Goal: Task Accomplishment & Management: Use online tool/utility

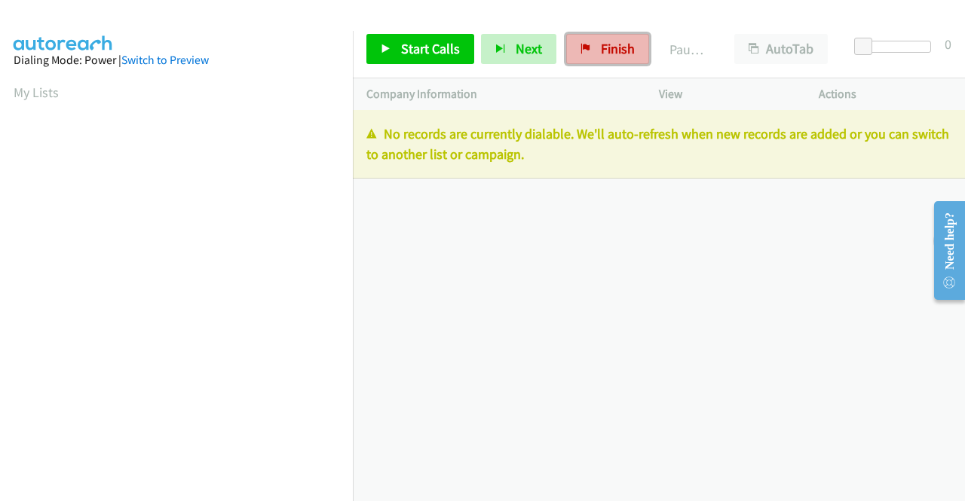
click at [611, 50] on span "Finish" at bounding box center [618, 48] width 34 height 17
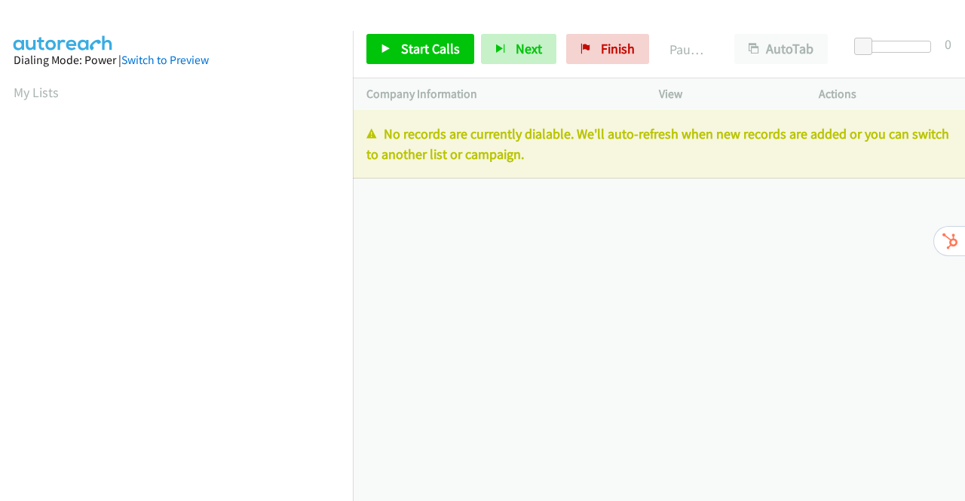
click at [595, 33] on div "Start Calls Pause Next Finish Paused AutoTab AutoTab 0" at bounding box center [659, 49] width 612 height 58
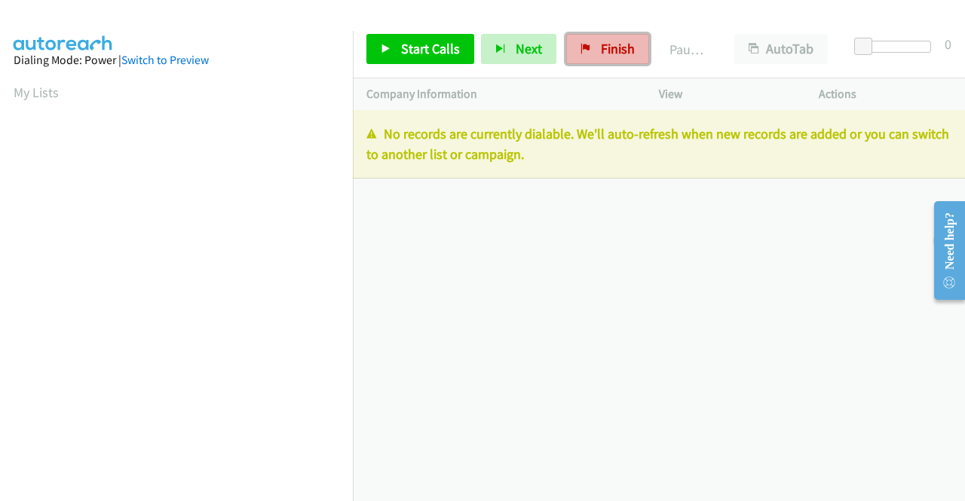
click at [601, 40] on span "Finish" at bounding box center [618, 48] width 34 height 17
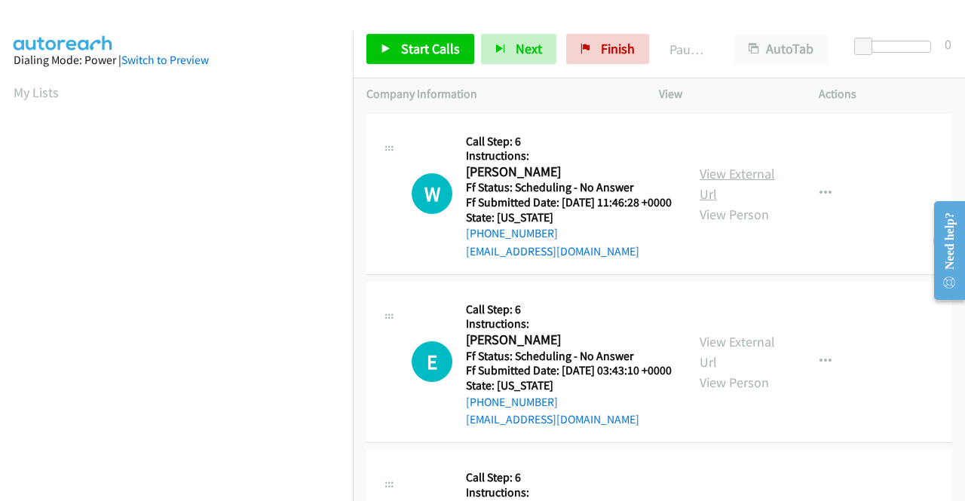
click at [726, 184] on link "View External Url" at bounding box center [737, 184] width 75 height 38
click at [737, 372] on div "View External Url View Person" at bounding box center [739, 362] width 78 height 61
click at [737, 367] on link "View External Url" at bounding box center [737, 352] width 75 height 38
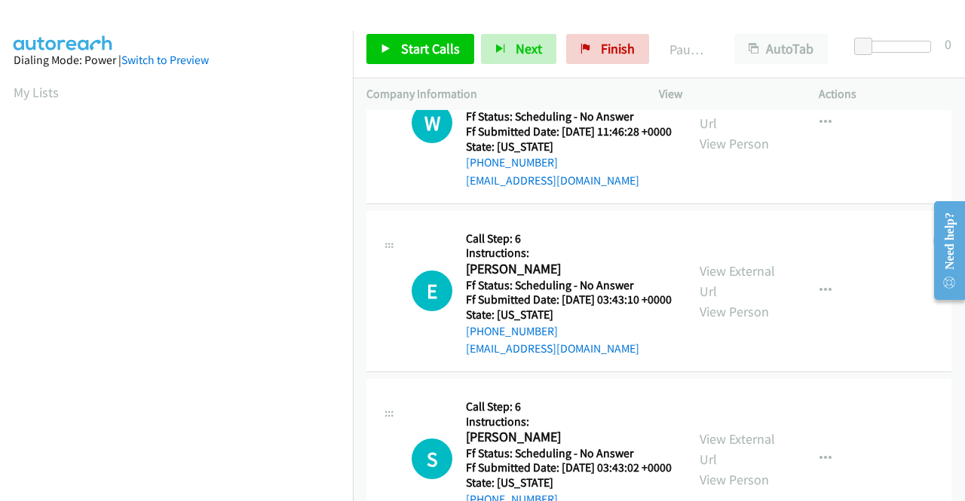
scroll to position [151, 0]
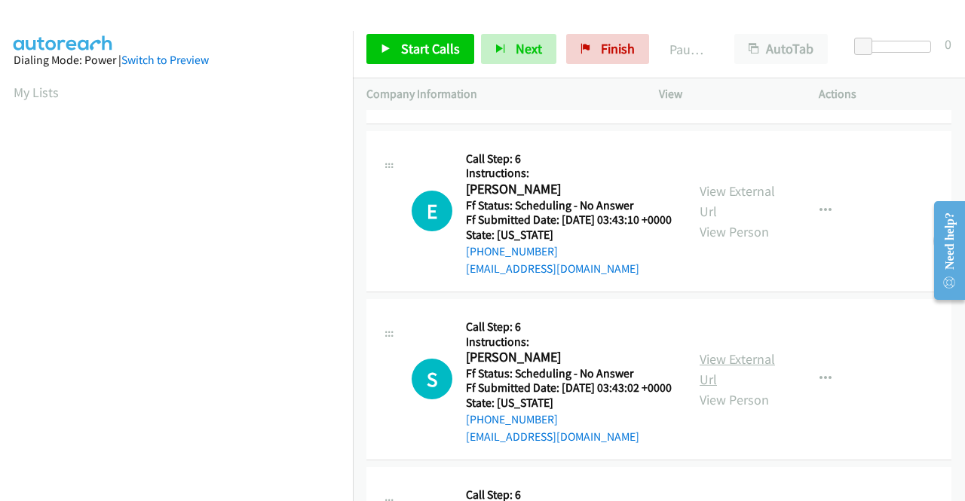
click at [737, 388] on link "View External Url" at bounding box center [737, 370] width 75 height 38
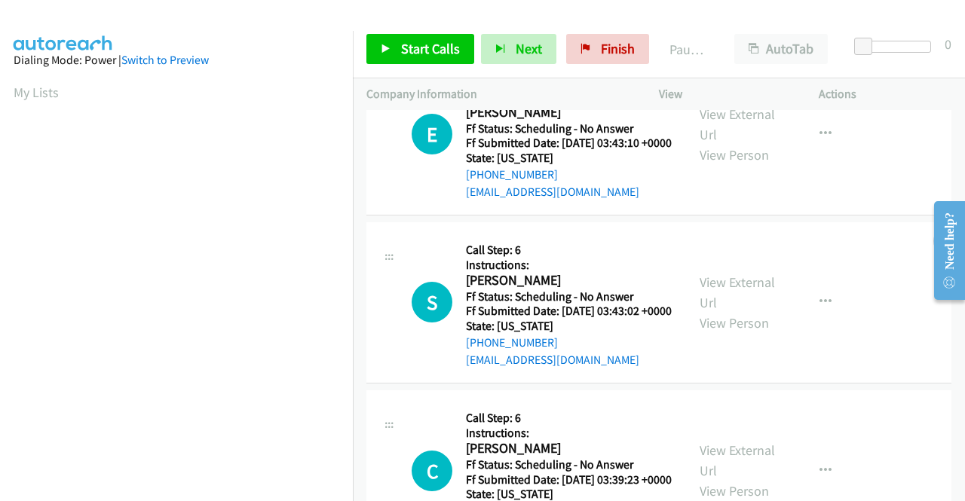
scroll to position [302, 0]
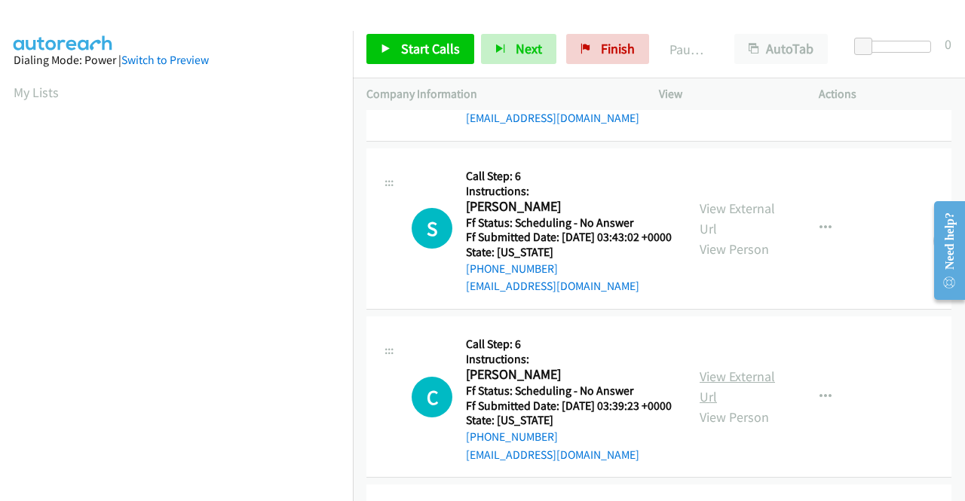
click at [731, 406] on link "View External Url" at bounding box center [737, 387] width 75 height 38
click at [403, 51] on span "Start Calls" at bounding box center [430, 48] width 59 height 17
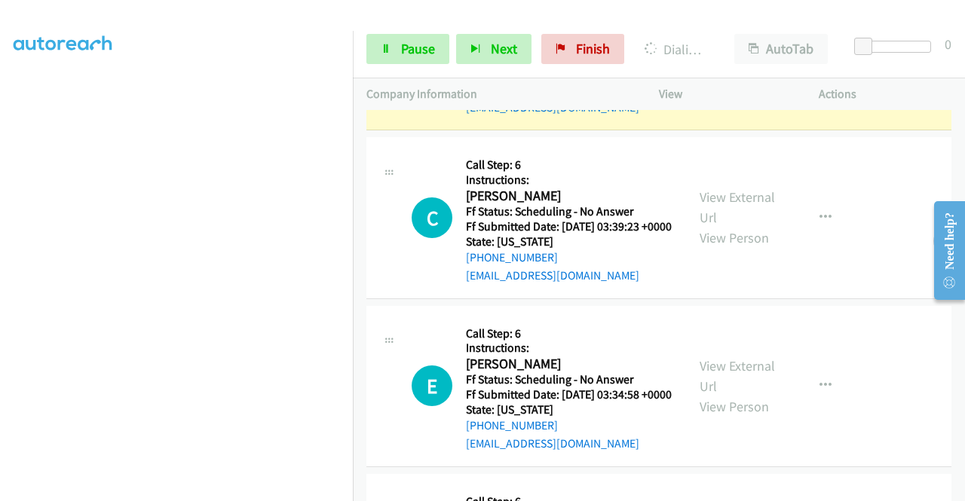
scroll to position [603, 0]
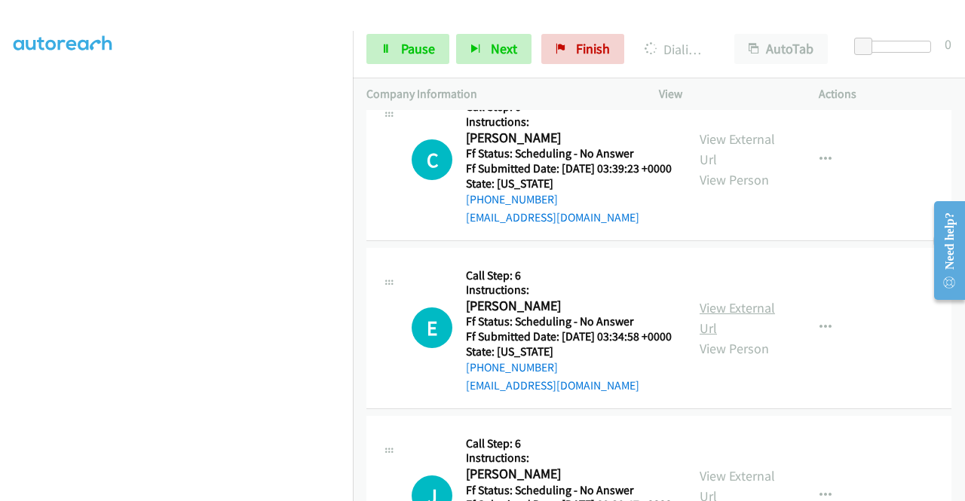
click at [754, 337] on link "View External Url" at bounding box center [737, 318] width 75 height 38
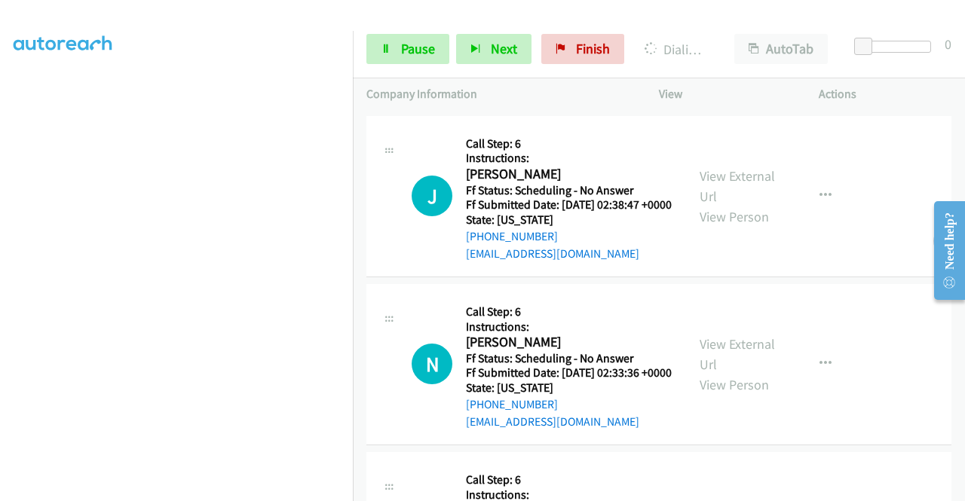
scroll to position [905, 0]
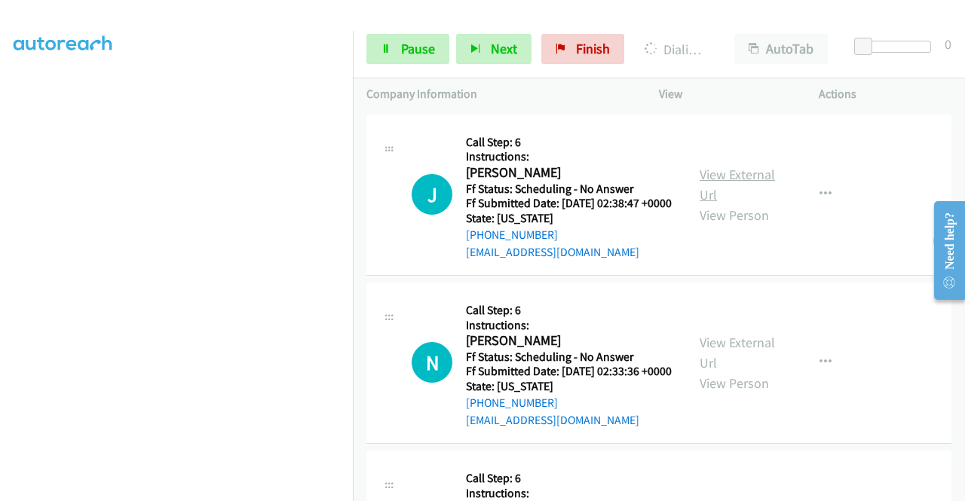
click at [712, 204] on link "View External Url" at bounding box center [737, 185] width 75 height 38
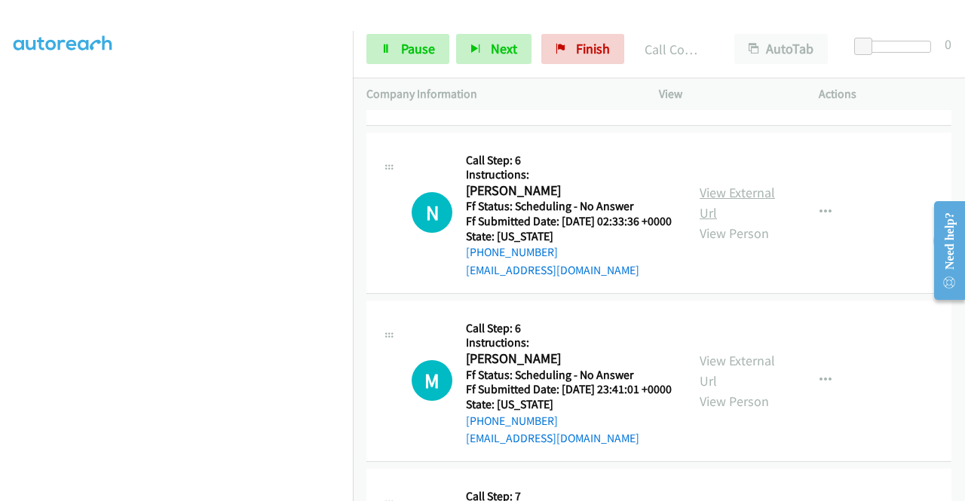
click at [717, 222] on link "View External Url" at bounding box center [737, 203] width 75 height 38
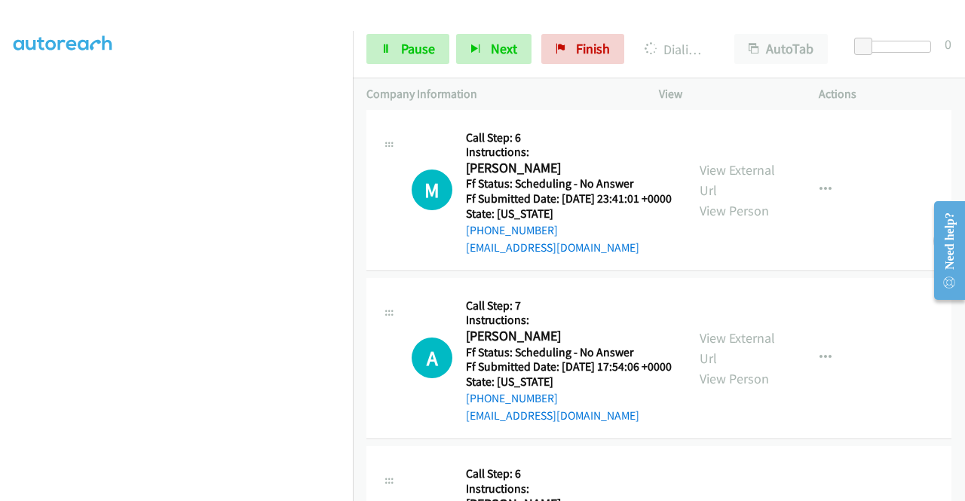
scroll to position [1421, 0]
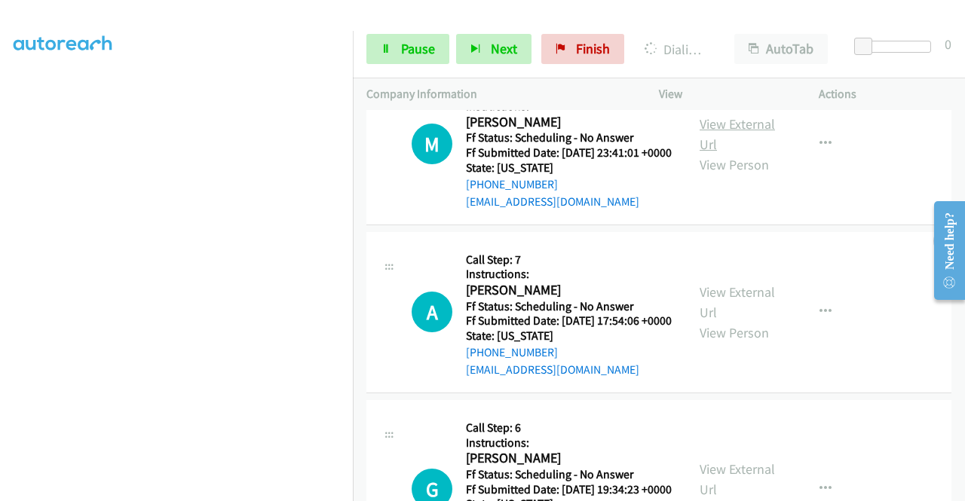
click at [732, 153] on link "View External Url" at bounding box center [737, 134] width 75 height 38
click at [719, 321] on link "View External Url" at bounding box center [737, 303] width 75 height 38
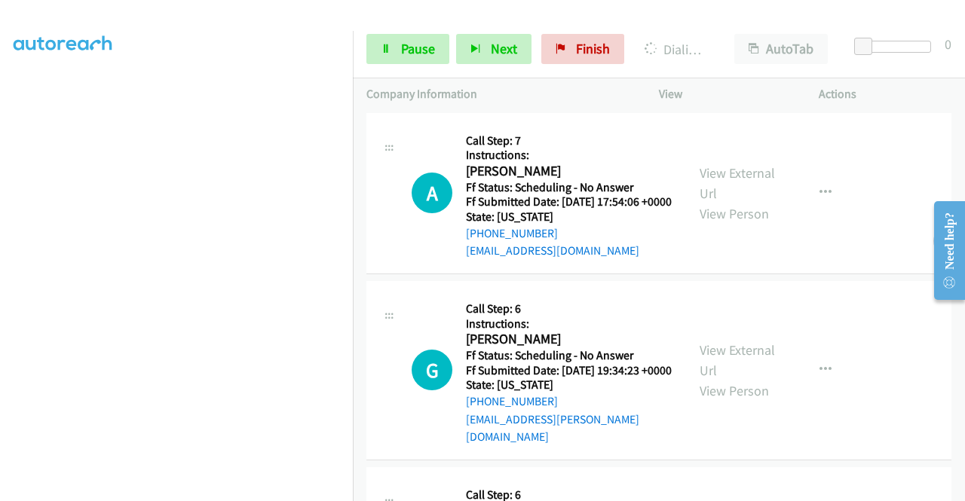
scroll to position [1647, 0]
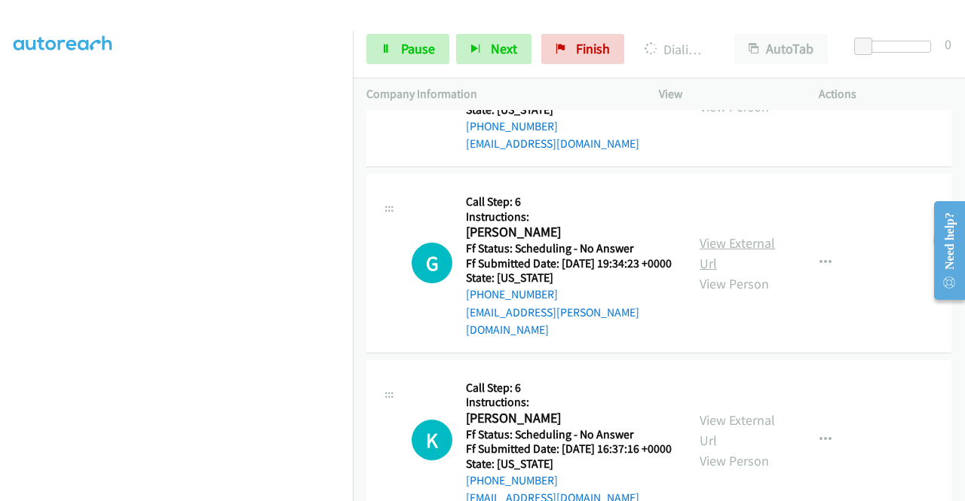
click at [734, 272] on link "View External Url" at bounding box center [737, 254] width 75 height 38
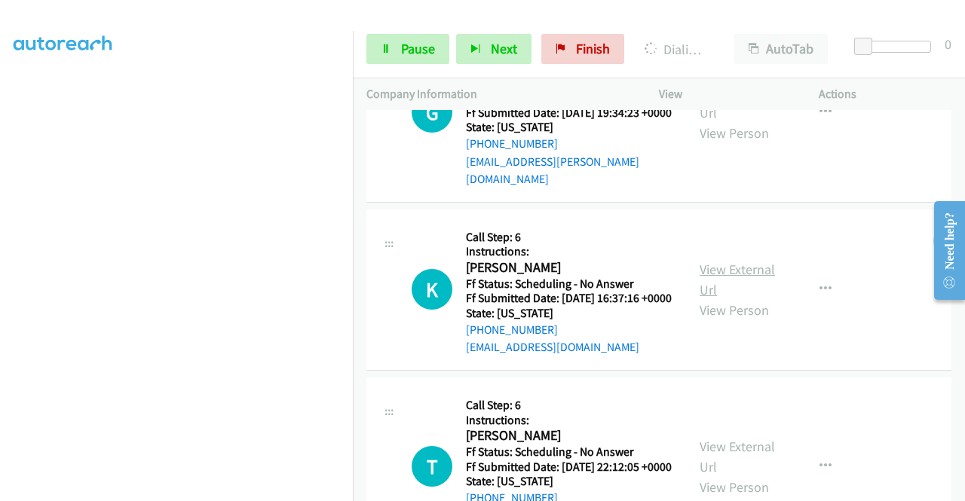
click at [720, 299] on link "View External Url" at bounding box center [737, 280] width 75 height 38
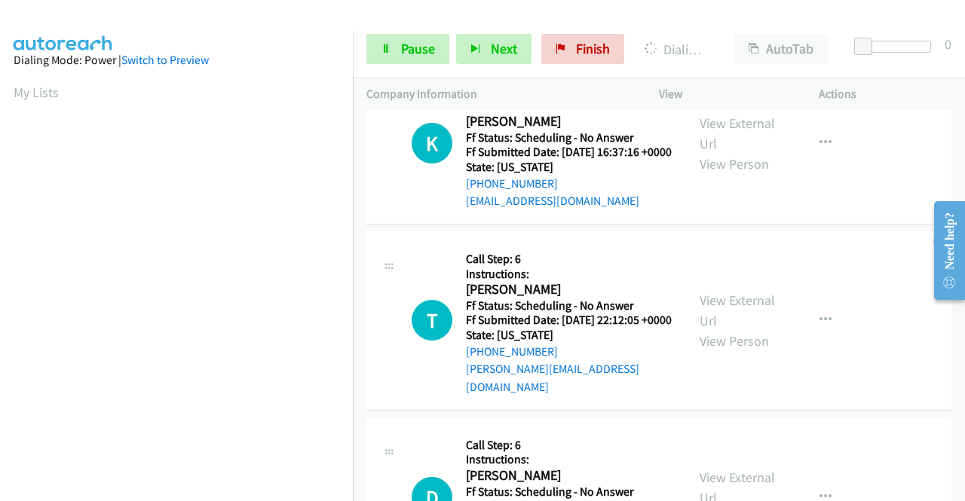
scroll to position [2116, 0]
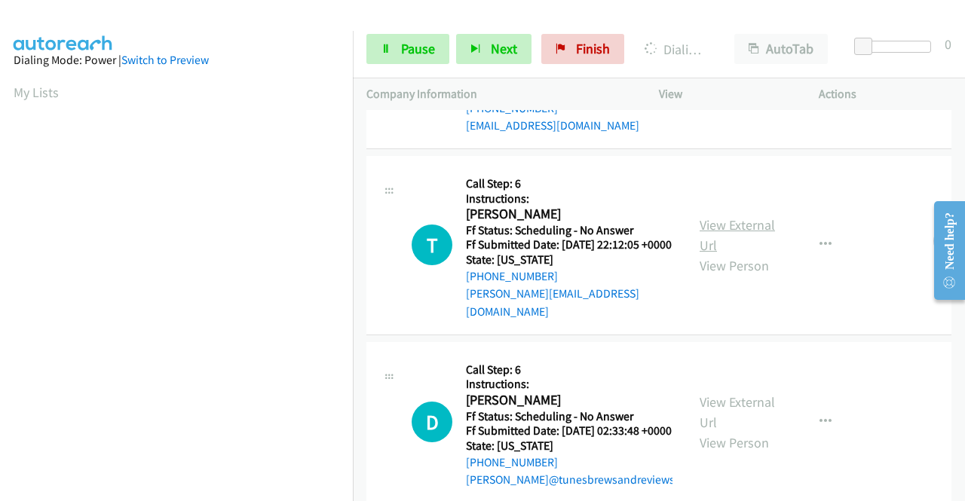
click at [728, 254] on link "View External Url" at bounding box center [737, 235] width 75 height 38
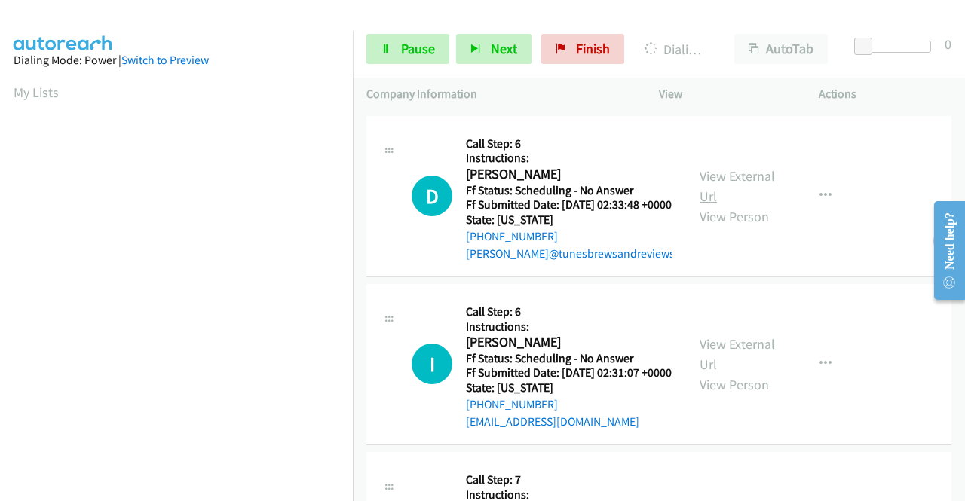
click at [738, 205] on link "View External Url" at bounding box center [737, 186] width 75 height 38
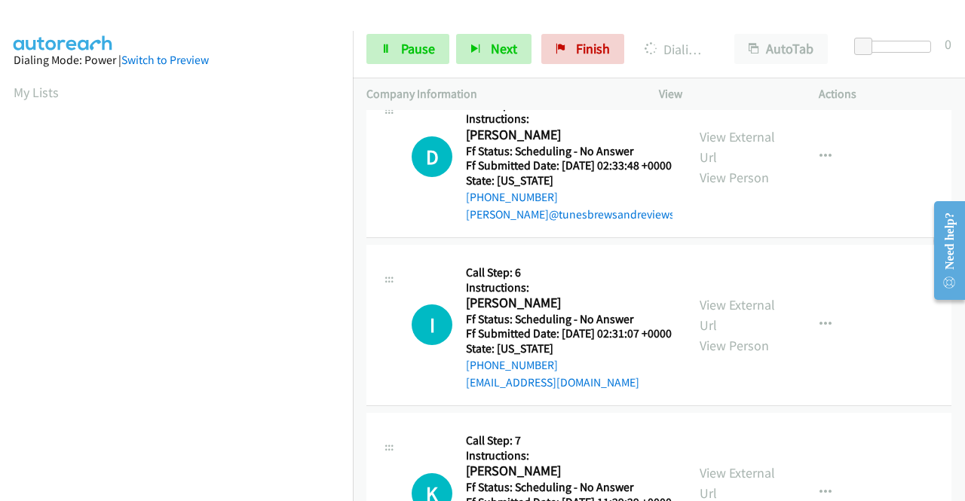
scroll to position [2493, 0]
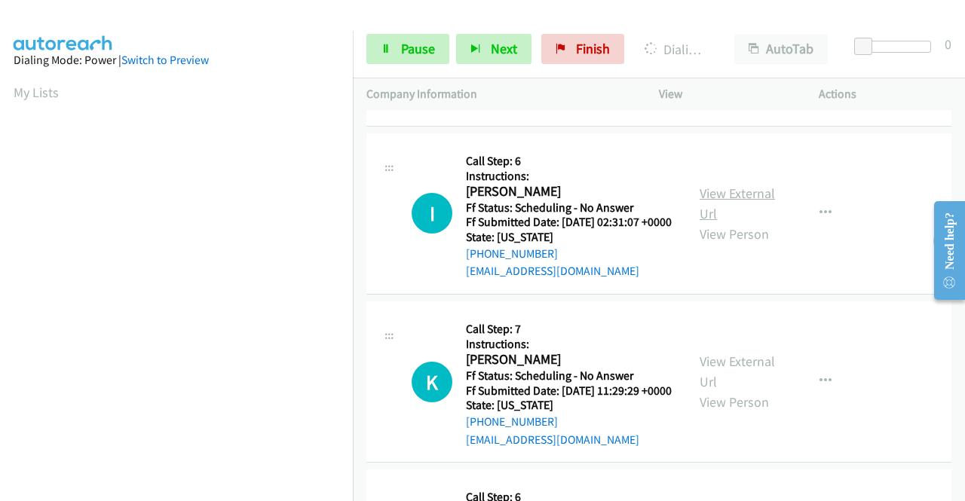
click at [728, 222] on link "View External Url" at bounding box center [737, 204] width 75 height 38
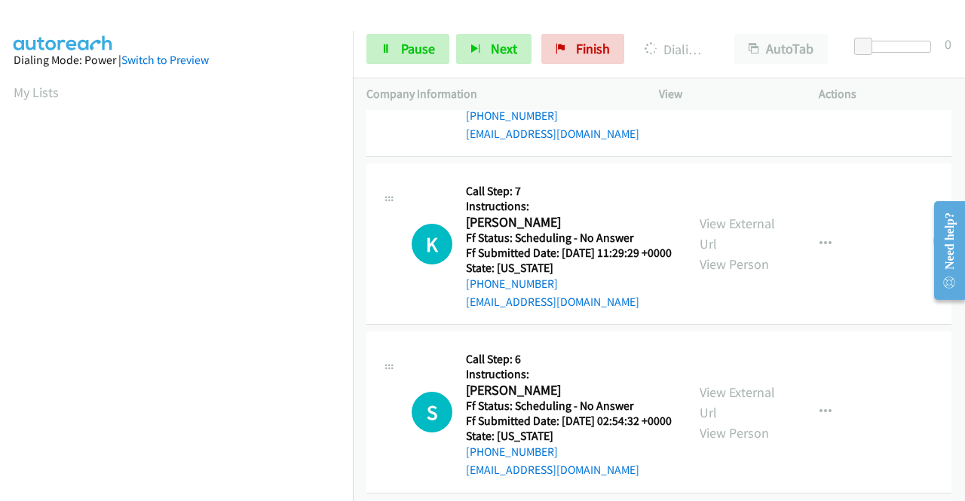
scroll to position [2719, 0]
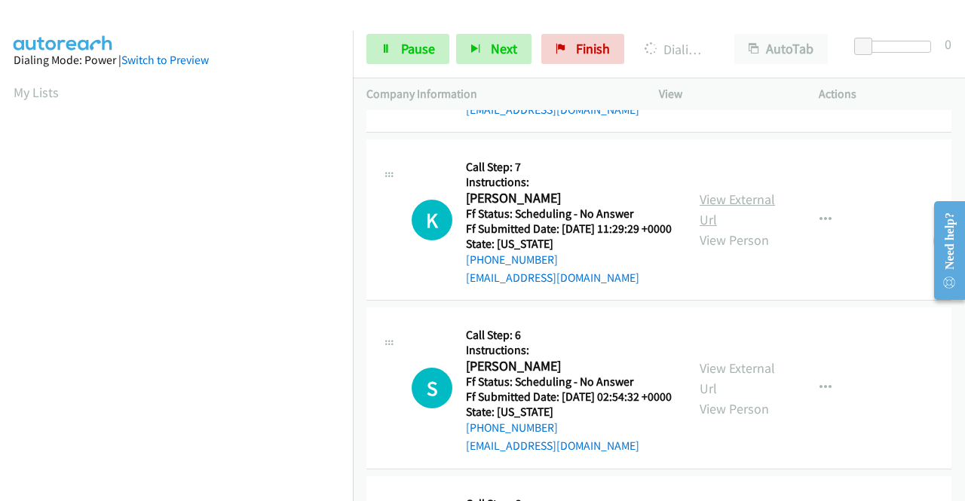
click at [734, 228] on link "View External Url" at bounding box center [737, 210] width 75 height 38
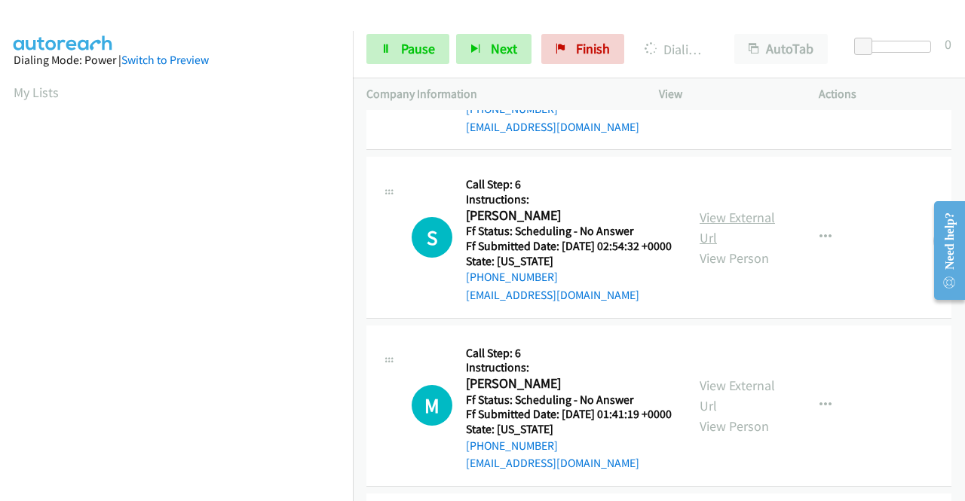
click at [704, 247] on link "View External Url" at bounding box center [737, 228] width 75 height 38
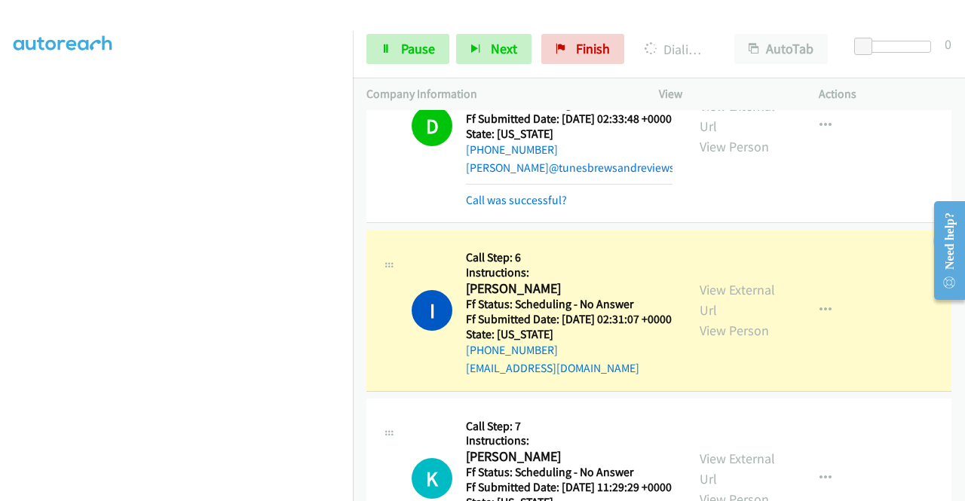
scroll to position [0, 0]
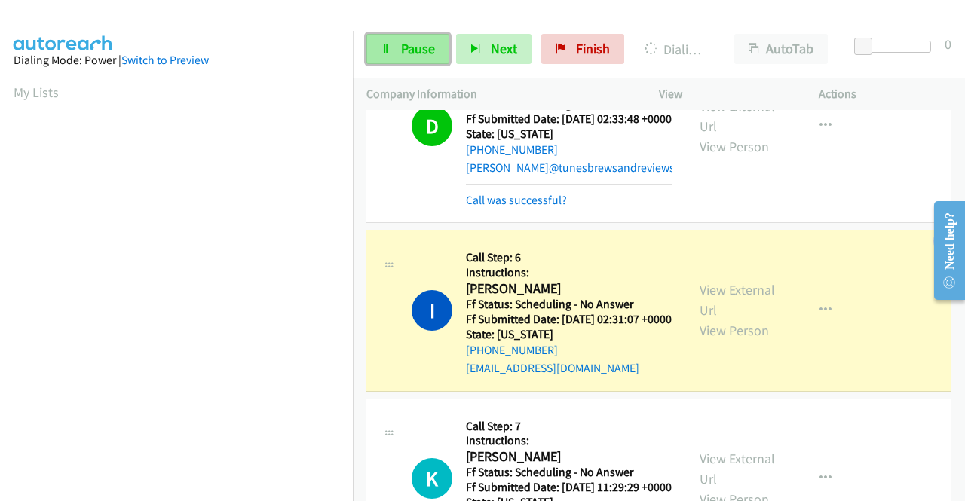
click at [395, 54] on link "Pause" at bounding box center [407, 49] width 83 height 30
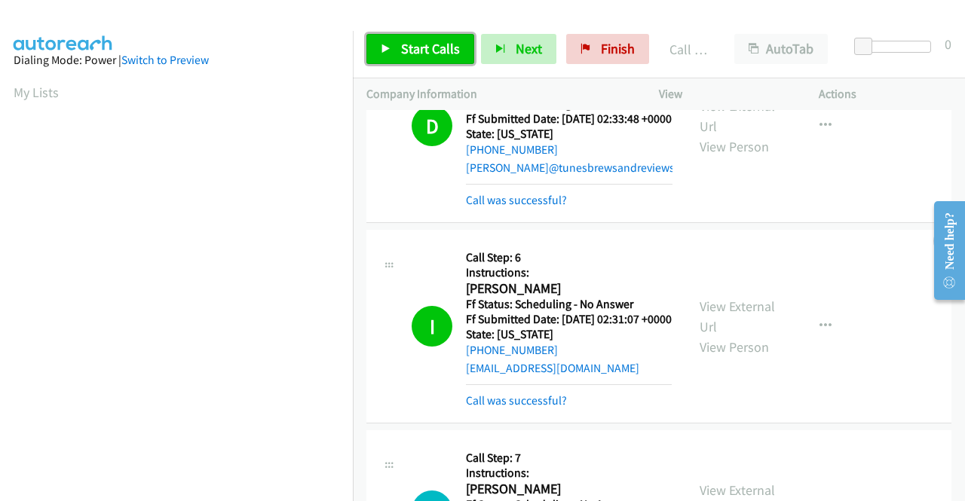
click at [437, 41] on span "Start Calls" at bounding box center [430, 48] width 59 height 17
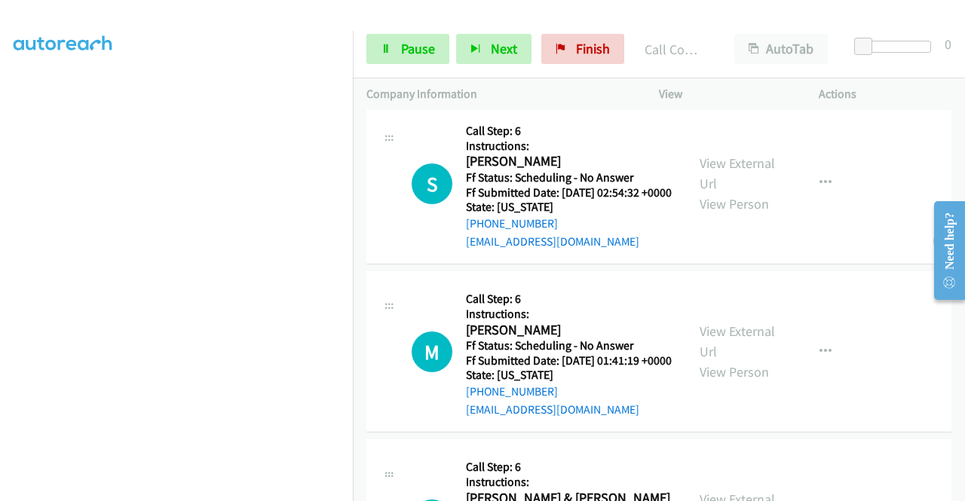
scroll to position [3279, 0]
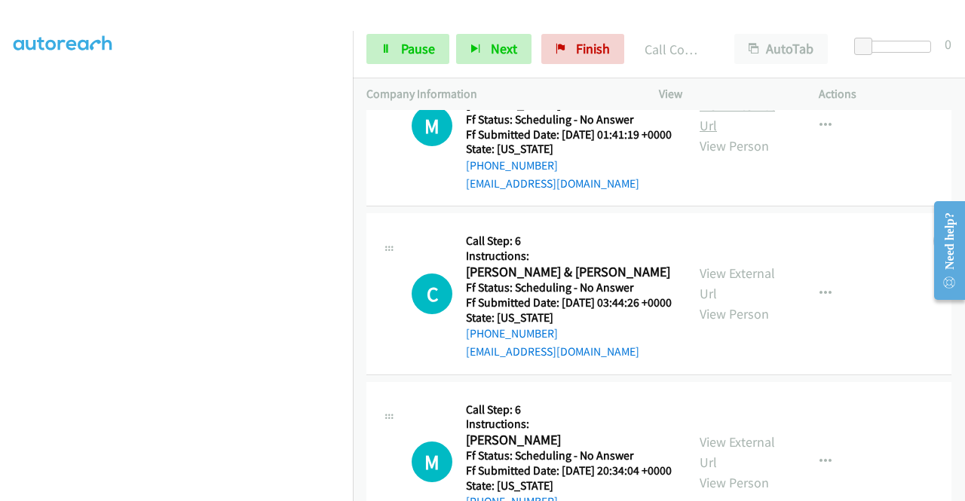
click at [756, 134] on link "View External Url" at bounding box center [737, 116] width 75 height 38
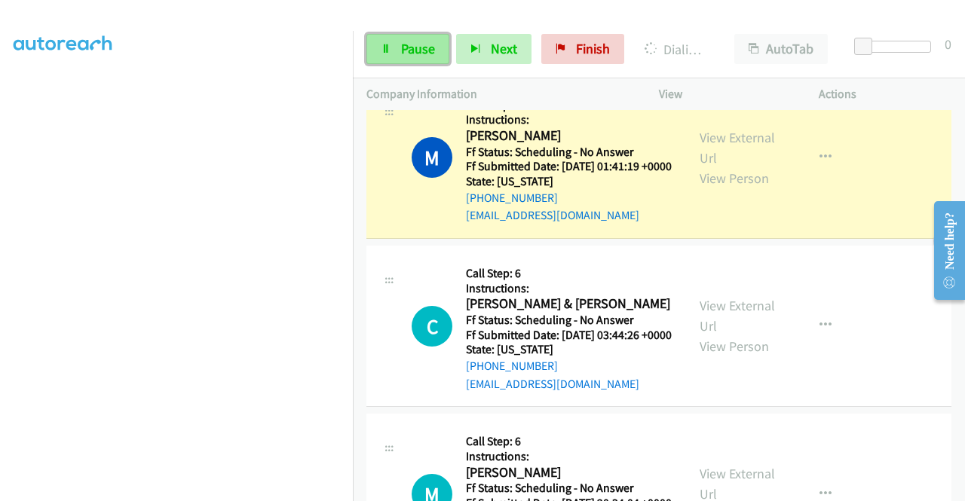
click at [410, 41] on span "Pause" at bounding box center [418, 48] width 34 height 17
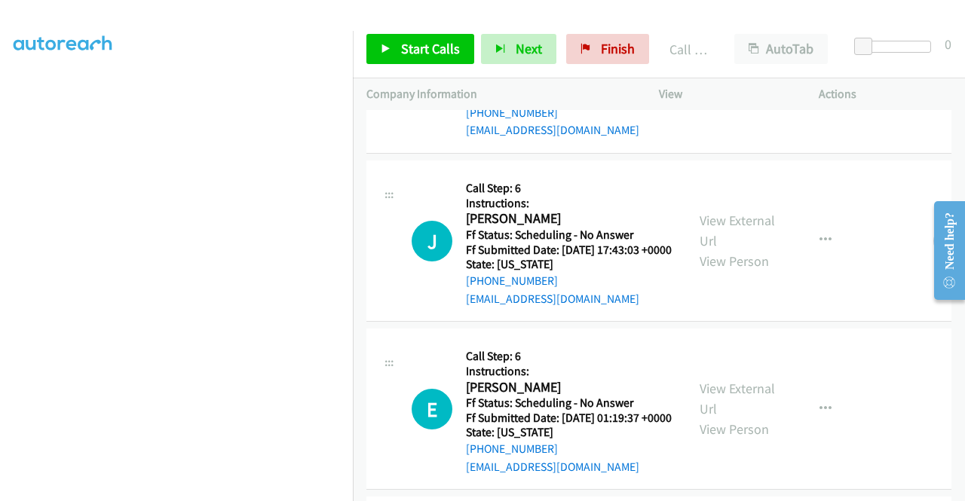
scroll to position [3806, 0]
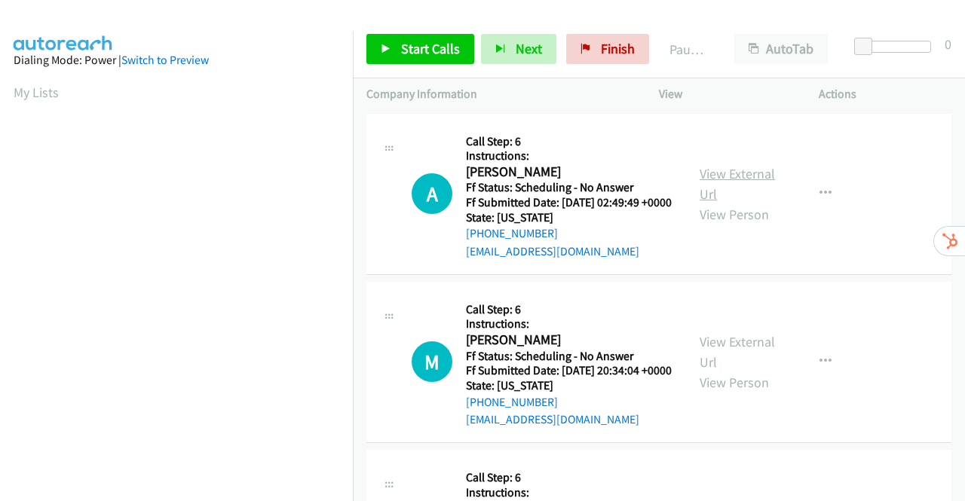
click at [722, 176] on link "View External Url" at bounding box center [737, 184] width 75 height 38
click at [728, 366] on link "View External Url" at bounding box center [737, 352] width 75 height 38
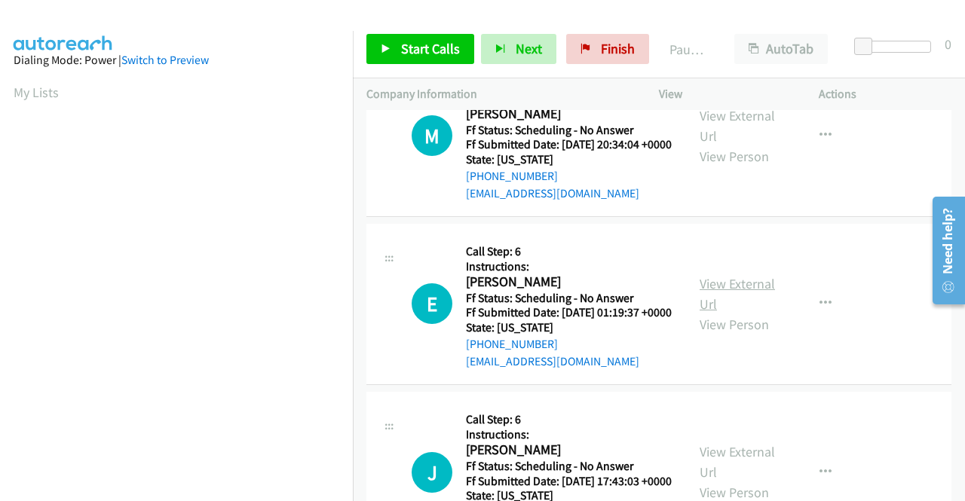
click at [753, 313] on link "View External Url" at bounding box center [737, 294] width 75 height 38
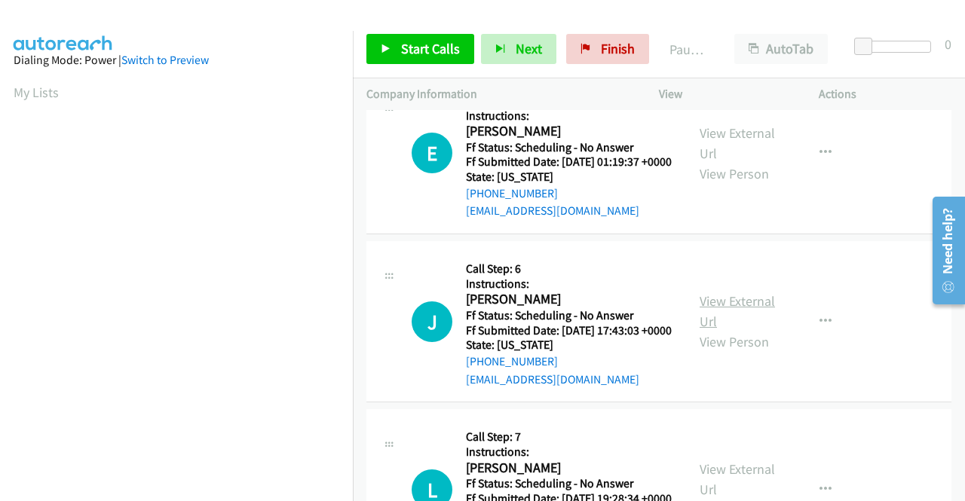
click at [712, 330] on link "View External Url" at bounding box center [737, 312] width 75 height 38
click at [395, 48] on link "Start Calls" at bounding box center [420, 49] width 108 height 30
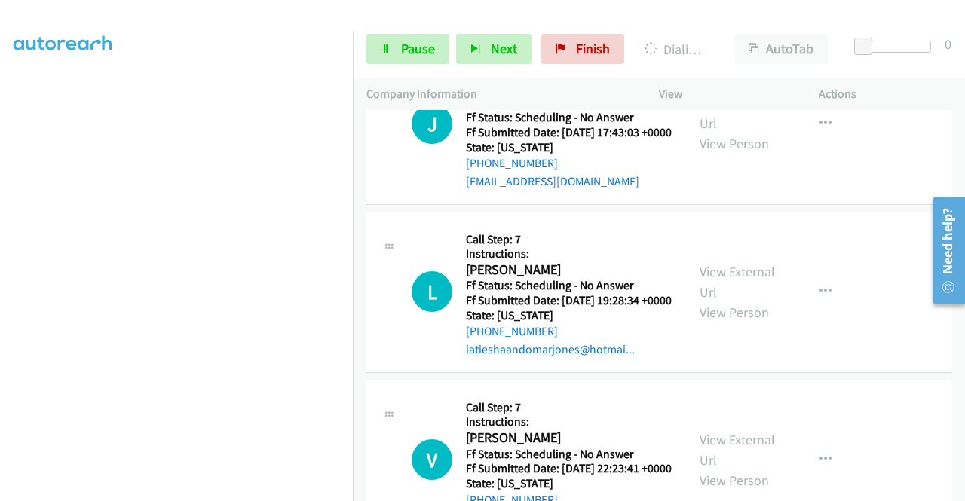
scroll to position [710, 0]
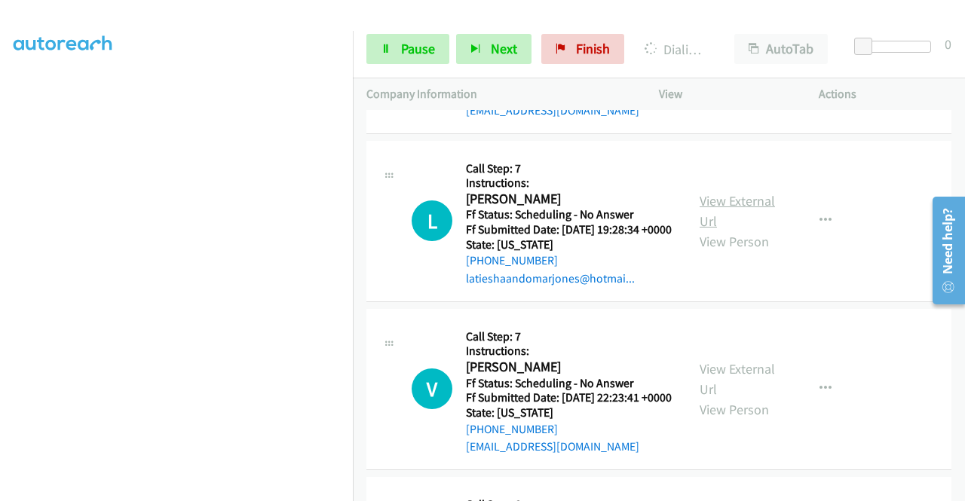
click at [737, 230] on link "View External Url" at bounding box center [737, 211] width 75 height 38
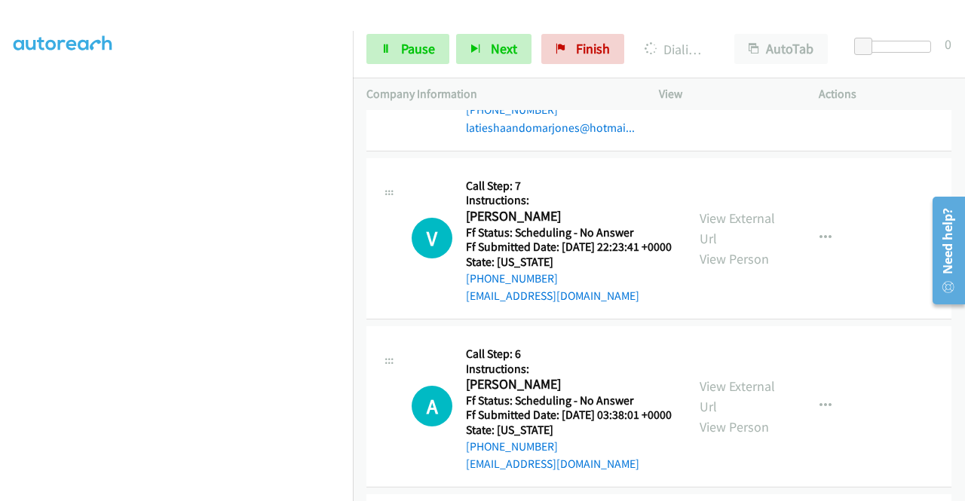
scroll to position [861, 0]
click at [739, 247] on link "View External Url" at bounding box center [737, 229] width 75 height 38
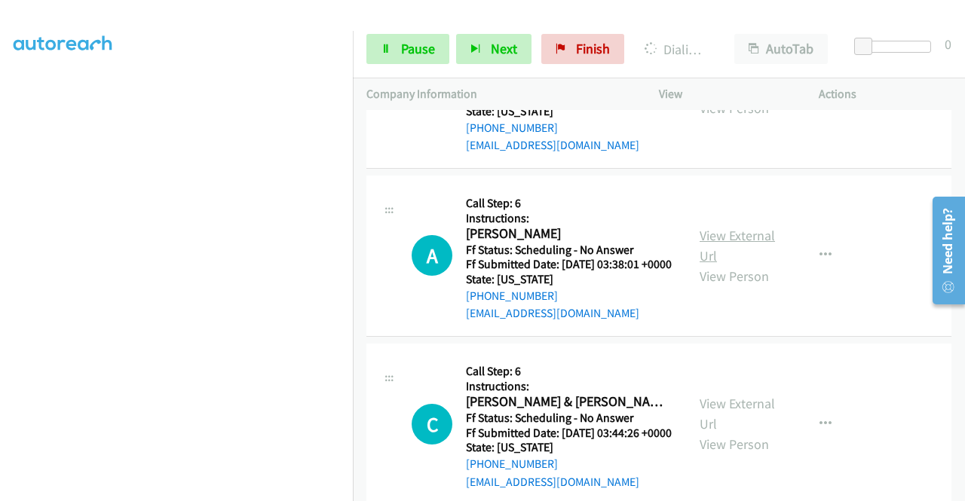
click at [737, 265] on link "View External Url" at bounding box center [737, 246] width 75 height 38
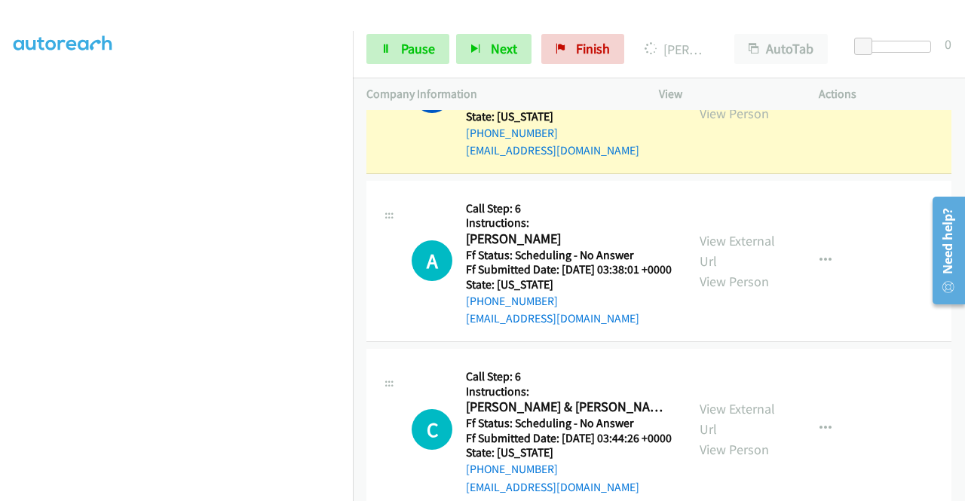
scroll to position [1254, 0]
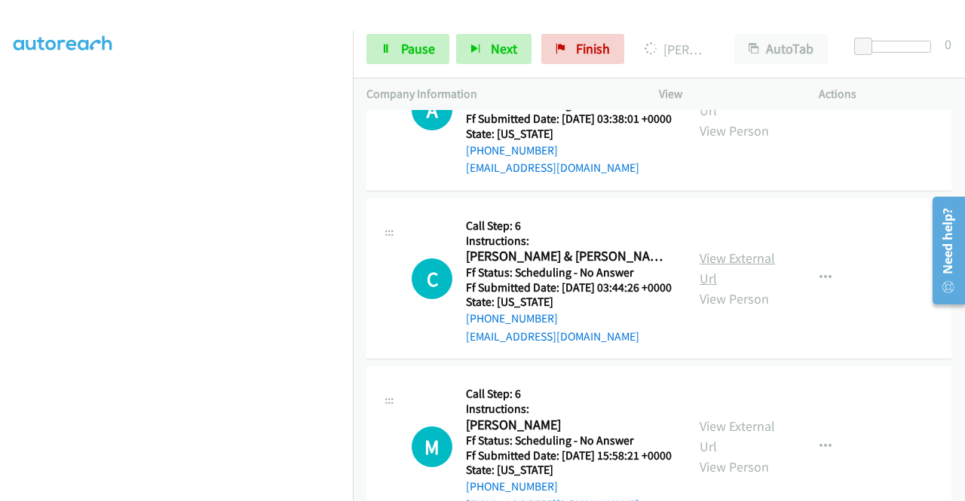
click at [761, 287] on link "View External Url" at bounding box center [737, 269] width 75 height 38
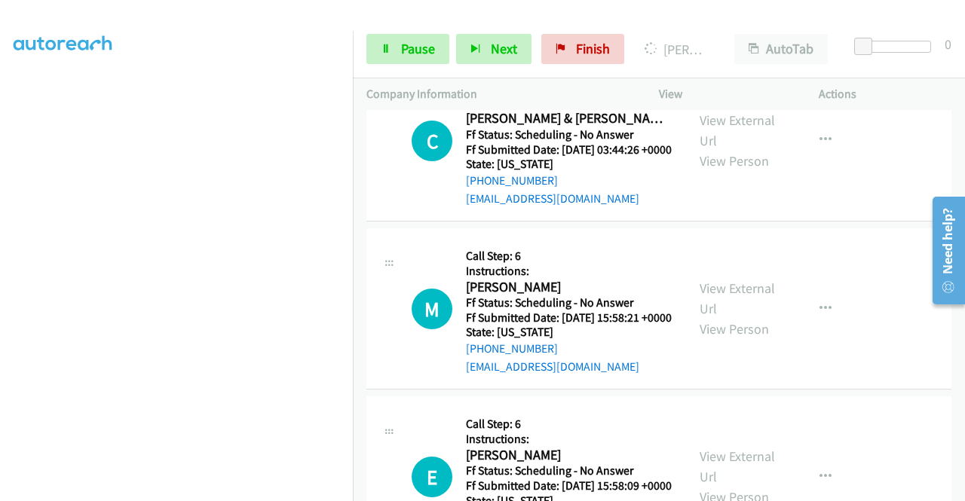
scroll to position [1480, 0]
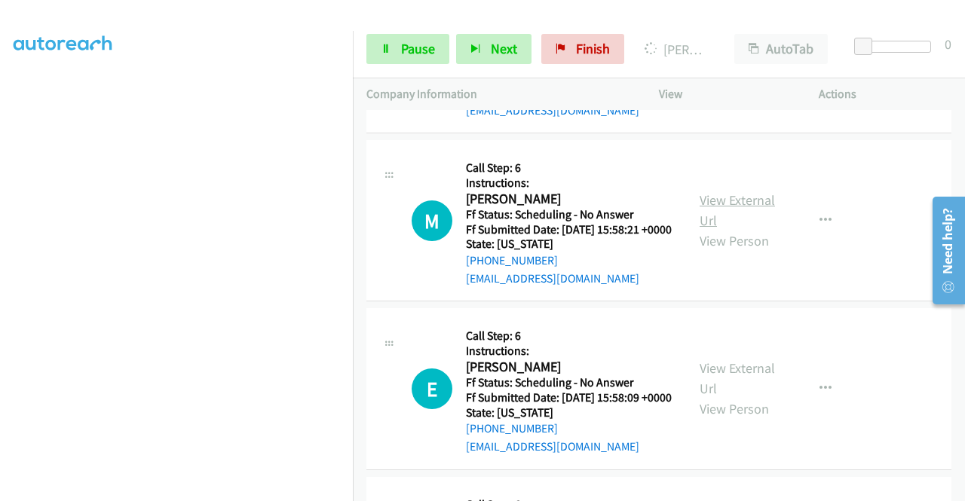
click at [722, 229] on link "View External Url" at bounding box center [737, 211] width 75 height 38
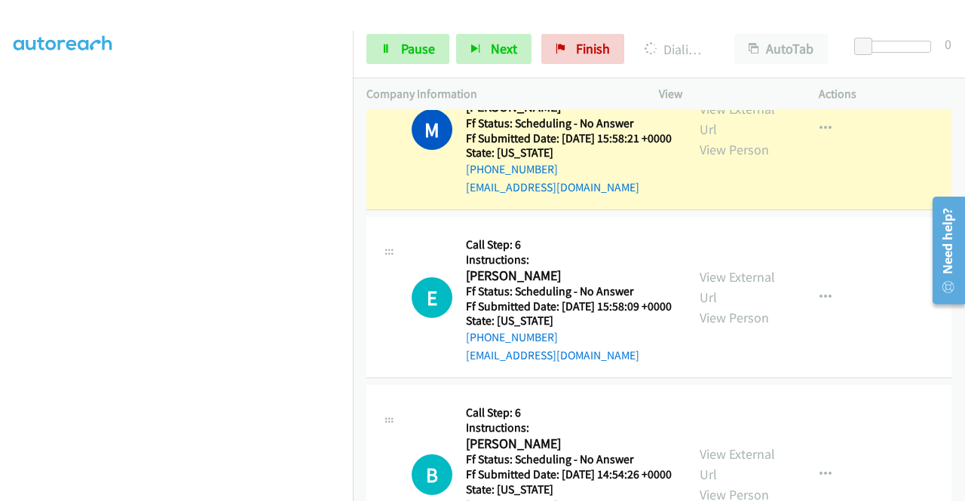
scroll to position [1739, 0]
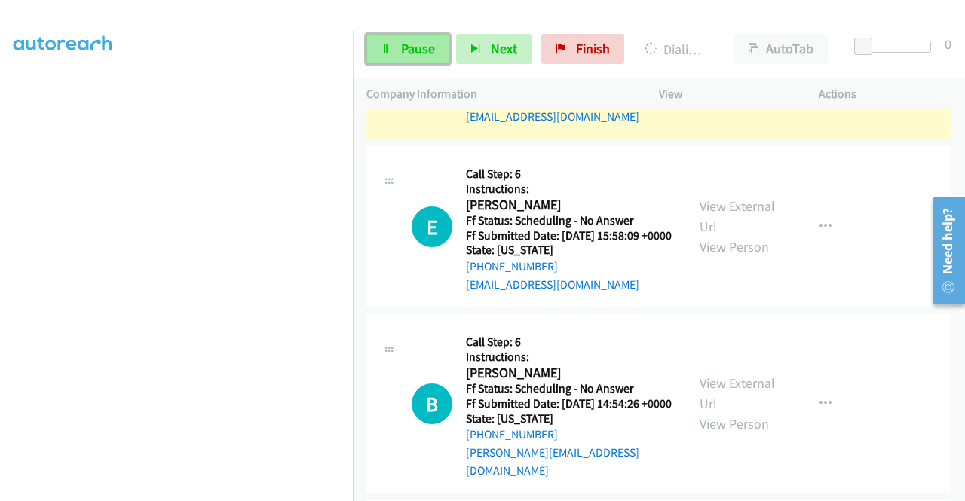
click at [425, 51] on span "Pause" at bounding box center [418, 48] width 34 height 17
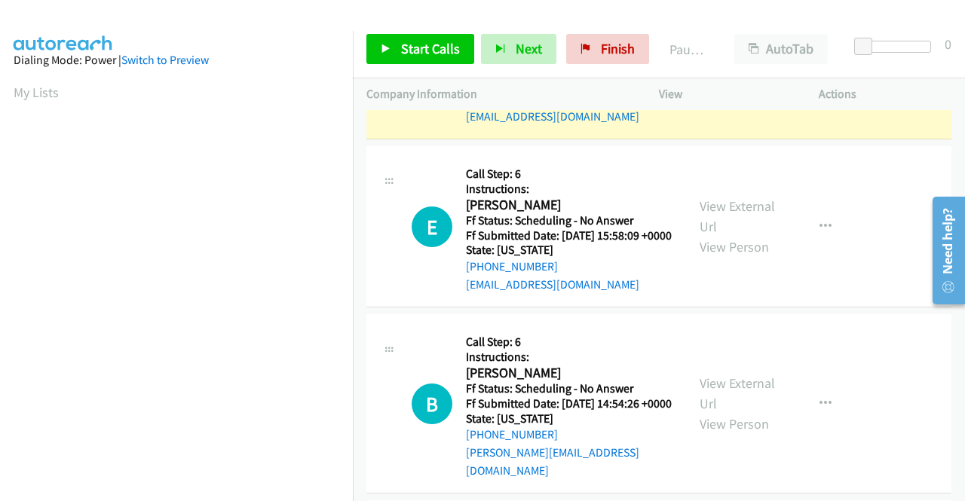
scroll to position [344, 0]
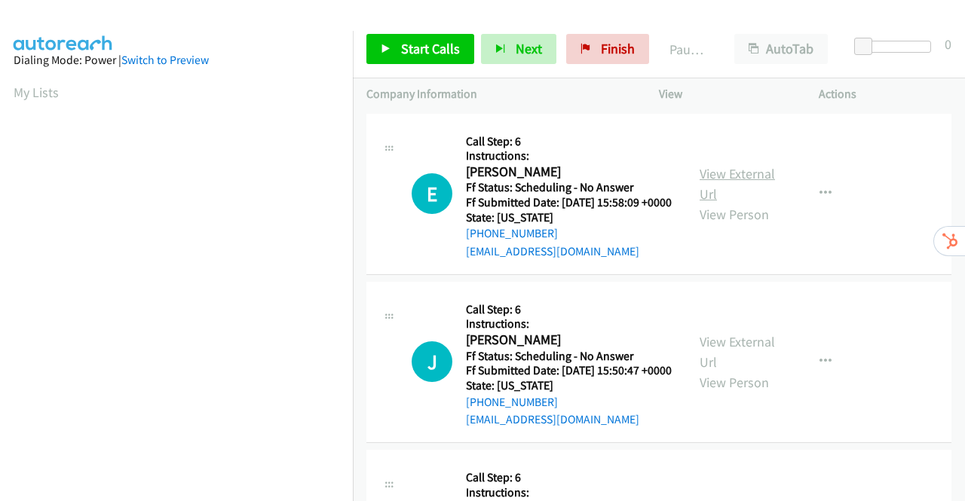
click at [755, 181] on link "View External Url" at bounding box center [737, 184] width 75 height 38
click at [719, 360] on link "View External Url" at bounding box center [737, 352] width 75 height 38
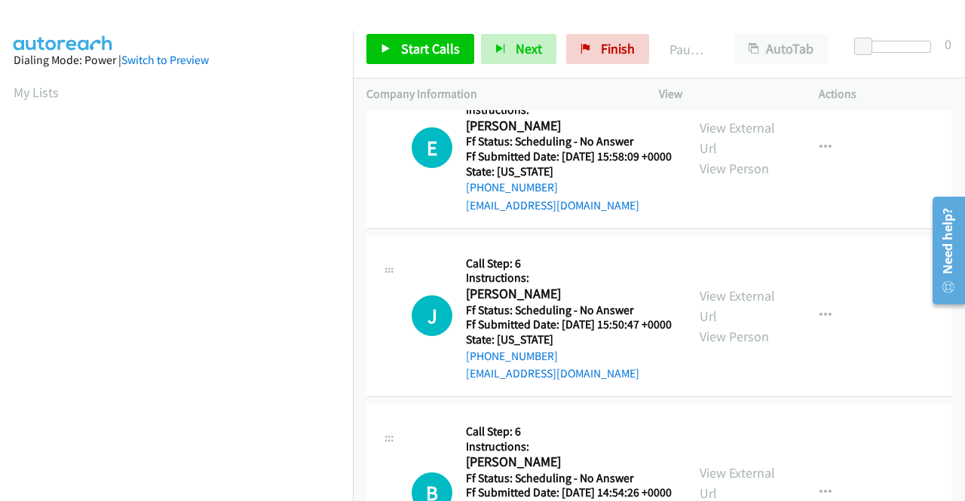
scroll to position [151, 0]
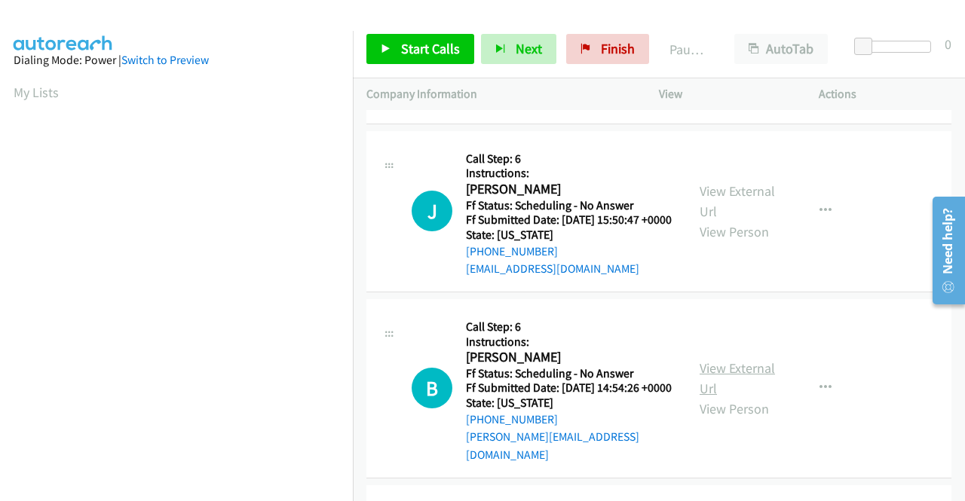
click at [736, 397] on link "View External Url" at bounding box center [737, 379] width 75 height 38
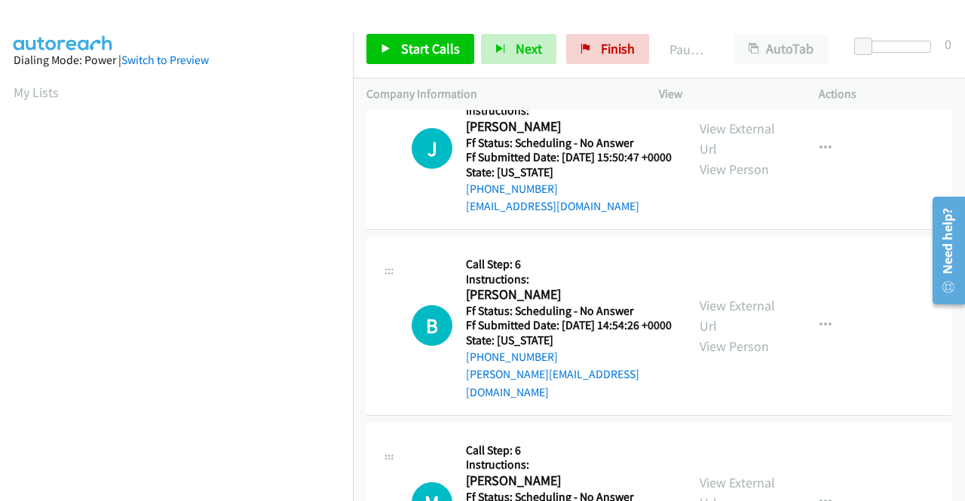
scroll to position [377, 0]
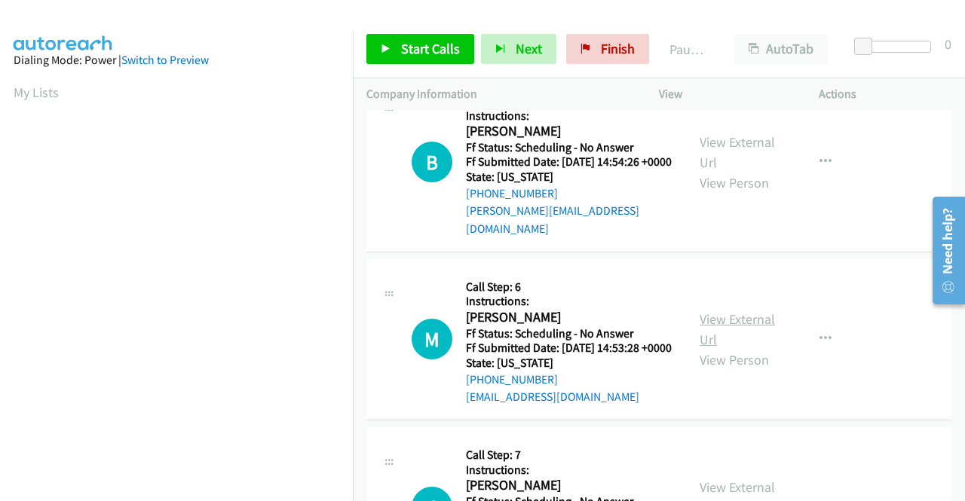
click at [738, 348] on link "View External Url" at bounding box center [737, 330] width 75 height 38
click at [377, 39] on link "Start Calls" at bounding box center [420, 49] width 108 height 30
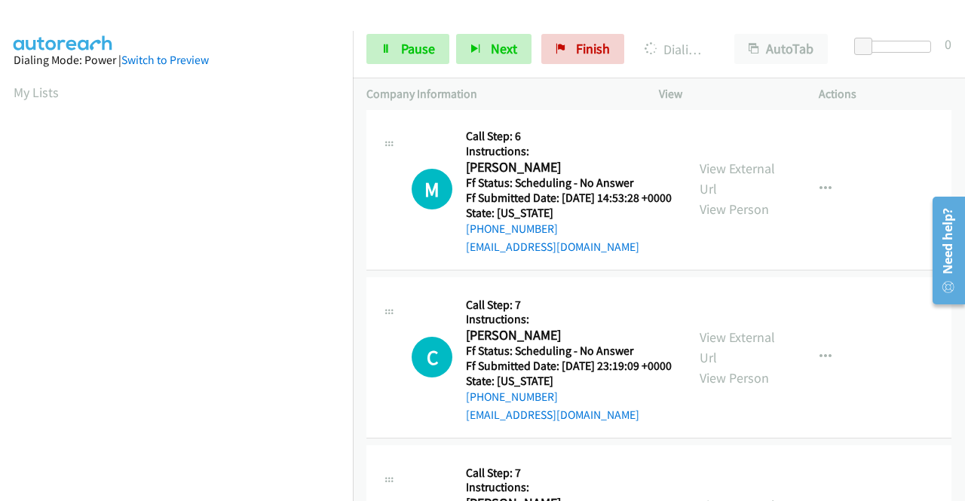
scroll to position [710, 0]
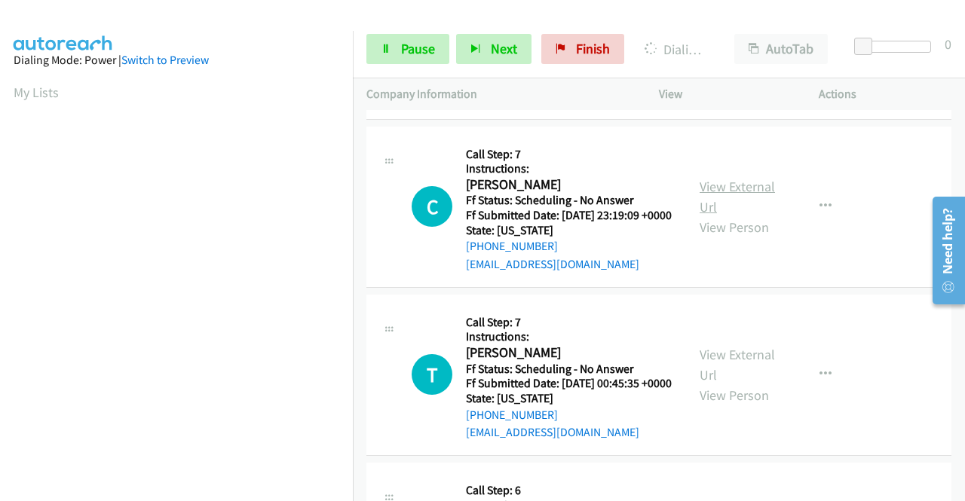
click at [720, 216] on link "View External Url" at bounding box center [737, 197] width 75 height 38
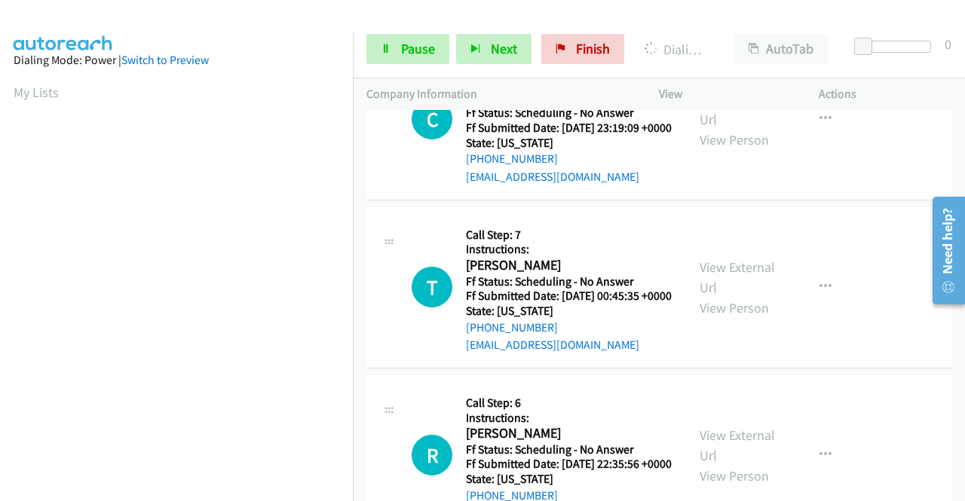
scroll to position [861, 0]
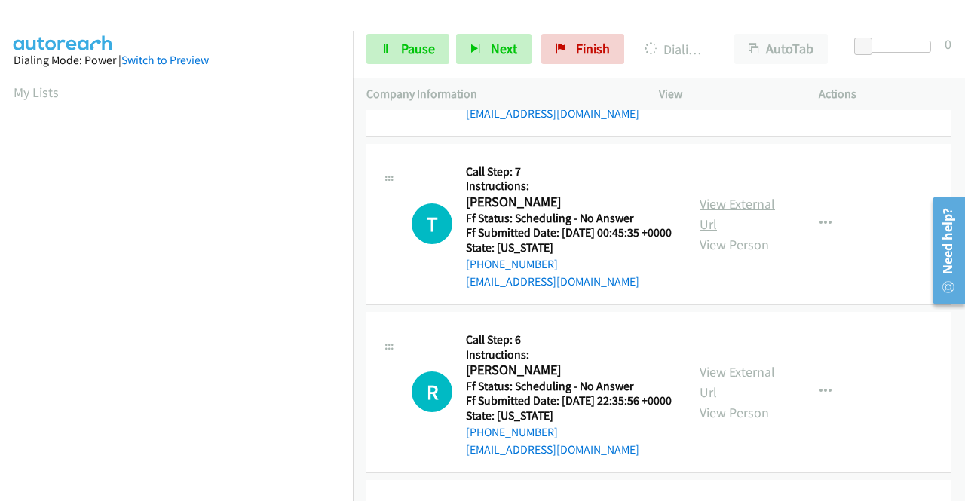
click at [725, 233] on link "View External Url" at bounding box center [737, 214] width 75 height 38
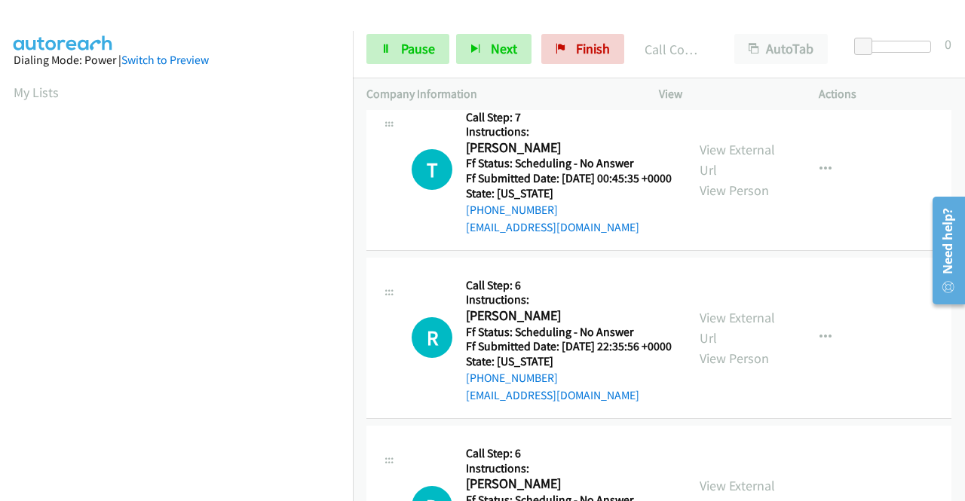
scroll to position [1044, 0]
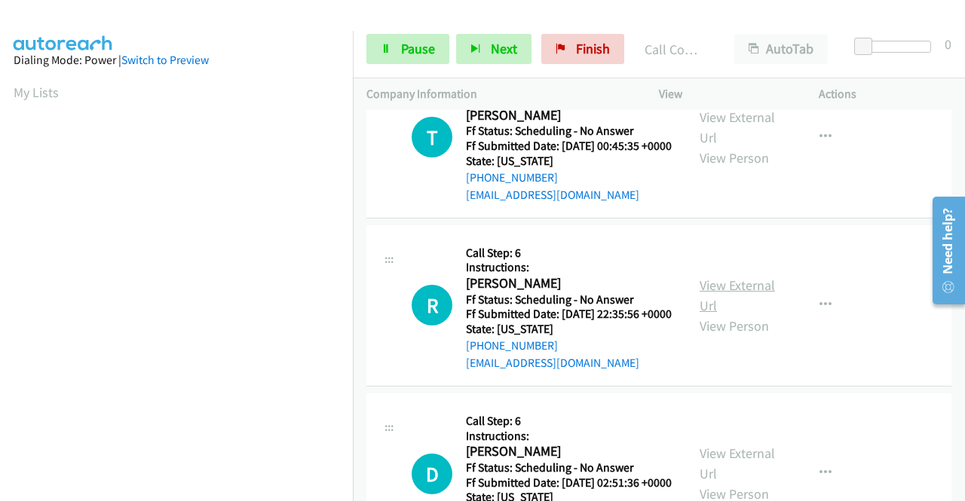
click at [724, 314] on link "View External Url" at bounding box center [737, 296] width 75 height 38
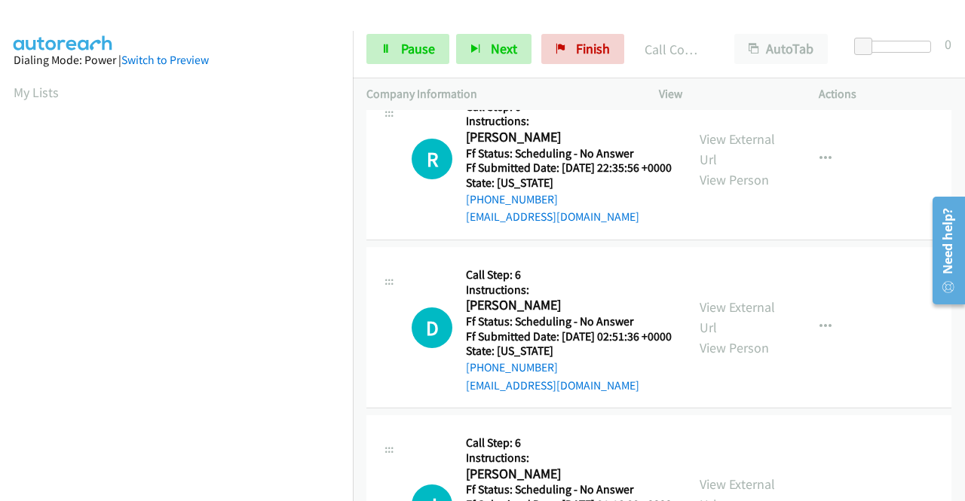
scroll to position [1195, 0]
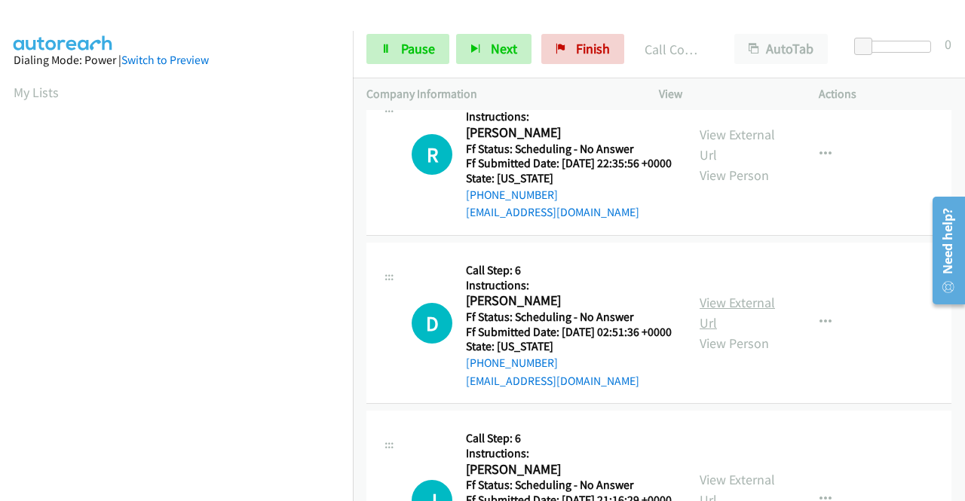
click at [709, 332] on link "View External Url" at bounding box center [737, 313] width 75 height 38
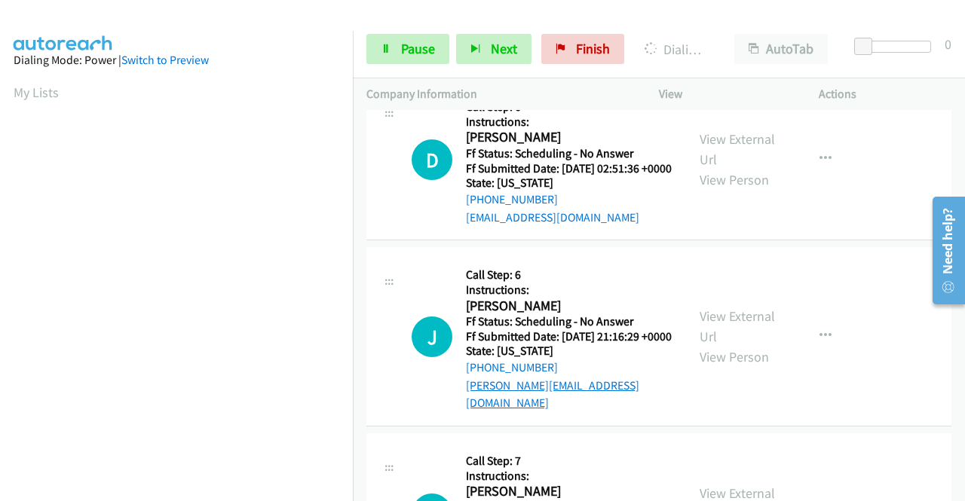
scroll to position [1497, 0]
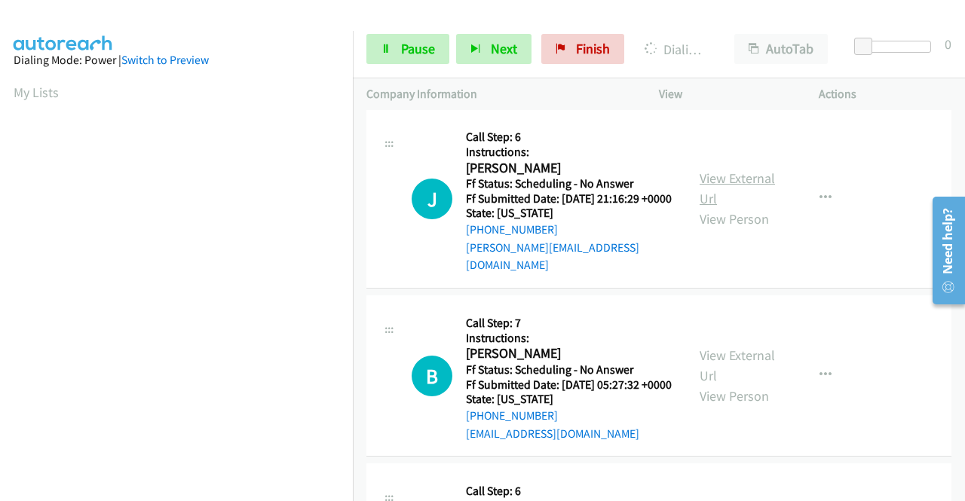
click at [753, 207] on link "View External Url" at bounding box center [737, 189] width 75 height 38
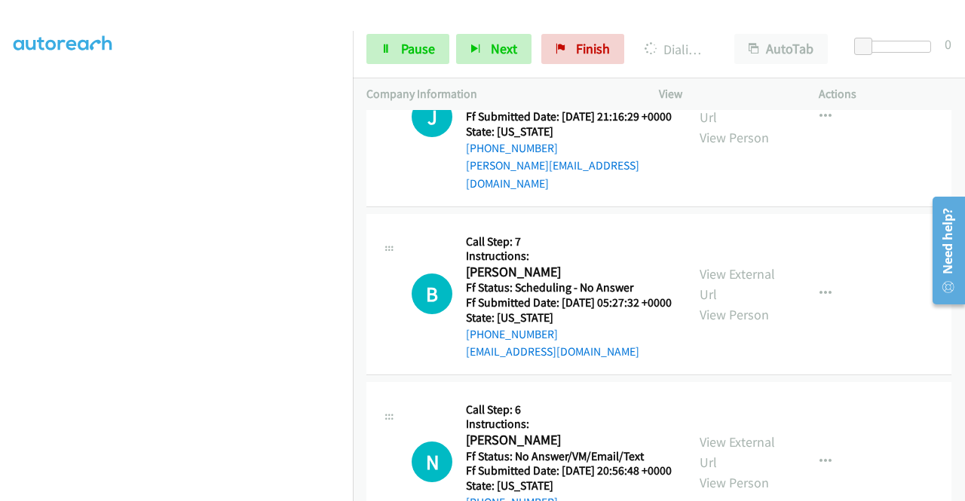
scroll to position [1679, 0]
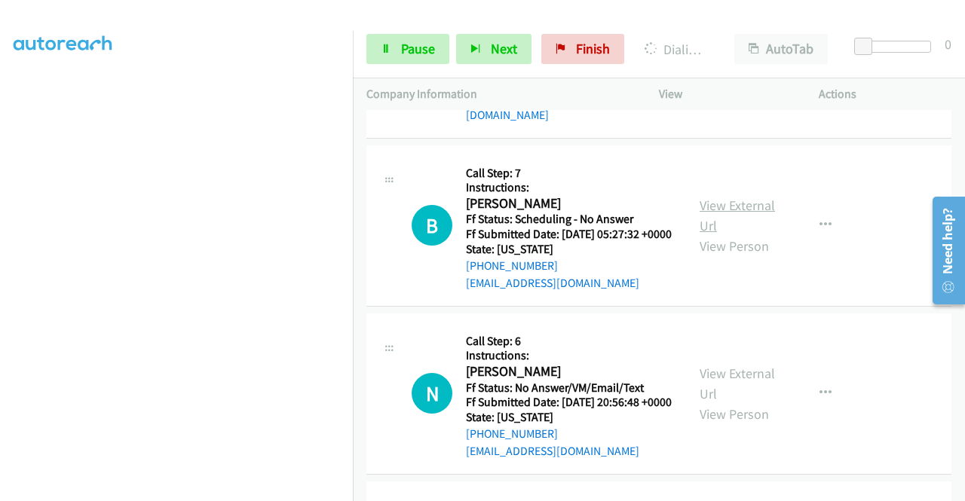
click at [706, 235] on link "View External Url" at bounding box center [737, 216] width 75 height 38
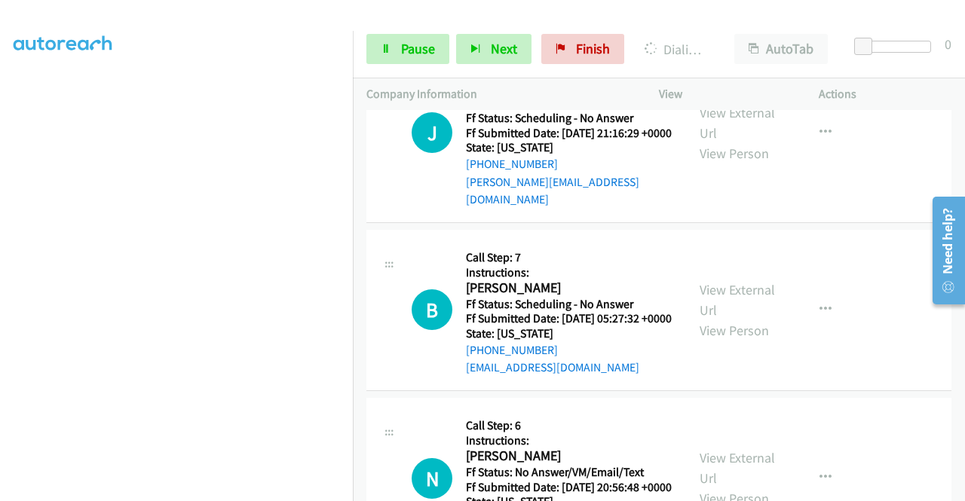
scroll to position [1786, 0]
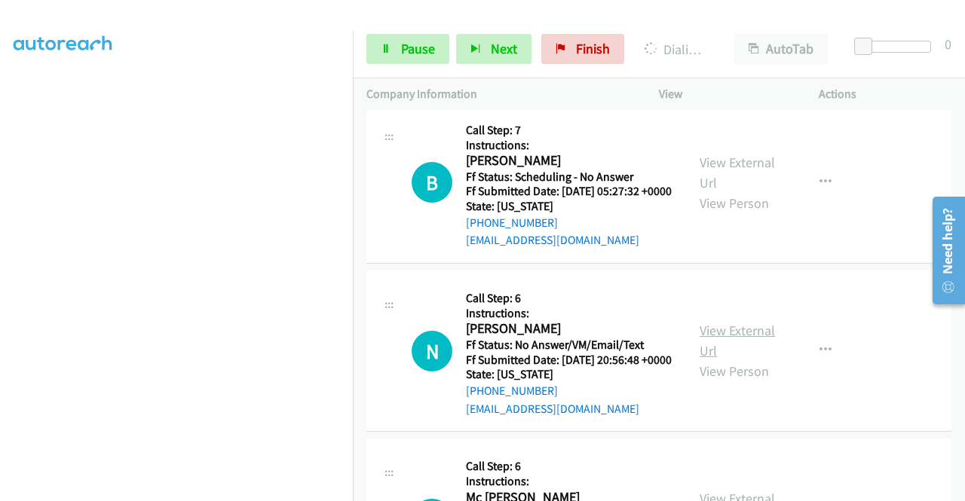
click at [728, 360] on link "View External Url" at bounding box center [737, 341] width 75 height 38
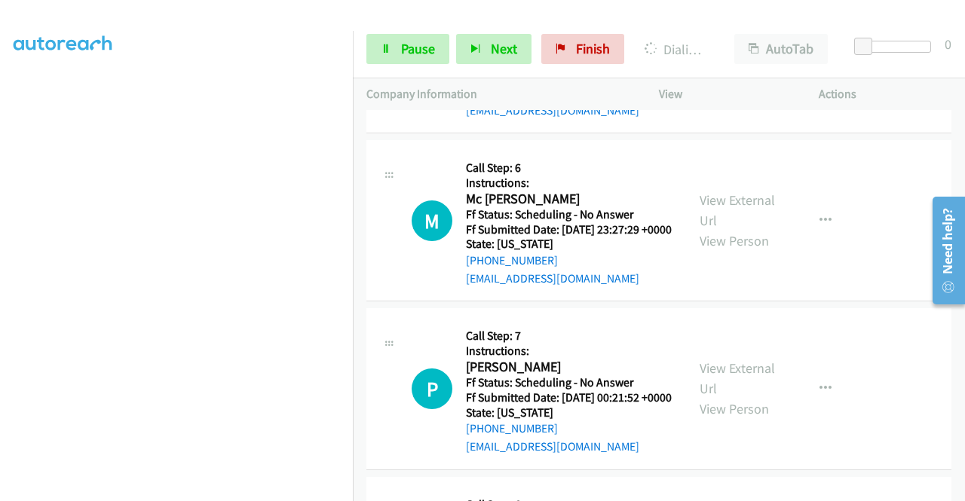
scroll to position [2088, 0]
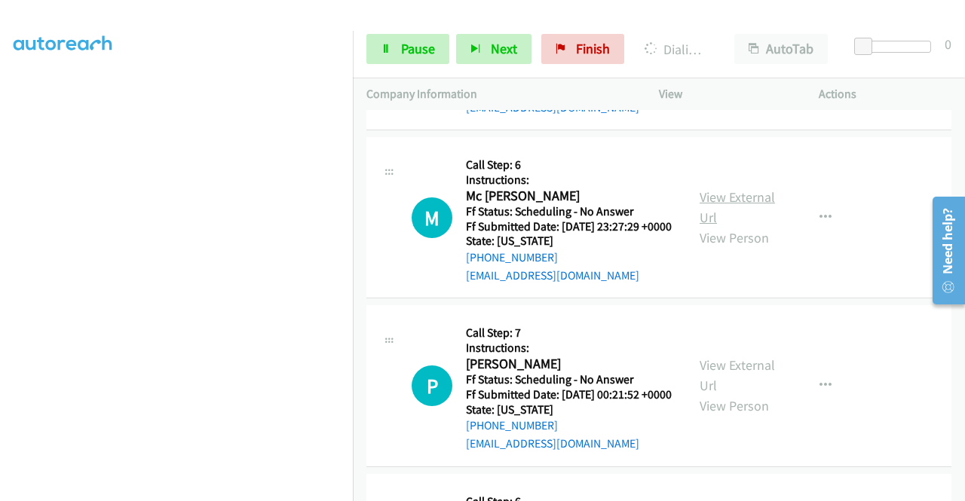
click at [743, 226] on link "View External Url" at bounding box center [737, 208] width 75 height 38
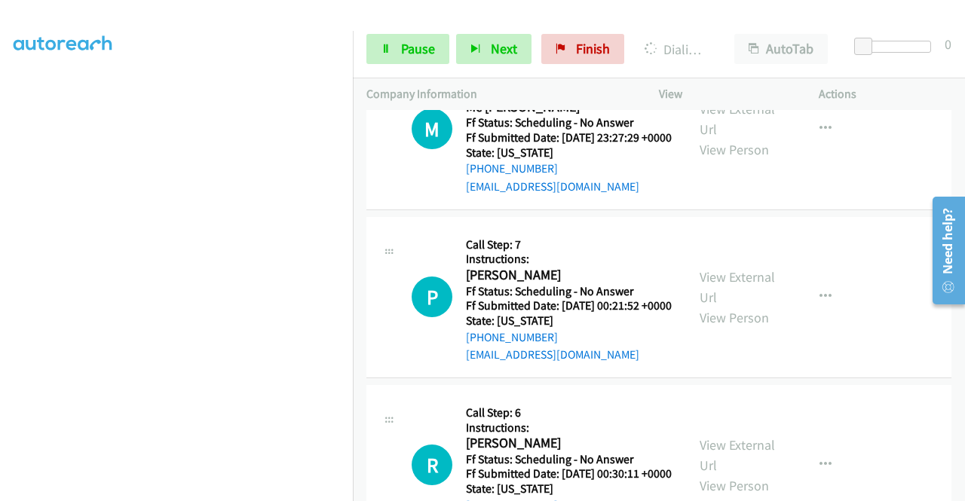
scroll to position [2270, 0]
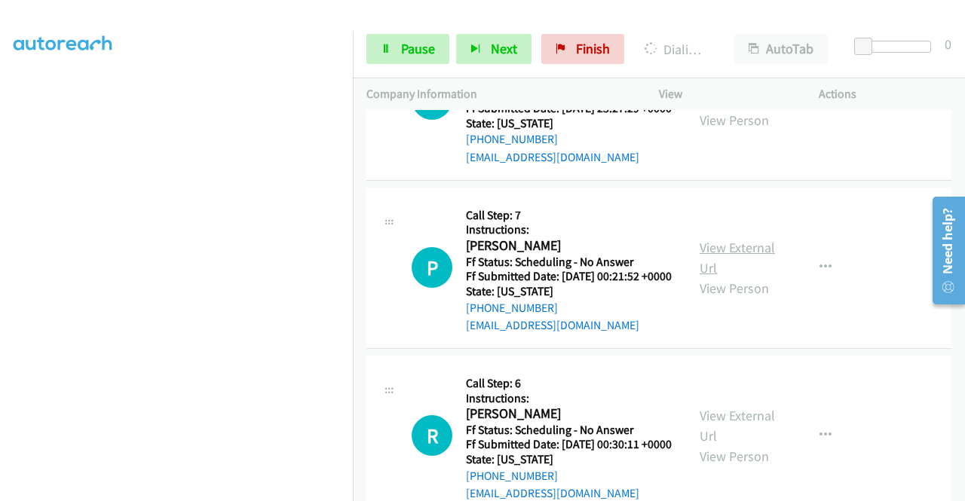
click at [722, 277] on link "View External Url" at bounding box center [737, 258] width 75 height 38
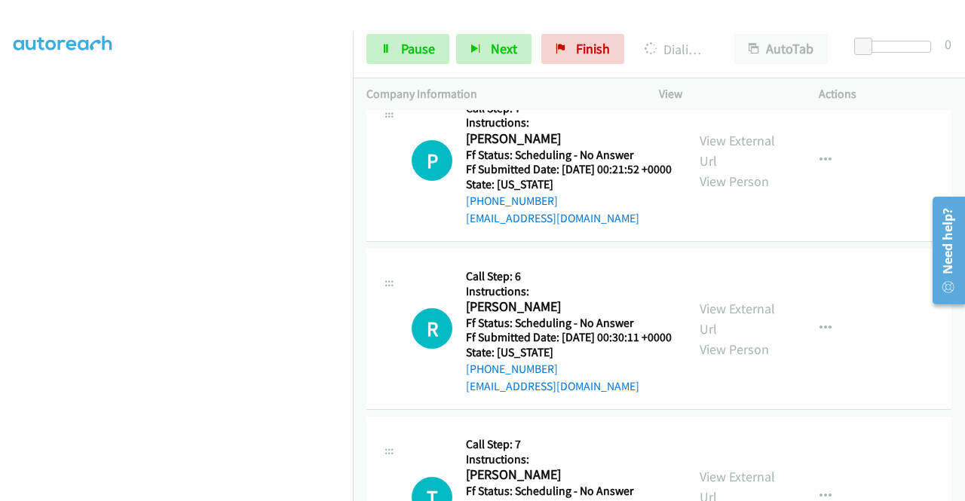
scroll to position [2421, 0]
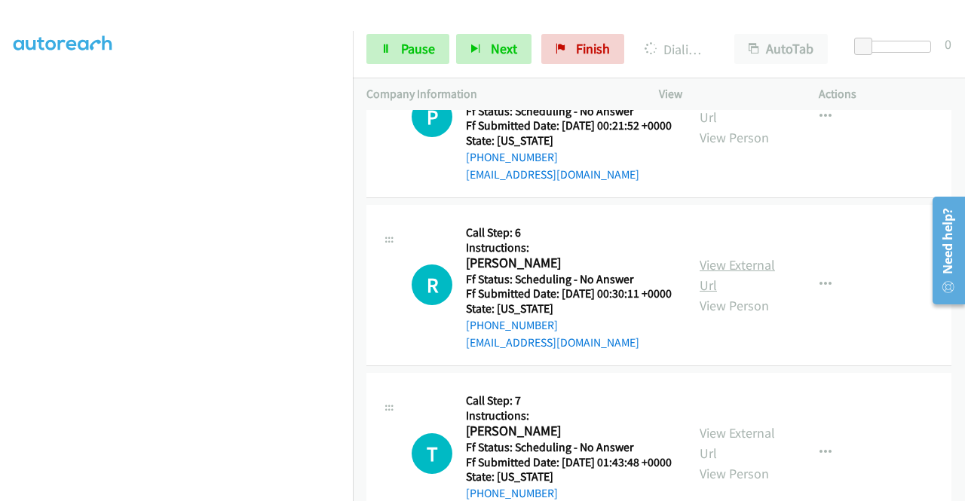
click at [750, 294] on link "View External Url" at bounding box center [737, 275] width 75 height 38
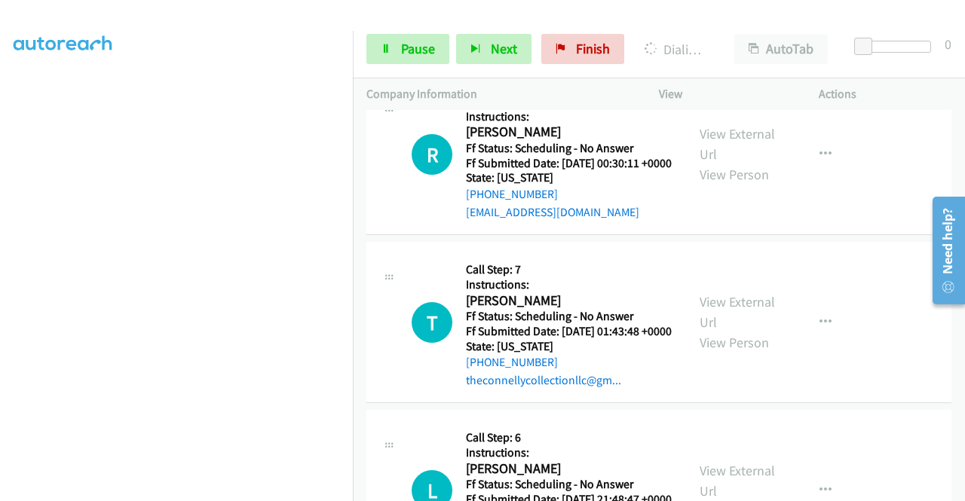
scroll to position [2723, 0]
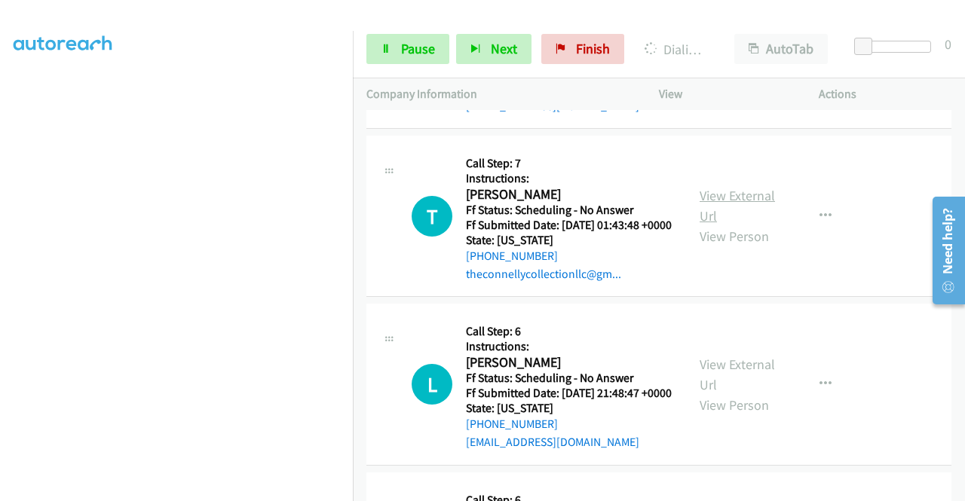
click at [710, 225] on link "View External Url" at bounding box center [737, 206] width 75 height 38
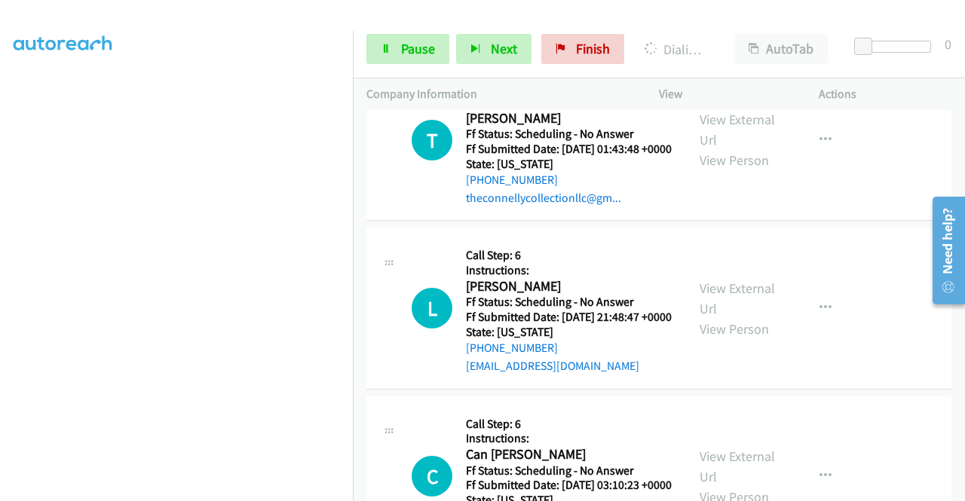
scroll to position [2874, 0]
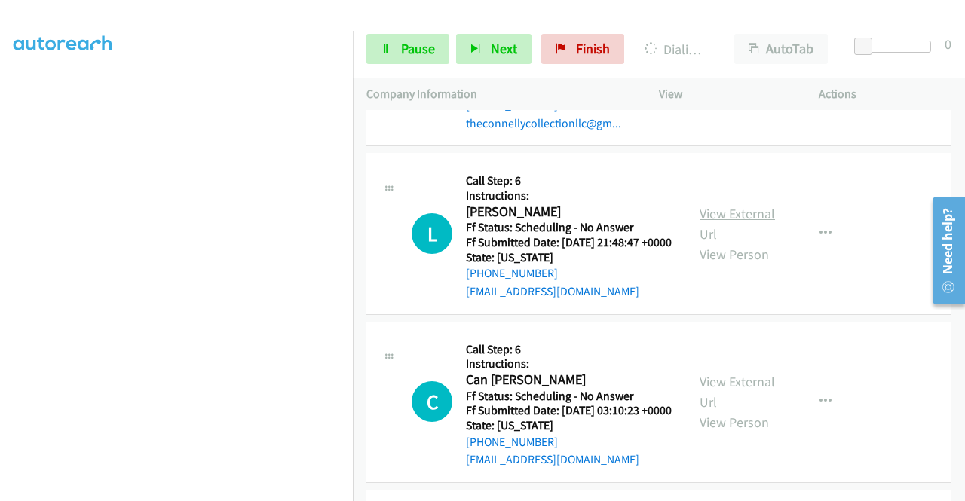
click at [713, 243] on link "View External Url" at bounding box center [737, 224] width 75 height 38
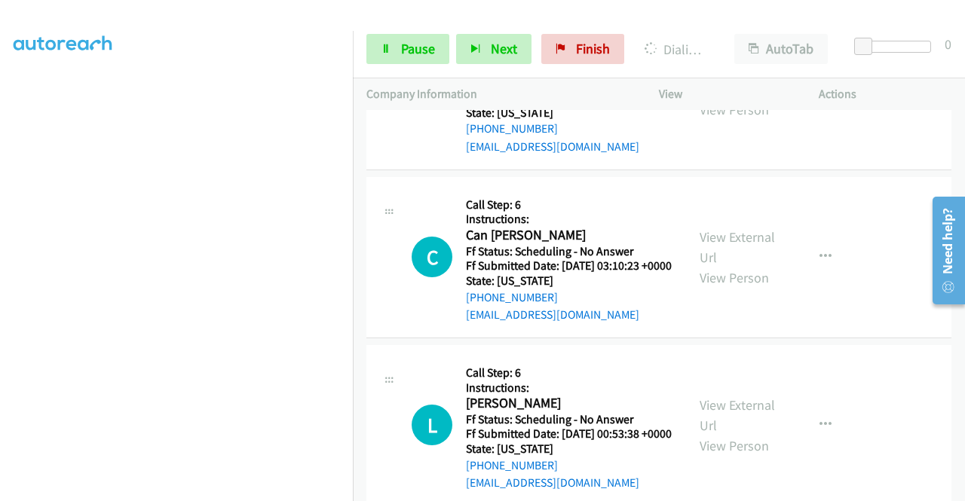
scroll to position [3024, 0]
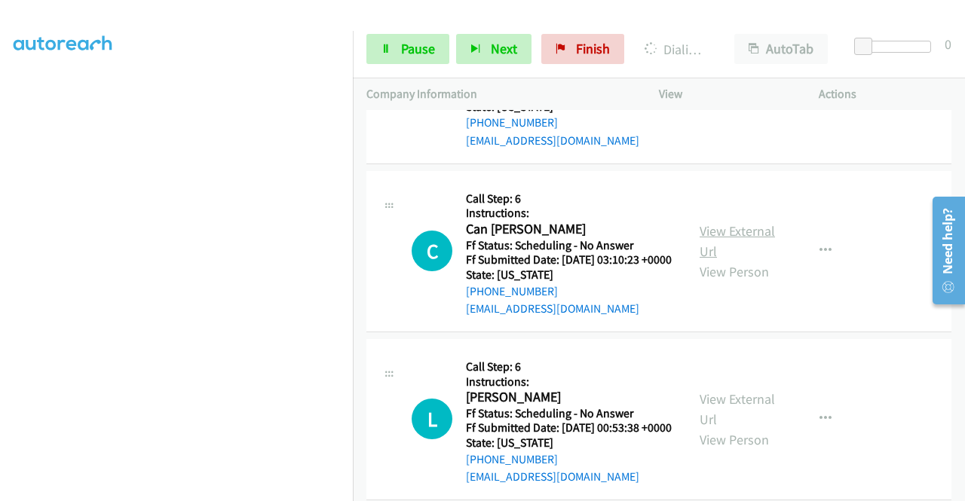
click at [734, 260] on link "View External Url" at bounding box center [737, 241] width 75 height 38
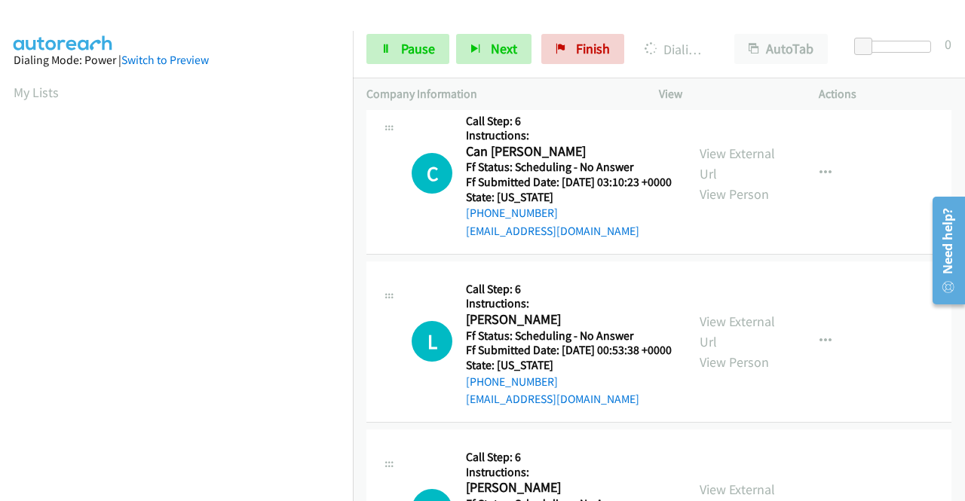
scroll to position [3326, 0]
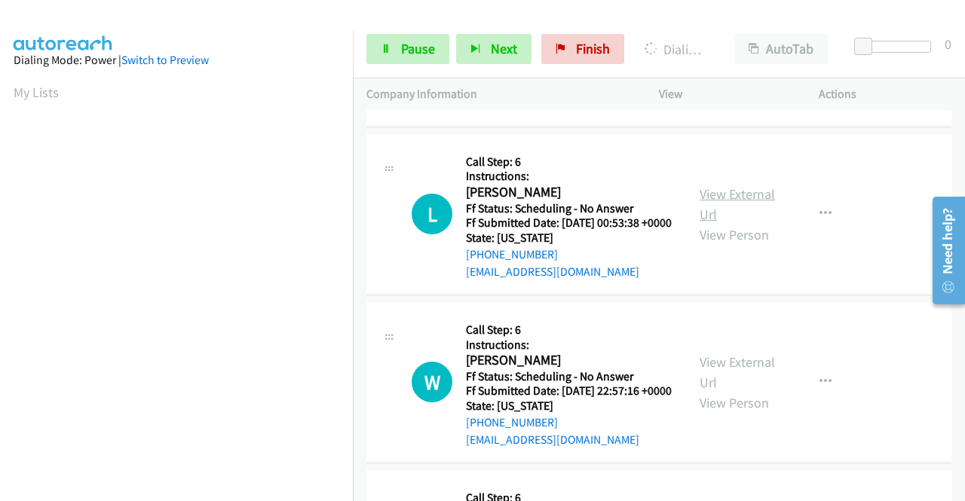
click at [715, 223] on link "View External Url" at bounding box center [737, 204] width 75 height 38
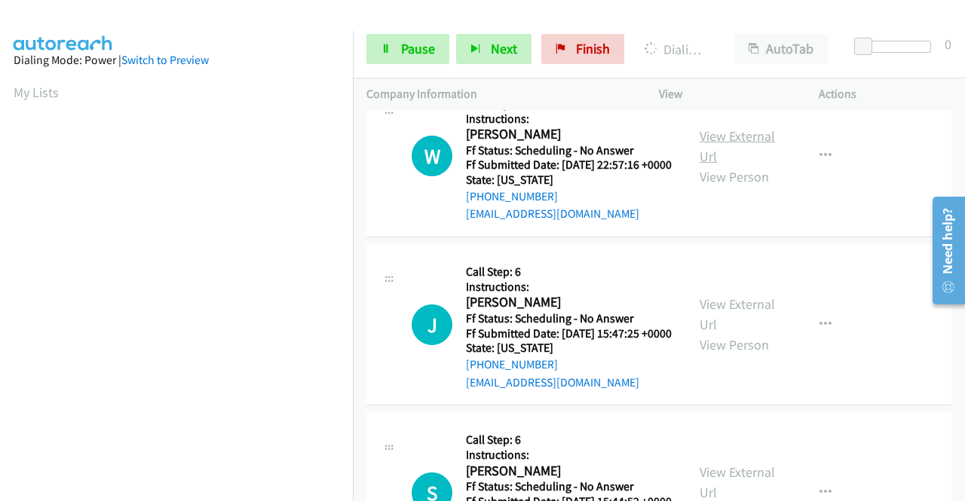
click at [748, 165] on link "View External Url" at bounding box center [737, 146] width 75 height 38
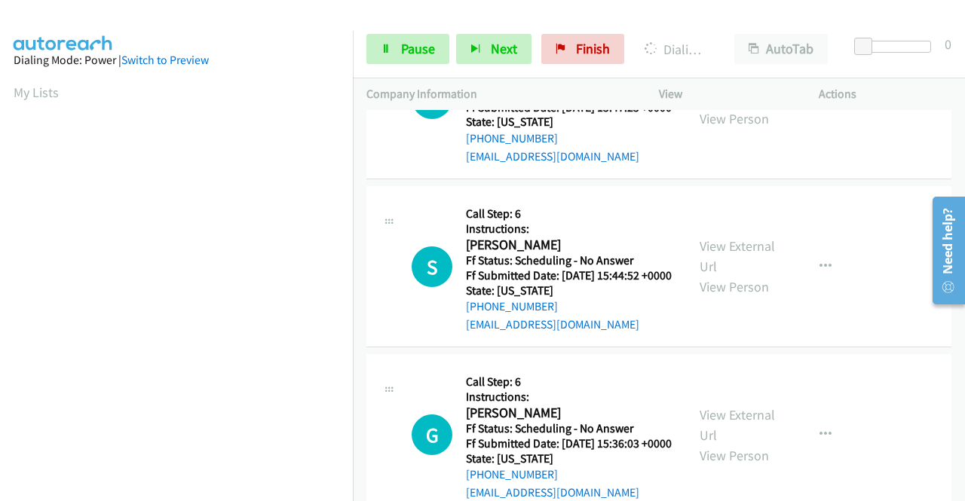
click at [710, 107] on link "View External Url" at bounding box center [737, 88] width 75 height 38
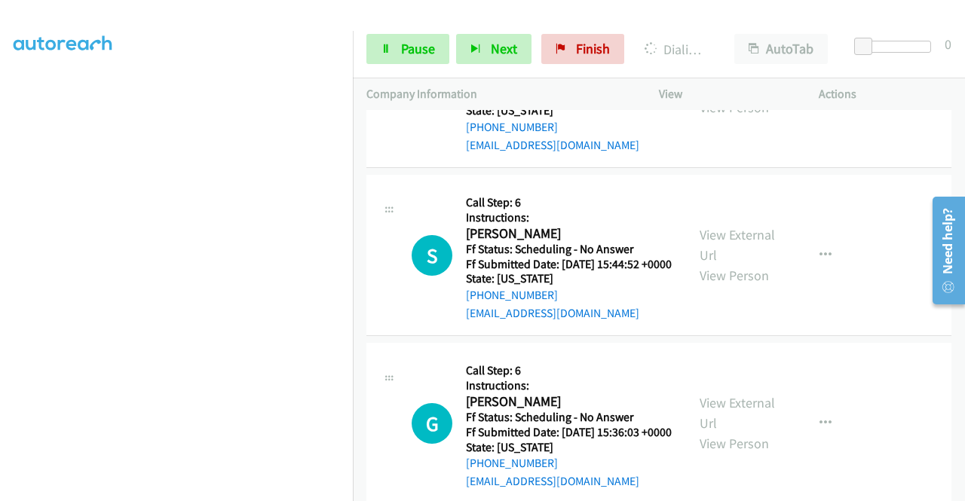
scroll to position [4037, 0]
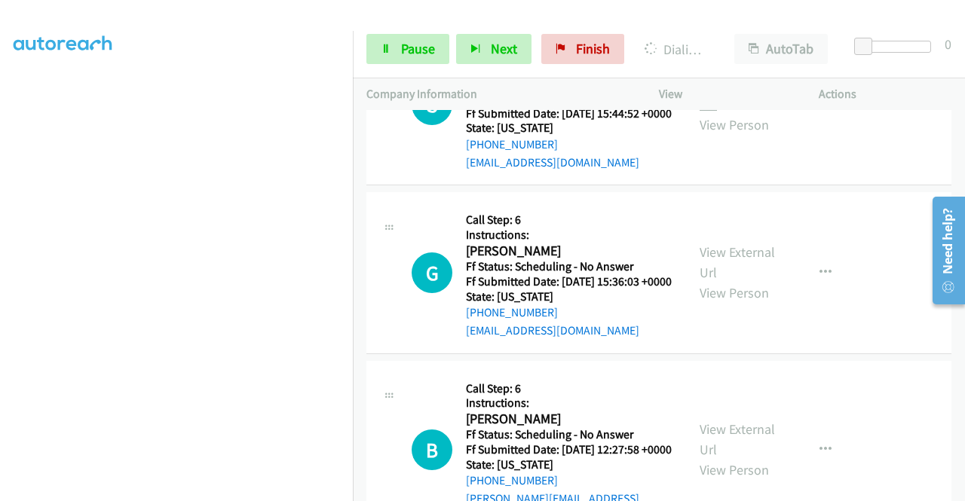
click at [715, 113] on link "View External Url" at bounding box center [737, 94] width 75 height 38
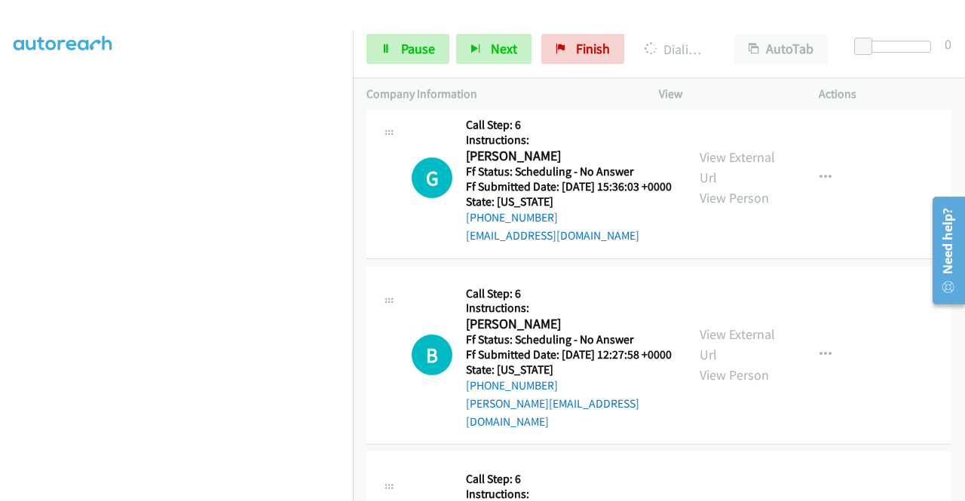
scroll to position [4263, 0]
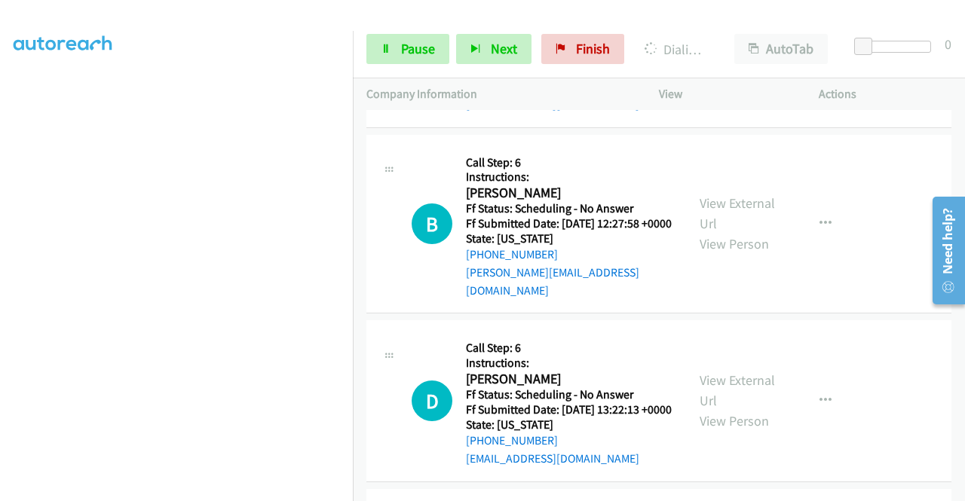
click at [731, 55] on link "View External Url" at bounding box center [737, 36] width 75 height 38
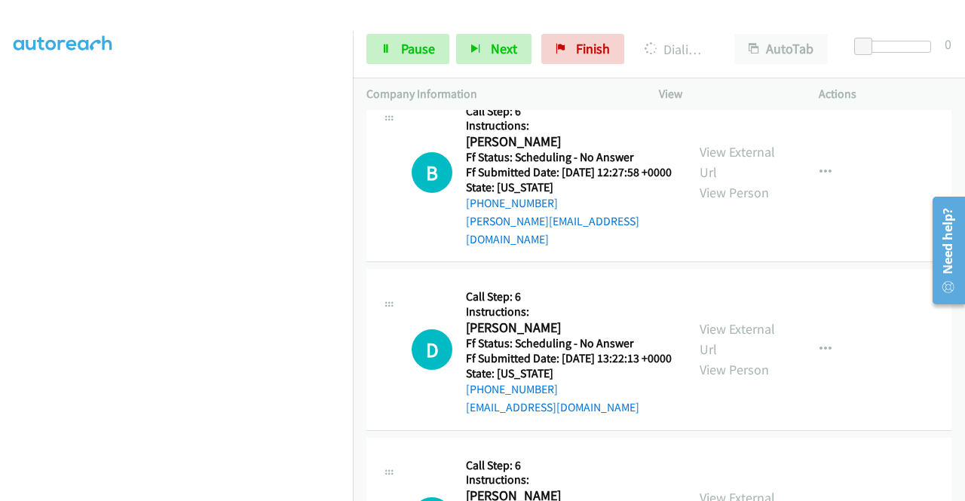
scroll to position [4339, 0]
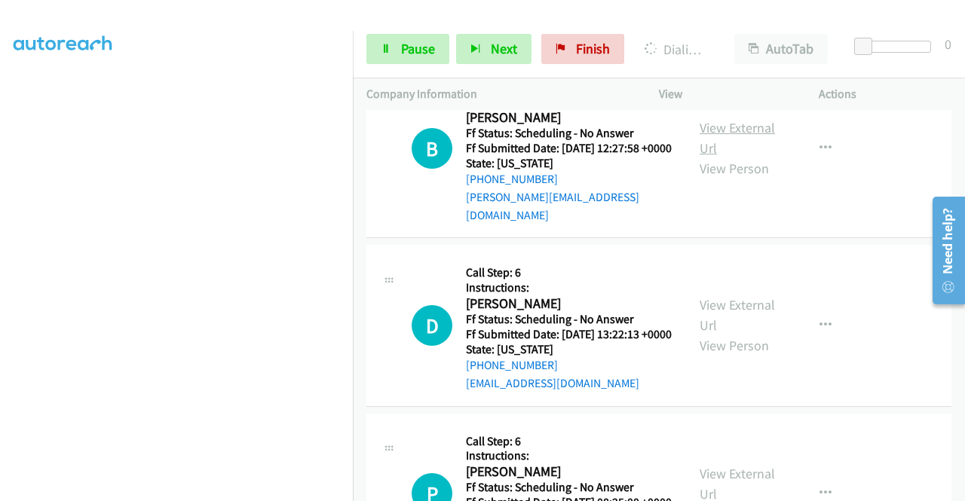
click at [728, 157] on link "View External Url" at bounding box center [737, 138] width 75 height 38
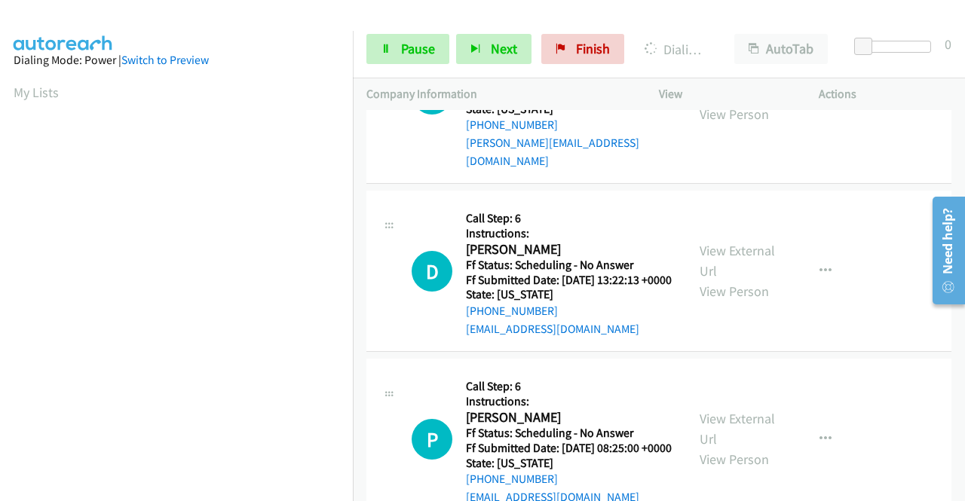
scroll to position [4640, 0]
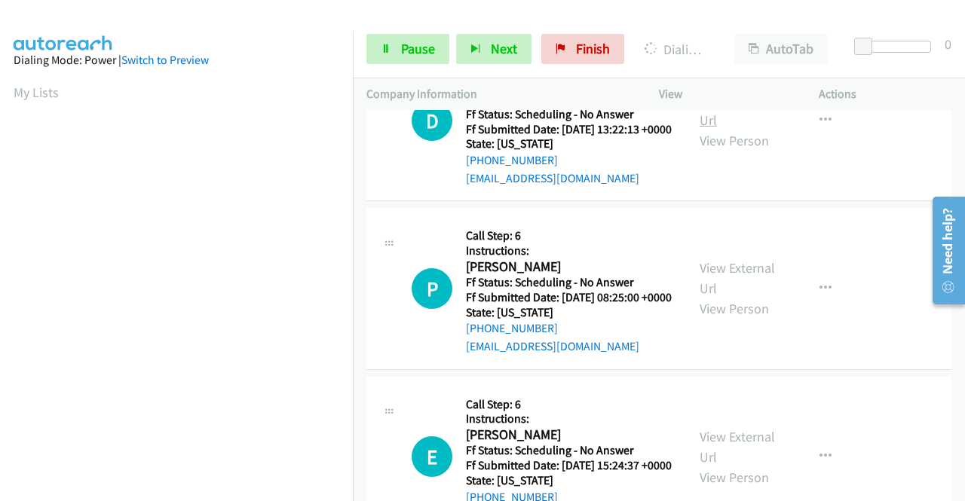
click at [742, 129] on link "View External Url" at bounding box center [737, 110] width 75 height 38
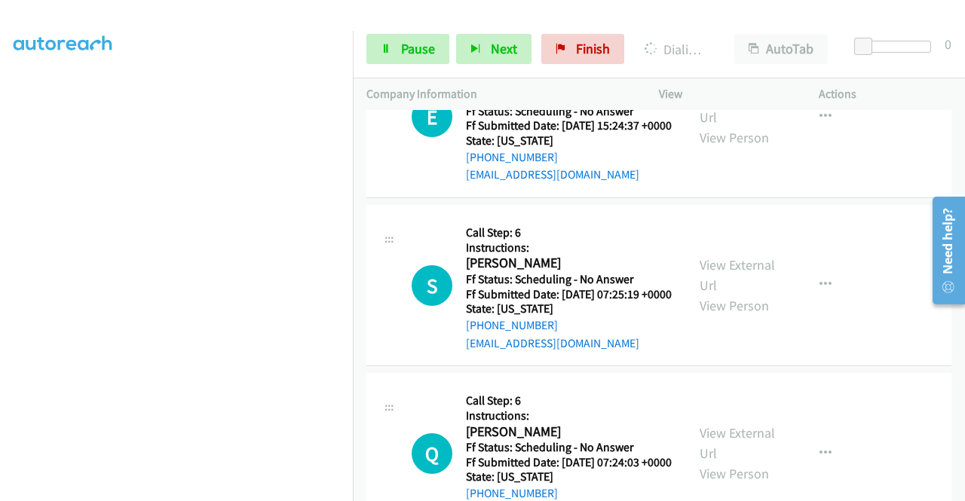
scroll to position [5049, 0]
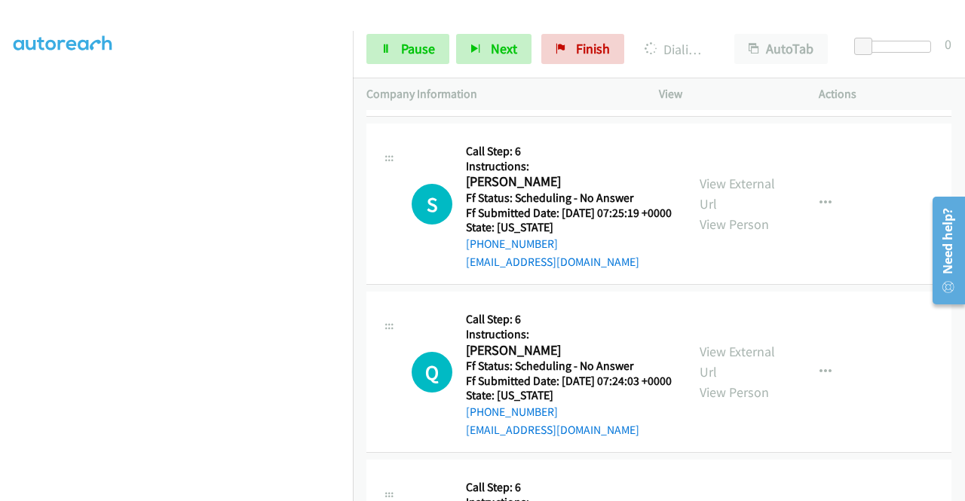
scroll to position [5200, 0]
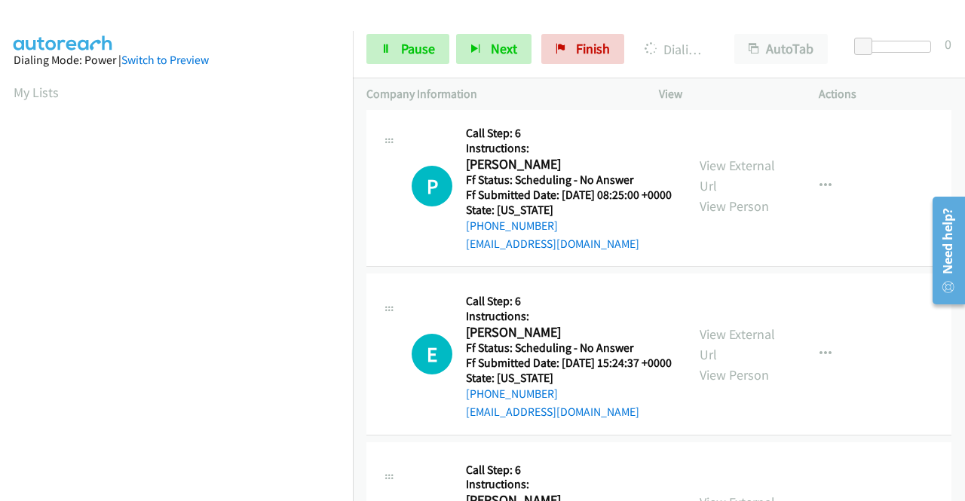
scroll to position [226, 0]
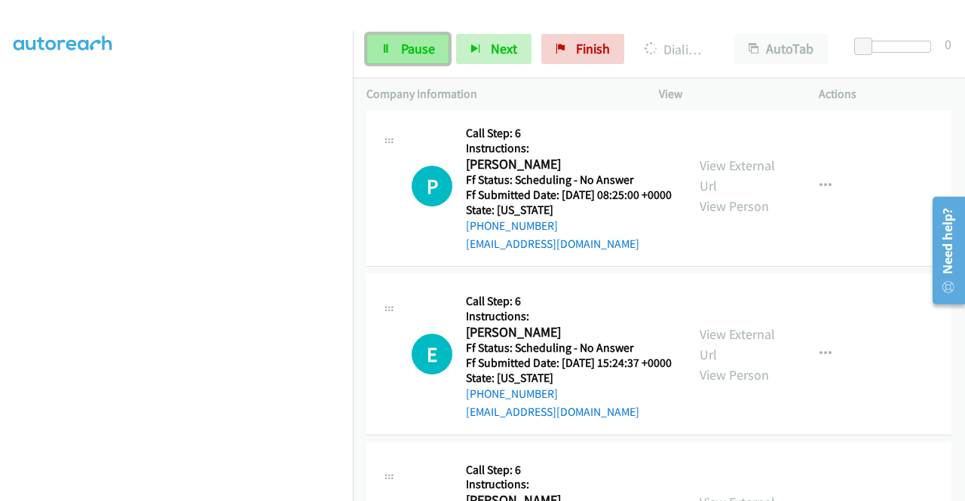
click at [388, 48] on icon at bounding box center [386, 49] width 11 height 11
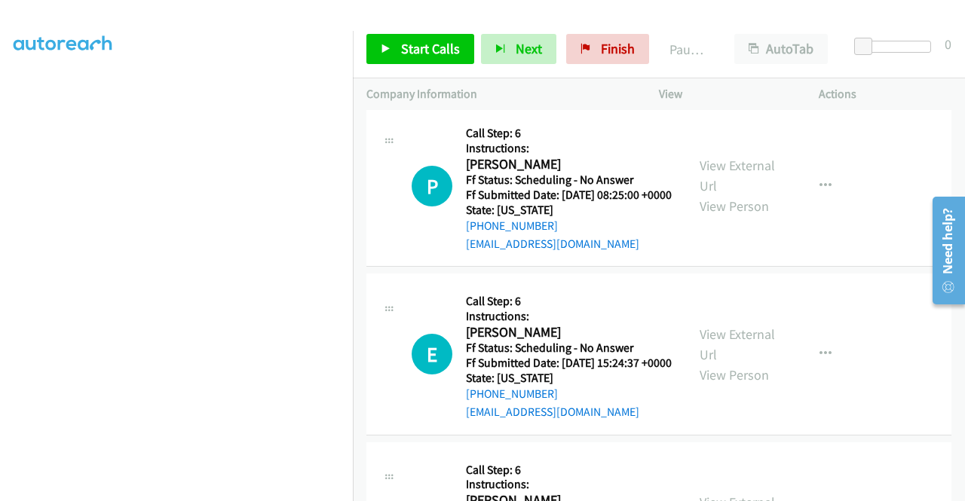
scroll to position [344, 0]
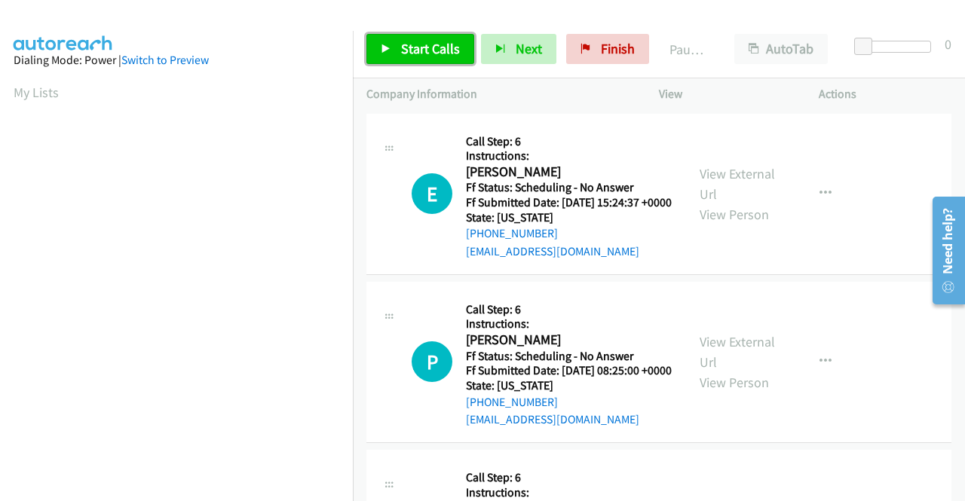
click at [437, 38] on link "Start Calls" at bounding box center [420, 49] width 108 height 30
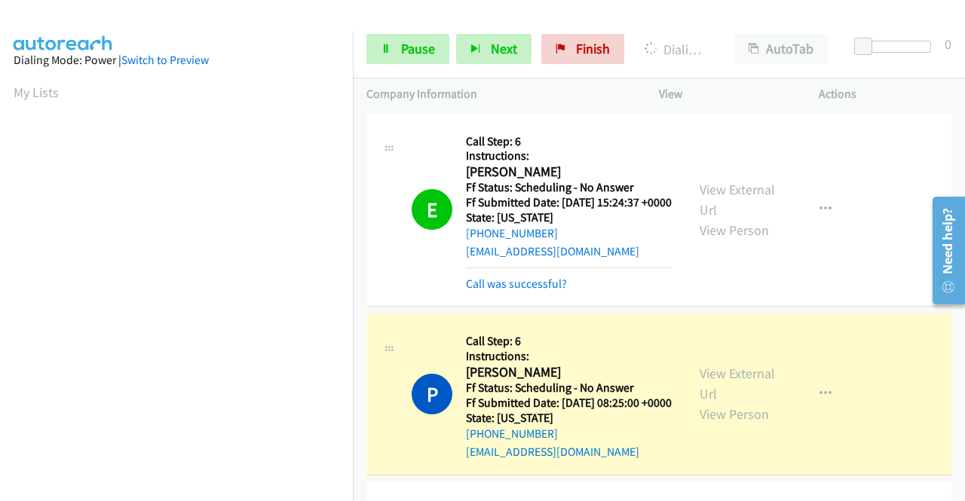
scroll to position [344, 0]
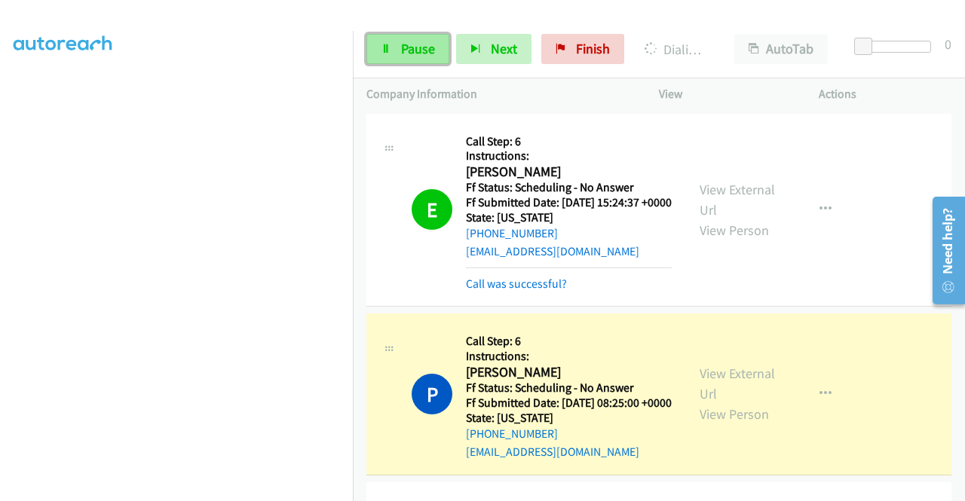
click at [404, 54] on span "Pause" at bounding box center [418, 48] width 34 height 17
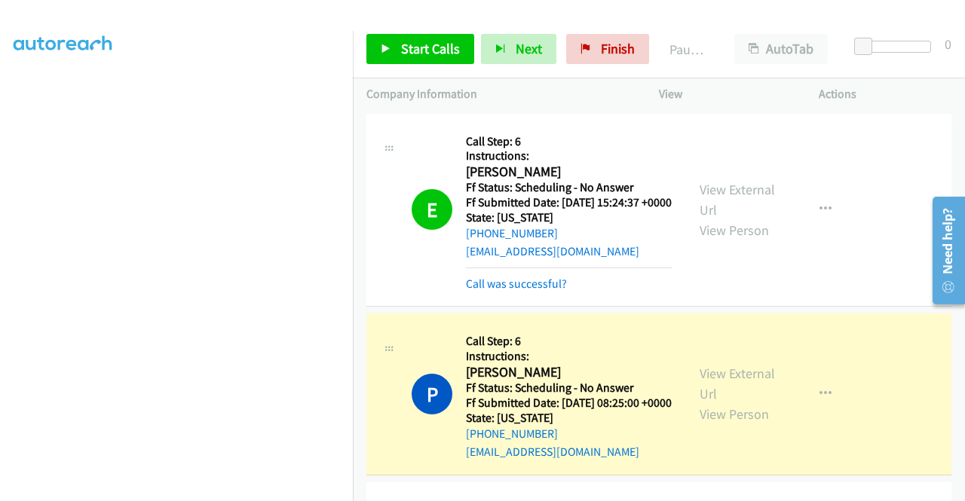
scroll to position [151, 0]
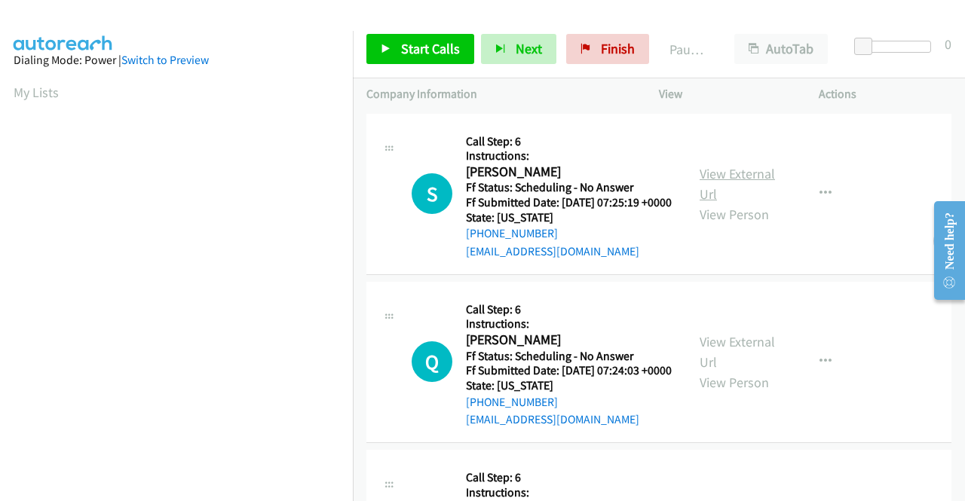
click at [727, 185] on link "View External Url" at bounding box center [737, 184] width 75 height 38
click at [715, 360] on link "View External Url" at bounding box center [737, 352] width 75 height 38
click at [428, 43] on span "Start Calls" at bounding box center [430, 48] width 59 height 17
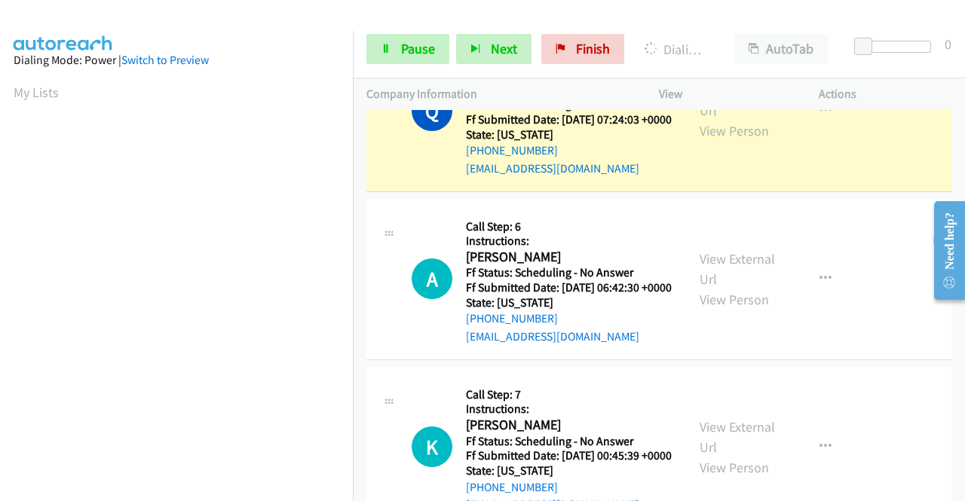
scroll to position [409, 0]
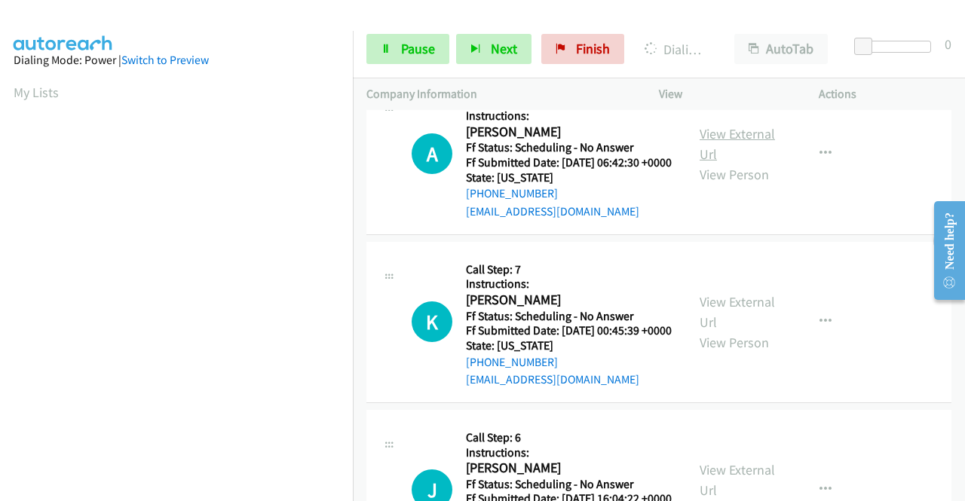
click at [737, 163] on link "View External Url" at bounding box center [737, 144] width 75 height 38
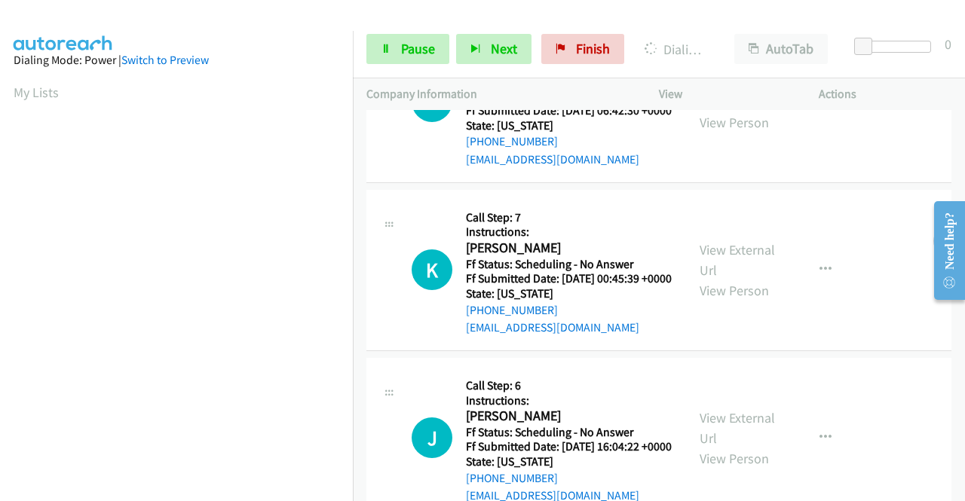
scroll to position [484, 0]
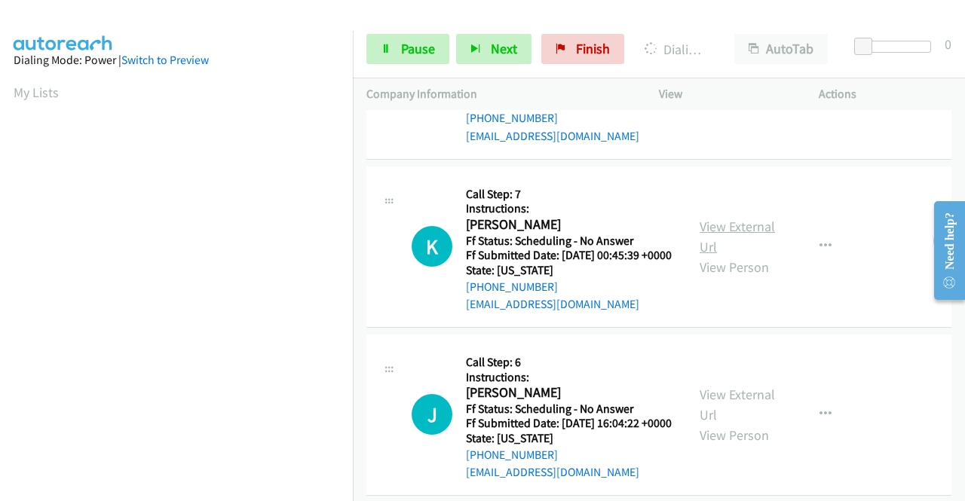
click at [721, 256] on link "View External Url" at bounding box center [737, 237] width 75 height 38
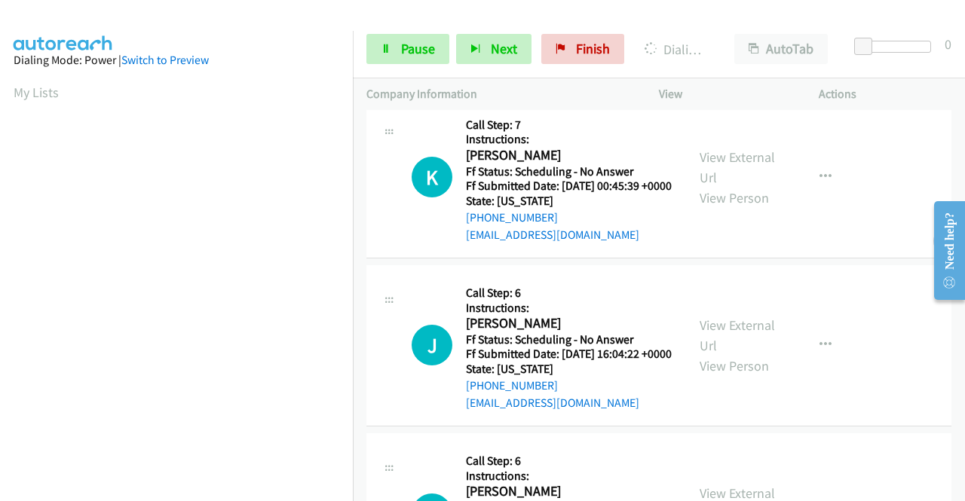
scroll to position [635, 0]
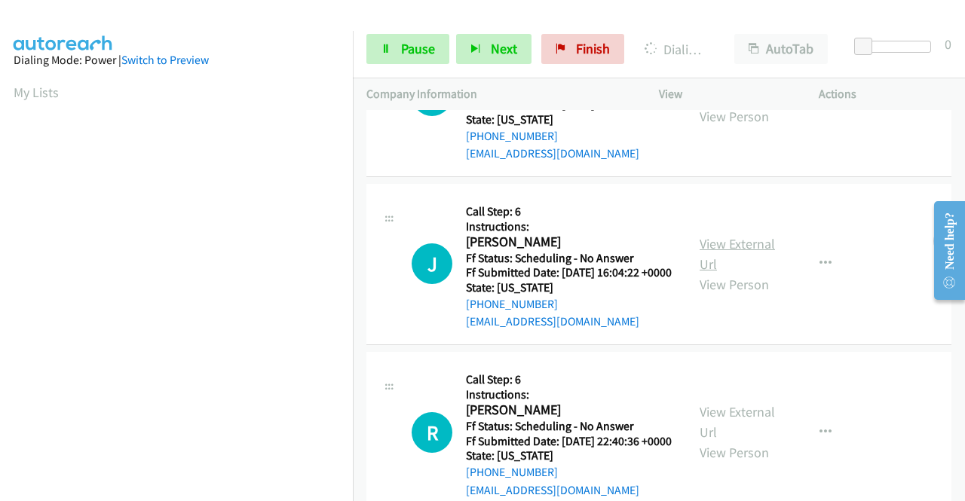
click at [719, 273] on link "View External Url" at bounding box center [737, 254] width 75 height 38
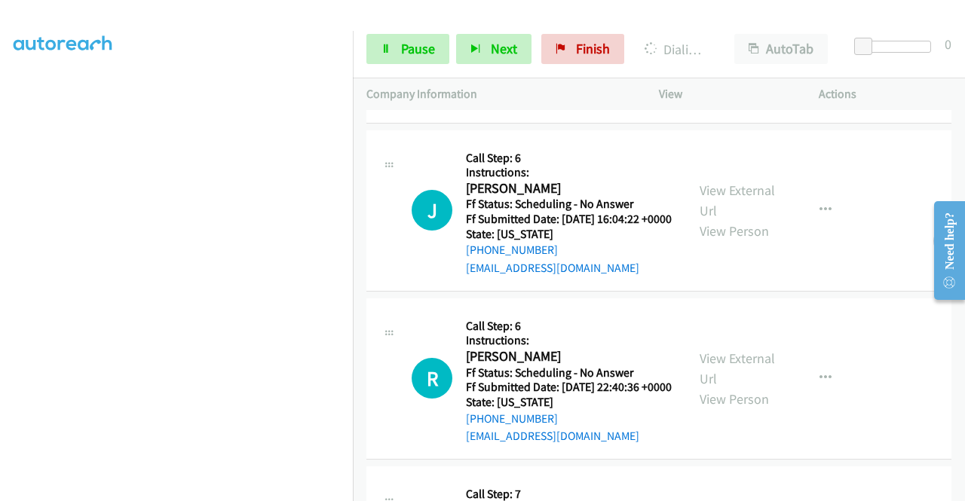
scroll to position [817, 0]
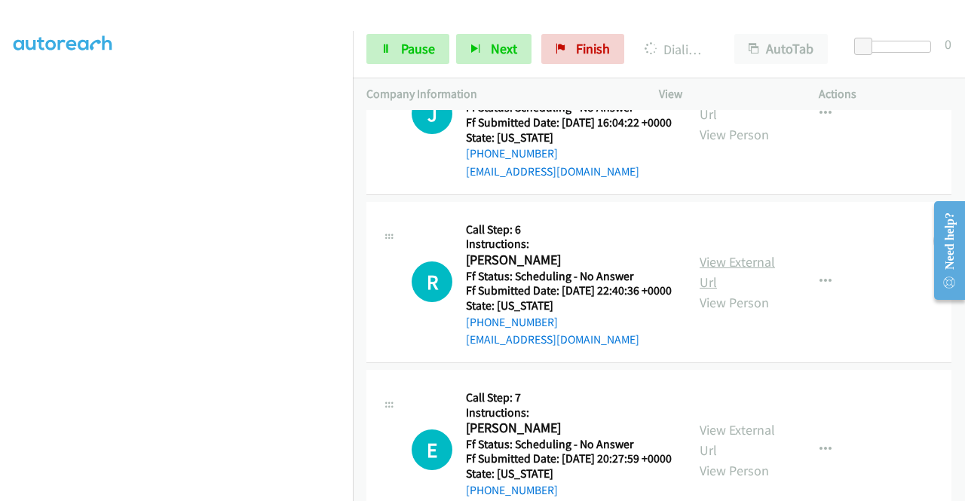
click at [737, 291] on link "View External Url" at bounding box center [737, 272] width 75 height 38
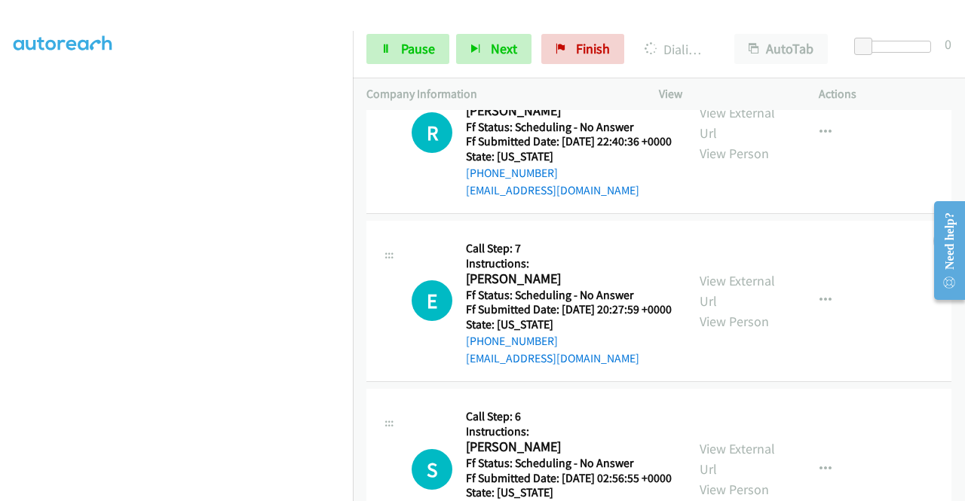
scroll to position [968, 0]
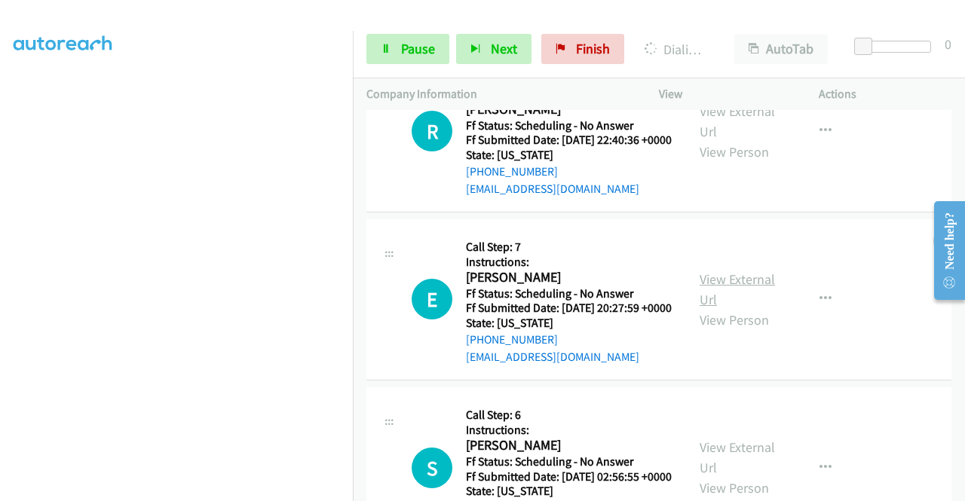
click at [722, 308] on link "View External Url" at bounding box center [737, 290] width 75 height 38
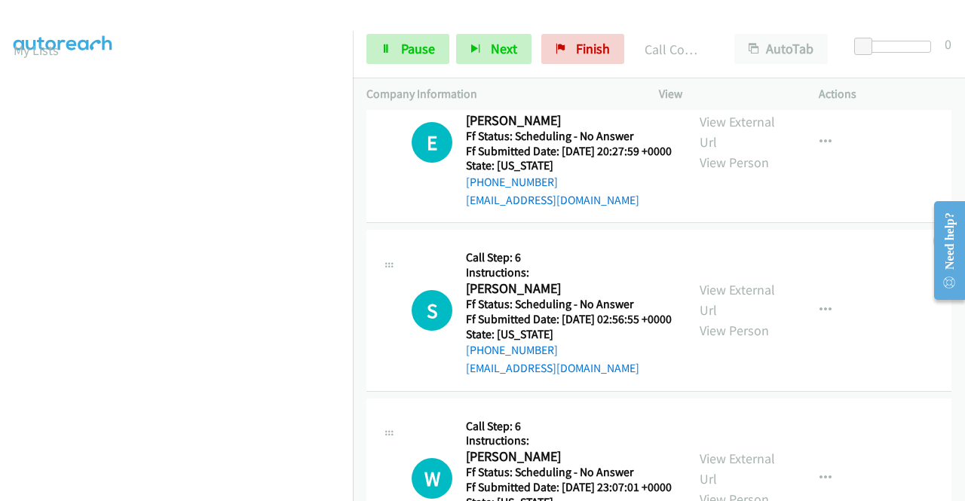
scroll to position [1194, 0]
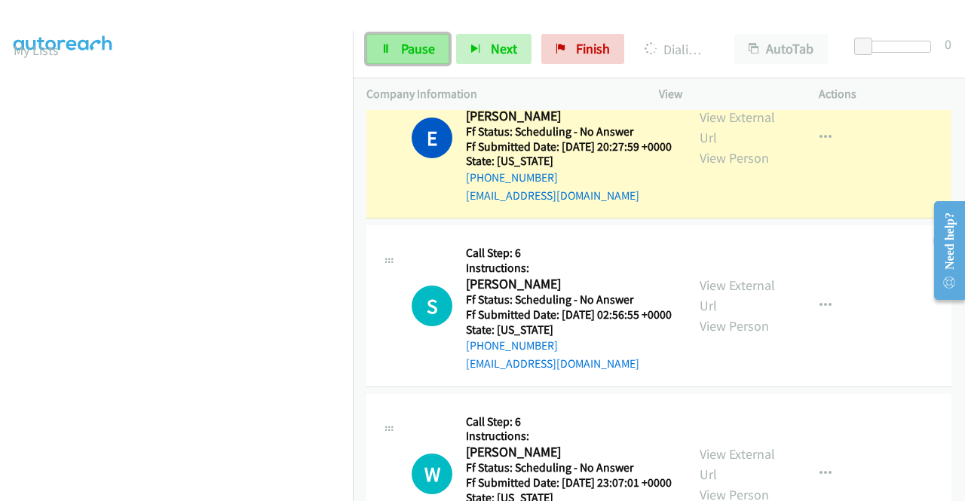
click at [412, 48] on span "Pause" at bounding box center [418, 48] width 34 height 17
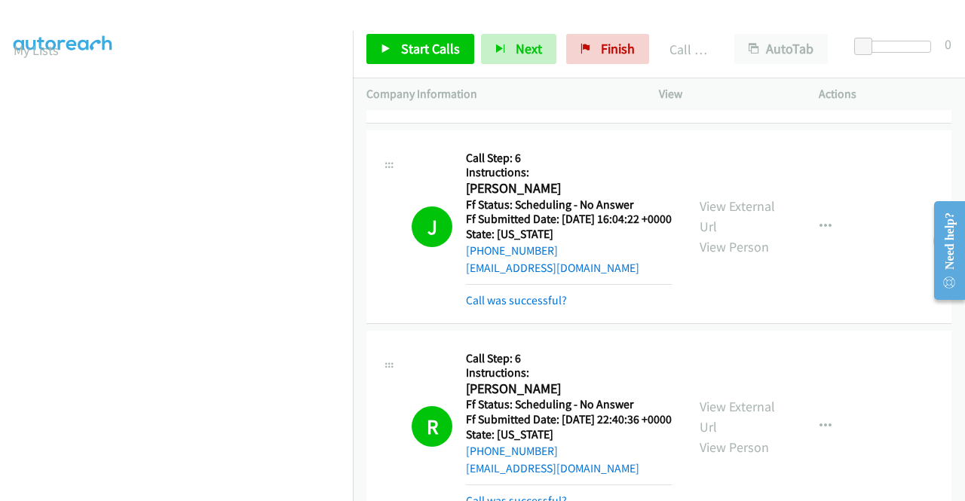
scroll to position [893, 0]
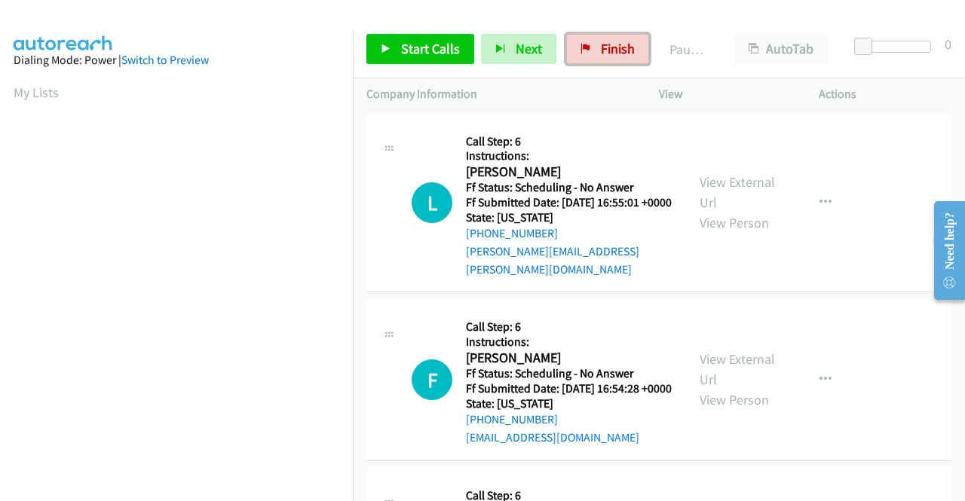
drag, startPoint x: 591, startPoint y: 40, endPoint x: 537, endPoint y: 72, distance: 62.9
click at [591, 40] on link "Finish" at bounding box center [607, 49] width 83 height 30
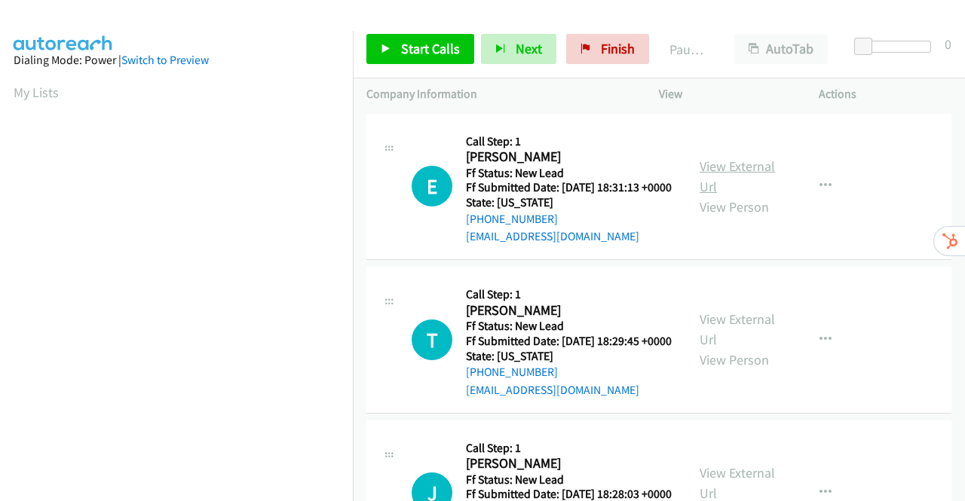
click at [725, 173] on link "View External Url" at bounding box center [737, 177] width 75 height 38
click at [737, 336] on link "View External Url" at bounding box center [737, 330] width 75 height 38
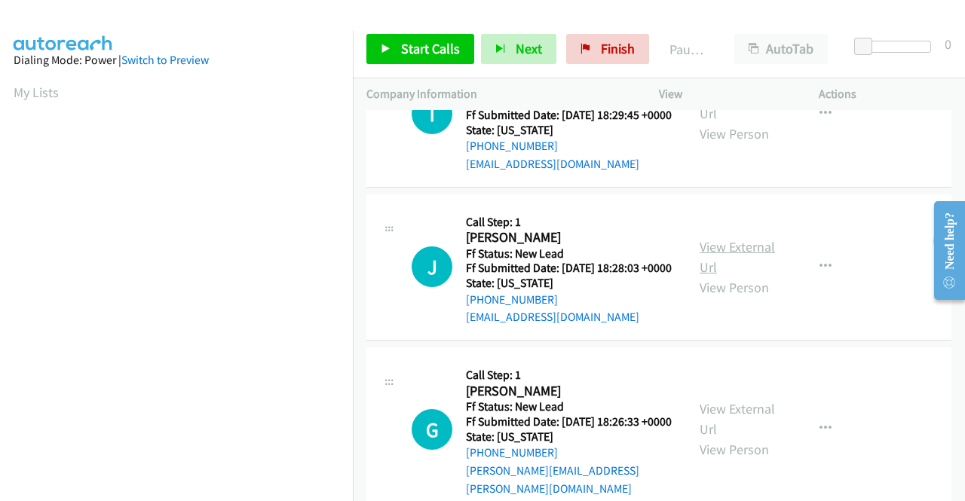
click at [732, 276] on link "View External Url" at bounding box center [737, 257] width 75 height 38
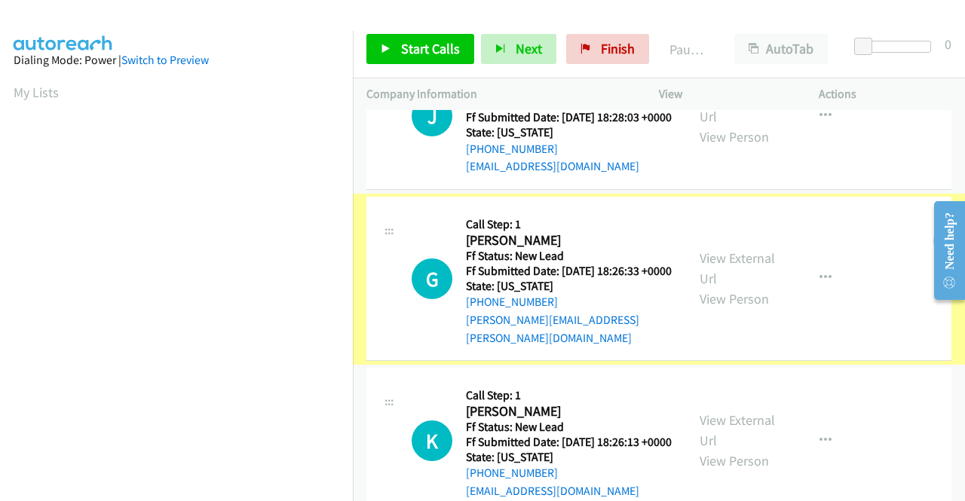
scroll to position [377, 0]
click at [718, 287] on link "View External Url" at bounding box center [737, 269] width 75 height 38
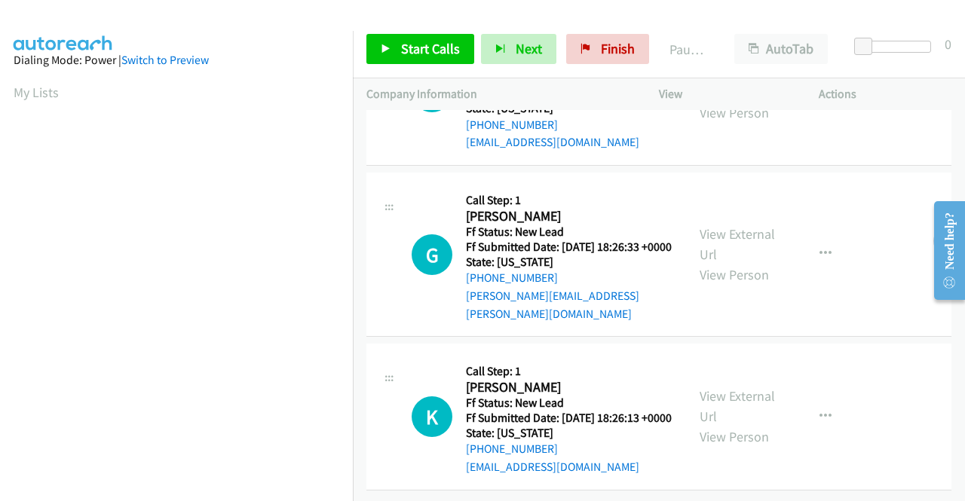
scroll to position [468, 0]
click at [744, 388] on link "View External Url" at bounding box center [737, 407] width 75 height 38
click at [390, 54] on icon at bounding box center [386, 49] width 11 height 11
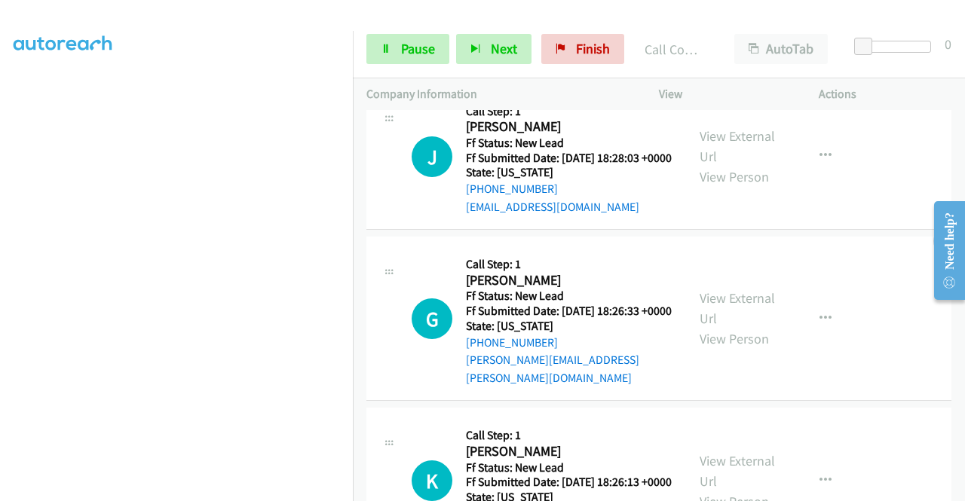
scroll to position [380, 0]
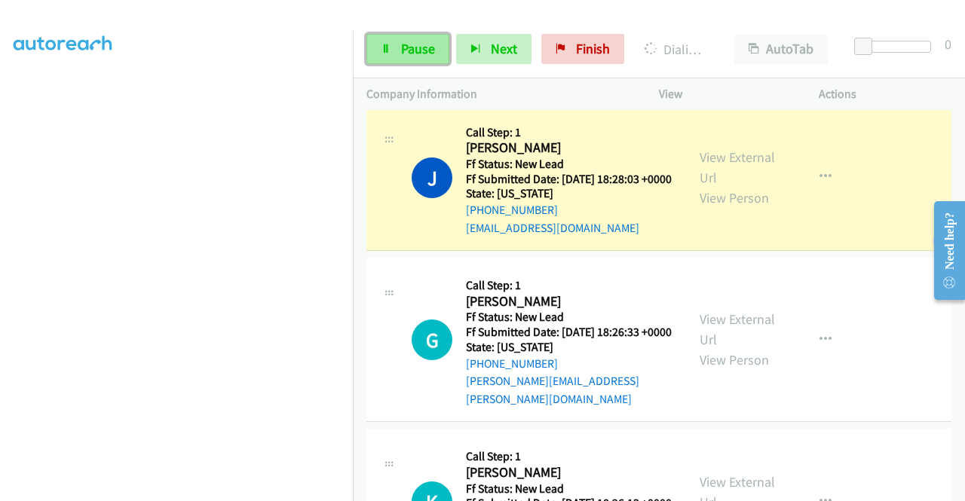
click at [407, 47] on span "Pause" at bounding box center [418, 48] width 34 height 17
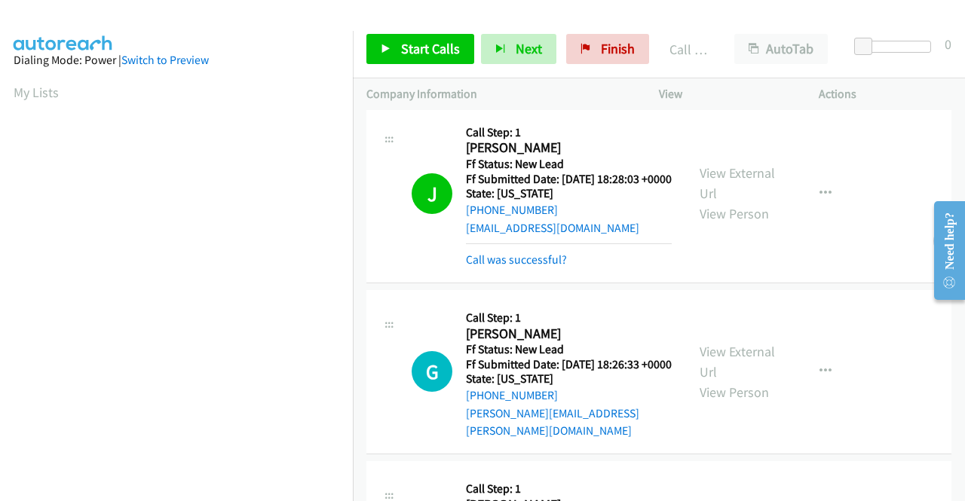
scroll to position [344, 0]
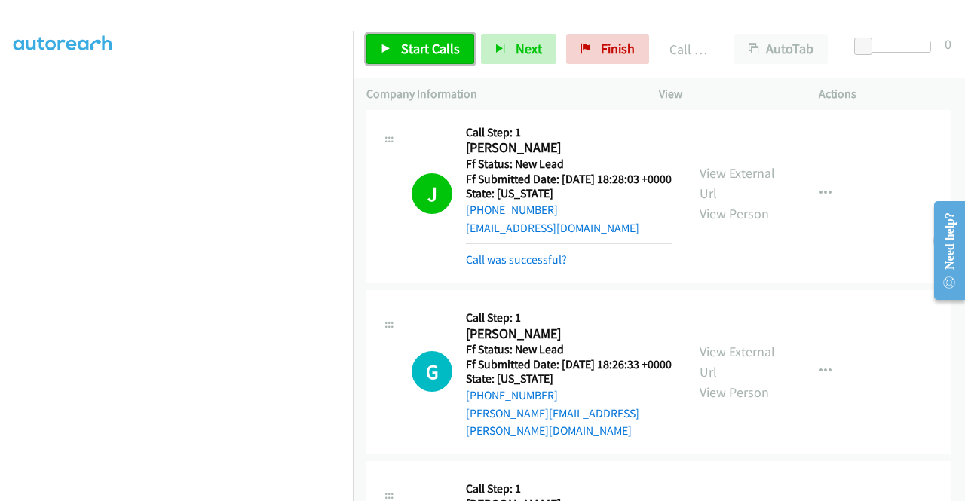
click at [399, 51] on link "Start Calls" at bounding box center [420, 49] width 108 height 30
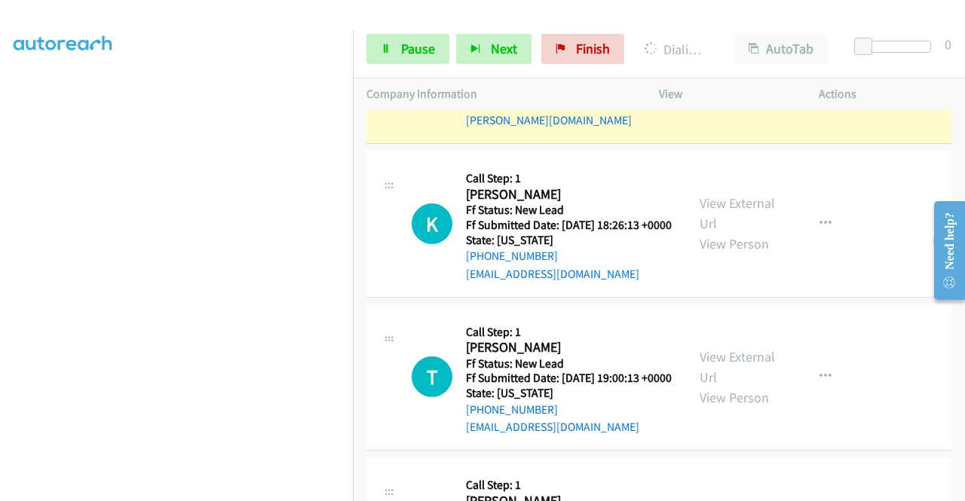
scroll to position [842, 0]
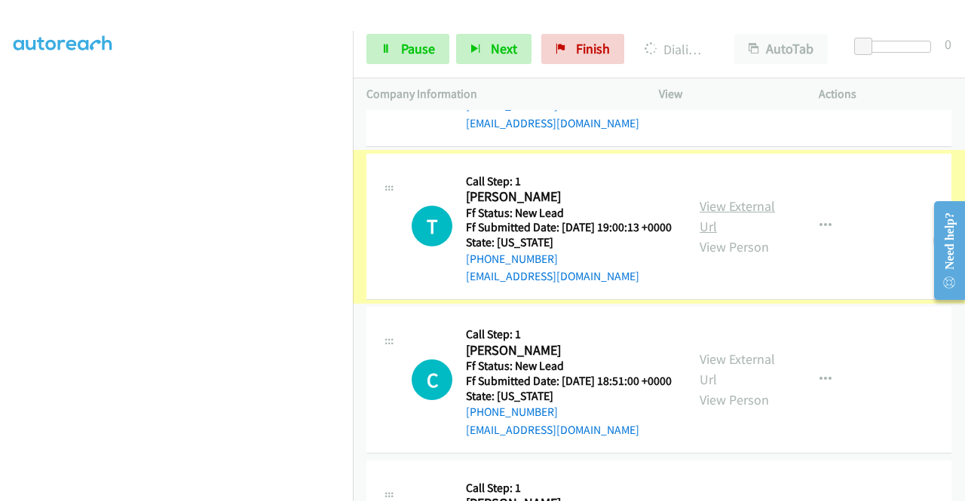
click at [734, 235] on link "View External Url" at bounding box center [737, 217] width 75 height 38
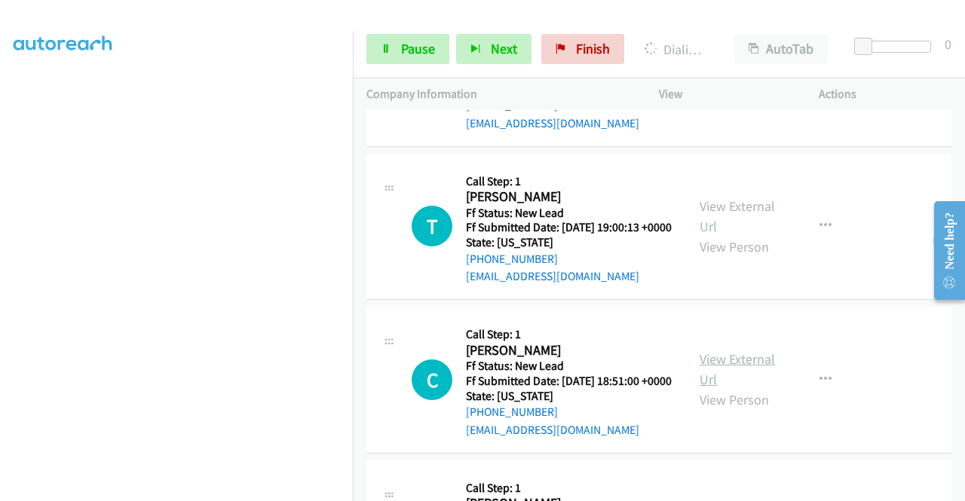
click at [710, 388] on link "View External Url" at bounding box center [737, 370] width 75 height 38
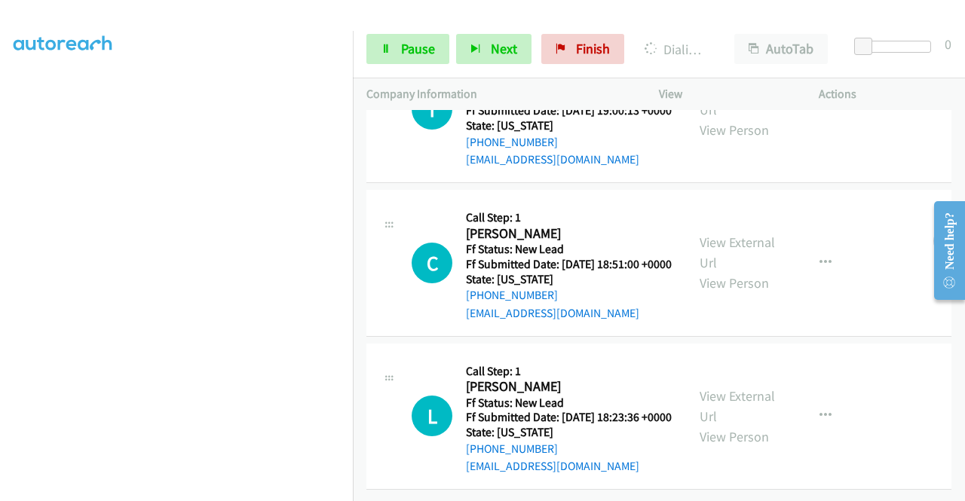
scroll to position [1068, 0]
click at [725, 388] on link "View External Url" at bounding box center [737, 407] width 75 height 38
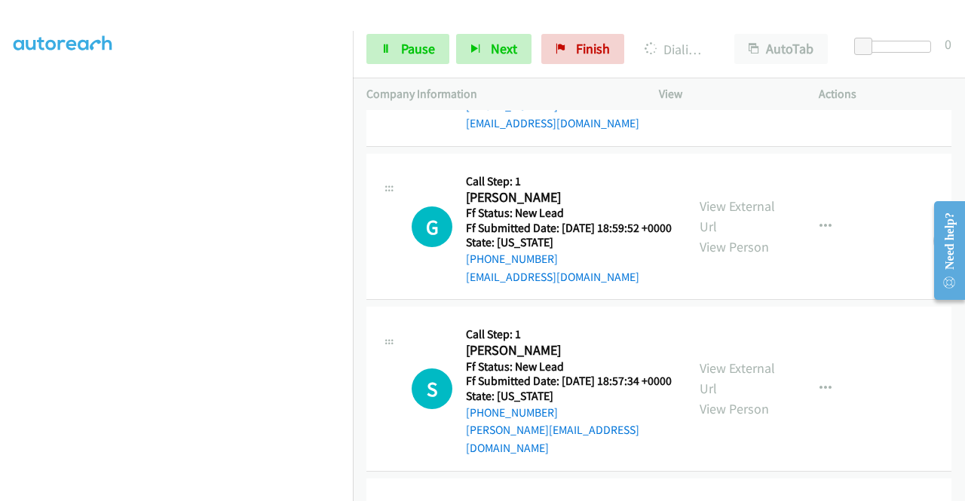
scroll to position [1401, 0]
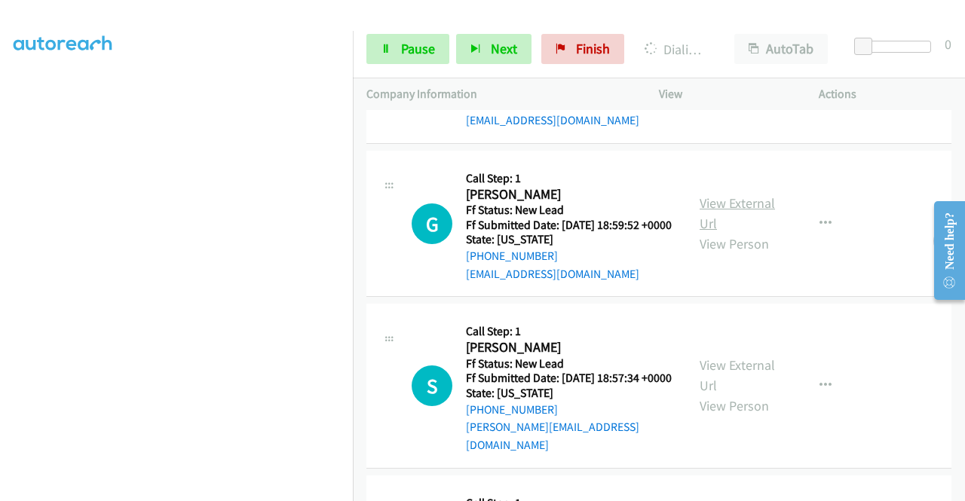
click at [748, 232] on link "View External Url" at bounding box center [737, 214] width 75 height 38
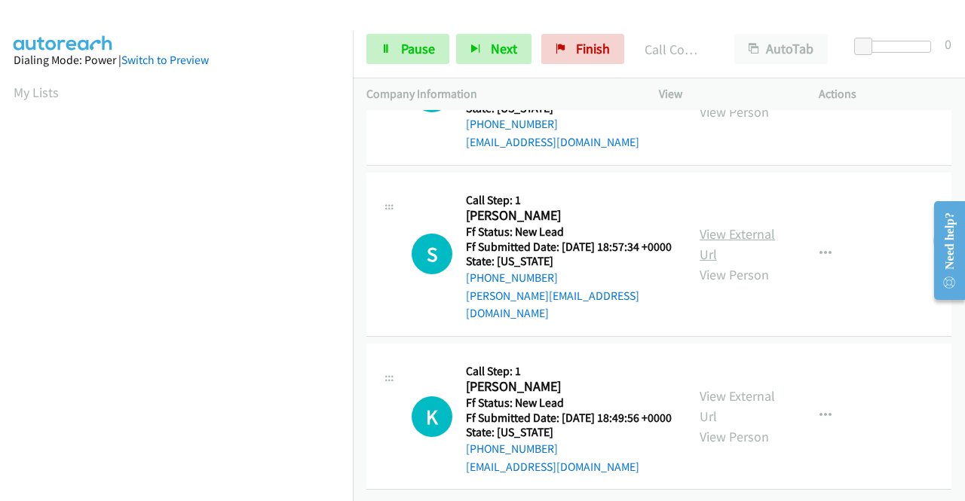
scroll to position [1731, 0]
click at [710, 225] on link "View External Url" at bounding box center [737, 244] width 75 height 38
click at [736, 388] on link "View External Url" at bounding box center [737, 407] width 75 height 38
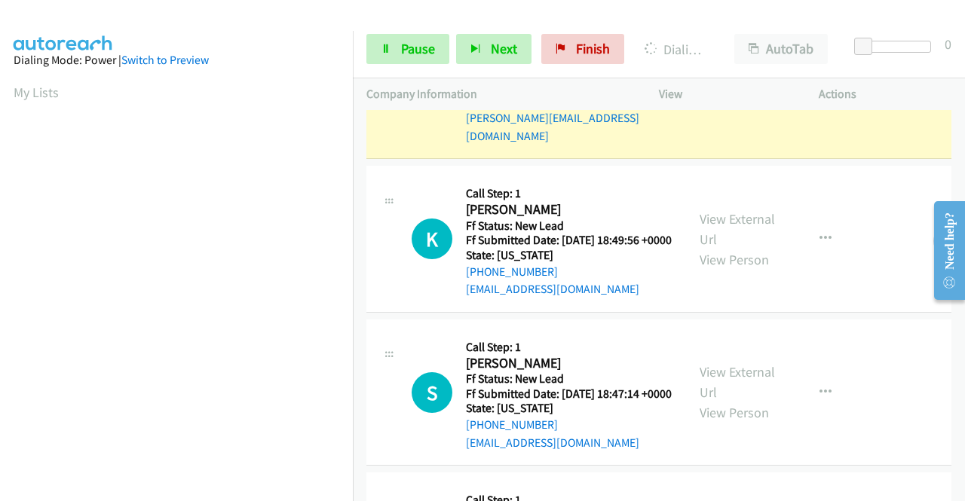
scroll to position [344, 0]
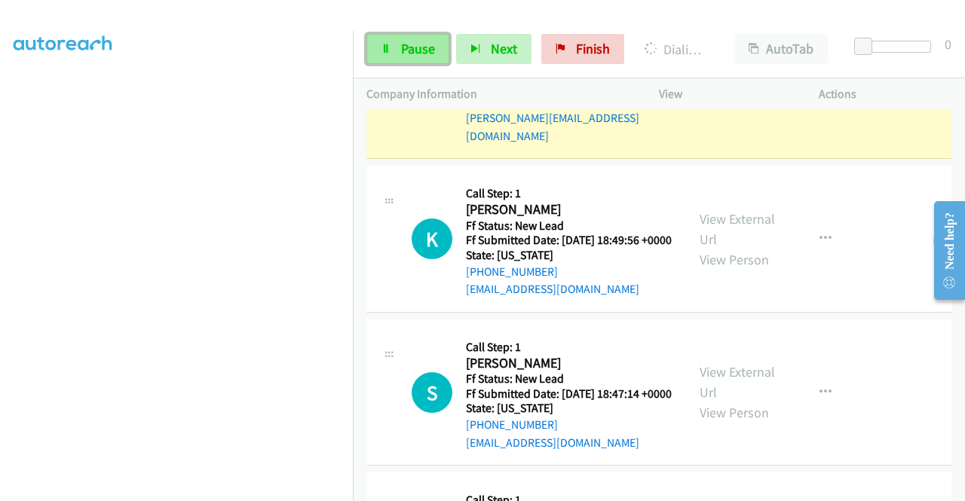
click at [404, 48] on span "Pause" at bounding box center [418, 48] width 34 height 17
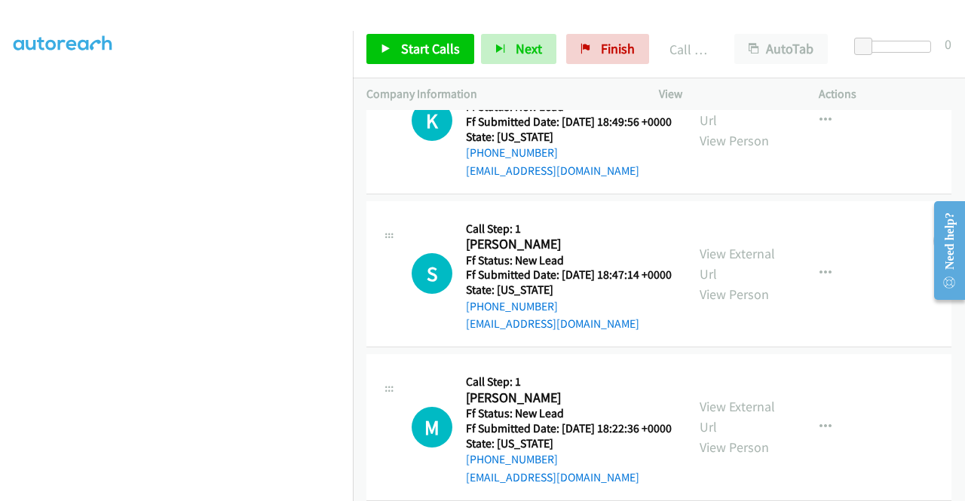
scroll to position [2033, 0]
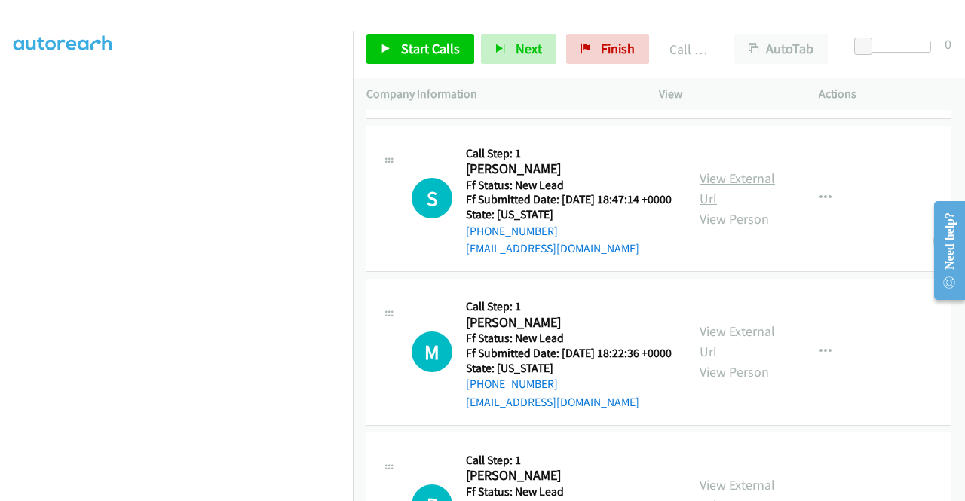
click at [733, 207] on link "View External Url" at bounding box center [737, 189] width 75 height 38
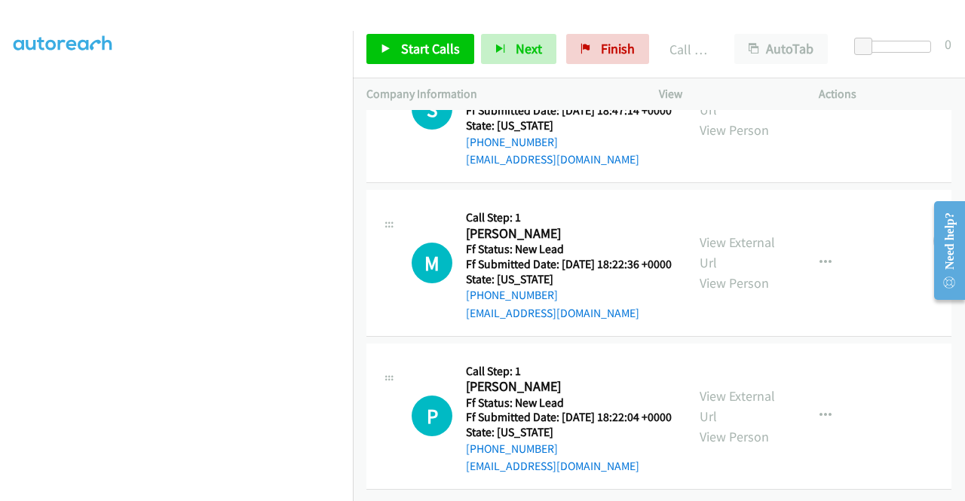
scroll to position [2184, 0]
click at [761, 271] on link "View External Url" at bounding box center [737, 253] width 75 height 38
click at [745, 388] on link "View External Url" at bounding box center [737, 407] width 75 height 38
click at [376, 51] on link "Start Calls" at bounding box center [420, 49] width 108 height 30
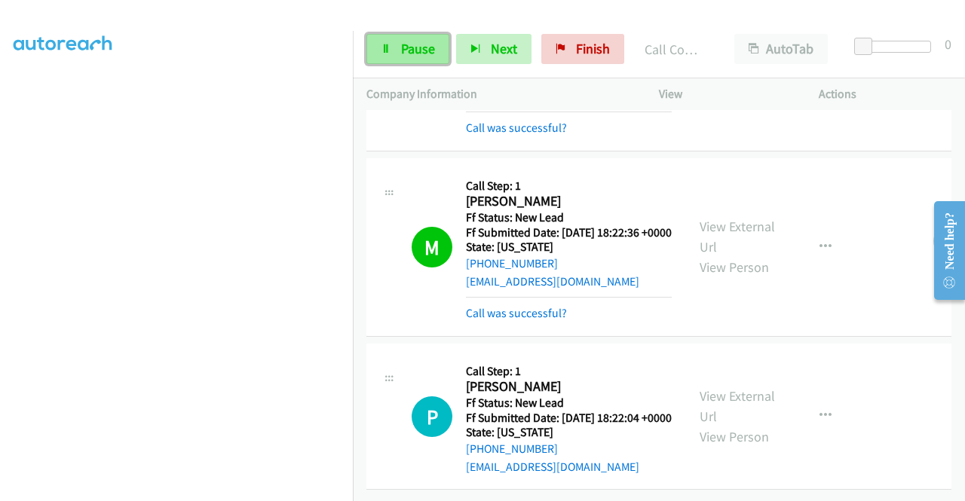
click at [397, 44] on link "Pause" at bounding box center [407, 49] width 83 height 30
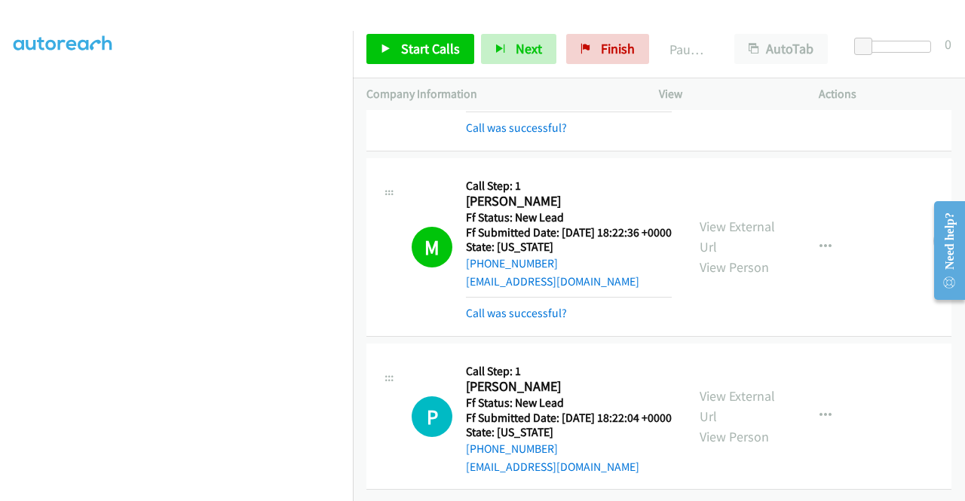
scroll to position [2362, 0]
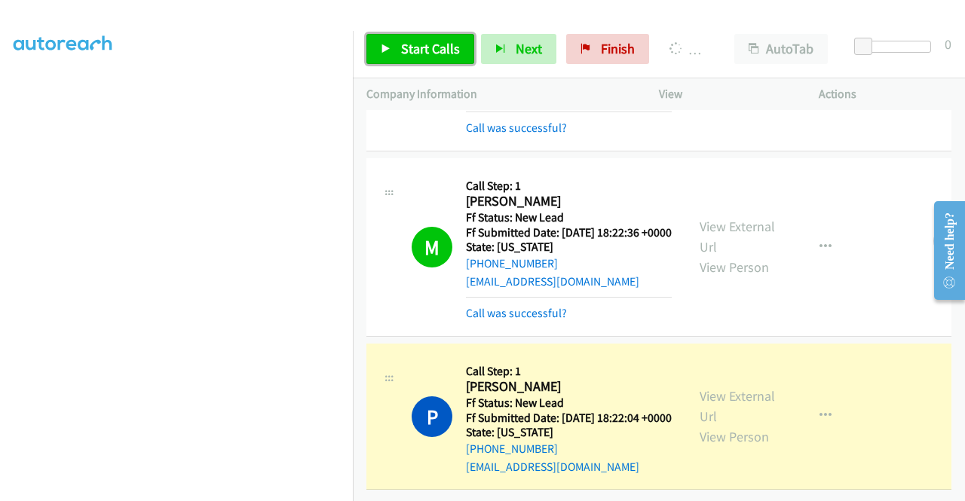
click at [436, 51] on span "Start Calls" at bounding box center [430, 48] width 59 height 17
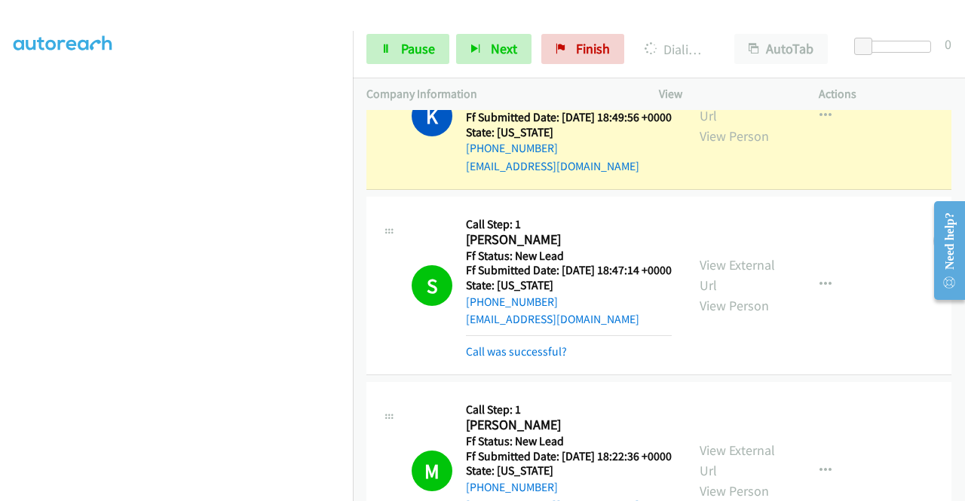
scroll to position [1985, 0]
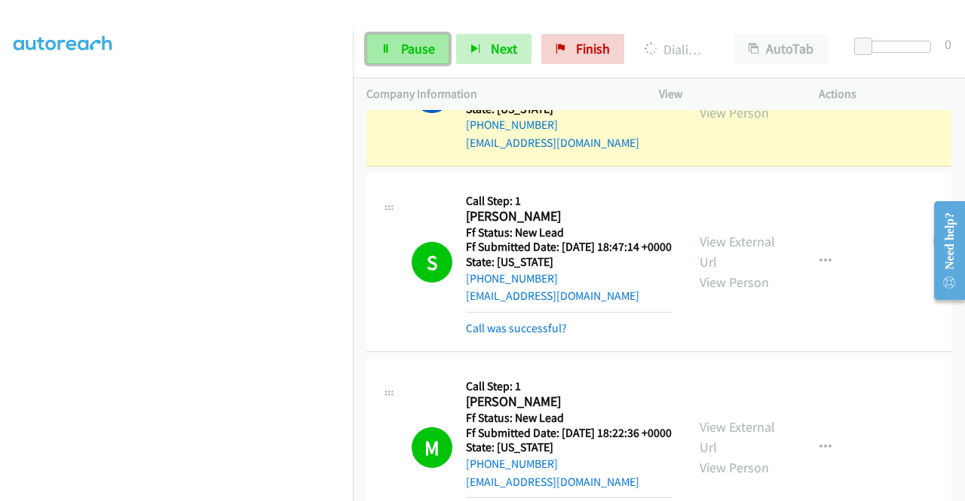
click at [412, 48] on span "Pause" at bounding box center [418, 48] width 34 height 17
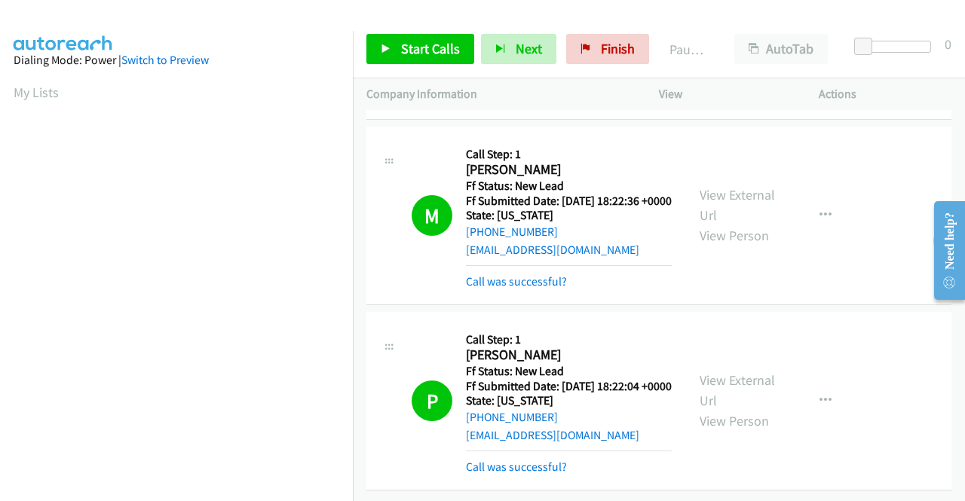
scroll to position [344, 0]
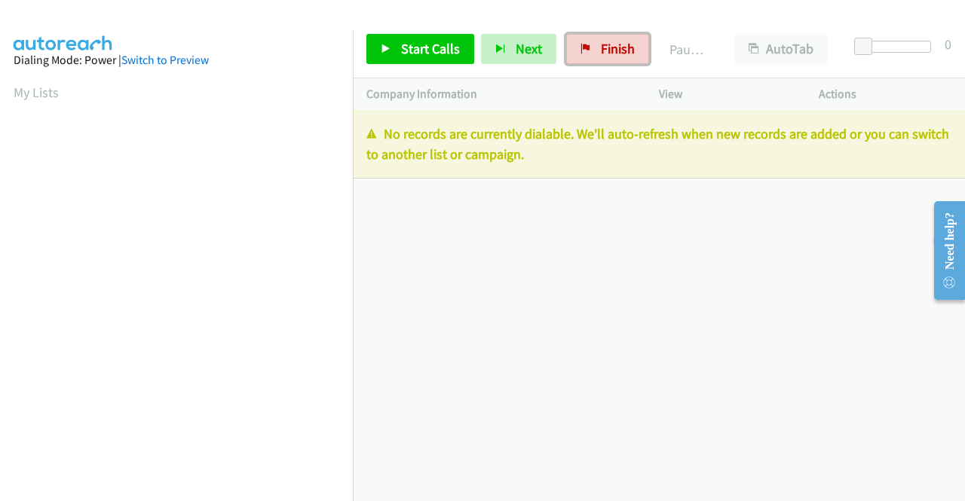
click at [601, 42] on span "Finish" at bounding box center [618, 48] width 34 height 17
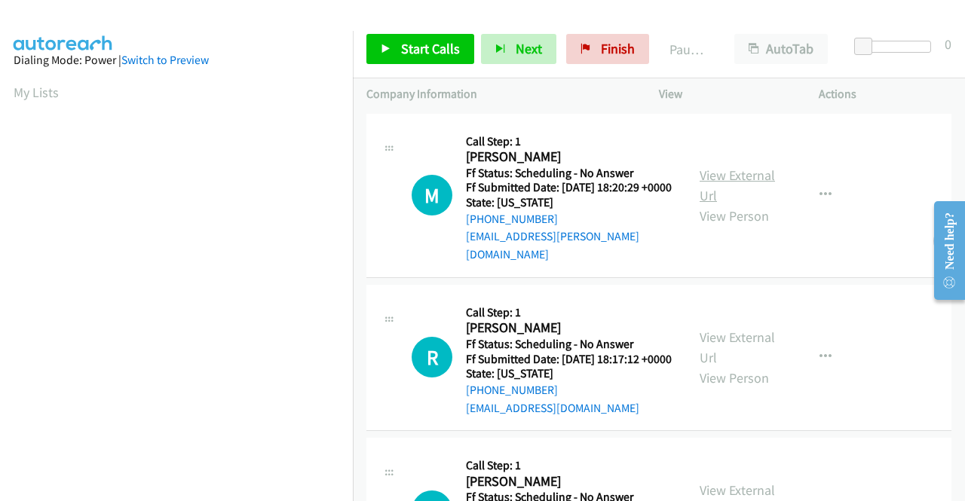
click at [721, 170] on link "View External Url" at bounding box center [737, 186] width 75 height 38
click at [731, 342] on link "View External Url" at bounding box center [737, 348] width 75 height 38
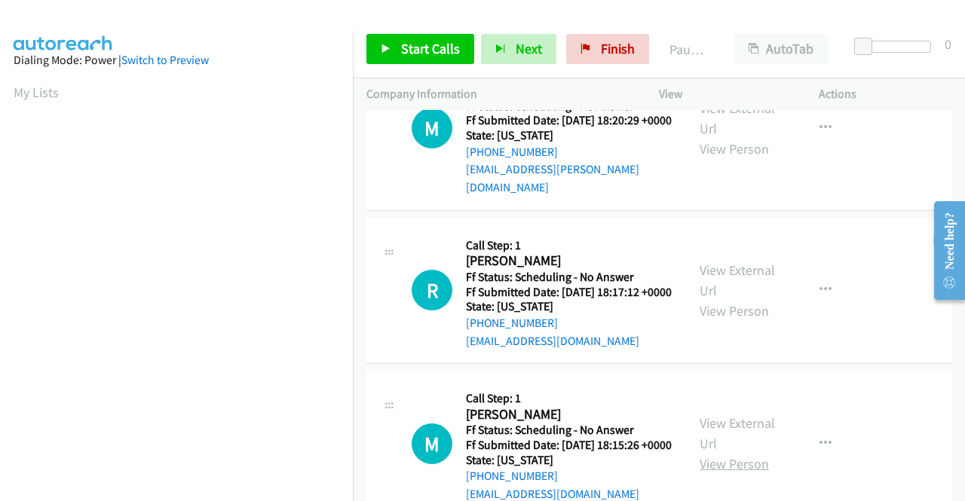
scroll to position [151, 0]
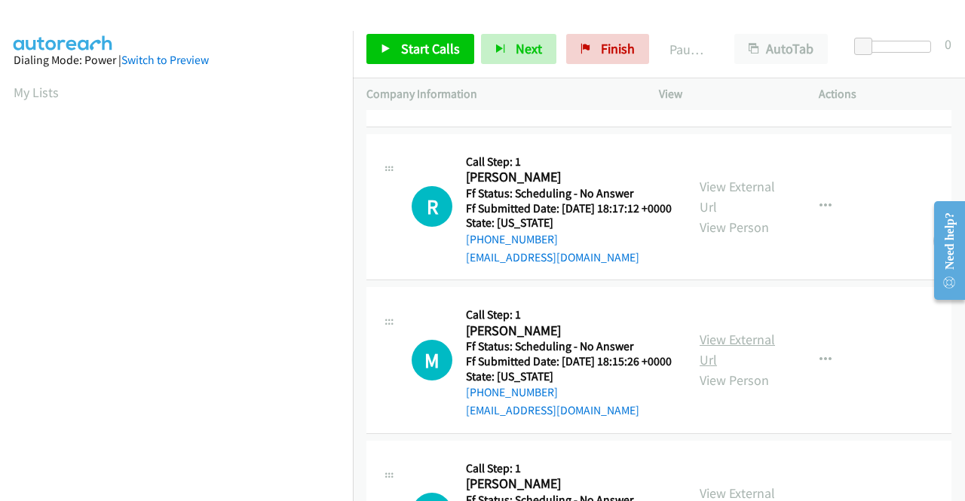
click at [737, 360] on link "View External Url" at bounding box center [737, 350] width 75 height 38
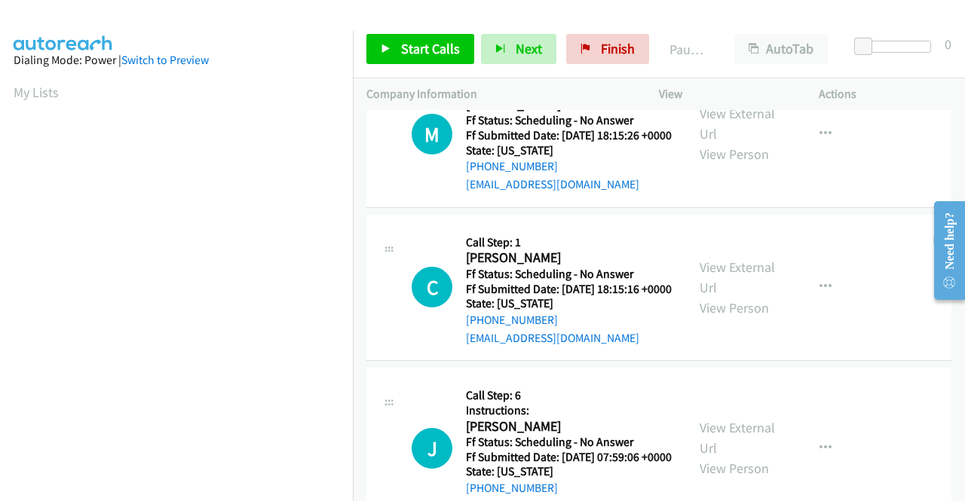
scroll to position [302, 0]
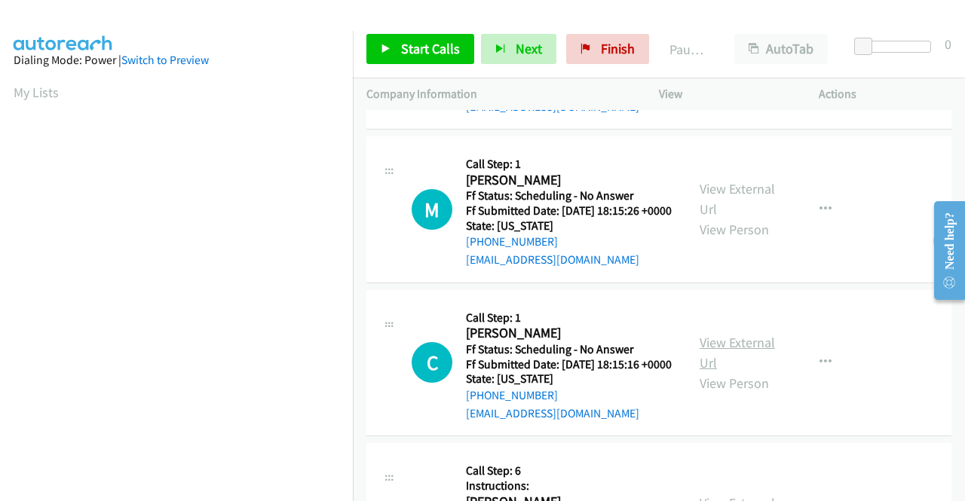
click at [743, 372] on link "View External Url" at bounding box center [737, 353] width 75 height 38
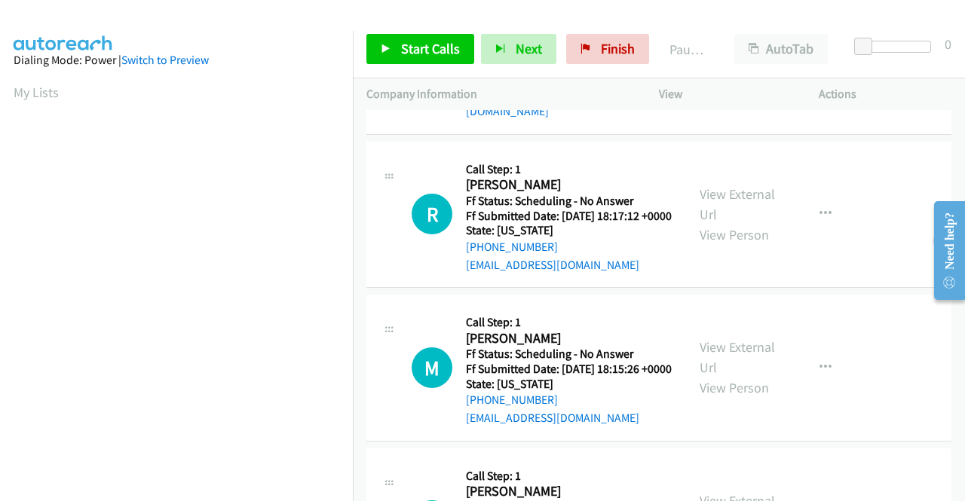
scroll to position [0, 0]
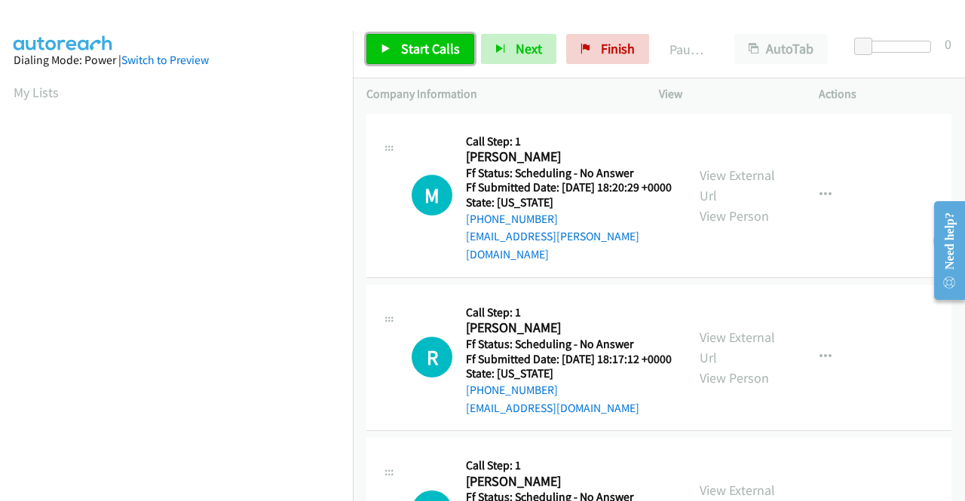
click at [422, 43] on span "Start Calls" at bounding box center [430, 48] width 59 height 17
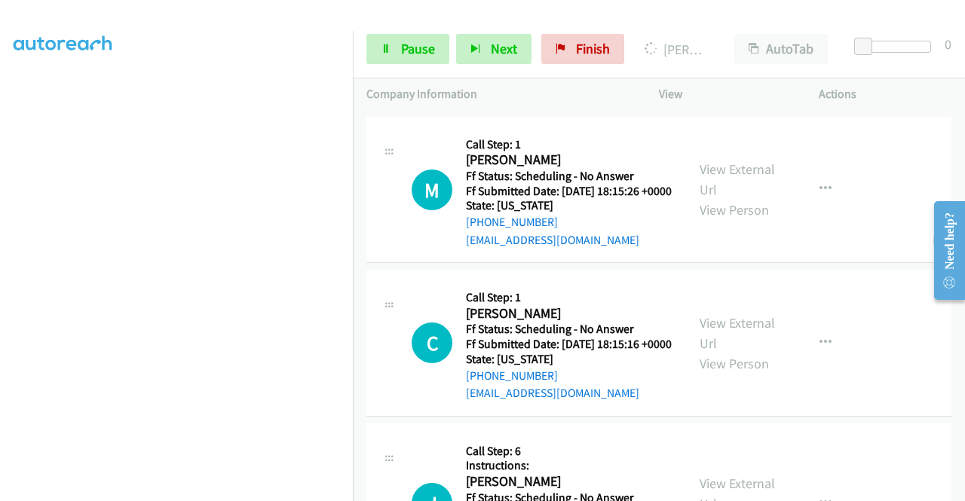
scroll to position [452, 0]
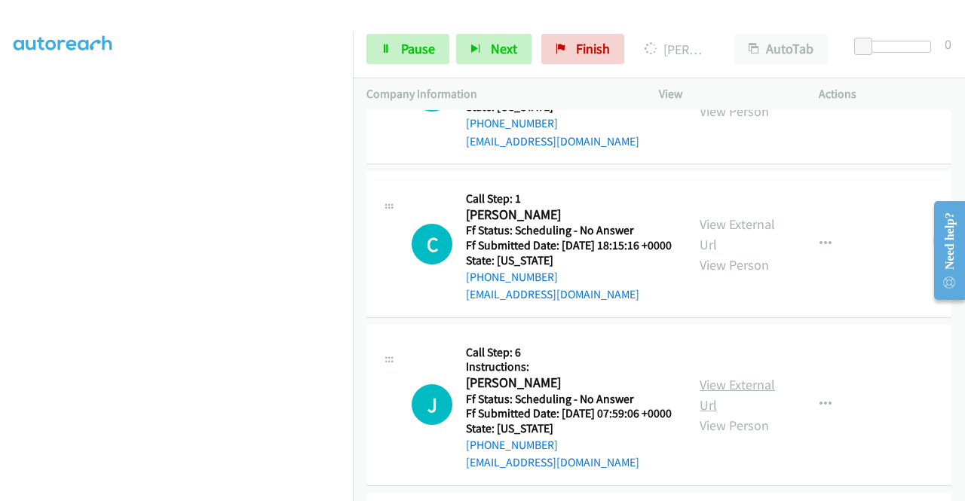
click at [759, 414] on link "View External Url" at bounding box center [737, 395] width 75 height 38
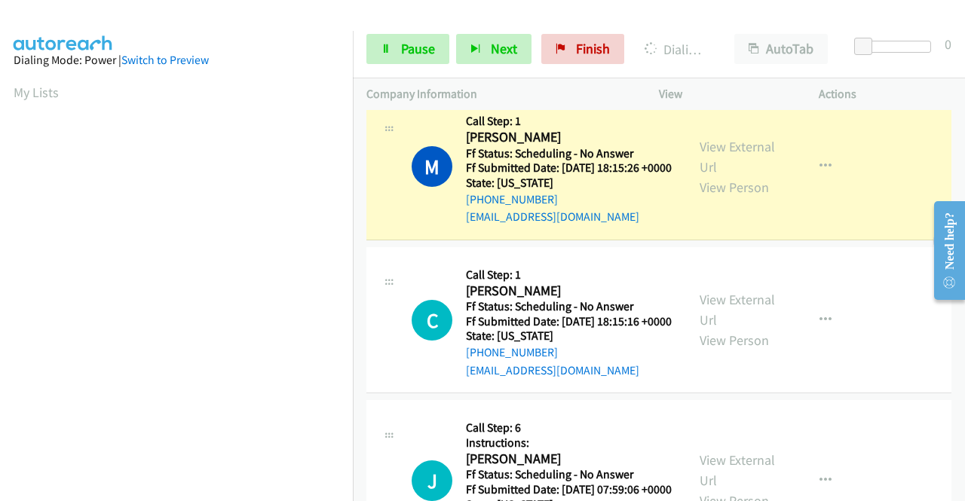
scroll to position [344, 0]
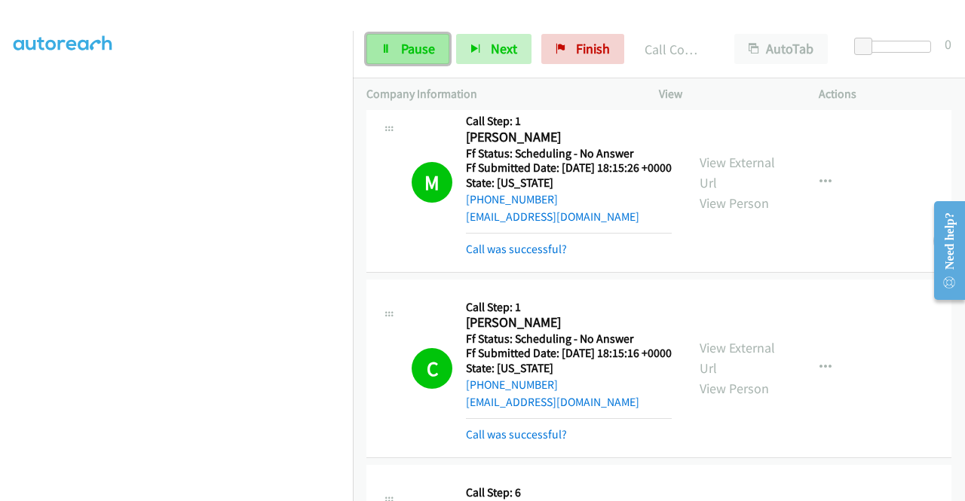
click at [416, 59] on link "Pause" at bounding box center [407, 49] width 83 height 30
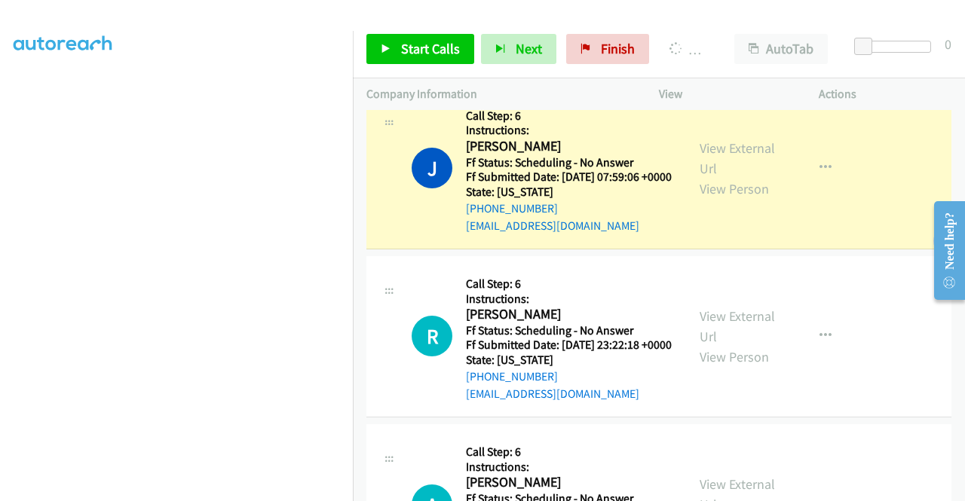
scroll to position [0, 0]
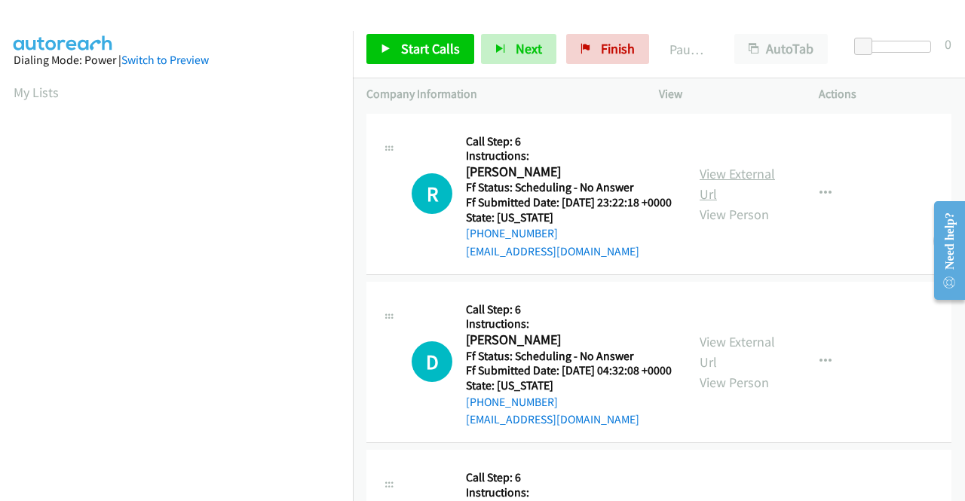
click at [737, 182] on link "View External Url" at bounding box center [737, 184] width 75 height 38
click at [760, 368] on link "View External Url" at bounding box center [737, 352] width 75 height 38
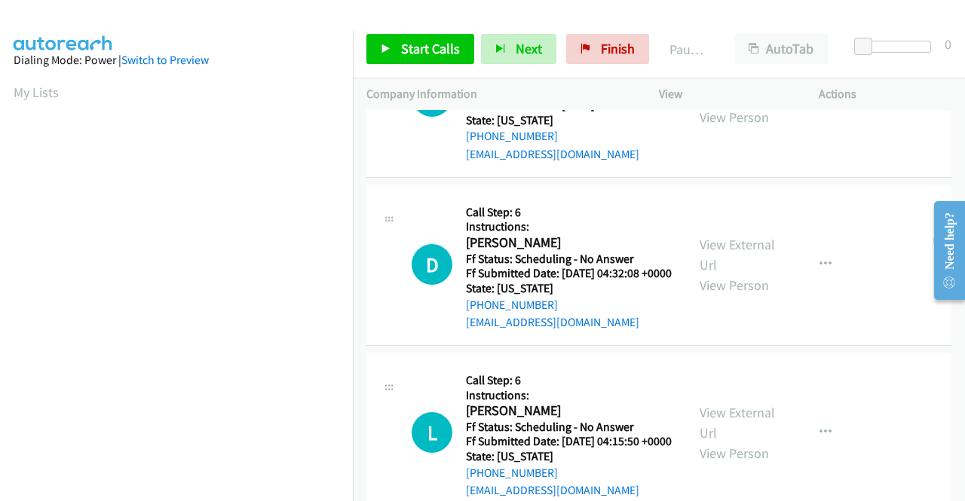
scroll to position [151, 0]
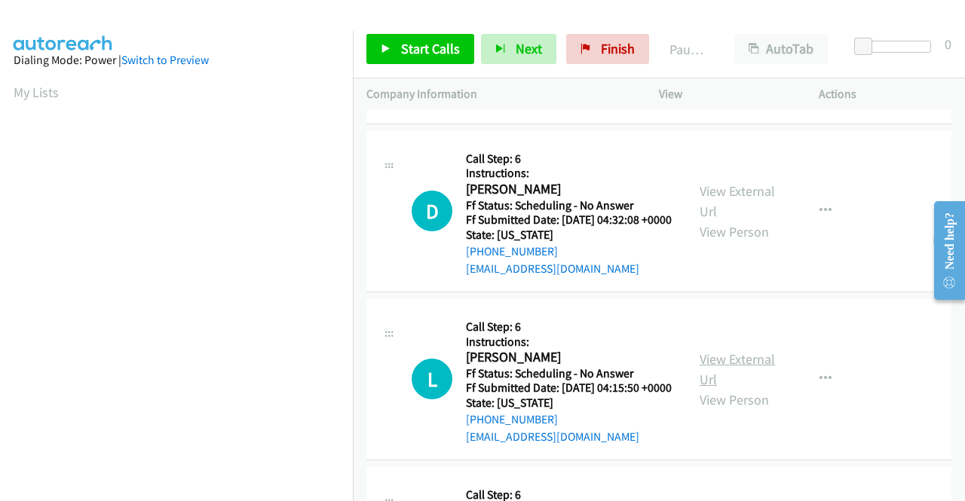
click at [739, 387] on link "View External Url" at bounding box center [737, 370] width 75 height 38
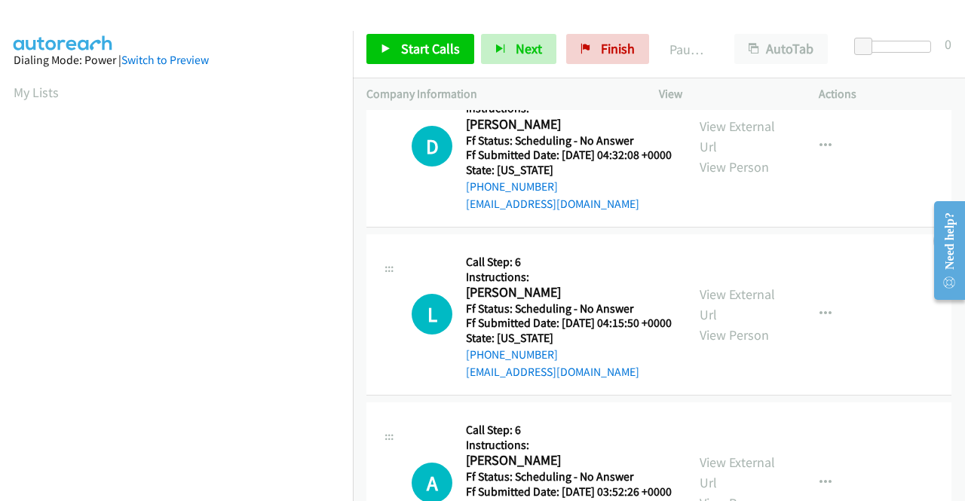
scroll to position [302, 0]
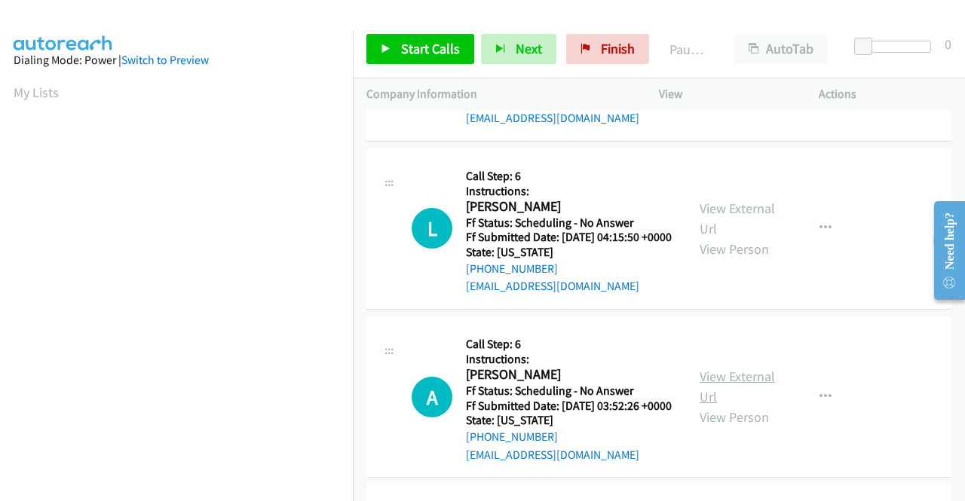
click at [734, 406] on link "View External Url" at bounding box center [737, 387] width 75 height 38
click at [396, 41] on link "Start Calls" at bounding box center [420, 49] width 108 height 30
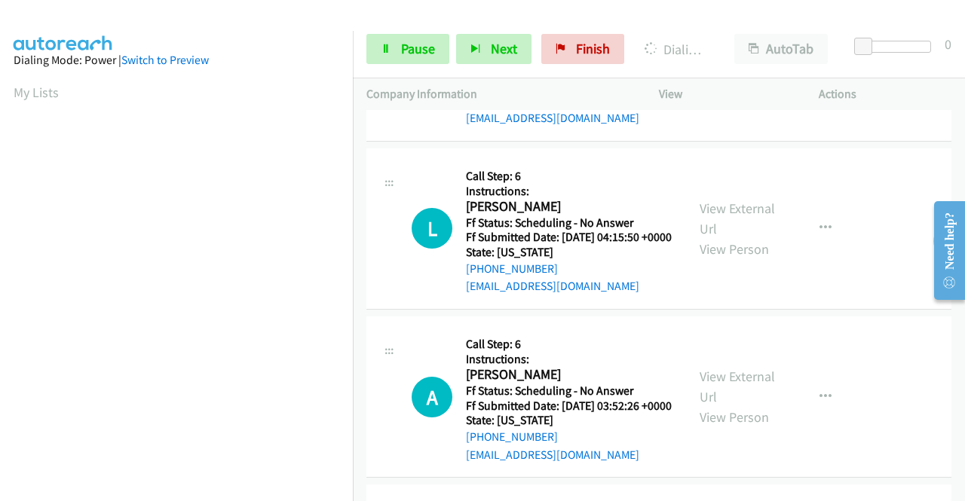
scroll to position [344, 0]
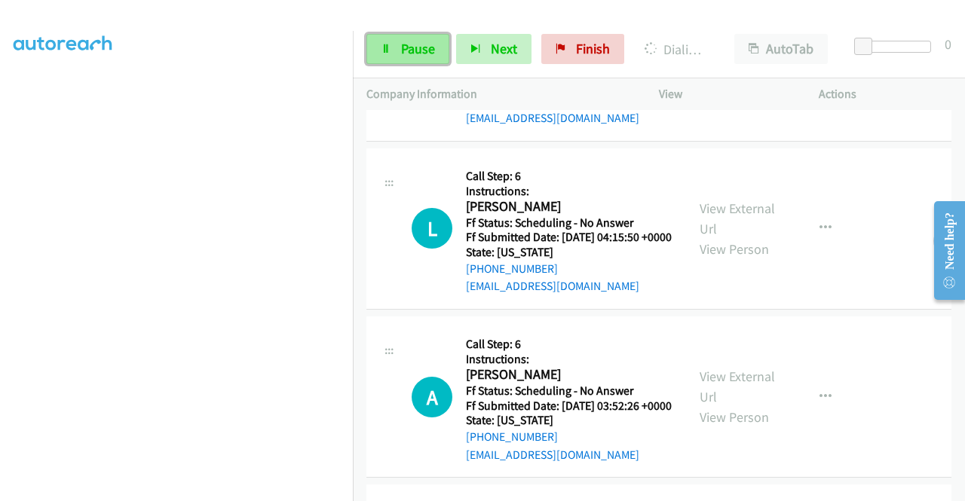
click at [397, 49] on link "Pause" at bounding box center [407, 49] width 83 height 30
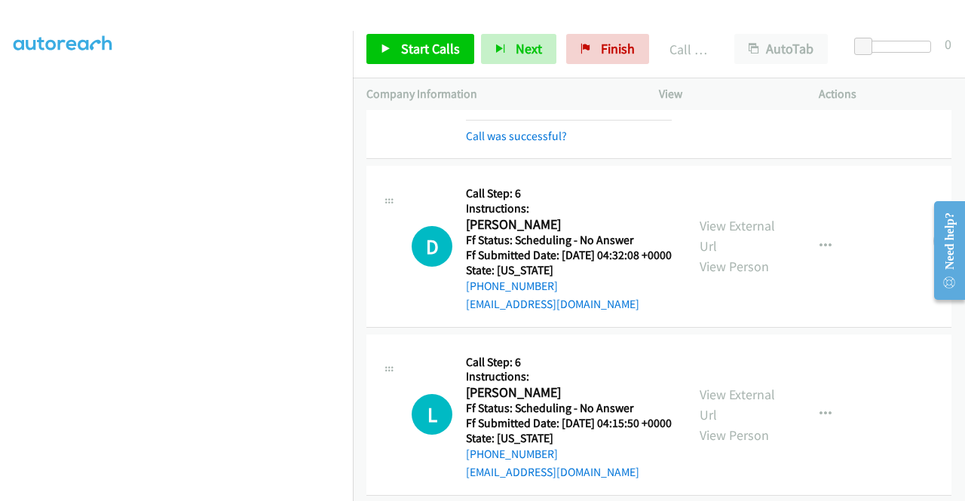
scroll to position [151, 0]
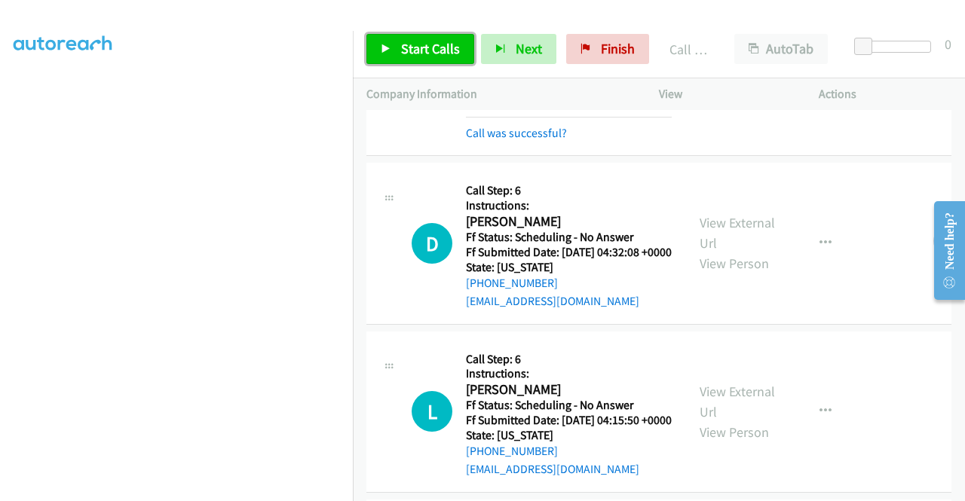
click at [425, 55] on span "Start Calls" at bounding box center [430, 48] width 59 height 17
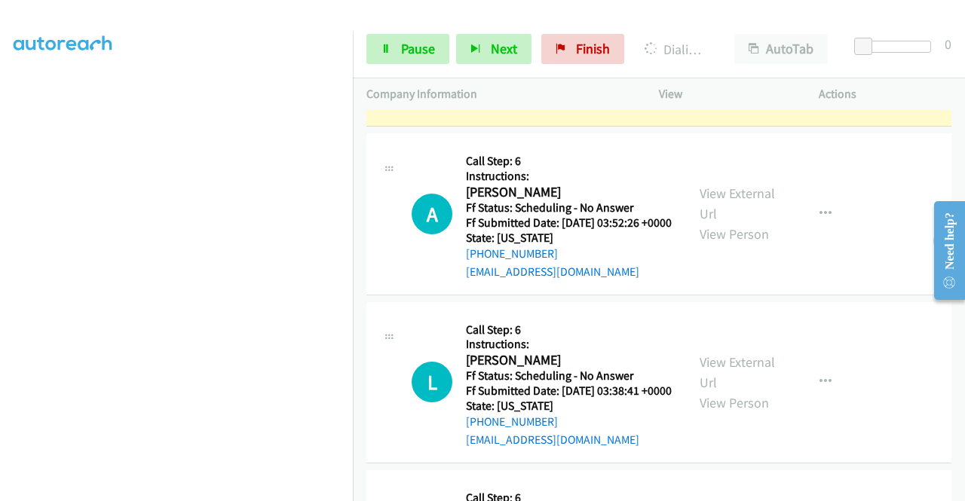
scroll to position [603, 0]
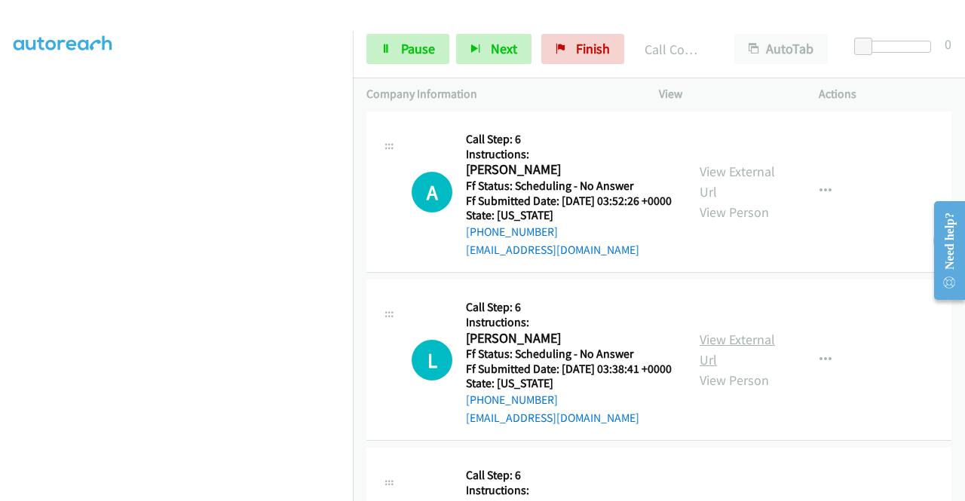
click at [713, 369] on link "View External Url" at bounding box center [737, 350] width 75 height 38
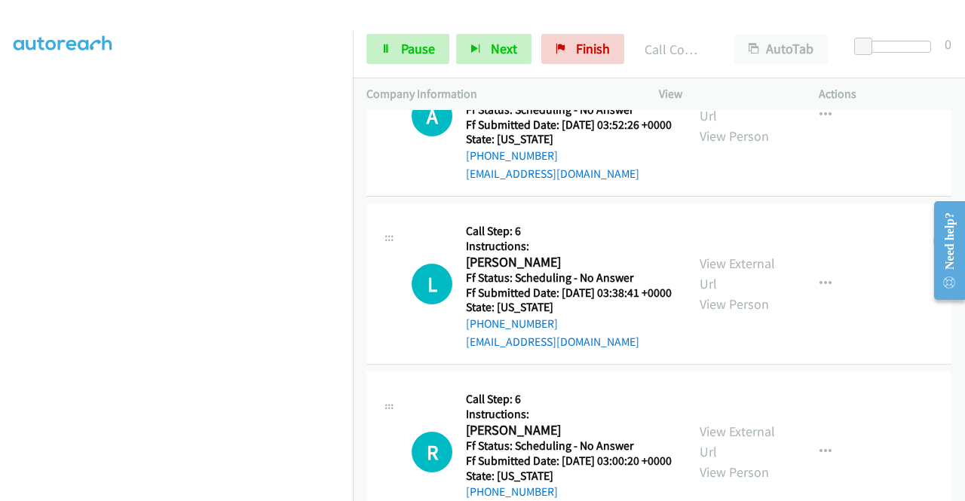
scroll to position [829, 0]
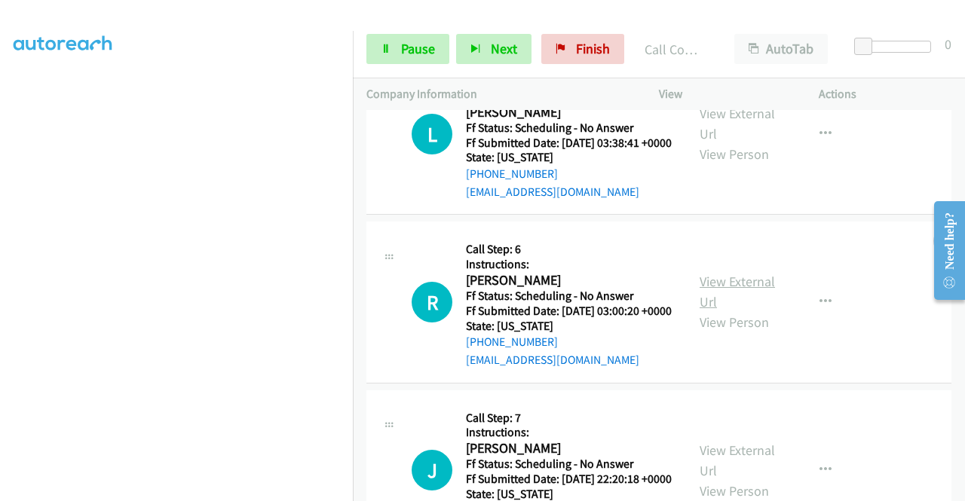
click at [719, 311] on link "View External Url" at bounding box center [737, 292] width 75 height 38
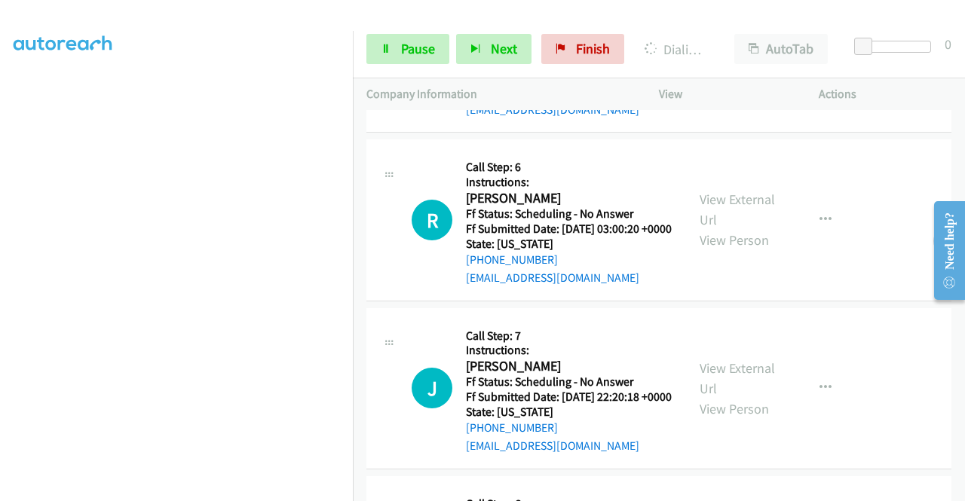
scroll to position [980, 0]
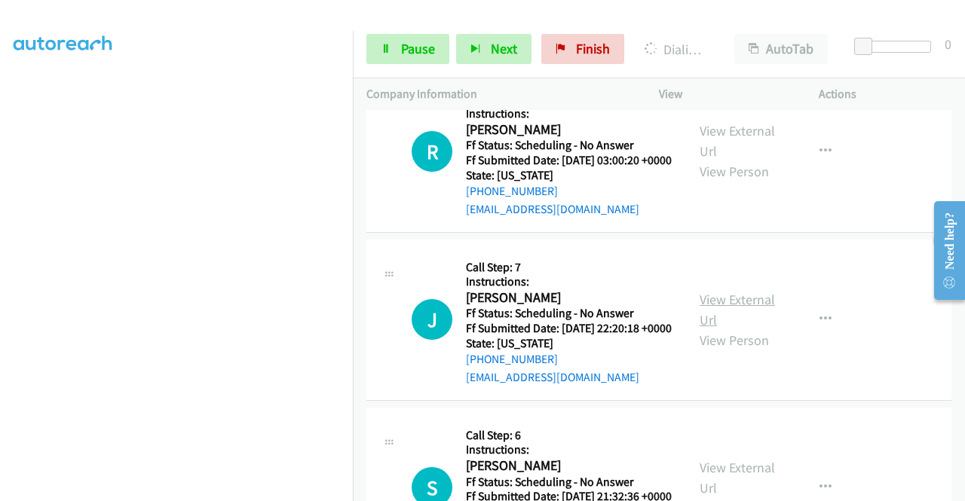
click at [700, 329] on link "View External Url" at bounding box center [737, 310] width 75 height 38
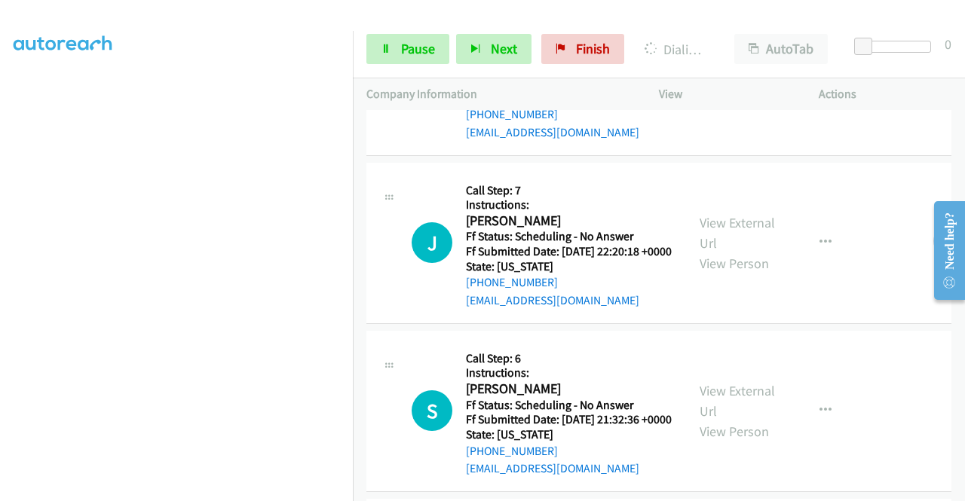
scroll to position [1206, 0]
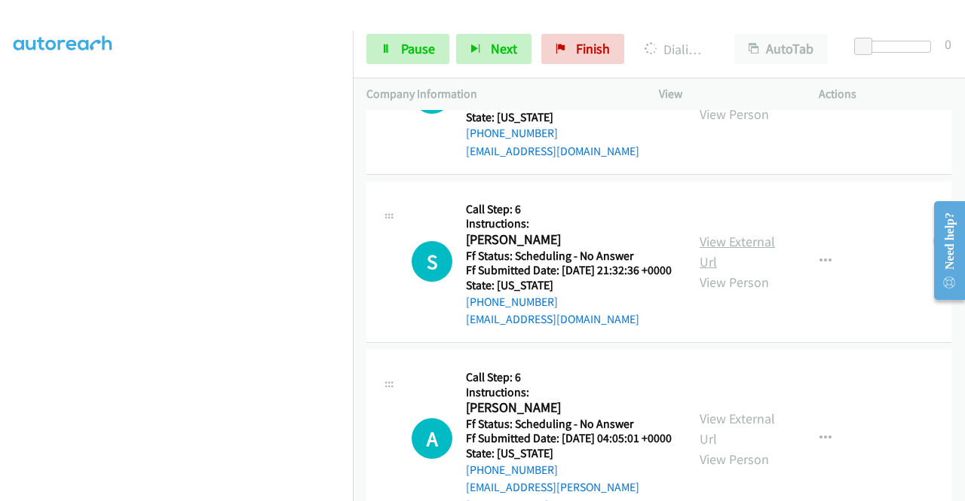
click at [727, 271] on link "View External Url" at bounding box center [737, 252] width 75 height 38
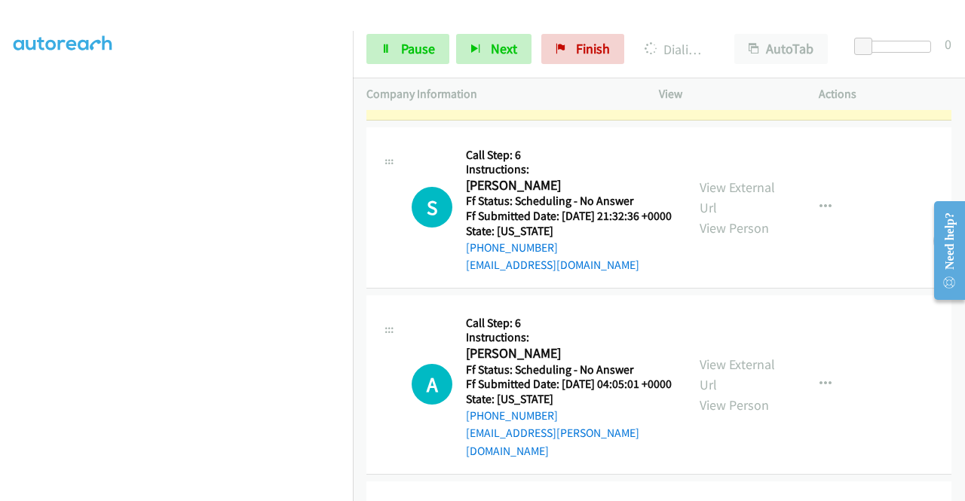
scroll to position [1583, 0]
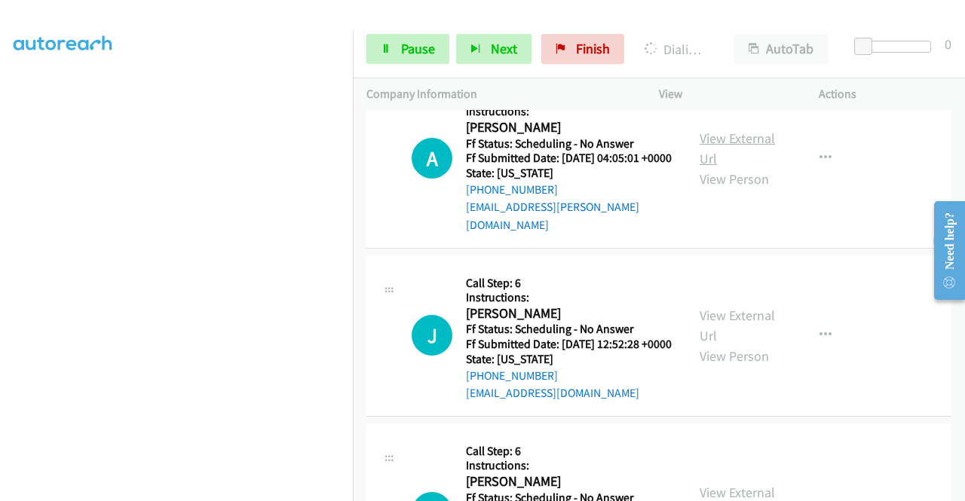
click at [740, 167] on link "View External Url" at bounding box center [737, 149] width 75 height 38
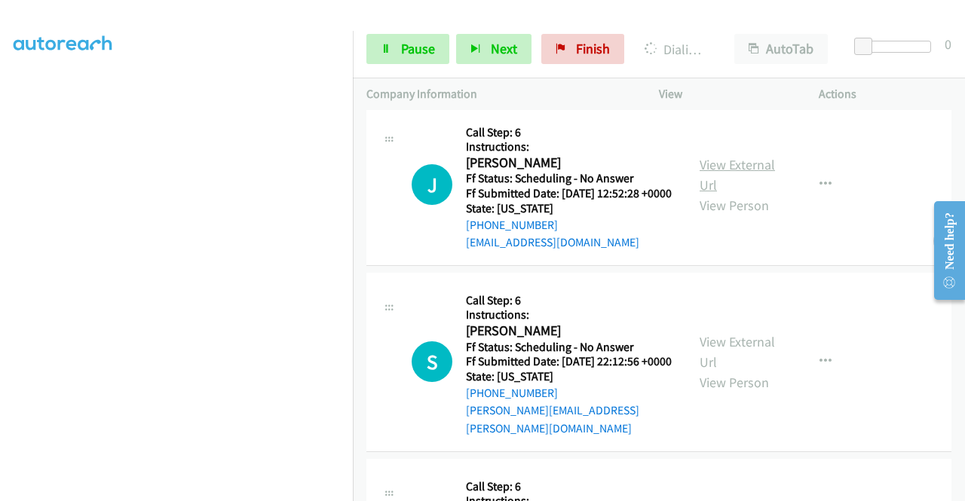
click at [718, 194] on link "View External Url" at bounding box center [737, 175] width 75 height 38
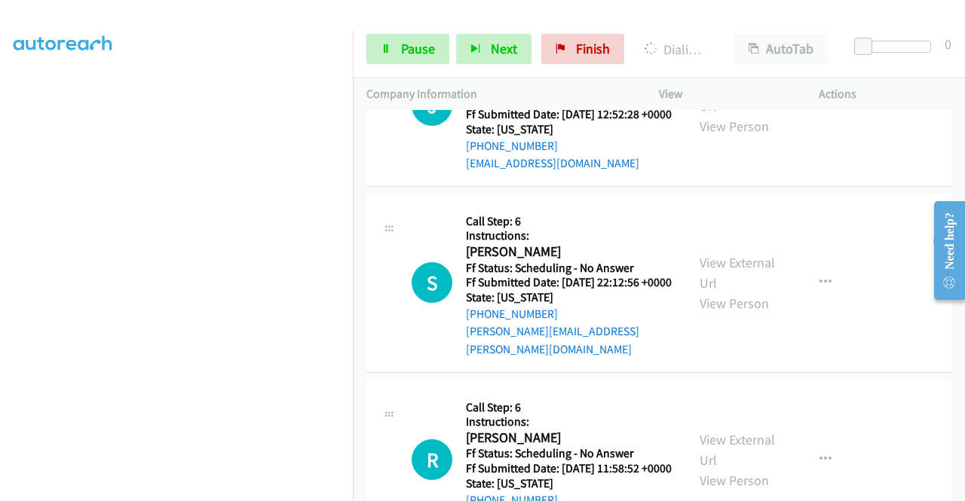
scroll to position [1885, 0]
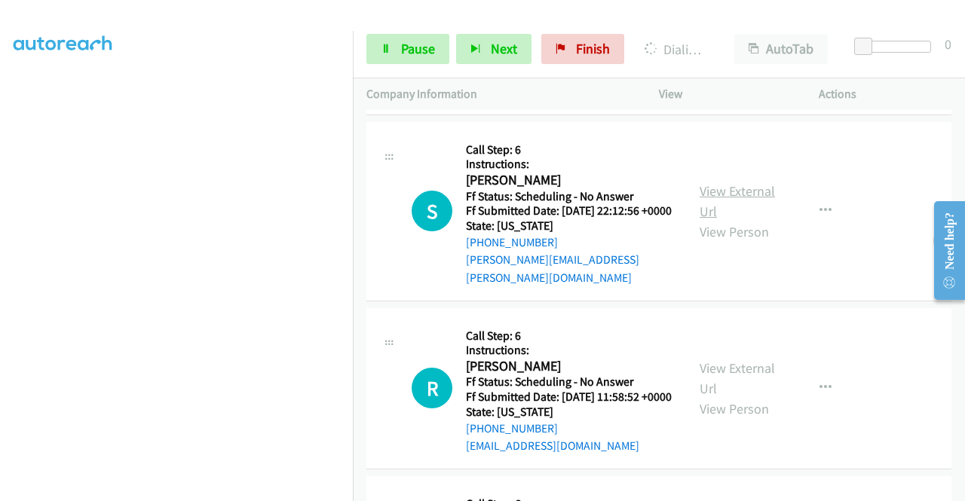
click at [727, 220] on link "View External Url" at bounding box center [737, 201] width 75 height 38
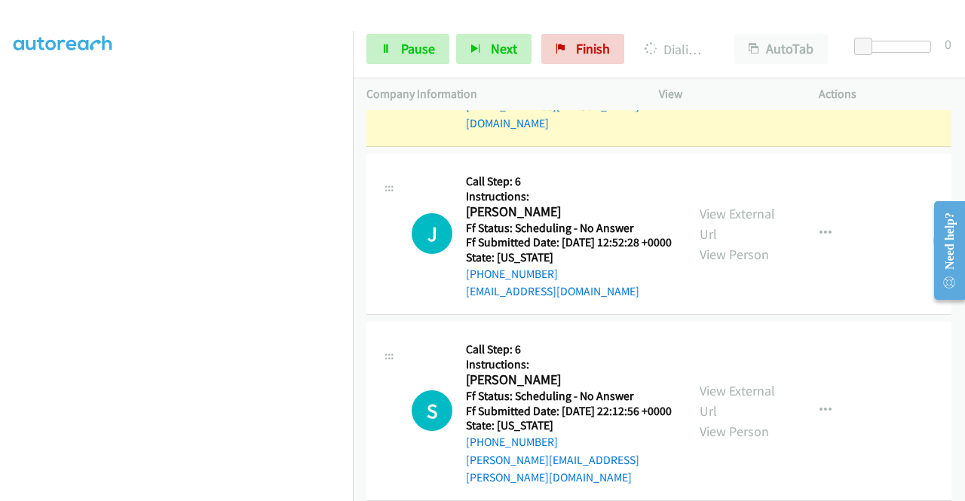
scroll to position [344, 0]
click at [279, 489] on section at bounding box center [177, 144] width 326 height 722
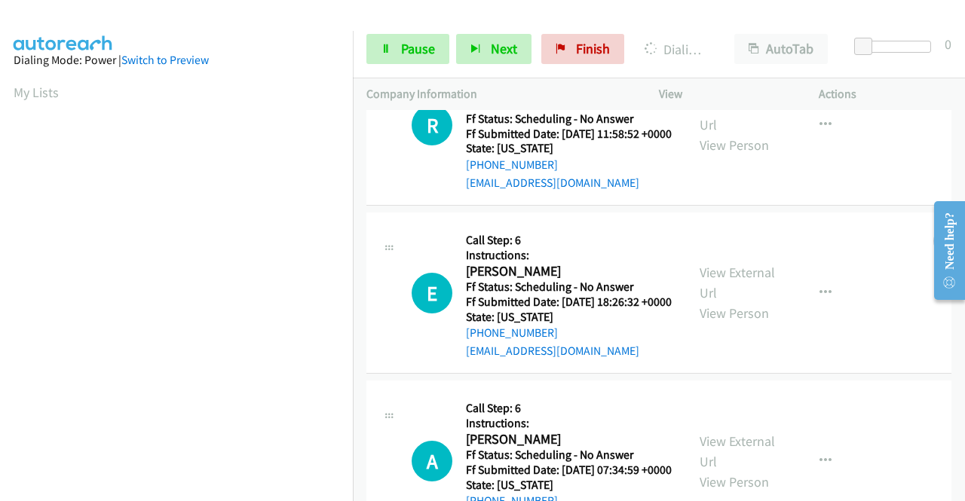
scroll to position [2277, 0]
click at [734, 133] on link "View External Url" at bounding box center [737, 115] width 75 height 38
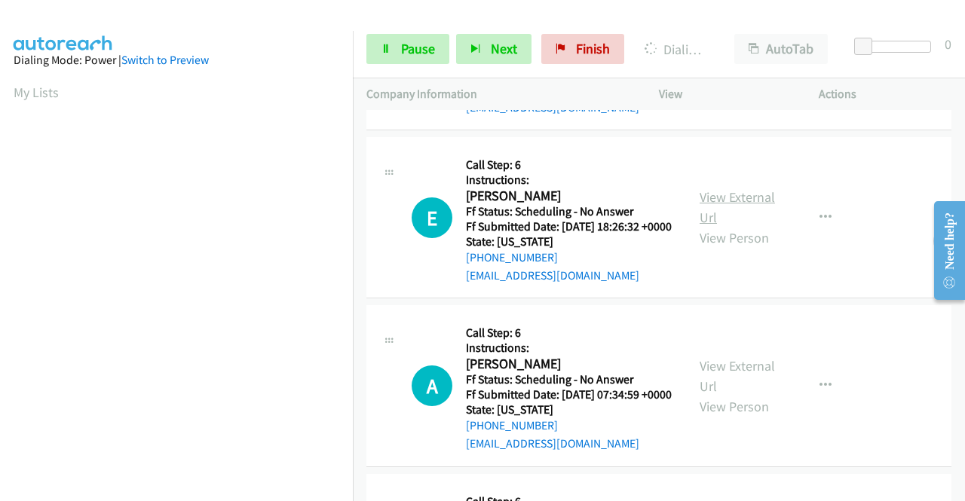
click at [732, 226] on link "View External Url" at bounding box center [737, 208] width 75 height 38
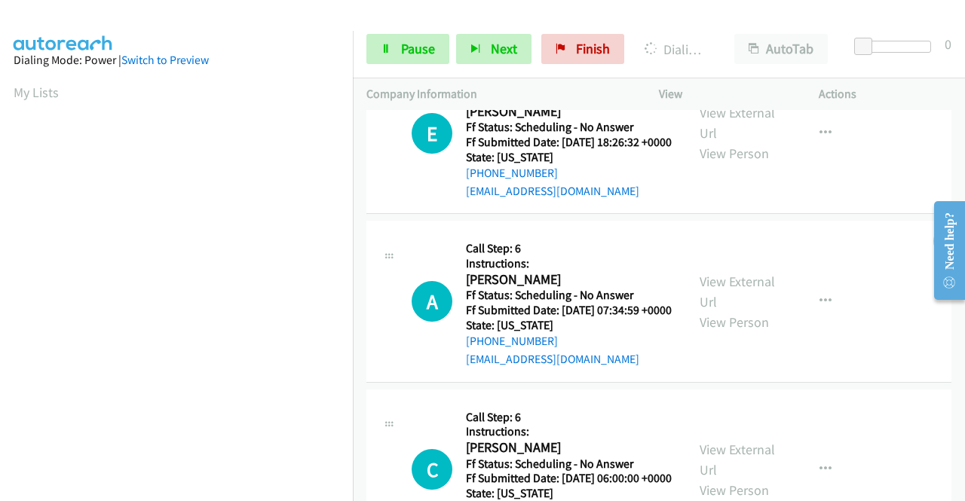
scroll to position [2503, 0]
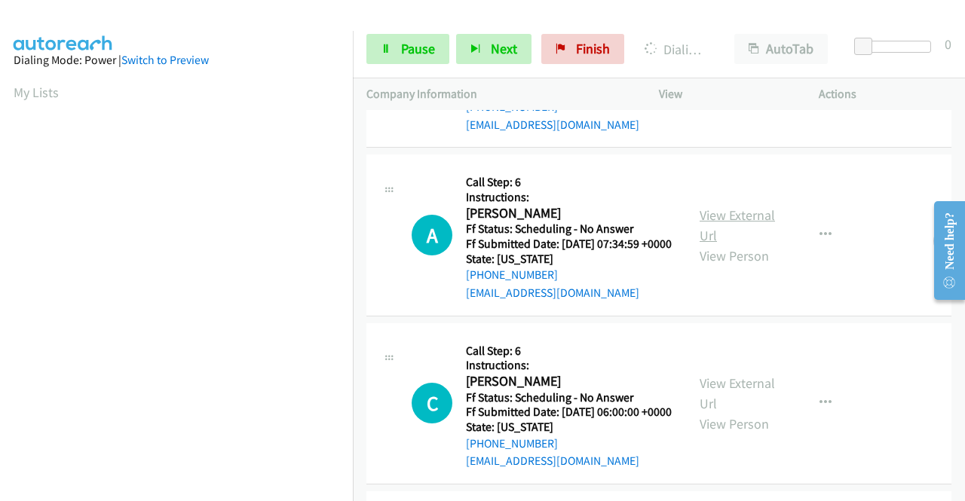
click at [713, 244] on link "View External Url" at bounding box center [737, 226] width 75 height 38
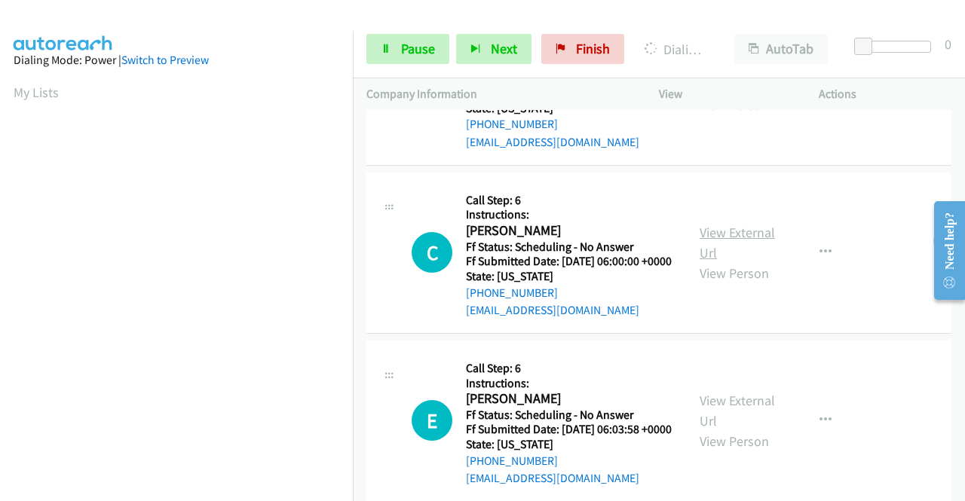
click at [712, 262] on link "View External Url" at bounding box center [737, 243] width 75 height 38
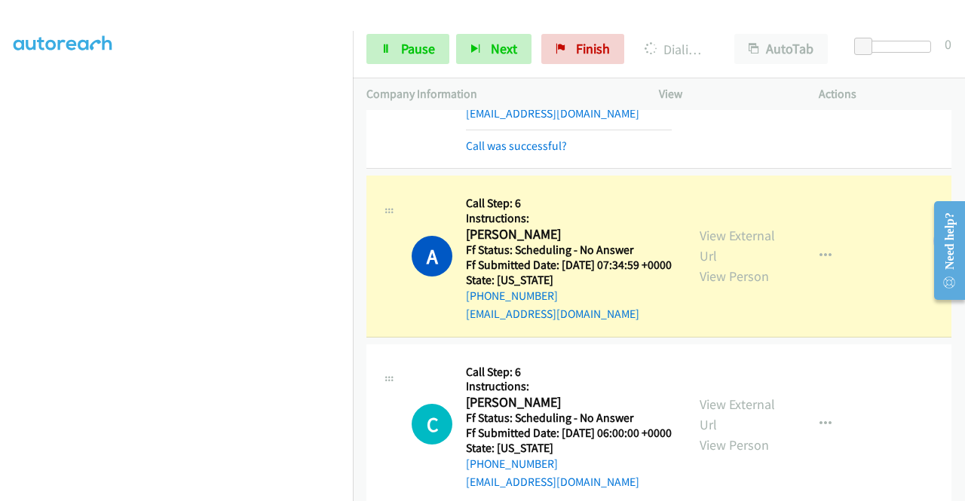
scroll to position [75, 0]
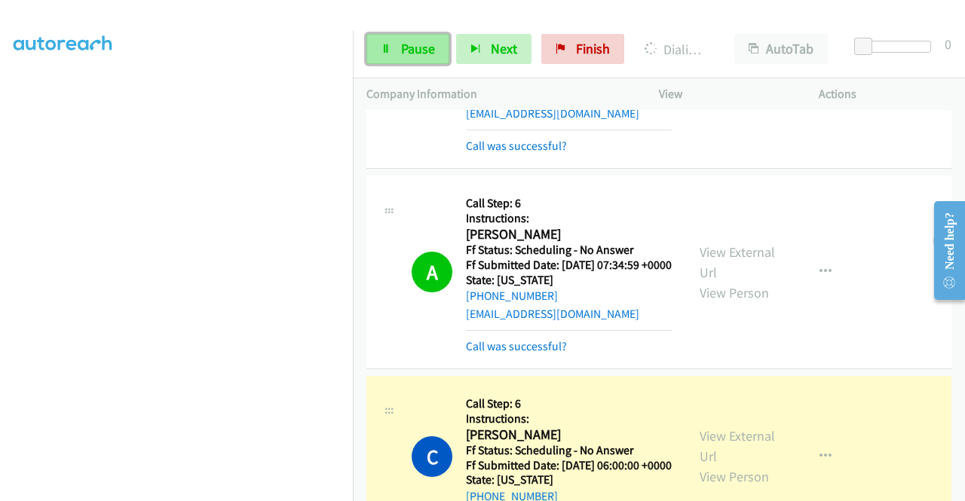
click at [413, 41] on span "Pause" at bounding box center [418, 48] width 34 height 17
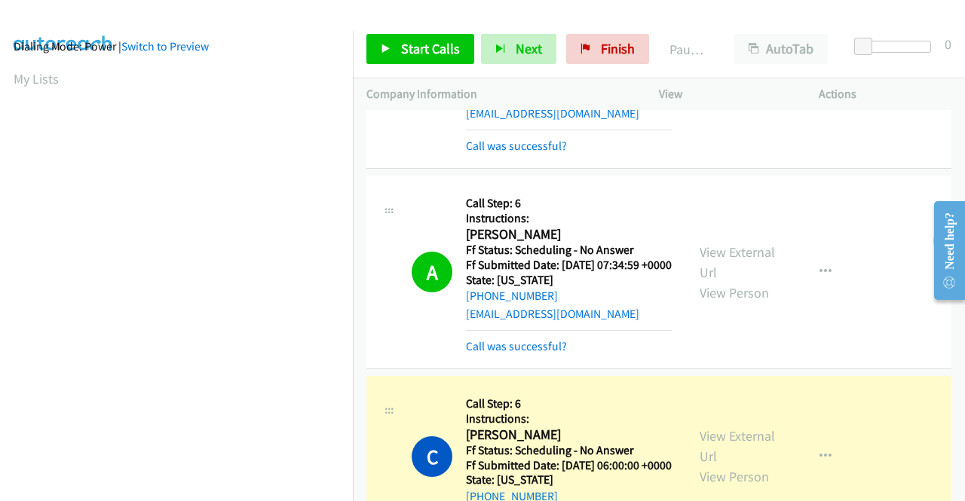
scroll to position [0, 0]
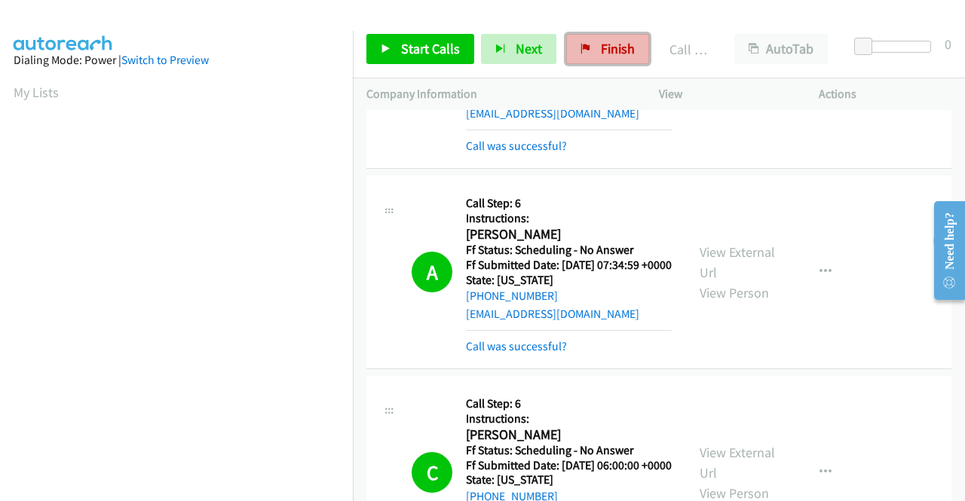
click at [590, 54] on link "Finish" at bounding box center [607, 49] width 83 height 30
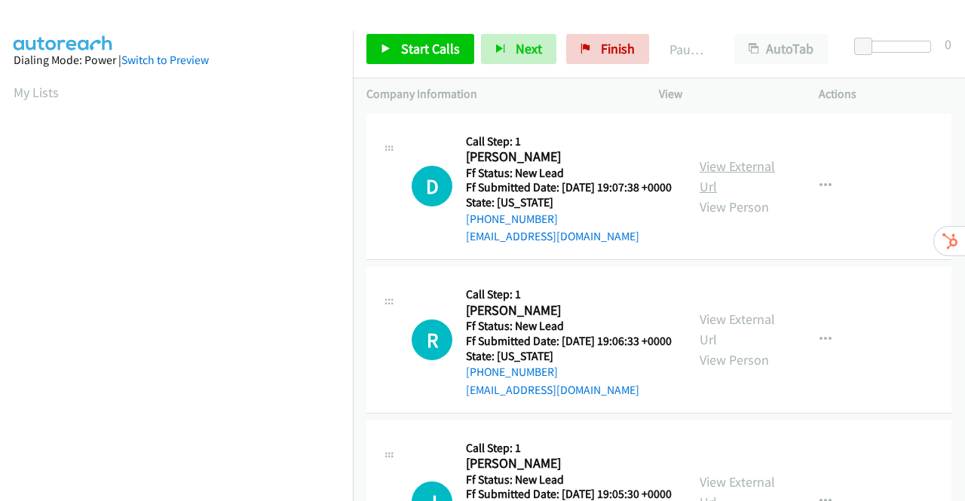
click at [753, 171] on link "View External Url" at bounding box center [737, 177] width 75 height 38
click at [736, 342] on link "View External Url" at bounding box center [737, 330] width 75 height 38
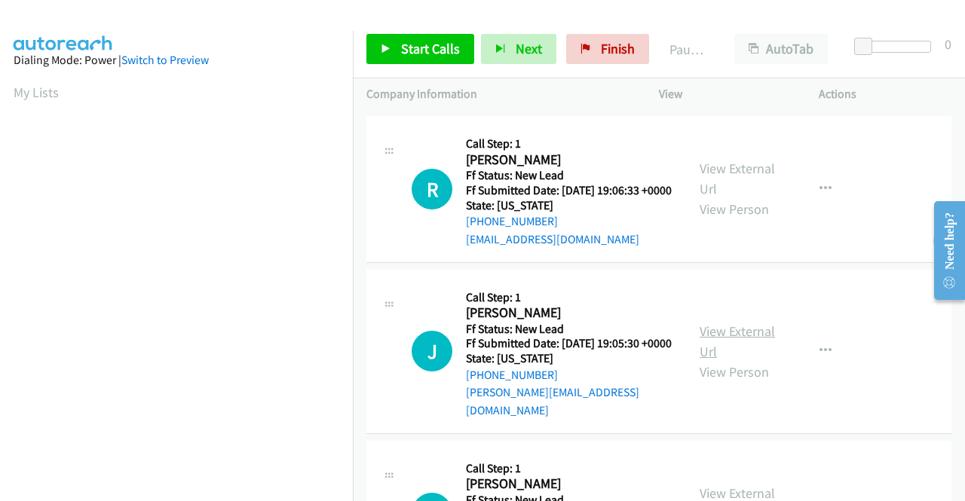
click at [713, 355] on link "View External Url" at bounding box center [737, 342] width 75 height 38
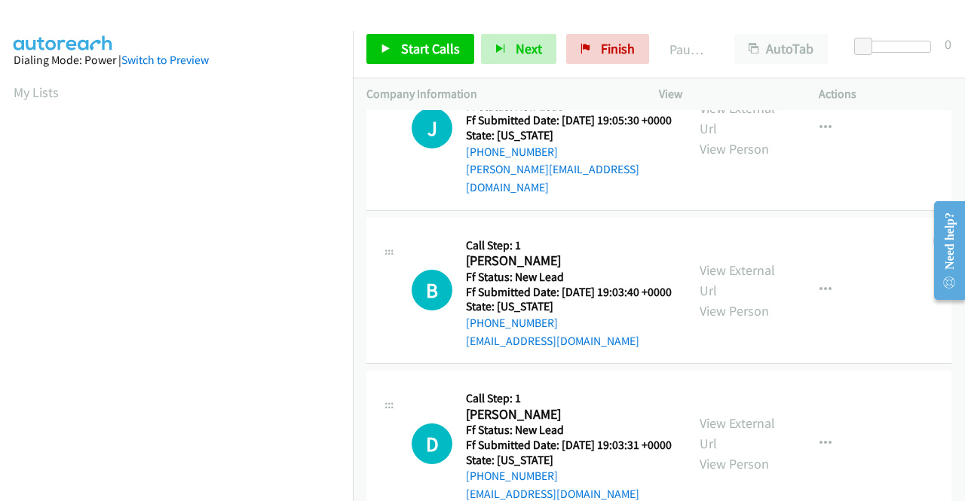
scroll to position [377, 0]
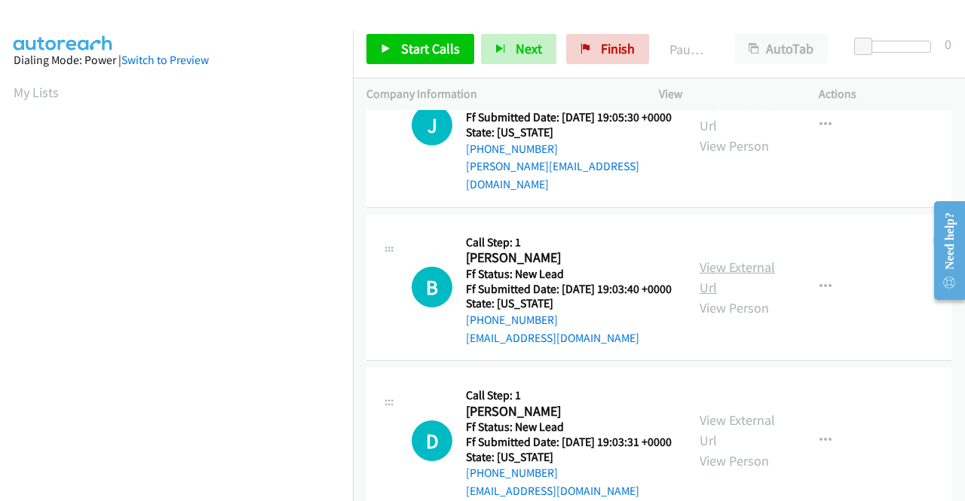
click at [731, 296] on link "View External Url" at bounding box center [737, 278] width 75 height 38
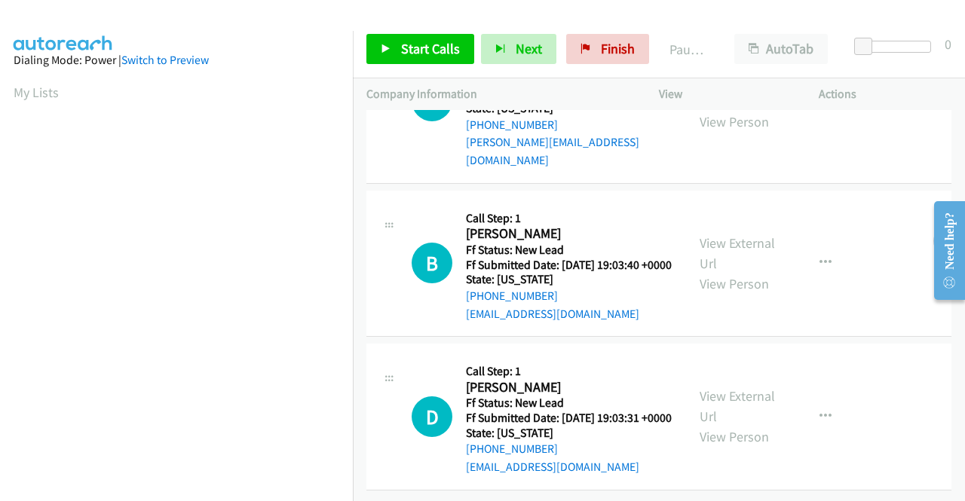
scroll to position [468, 0]
click at [714, 387] on div "View External Url View Person" at bounding box center [739, 416] width 78 height 61
click at [714, 388] on link "View External Url" at bounding box center [737, 407] width 75 height 38
click at [418, 43] on span "Start Calls" at bounding box center [430, 48] width 59 height 17
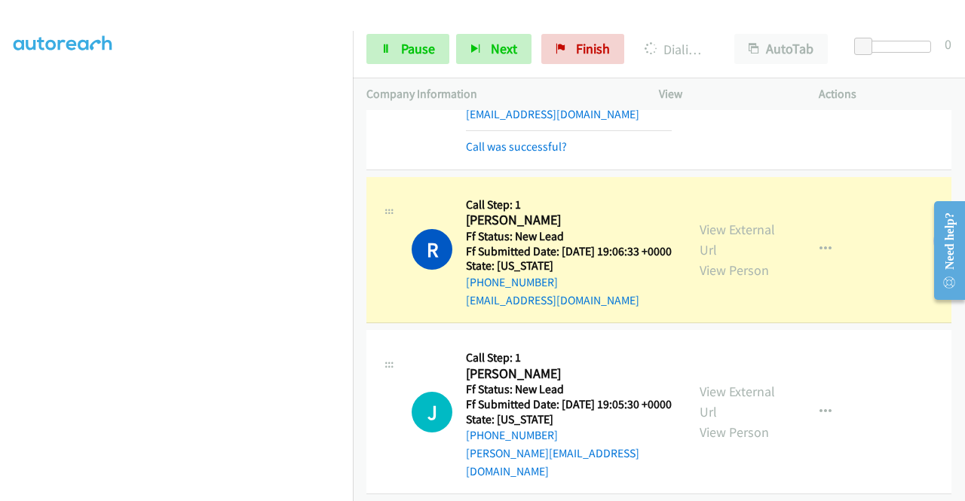
scroll to position [226, 0]
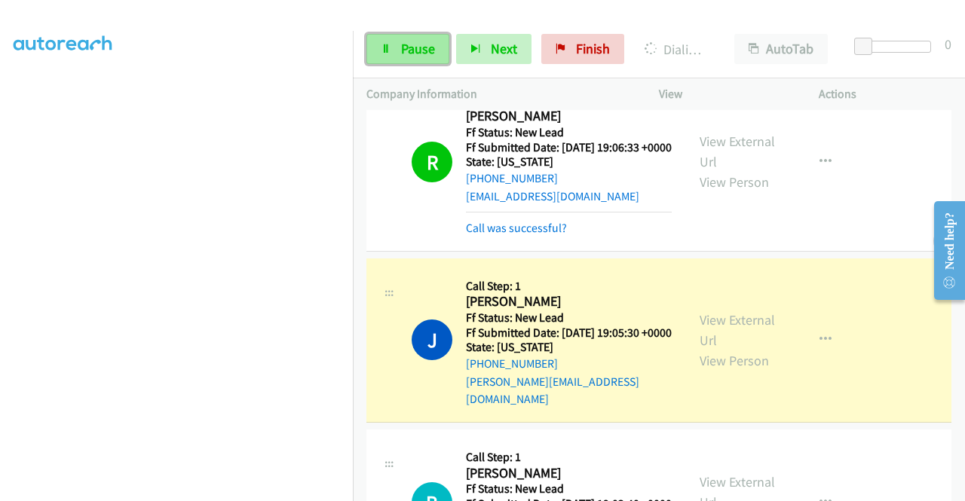
click at [423, 57] on link "Pause" at bounding box center [407, 49] width 83 height 30
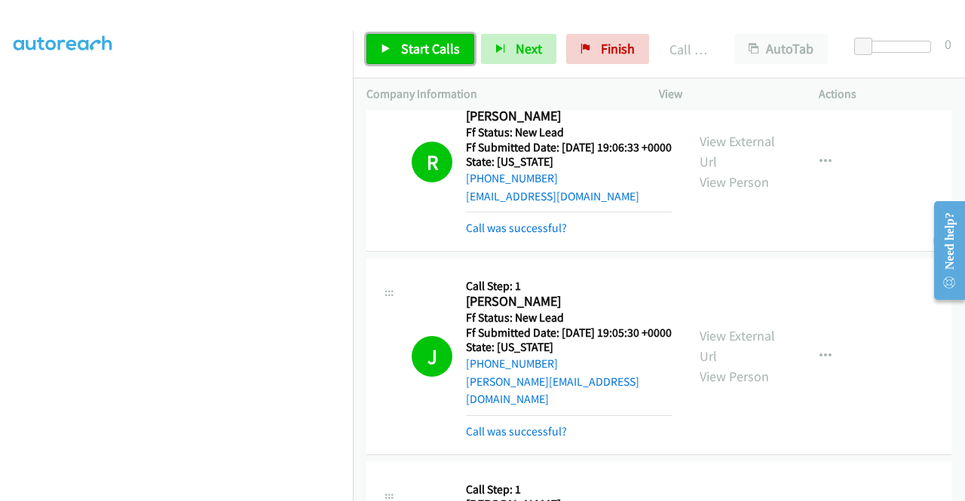
click at [397, 48] on link "Start Calls" at bounding box center [420, 49] width 108 height 30
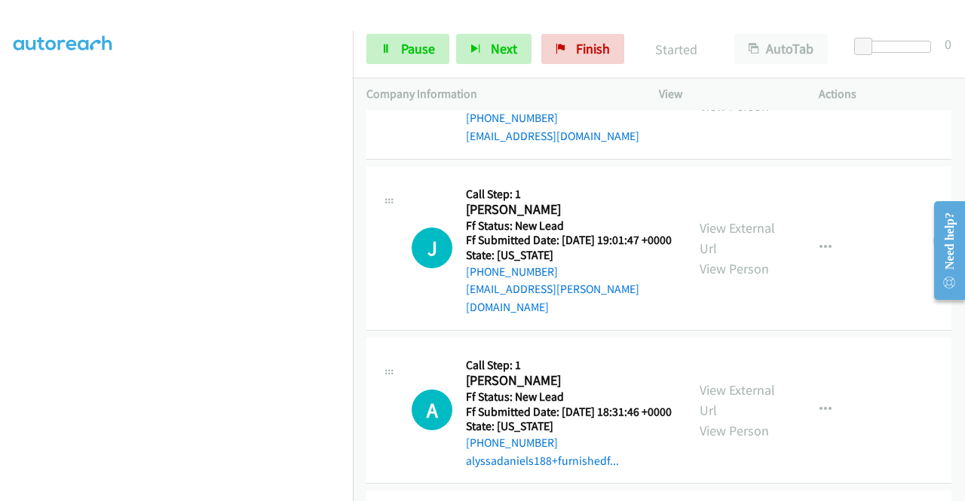
scroll to position [829, 0]
click at [733, 256] on link "View External Url" at bounding box center [737, 238] width 75 height 38
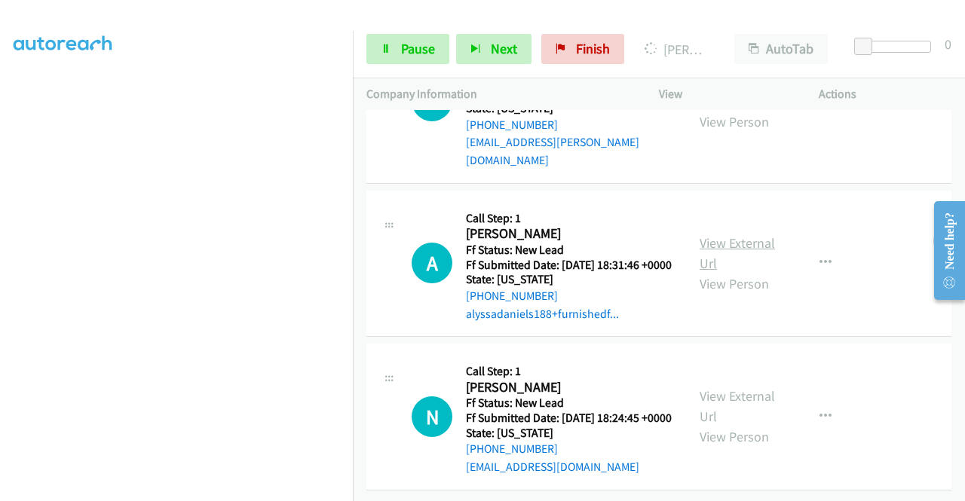
click at [722, 235] on link "View External Url" at bounding box center [737, 254] width 75 height 38
click at [739, 388] on link "View External Url" at bounding box center [737, 407] width 75 height 38
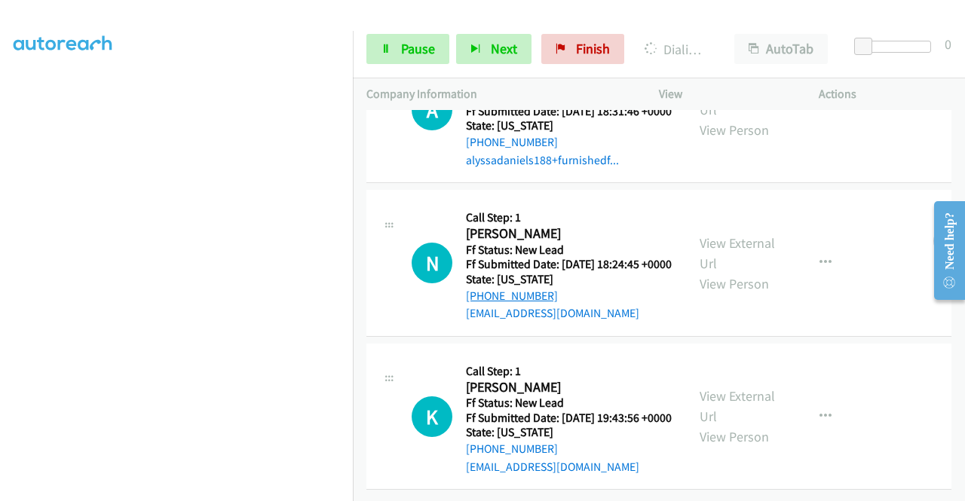
scroll to position [1299, 0]
click at [743, 388] on link "View External Url" at bounding box center [737, 407] width 75 height 38
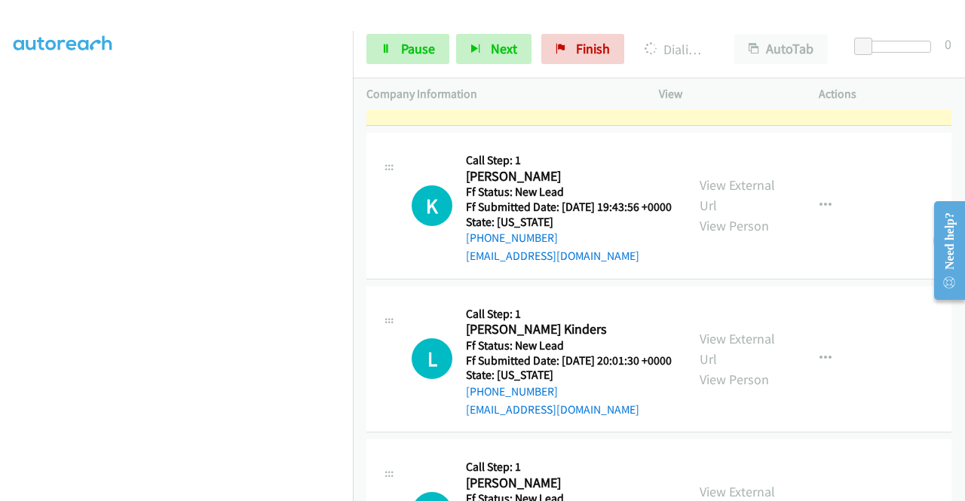
scroll to position [1557, 0]
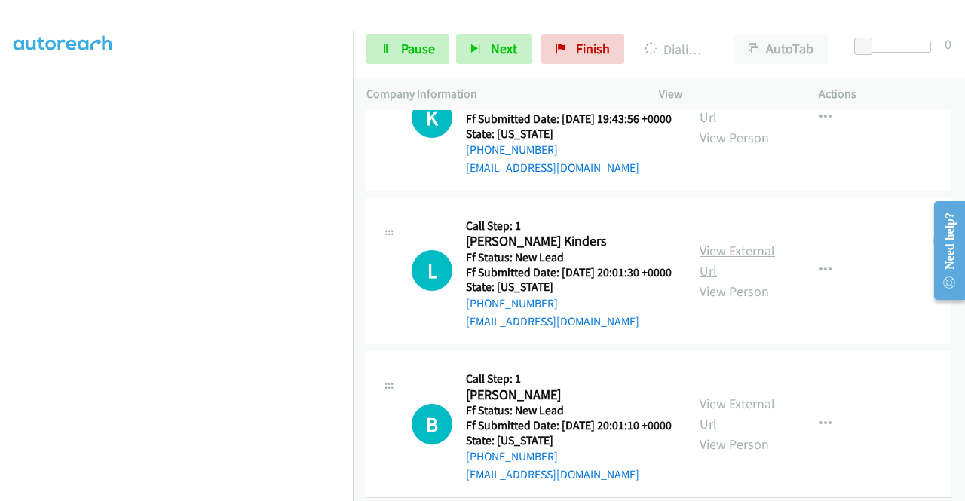
click at [747, 280] on link "View External Url" at bounding box center [737, 261] width 75 height 38
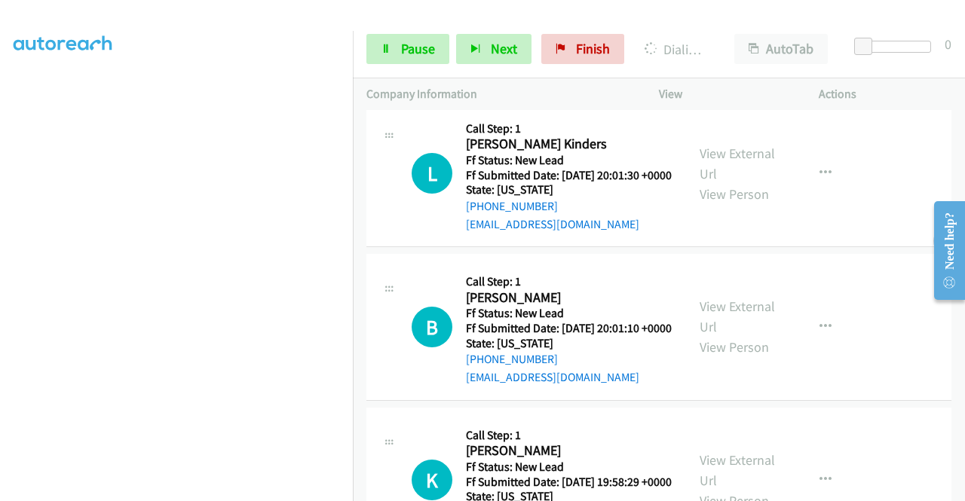
scroll to position [1708, 0]
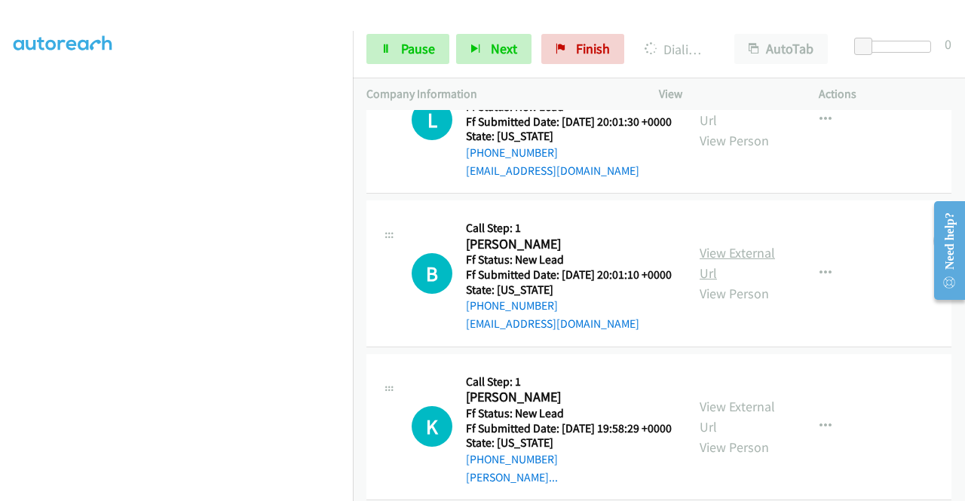
click at [717, 282] on link "View External Url" at bounding box center [737, 263] width 75 height 38
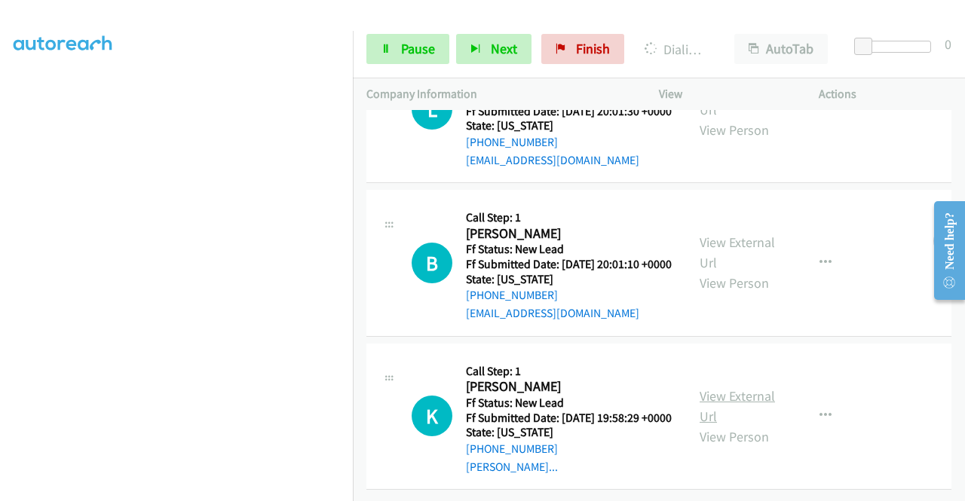
click at [721, 388] on link "View External Url" at bounding box center [737, 407] width 75 height 38
click at [394, 51] on link "Pause" at bounding box center [407, 49] width 83 height 30
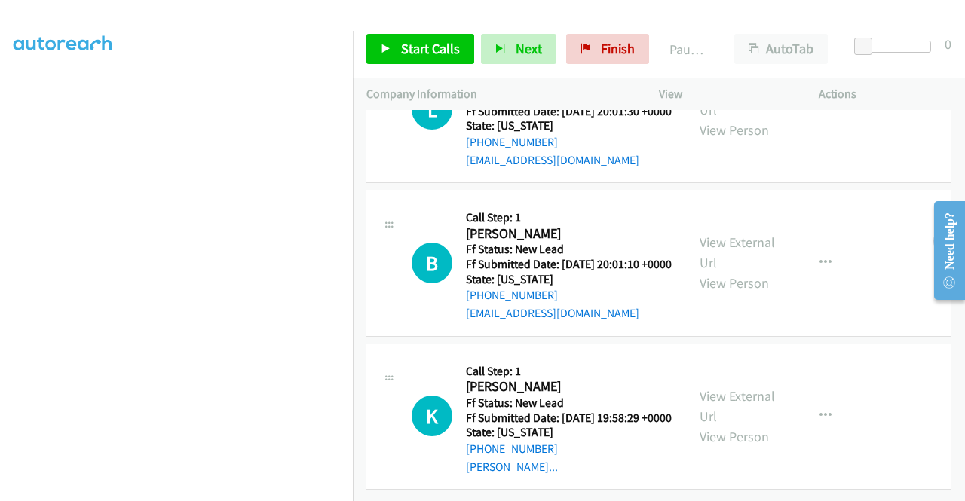
scroll to position [1899, 0]
click at [404, 49] on span "Start Calls" at bounding box center [430, 48] width 59 height 17
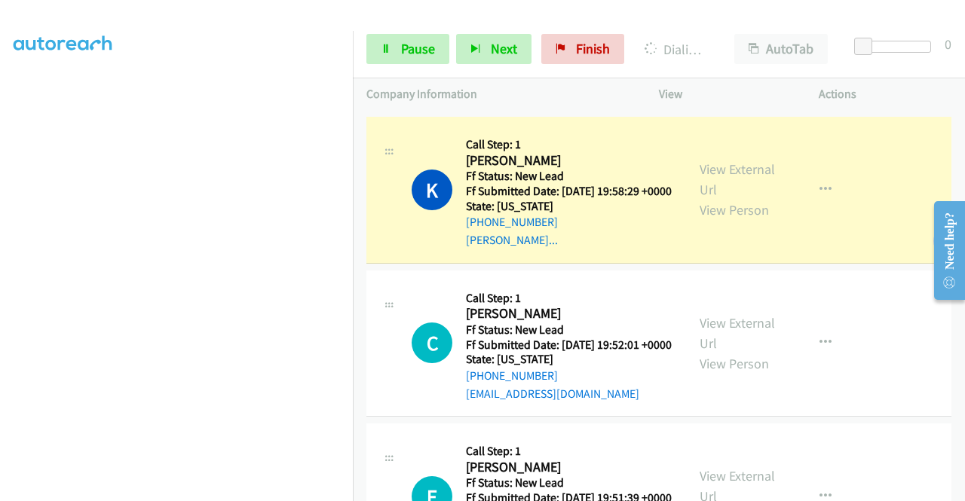
scroll to position [2232, 0]
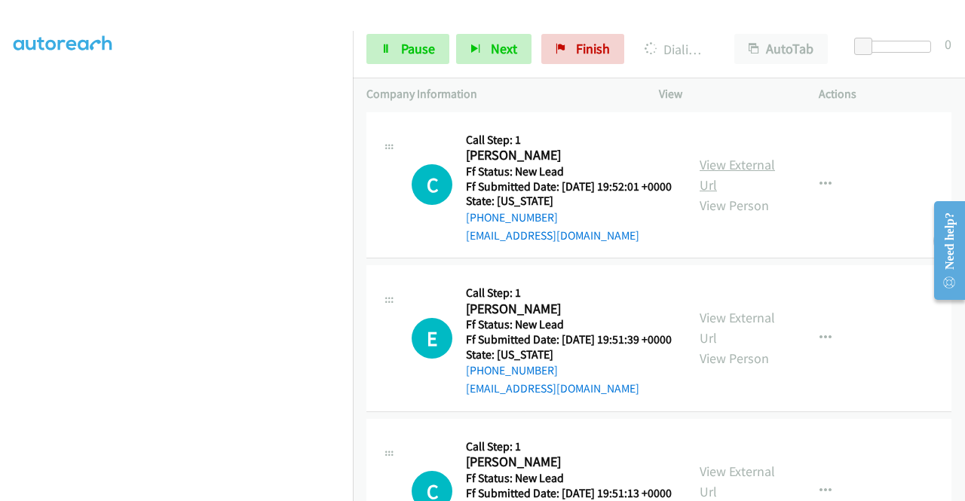
click at [757, 194] on link "View External Url" at bounding box center [737, 175] width 75 height 38
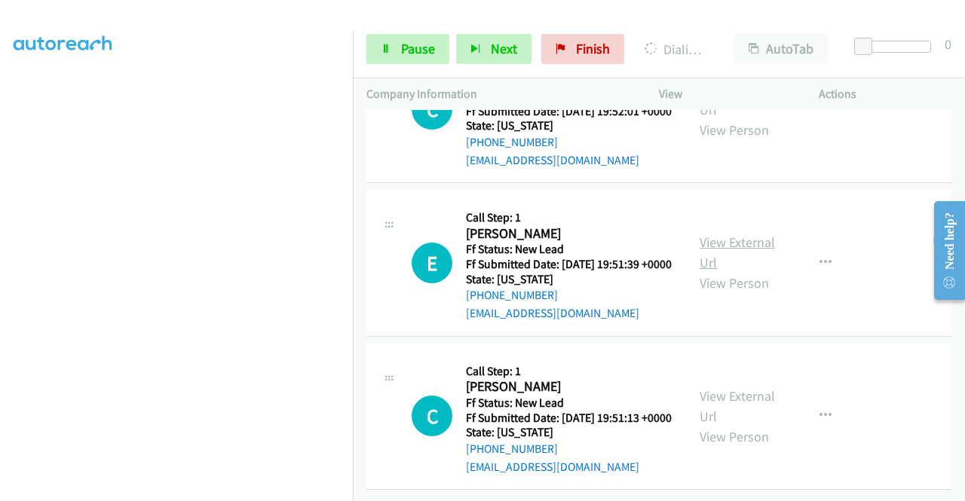
click at [728, 254] on link "View External Url" at bounding box center [737, 253] width 75 height 38
click at [713, 418] on link "View External Url" at bounding box center [737, 407] width 75 height 38
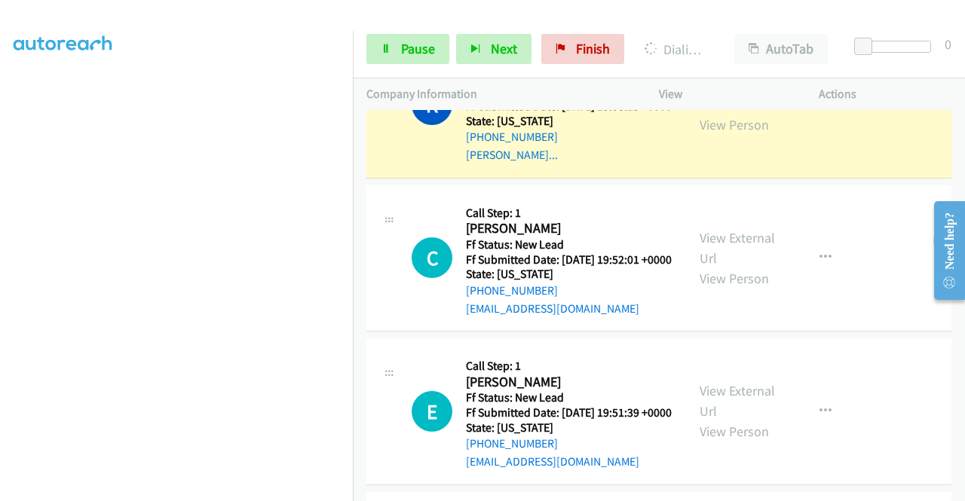
scroll to position [2157, 0]
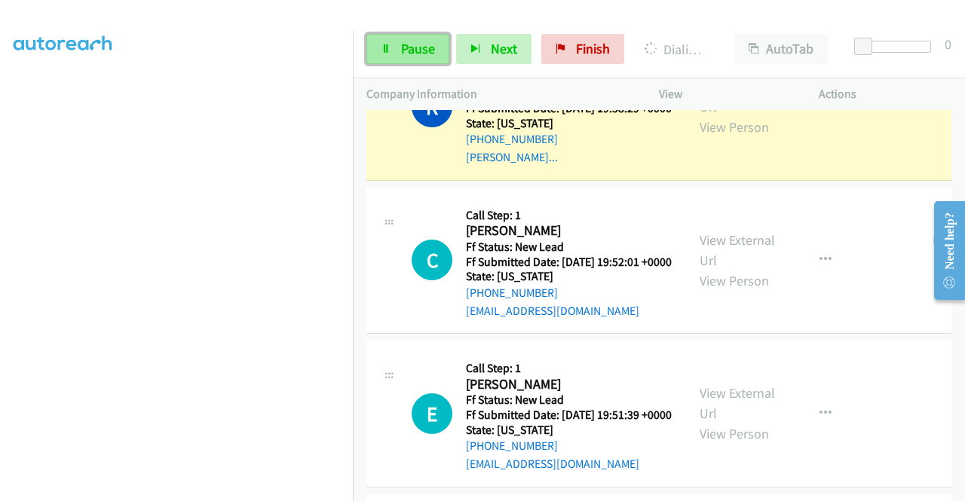
click at [397, 52] on link "Pause" at bounding box center [407, 49] width 83 height 30
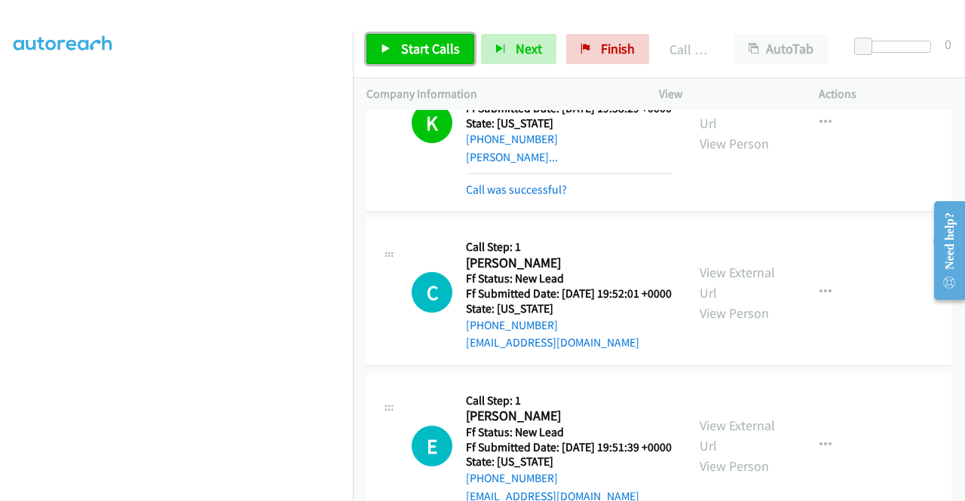
click at [416, 51] on span "Start Calls" at bounding box center [430, 48] width 59 height 17
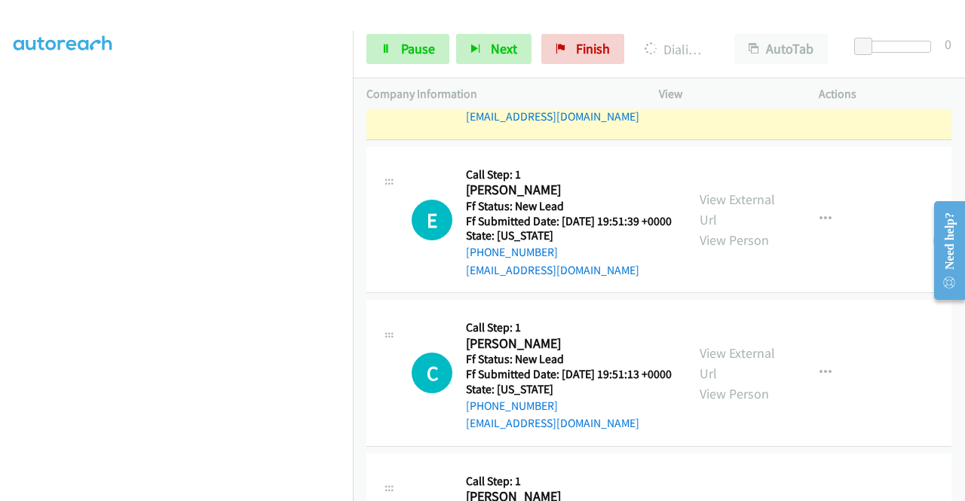
scroll to position [0, 0]
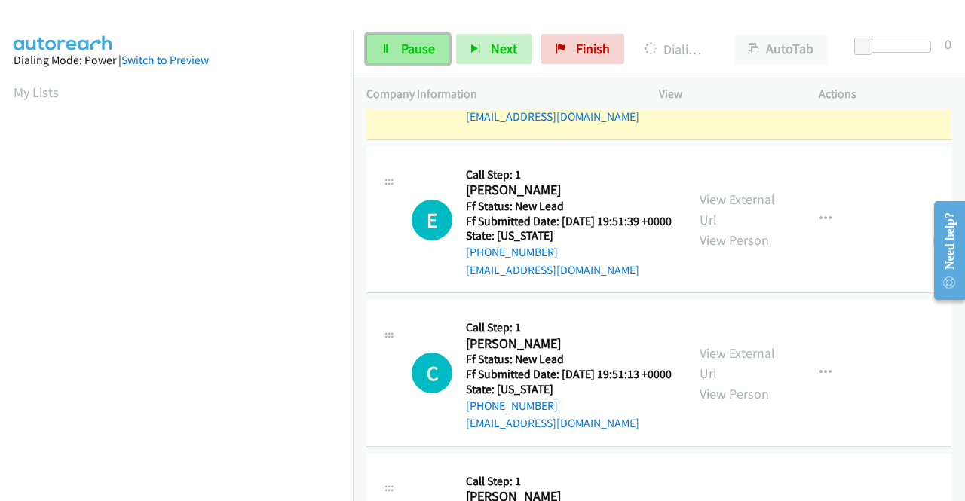
click at [413, 49] on span "Pause" at bounding box center [418, 48] width 34 height 17
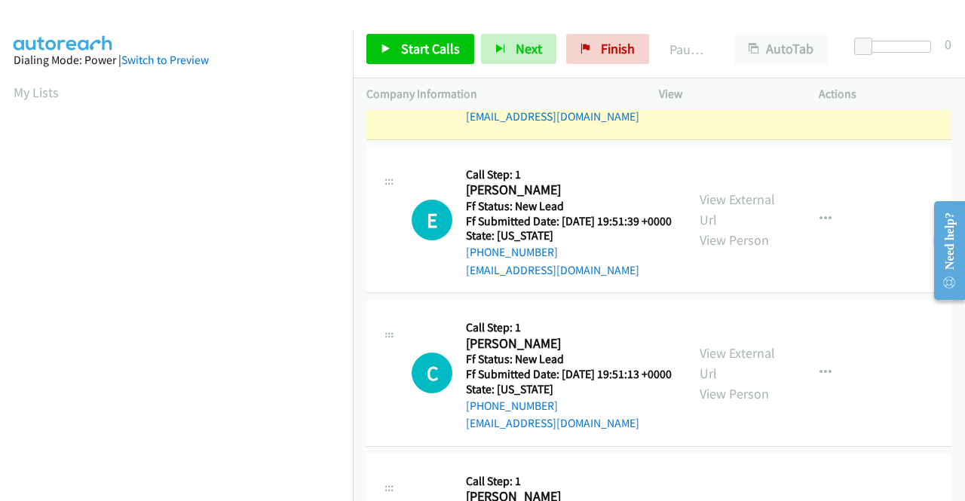
scroll to position [344, 0]
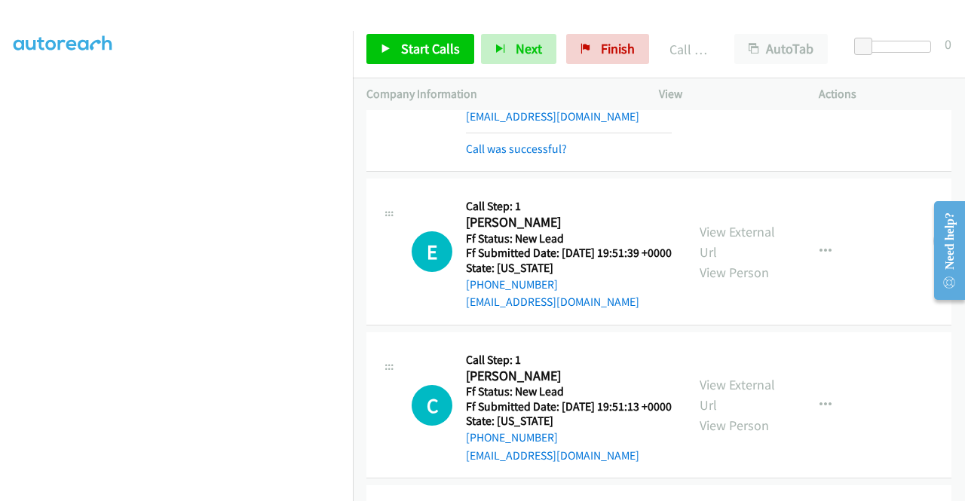
click at [706, 91] on link "View External Url" at bounding box center [737, 73] width 75 height 38
click at [422, 46] on span "Start Calls" at bounding box center [430, 48] width 59 height 17
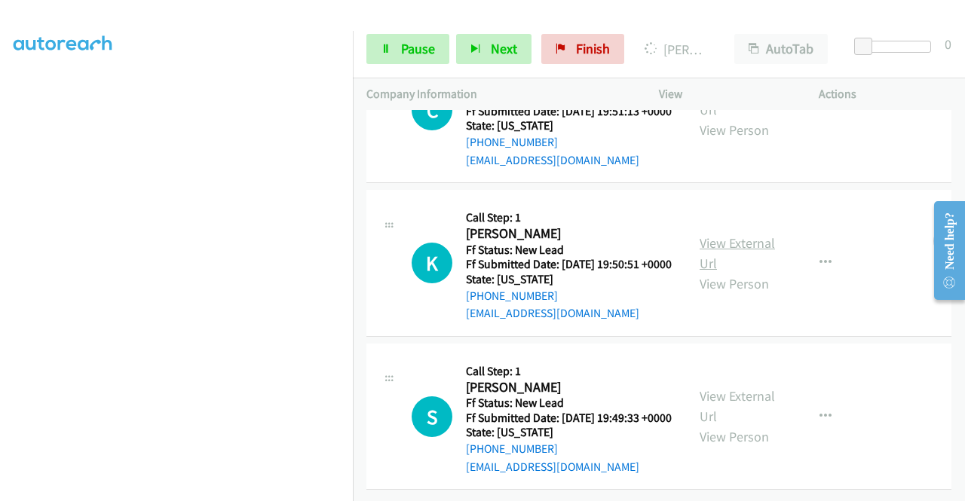
scroll to position [2899, 0]
click at [739, 235] on link "View External Url" at bounding box center [737, 254] width 75 height 38
click at [750, 388] on link "View External Url" at bounding box center [737, 407] width 75 height 38
click at [422, 43] on span "Pause" at bounding box center [418, 48] width 34 height 17
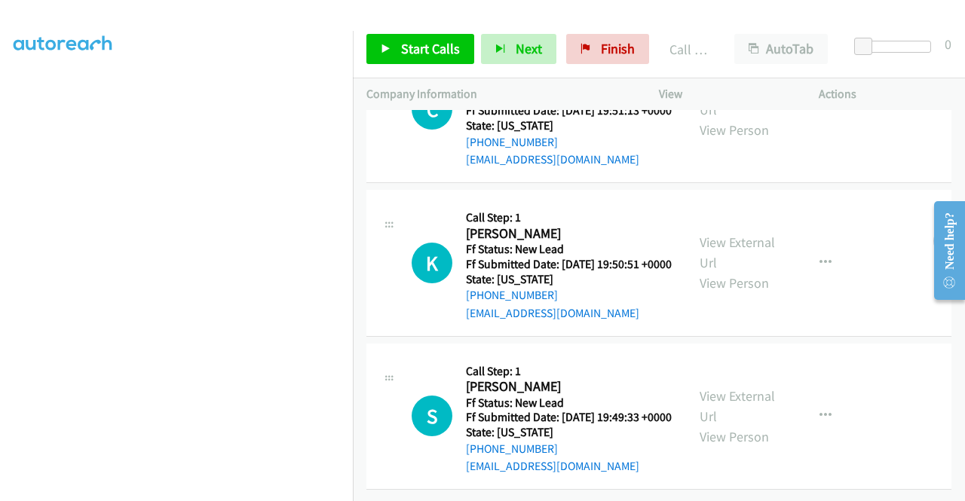
scroll to position [2930, 0]
click at [390, 54] on link "Start Calls" at bounding box center [420, 49] width 108 height 30
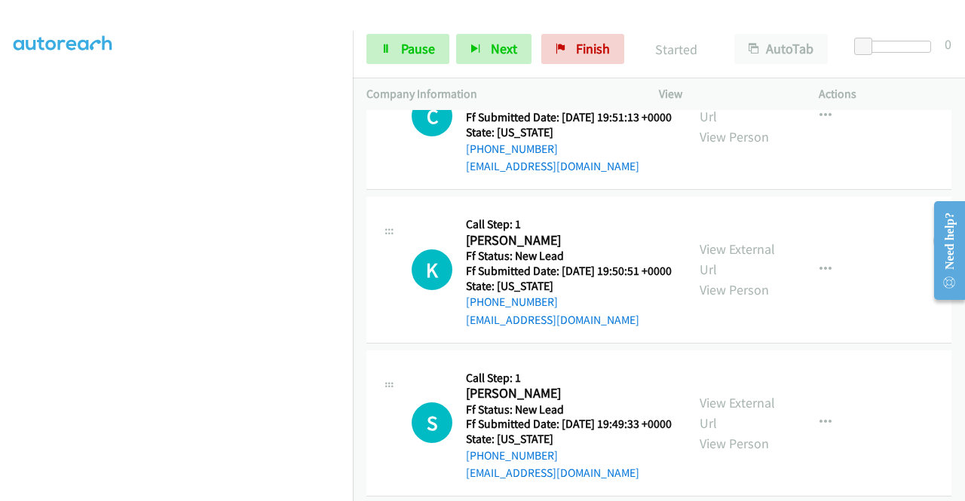
scroll to position [2779, 0]
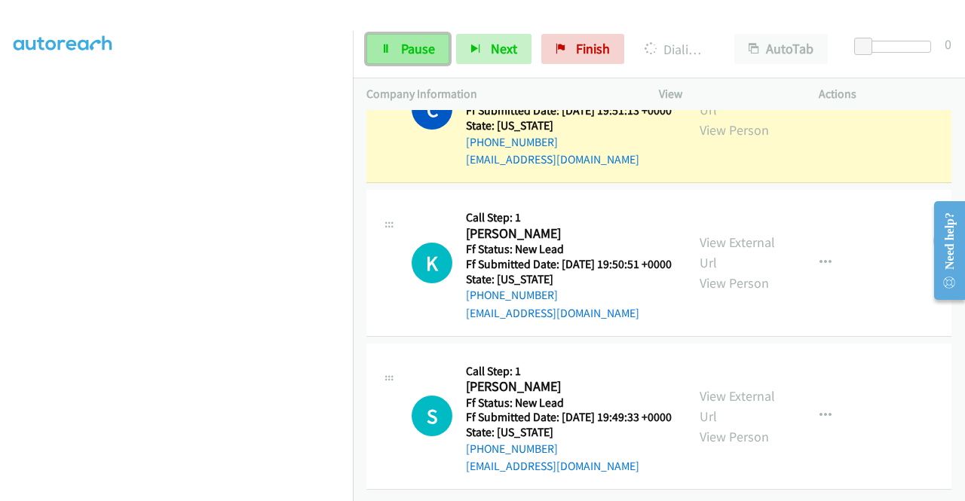
click at [382, 48] on icon at bounding box center [386, 49] width 11 height 11
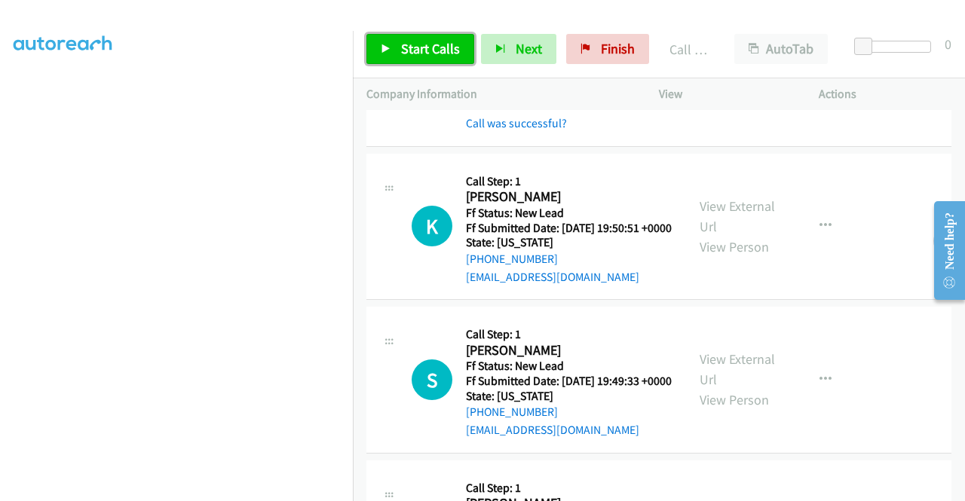
click at [405, 48] on span "Start Calls" at bounding box center [430, 48] width 59 height 17
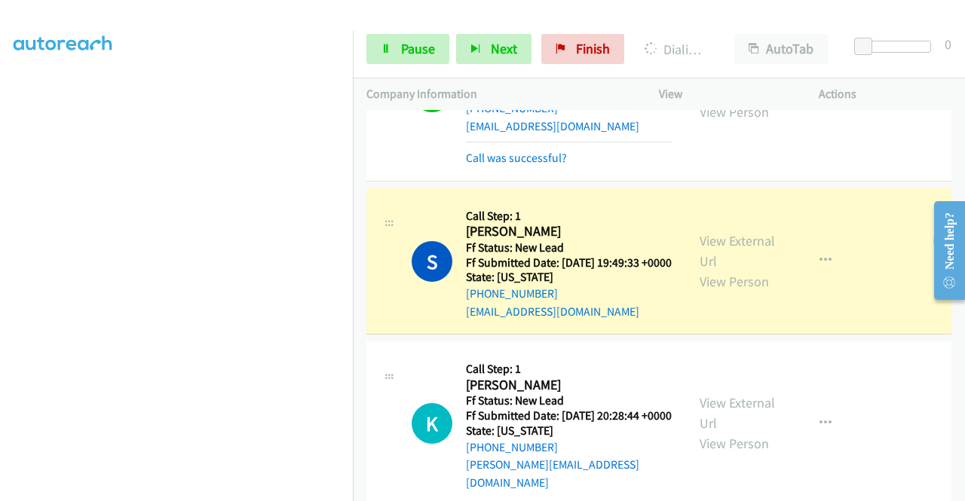
scroll to position [3156, 0]
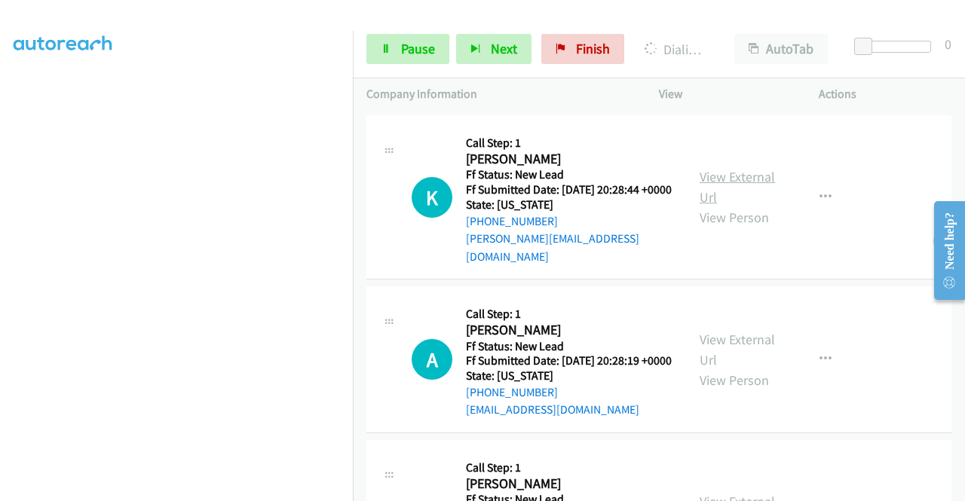
click at [722, 206] on link "View External Url" at bounding box center [737, 187] width 75 height 38
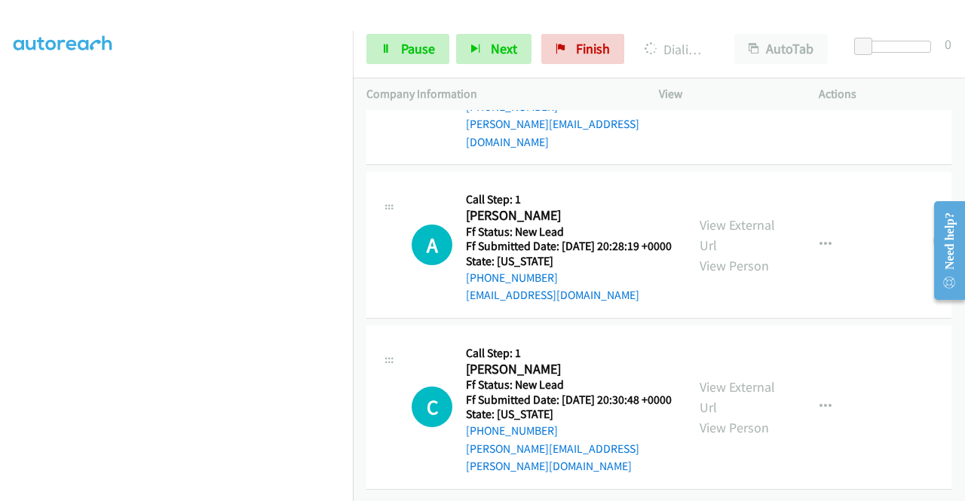
scroll to position [3383, 0]
click at [718, 254] on link "View External Url" at bounding box center [737, 235] width 75 height 38
click at [700, 379] on link "View External Url" at bounding box center [737, 398] width 75 height 38
click at [409, 51] on span "Pause" at bounding box center [418, 48] width 34 height 17
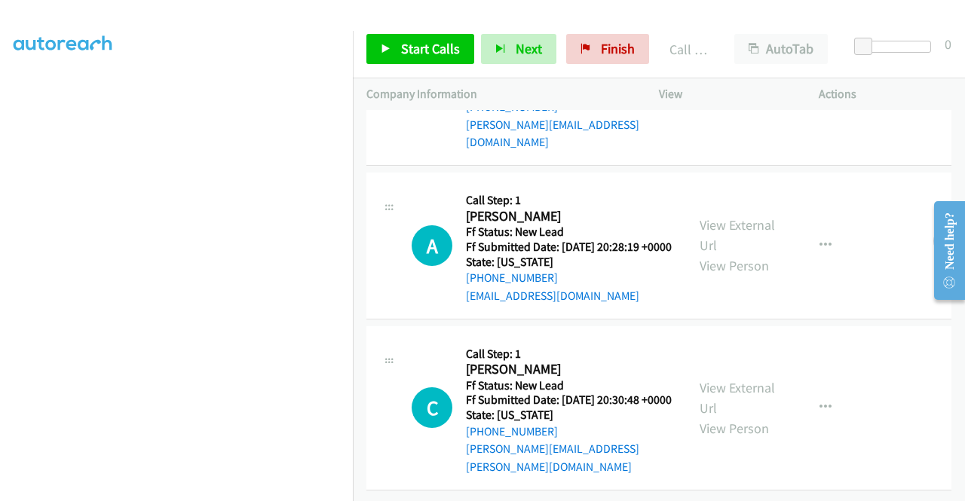
scroll to position [3530, 0]
click at [414, 41] on span "Start Calls" at bounding box center [430, 48] width 59 height 17
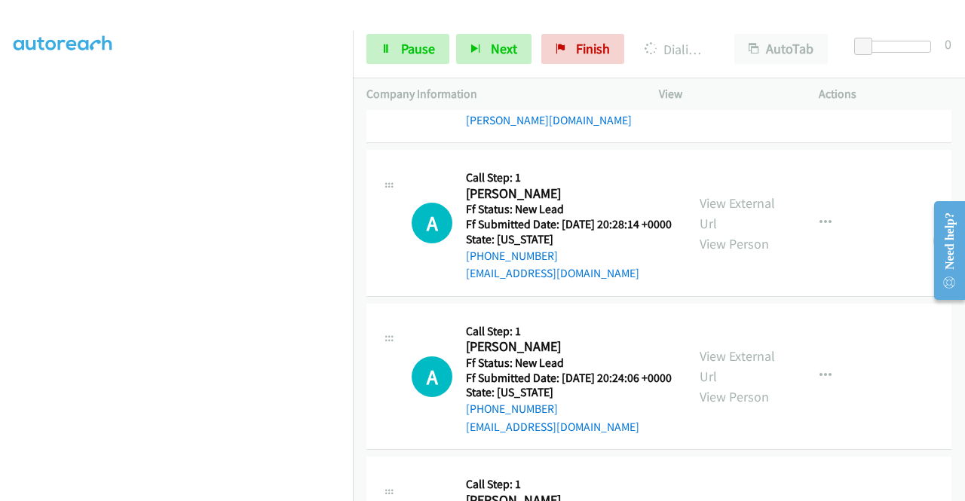
scroll to position [3681, 0]
click at [422, 48] on span "Pause" at bounding box center [418, 48] width 34 height 17
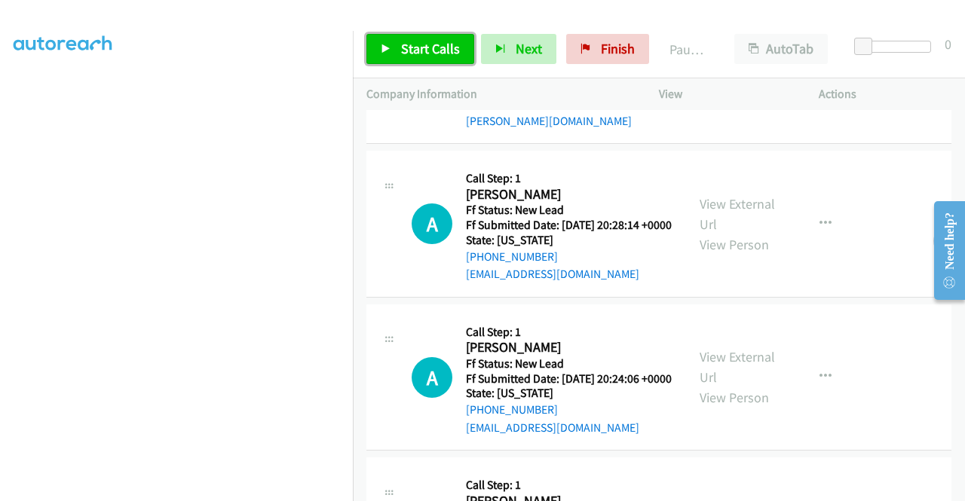
click at [429, 51] on span "Start Calls" at bounding box center [430, 48] width 59 height 17
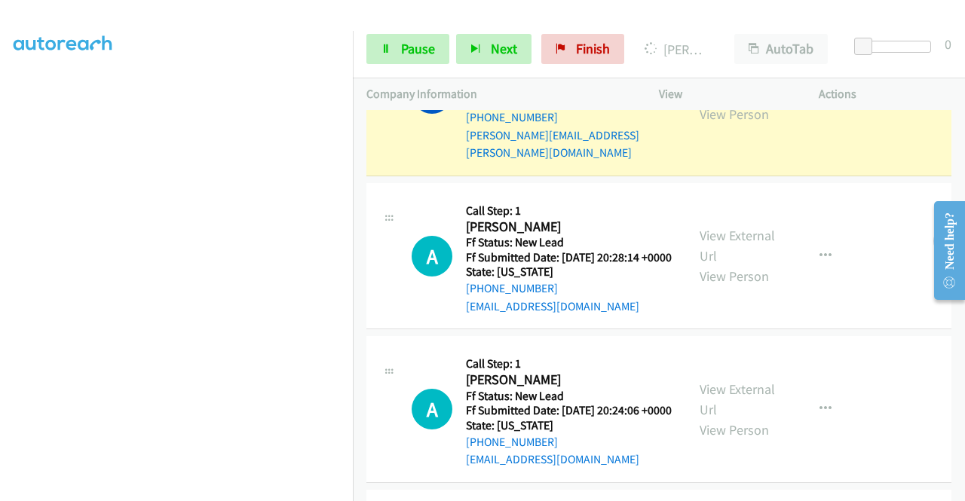
scroll to position [3698, 0]
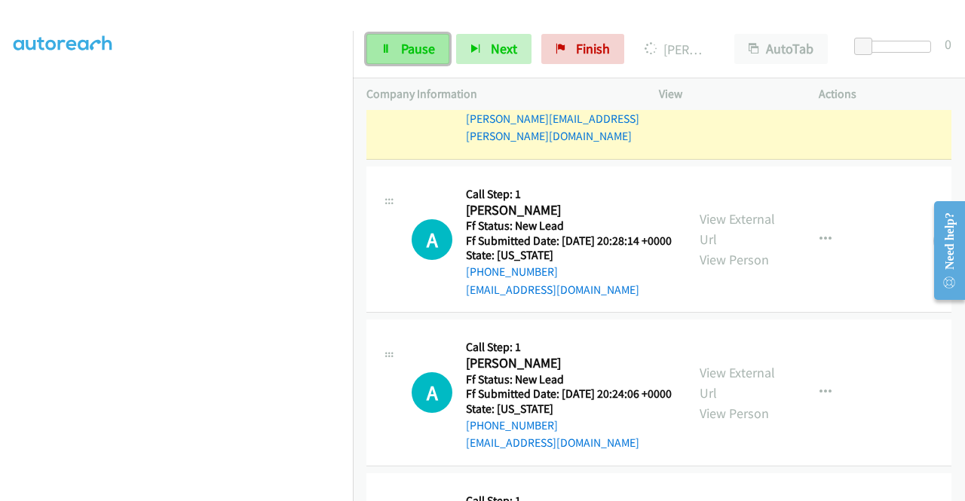
click at [410, 48] on span "Pause" at bounding box center [418, 48] width 34 height 17
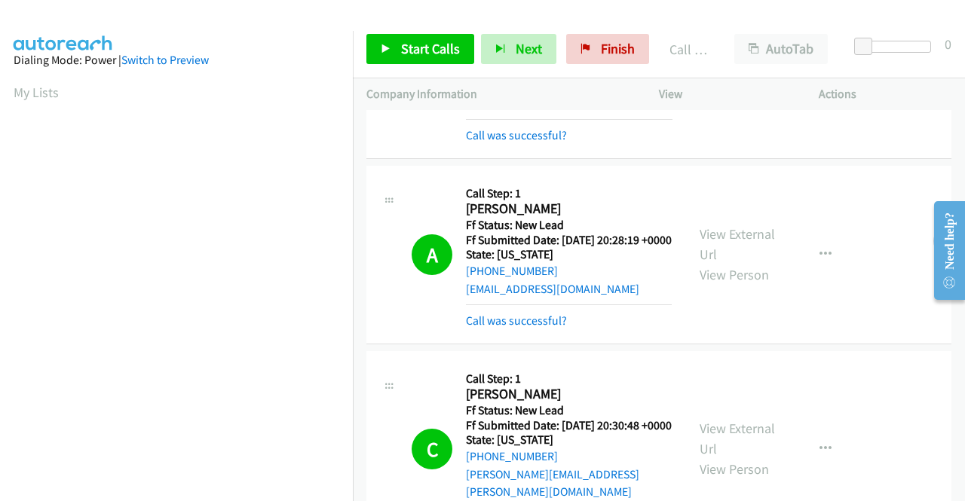
scroll to position [3321, 0]
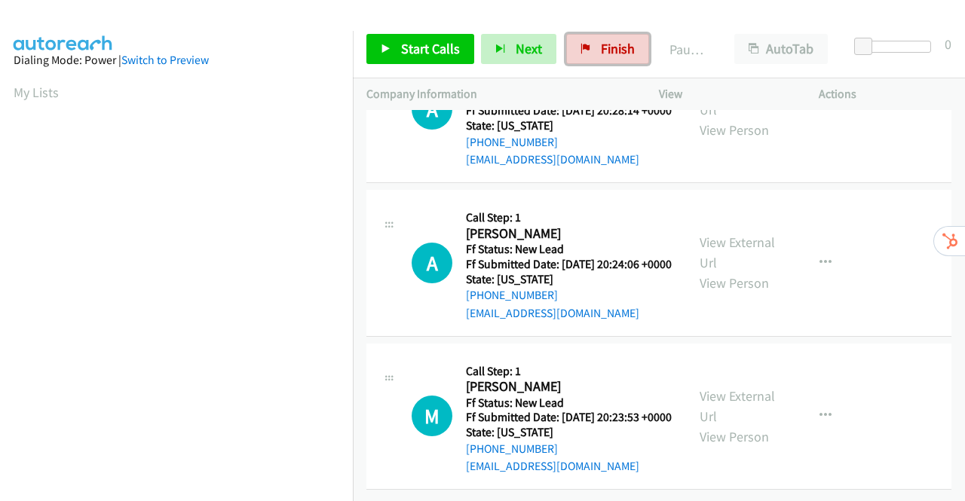
drag, startPoint x: 621, startPoint y: 50, endPoint x: 552, endPoint y: 70, distance: 72.3
click at [621, 50] on span "Finish" at bounding box center [618, 48] width 34 height 17
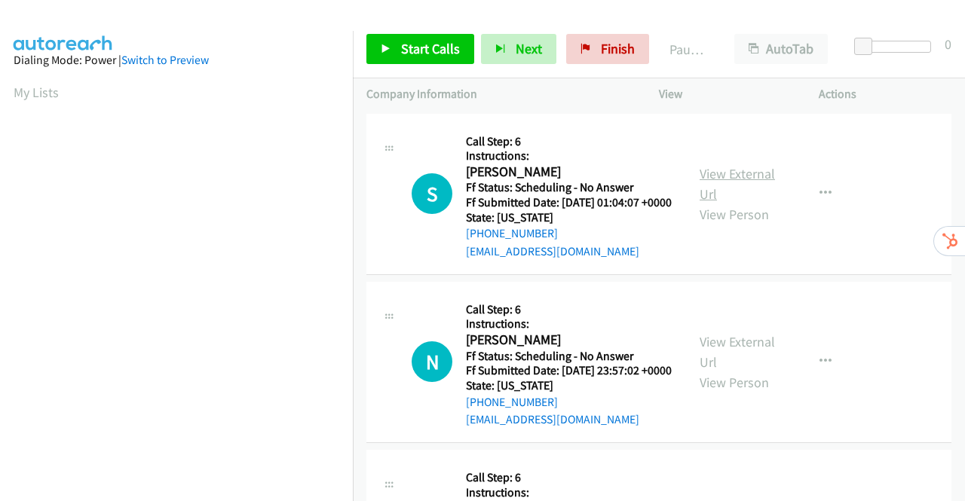
click at [737, 183] on link "View External Url" at bounding box center [737, 184] width 75 height 38
click at [740, 366] on link "View External Url" at bounding box center [737, 352] width 75 height 38
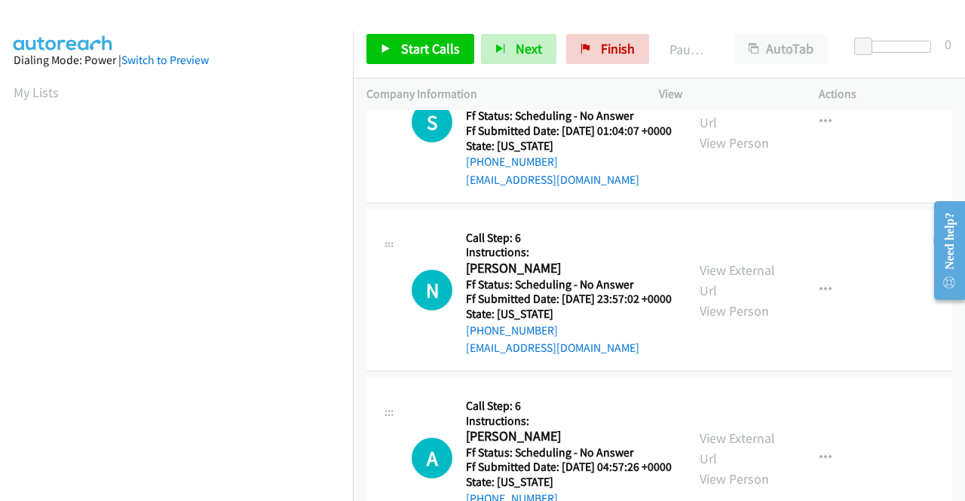
scroll to position [151, 0]
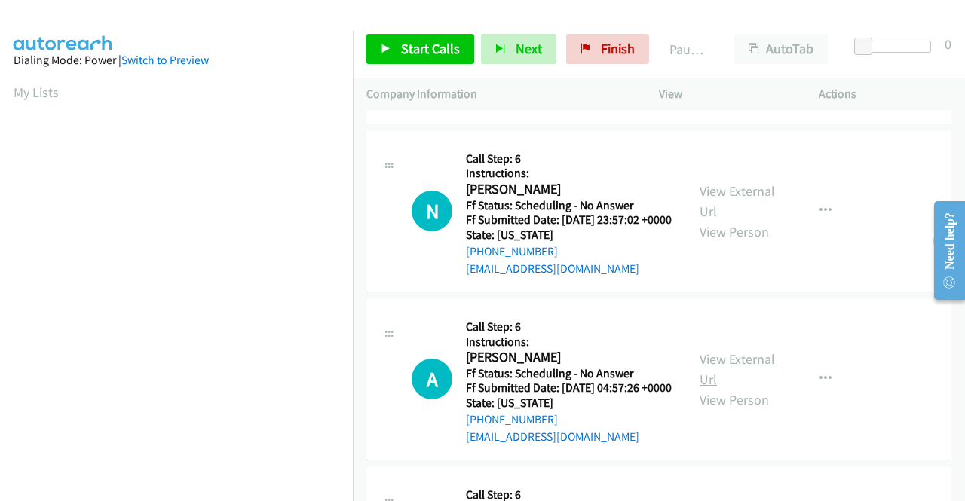
click at [733, 388] on link "View External Url" at bounding box center [737, 370] width 75 height 38
click at [422, 48] on span "Start Calls" at bounding box center [430, 48] width 59 height 17
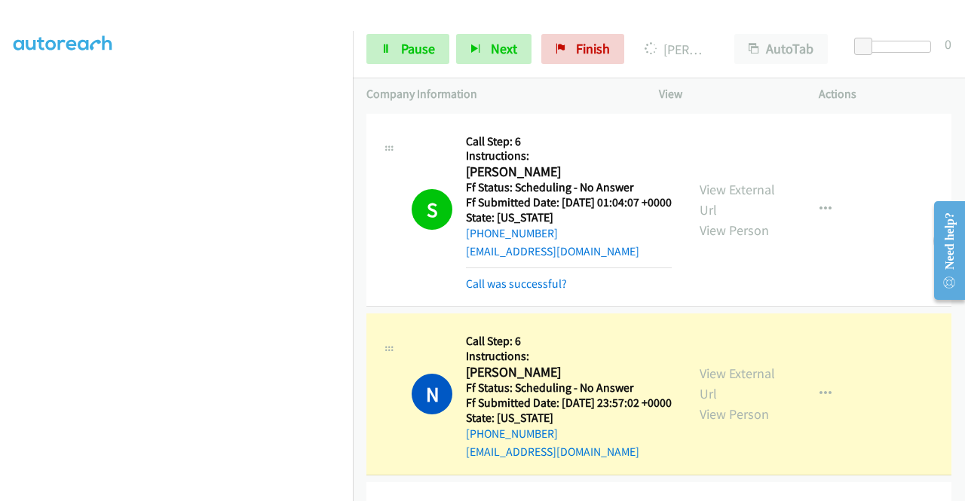
scroll to position [226, 0]
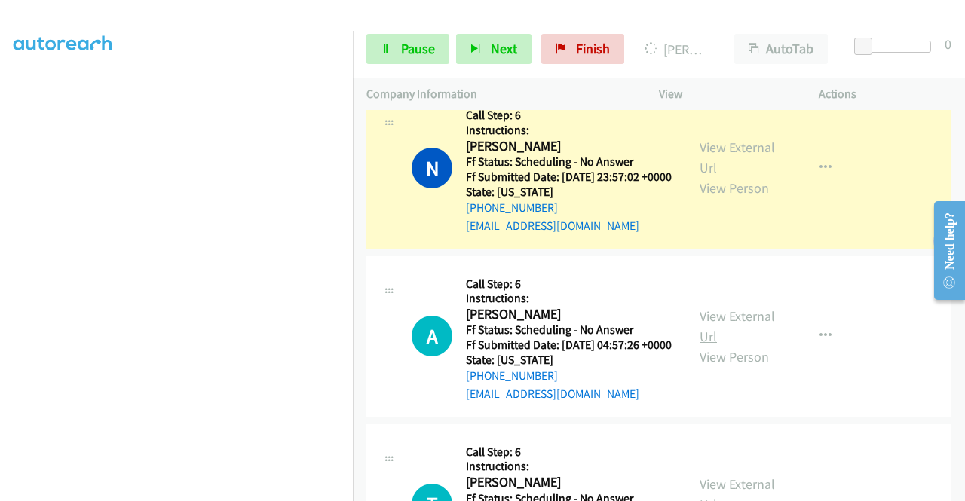
click at [725, 345] on link "View External Url" at bounding box center [737, 327] width 75 height 38
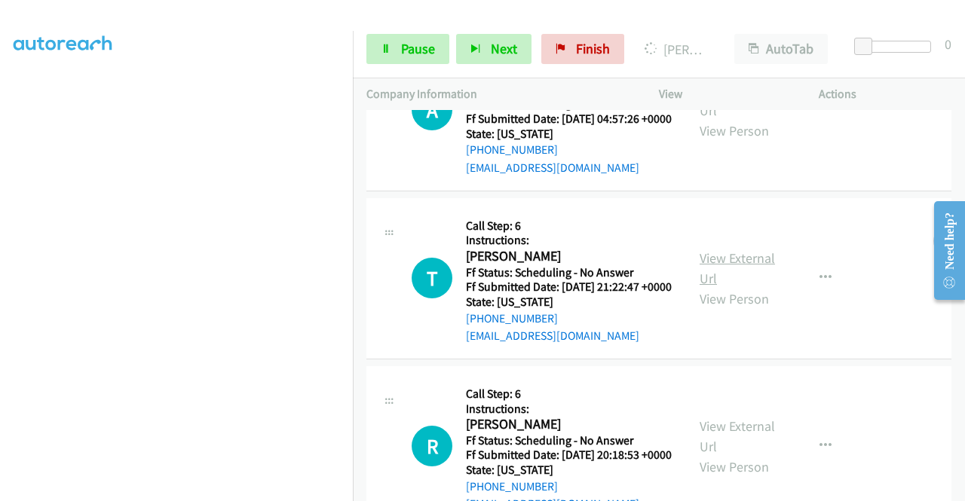
click at [702, 287] on link "View External Url" at bounding box center [737, 269] width 75 height 38
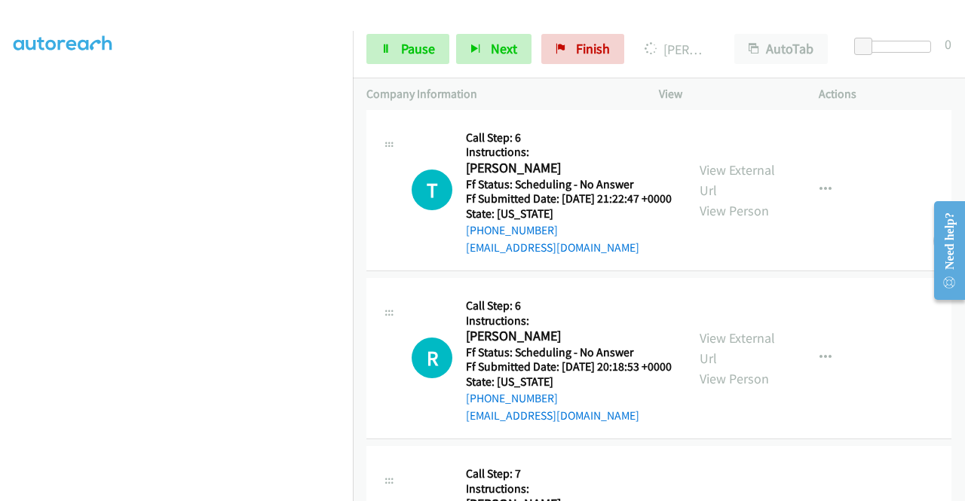
scroll to position [603, 0]
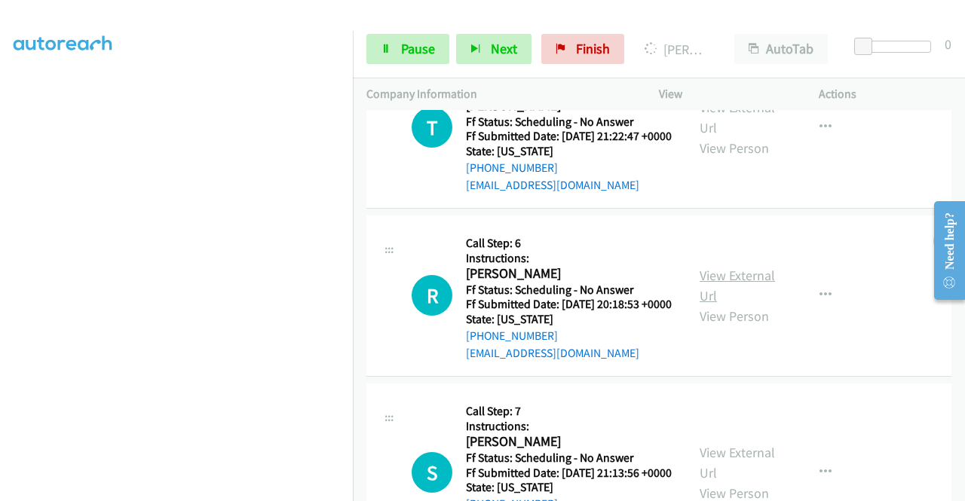
click at [731, 305] on link "View External Url" at bounding box center [737, 286] width 75 height 38
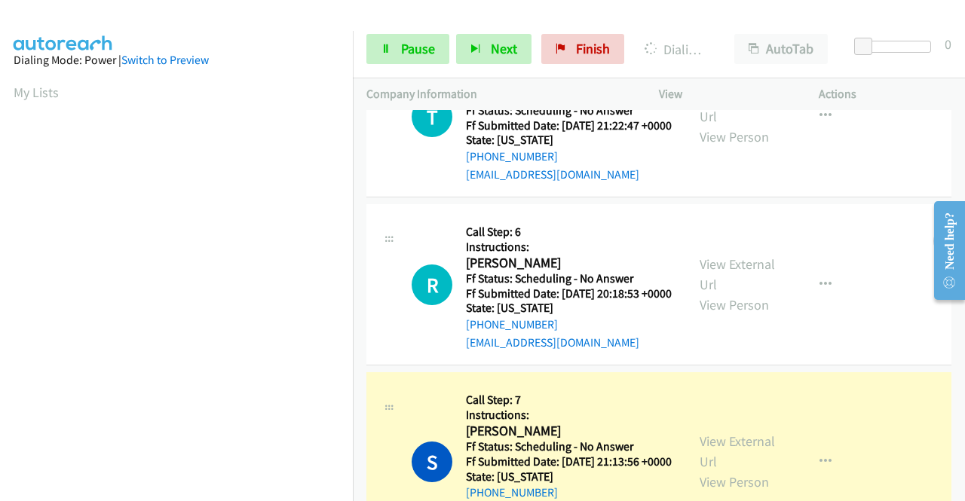
scroll to position [905, 0]
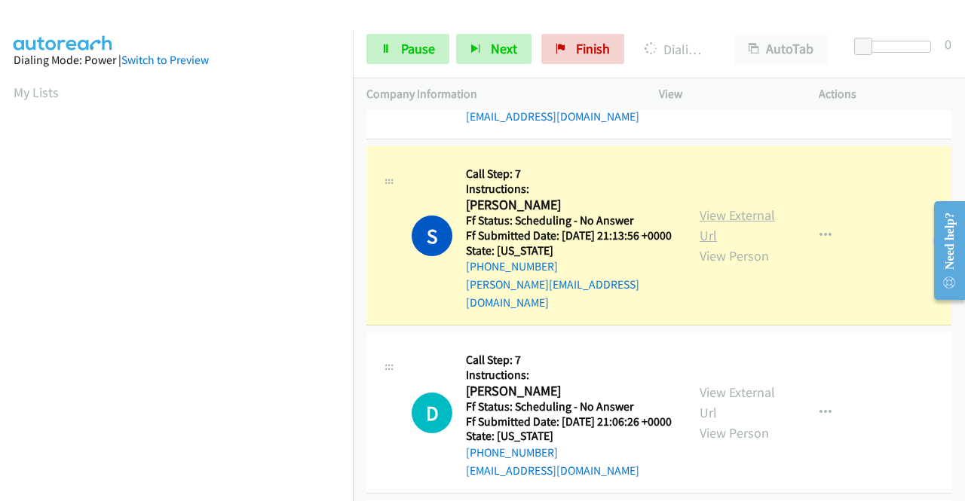
click at [743, 244] on link "View External Url" at bounding box center [737, 226] width 75 height 38
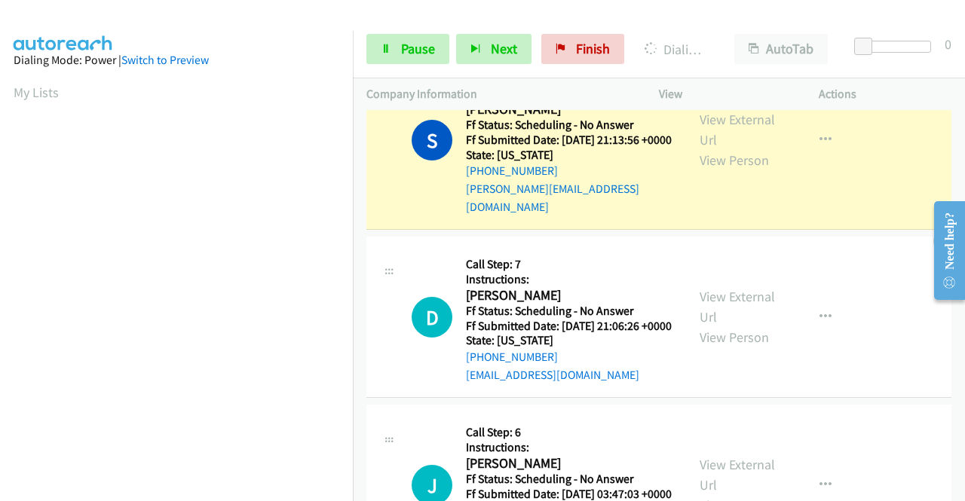
scroll to position [1056, 0]
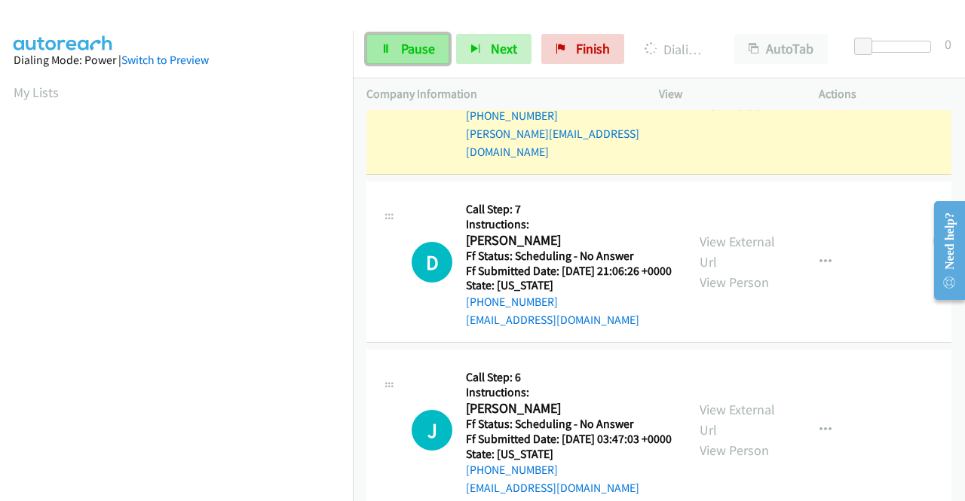
click at [404, 43] on span "Pause" at bounding box center [418, 48] width 34 height 17
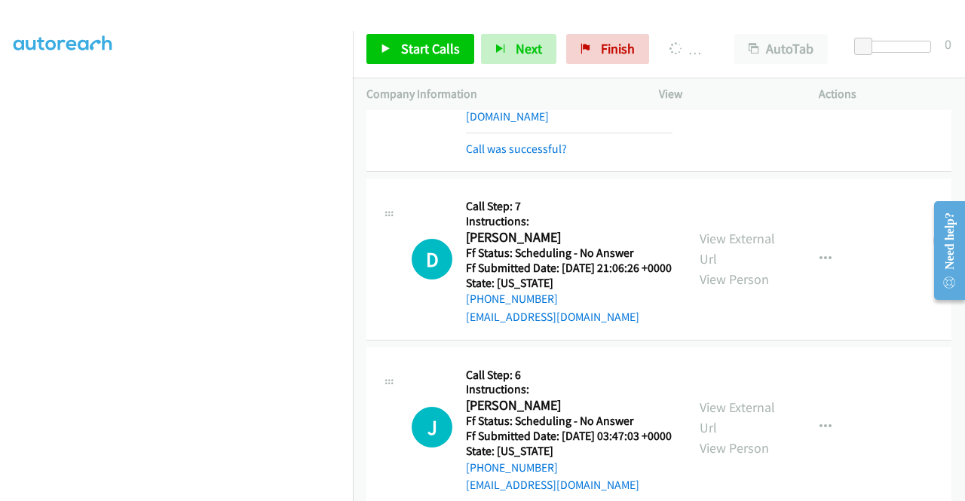
scroll to position [1206, 0]
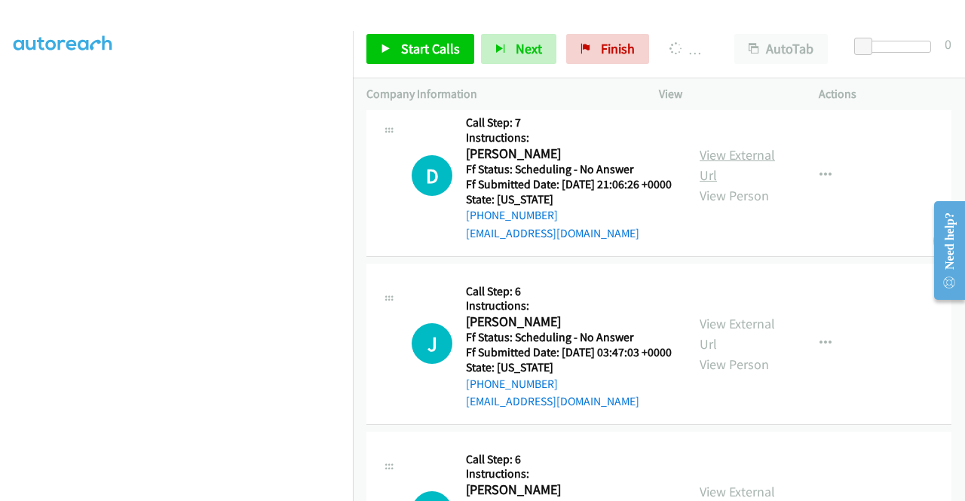
click at [750, 184] on link "View External Url" at bounding box center [737, 165] width 75 height 38
click at [759, 353] on link "View External Url" at bounding box center [737, 334] width 75 height 38
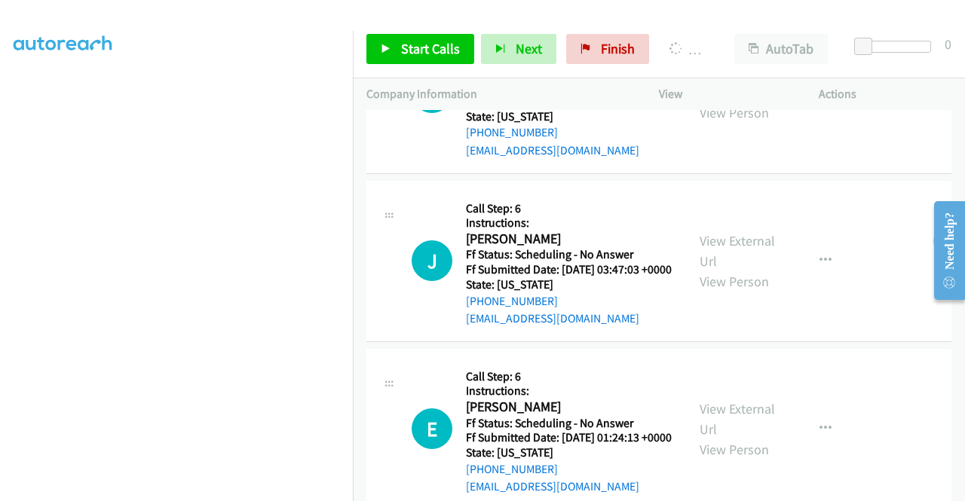
scroll to position [1357, 0]
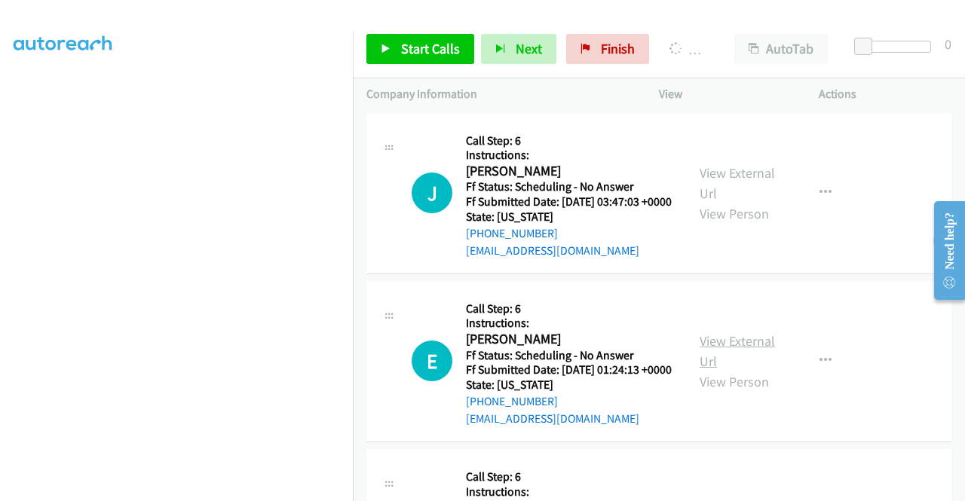
click at [739, 370] on link "View External Url" at bounding box center [737, 352] width 75 height 38
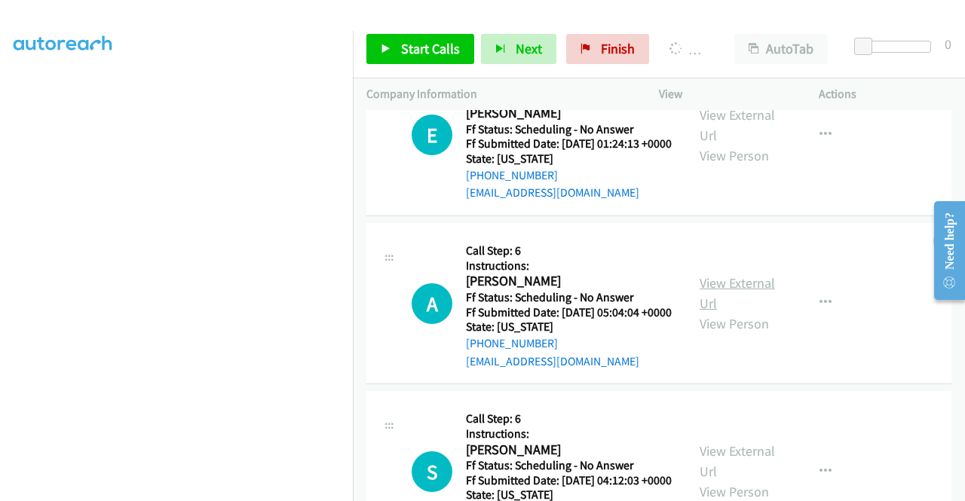
click at [721, 312] on link "View External Url" at bounding box center [737, 293] width 75 height 38
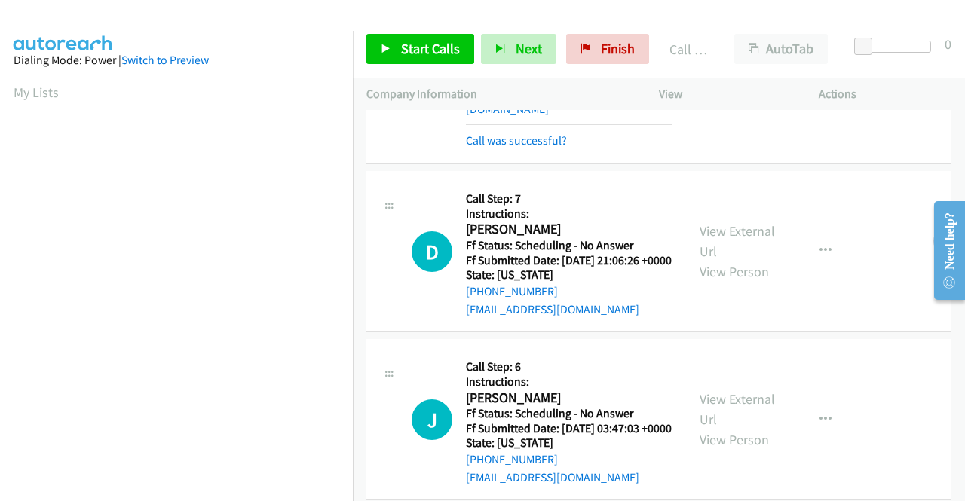
scroll to position [1314, 0]
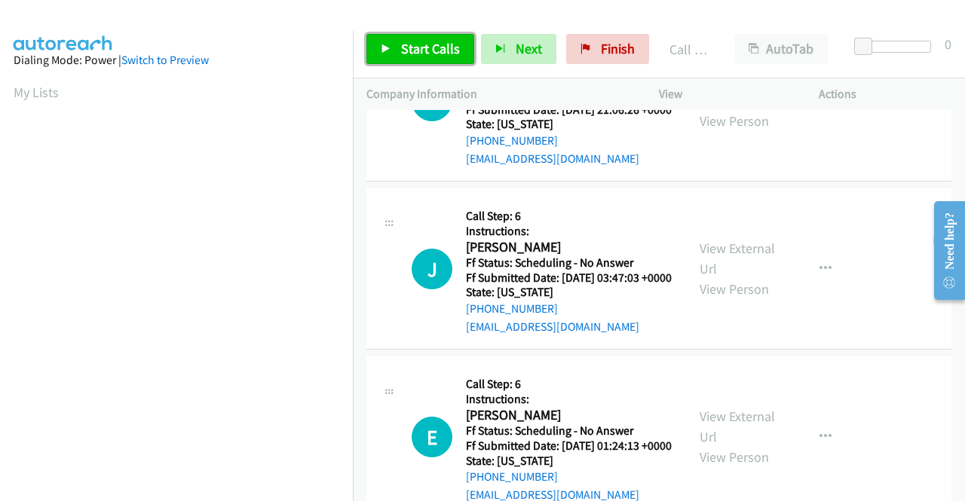
click at [418, 57] on link "Start Calls" at bounding box center [420, 49] width 108 height 30
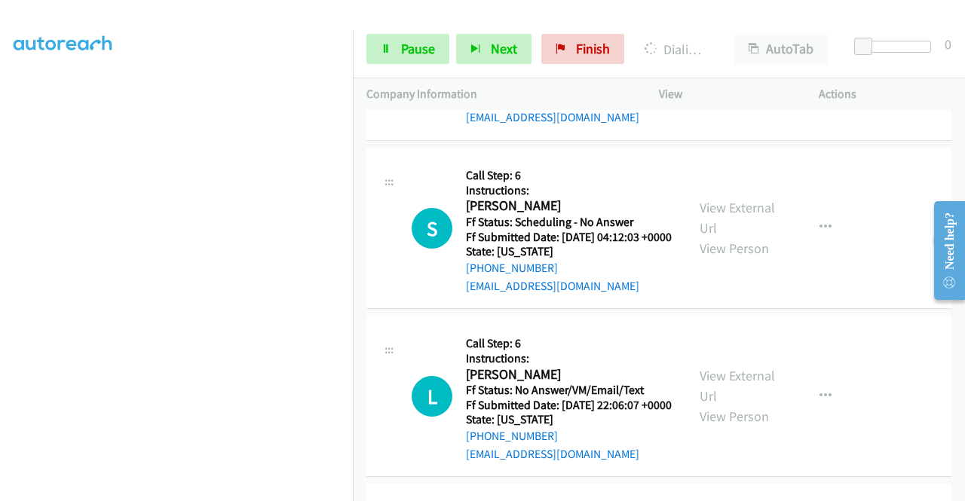
scroll to position [1992, 0]
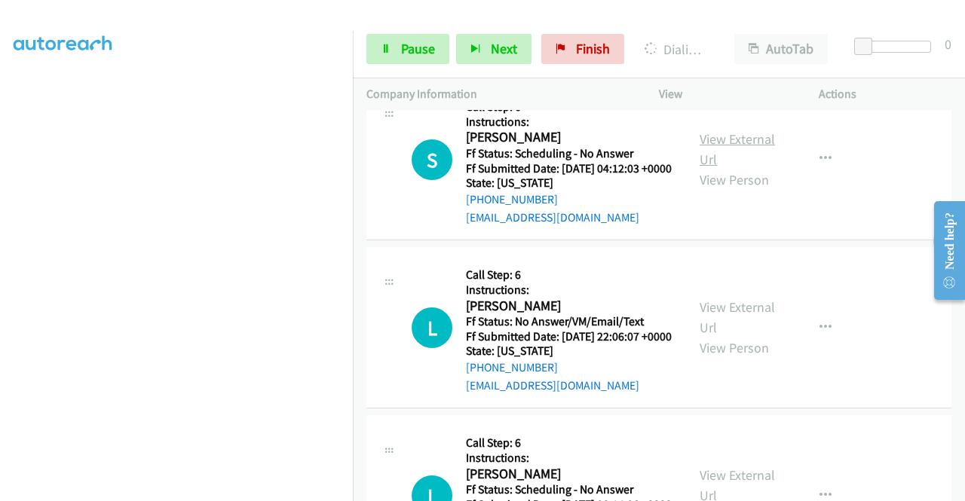
click at [736, 168] on link "View External Url" at bounding box center [737, 149] width 75 height 38
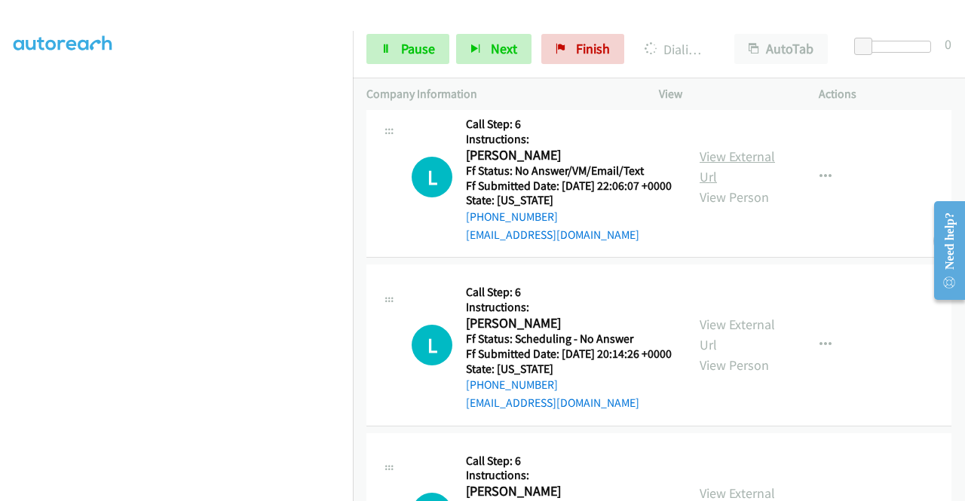
click at [732, 185] on link "View External Url" at bounding box center [737, 167] width 75 height 38
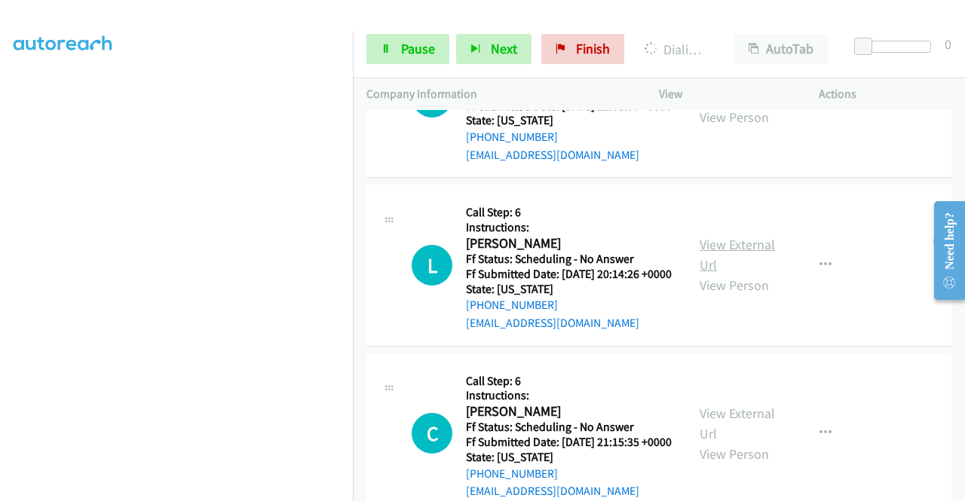
scroll to position [2294, 0]
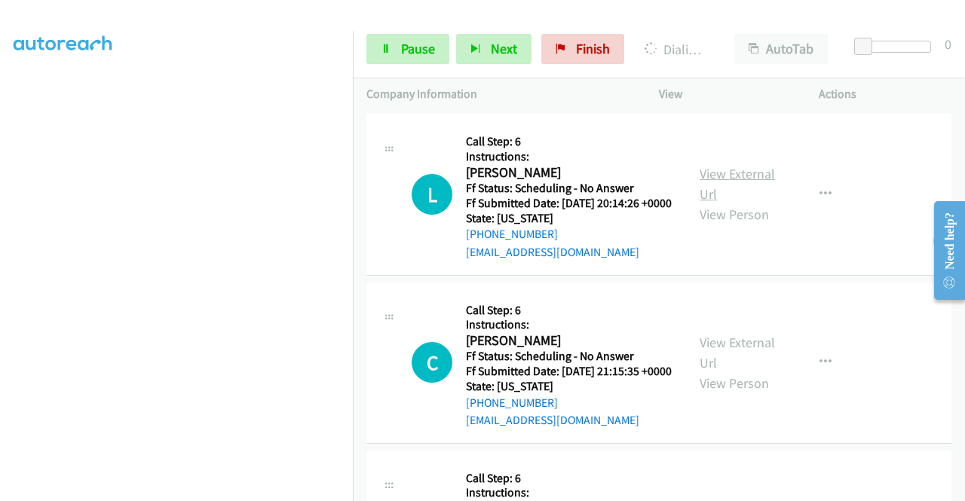
click at [734, 203] on link "View External Url" at bounding box center [737, 184] width 75 height 38
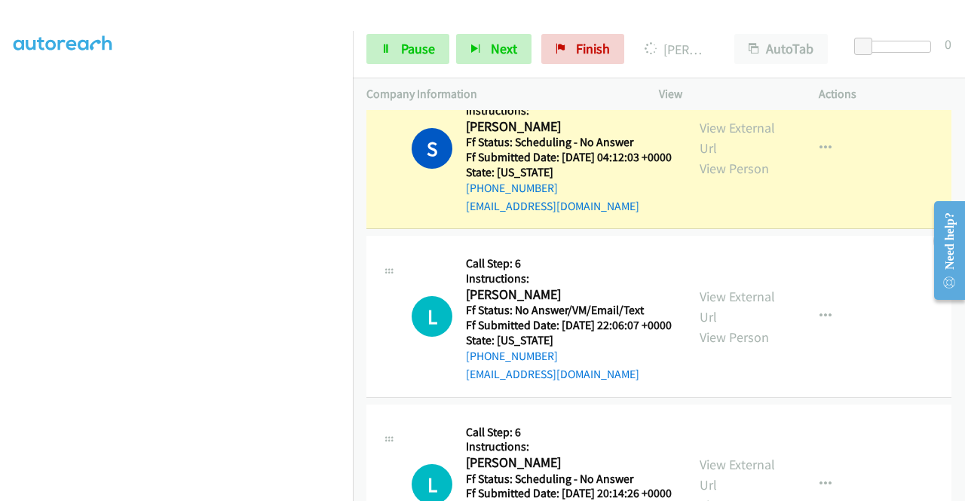
scroll to position [2143, 0]
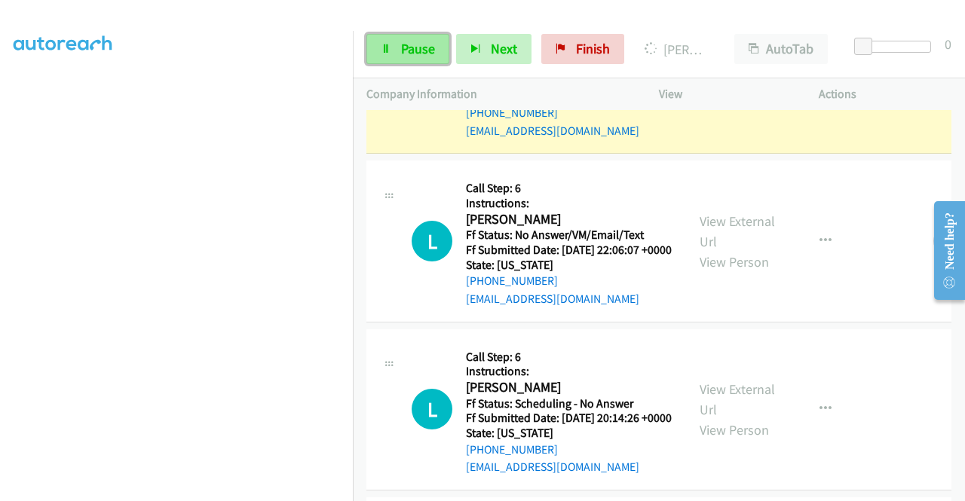
click at [406, 41] on span "Pause" at bounding box center [418, 48] width 34 height 17
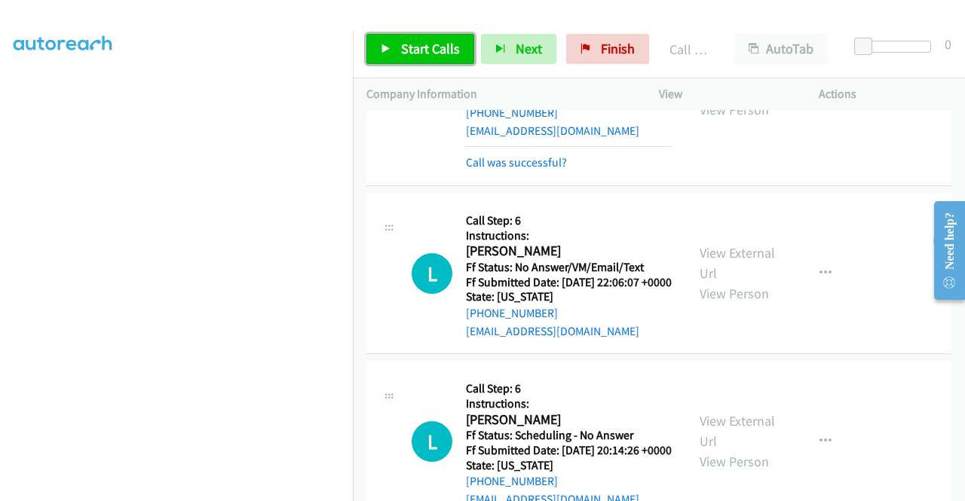
click at [420, 51] on span "Start Calls" at bounding box center [430, 48] width 59 height 17
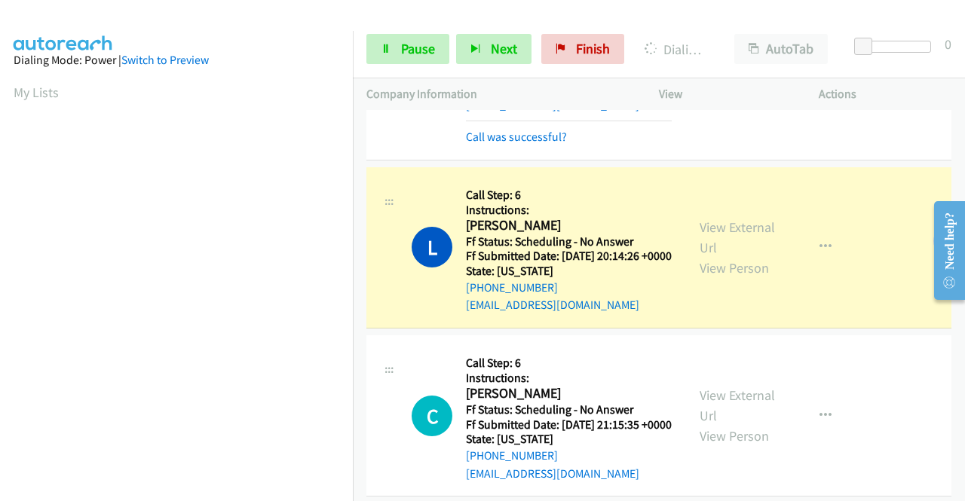
scroll to position [2595, 0]
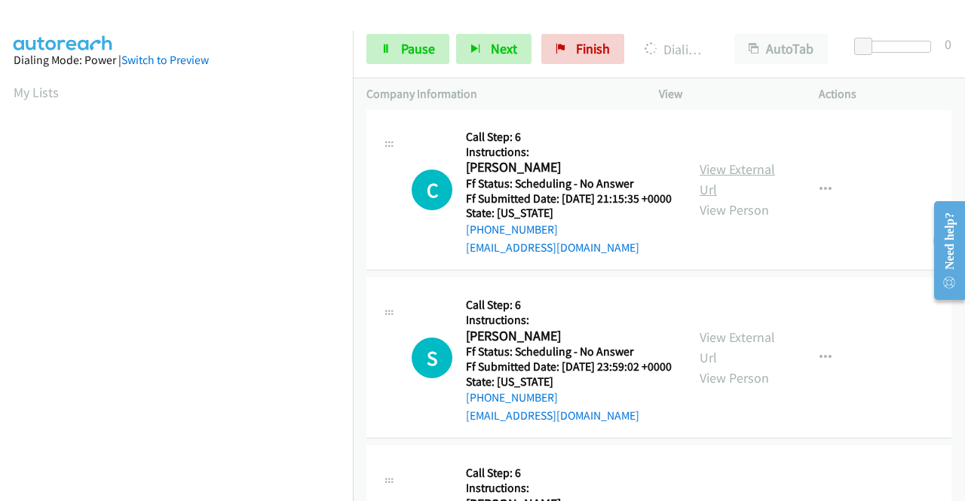
click at [710, 198] on link "View External Url" at bounding box center [737, 180] width 75 height 38
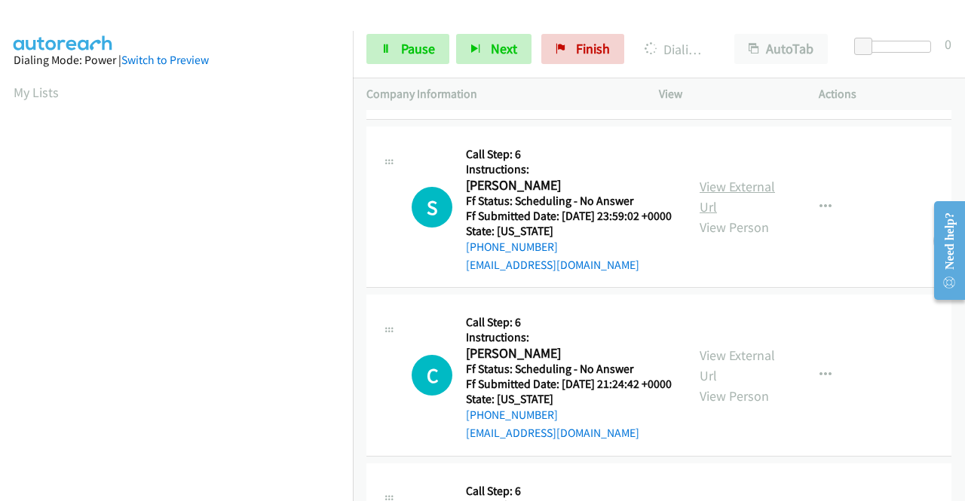
click at [703, 216] on link "View External Url" at bounding box center [737, 197] width 75 height 38
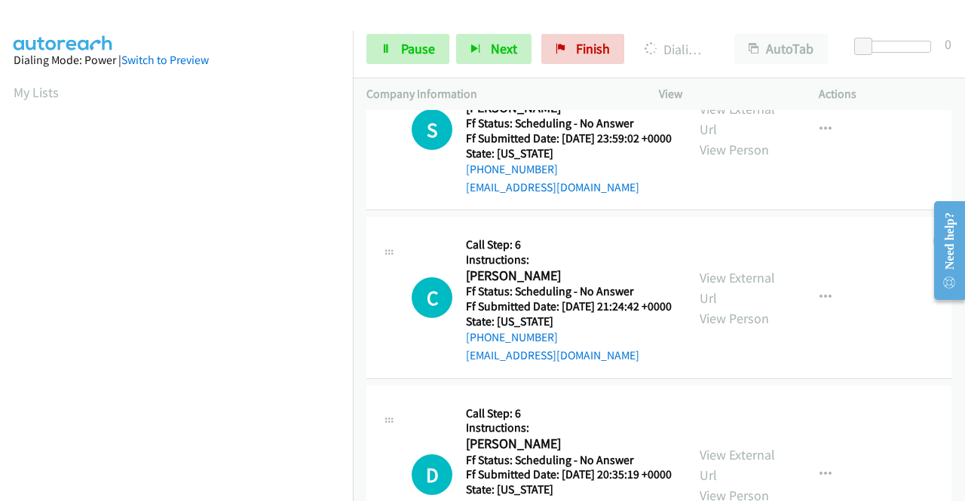
scroll to position [2897, 0]
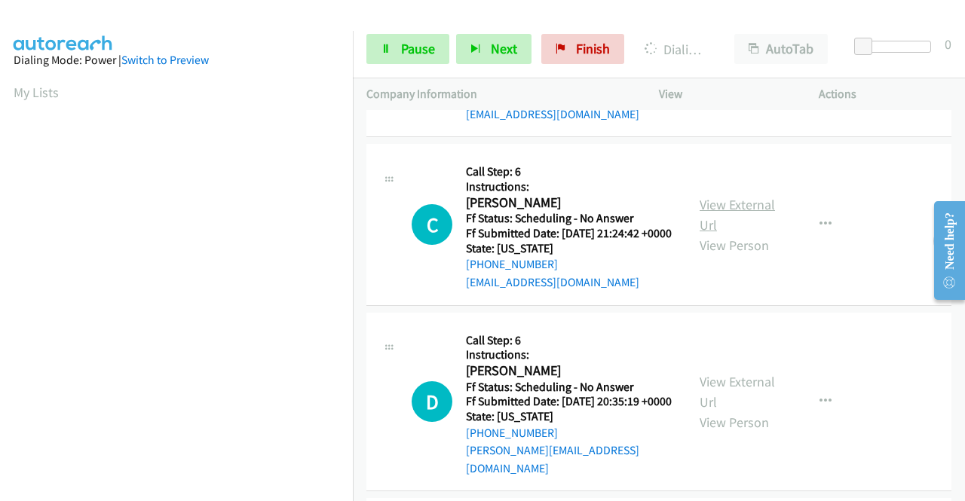
click at [700, 234] on link "View External Url" at bounding box center [737, 215] width 75 height 38
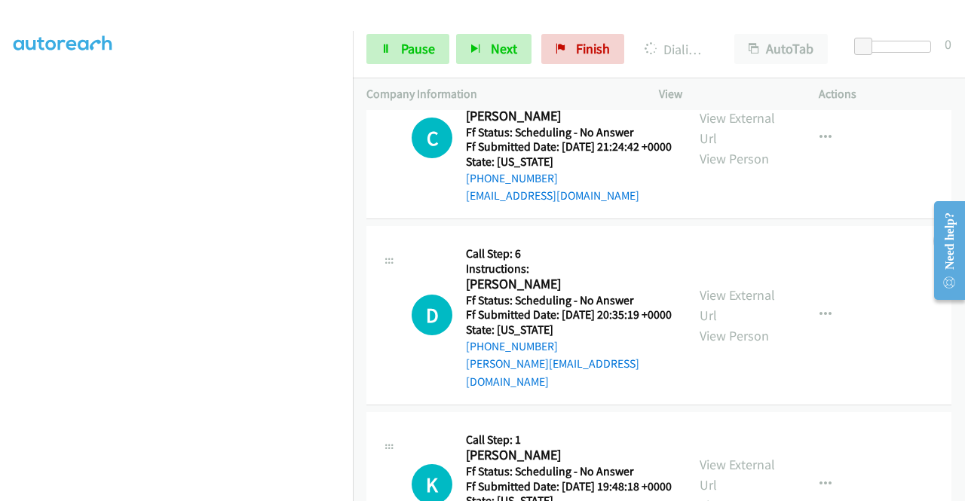
scroll to position [3274, 0]
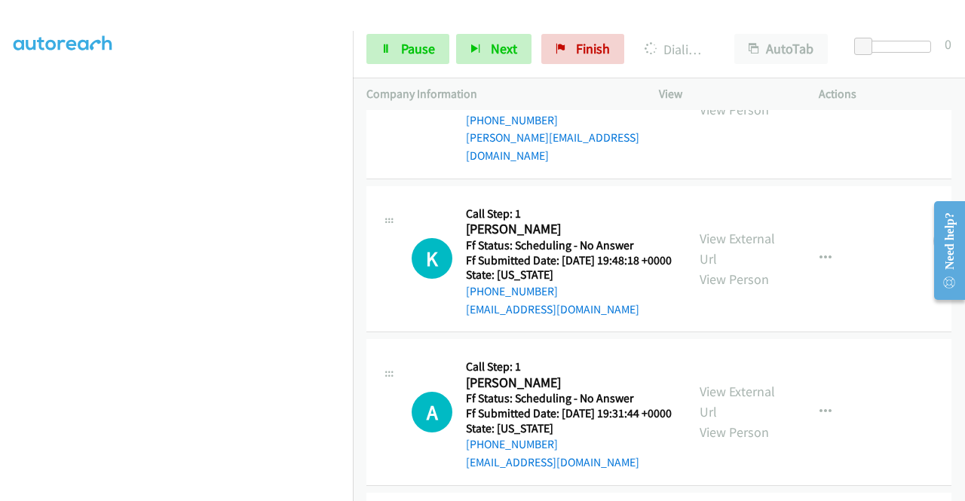
click at [722, 98] on link "View External Url" at bounding box center [737, 79] width 75 height 38
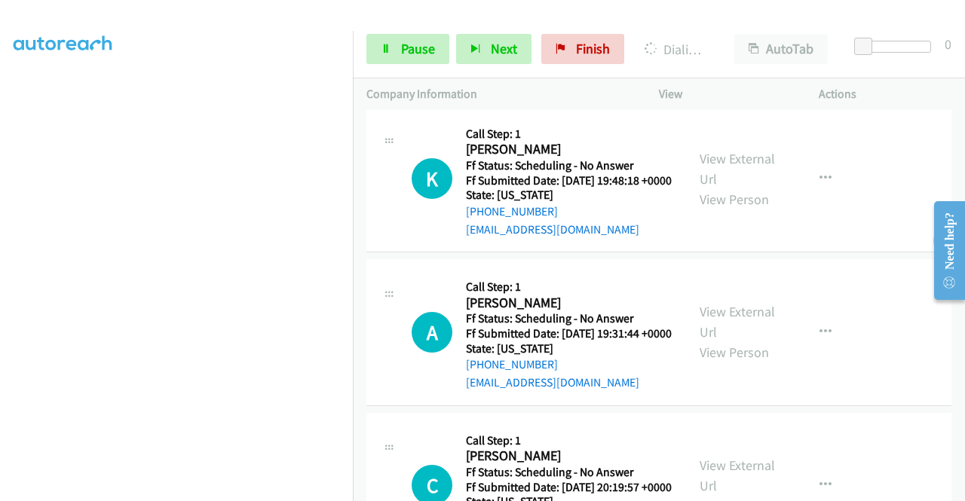
scroll to position [3425, 0]
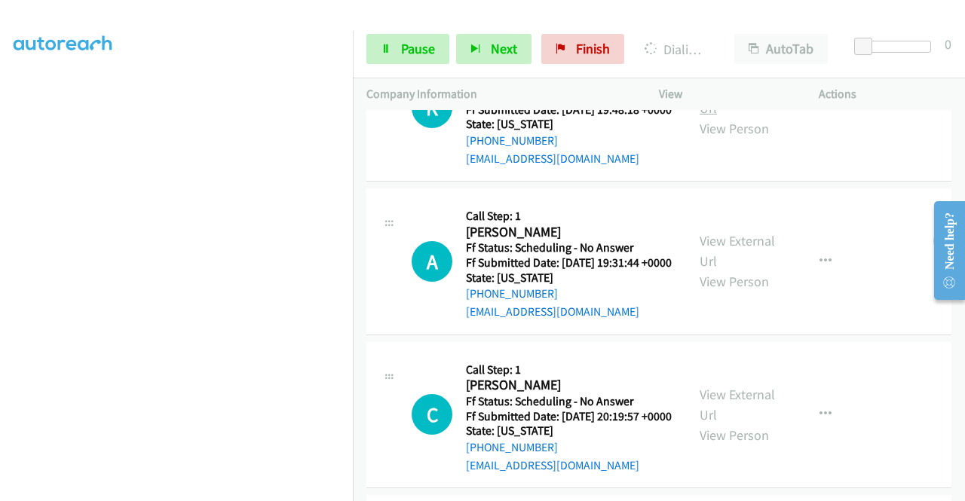
click at [730, 117] on link "View External Url" at bounding box center [737, 98] width 75 height 38
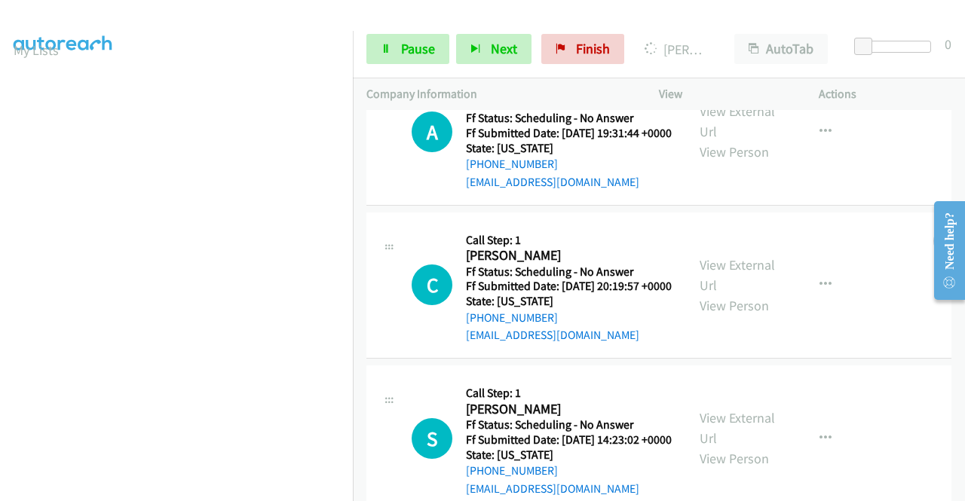
scroll to position [3726, 0]
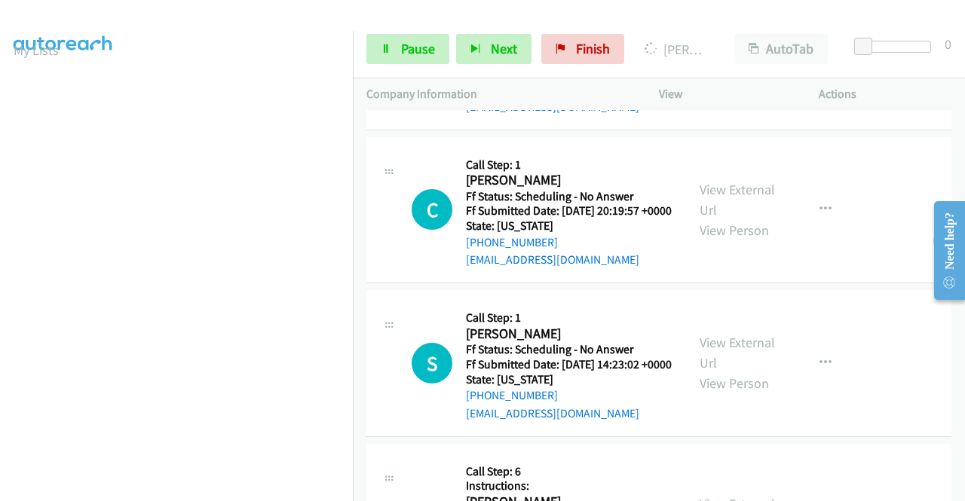
click at [728, 65] on link "View External Url" at bounding box center [737, 46] width 75 height 38
click at [759, 219] on link "View External Url" at bounding box center [737, 200] width 75 height 38
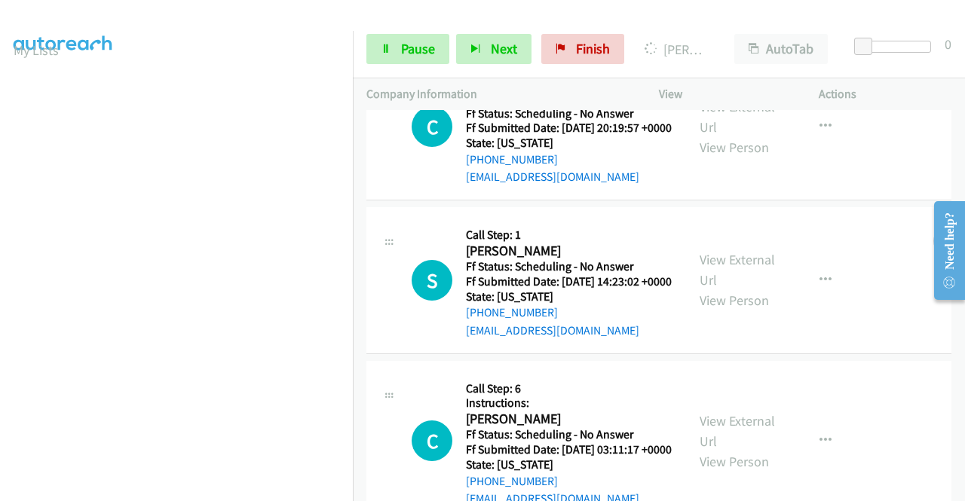
scroll to position [3877, 0]
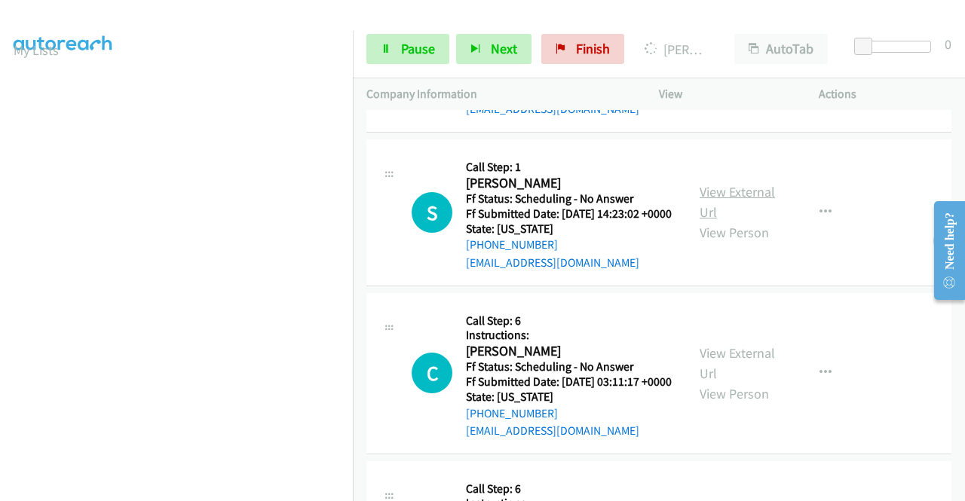
click at [718, 221] on link "View External Url" at bounding box center [737, 202] width 75 height 38
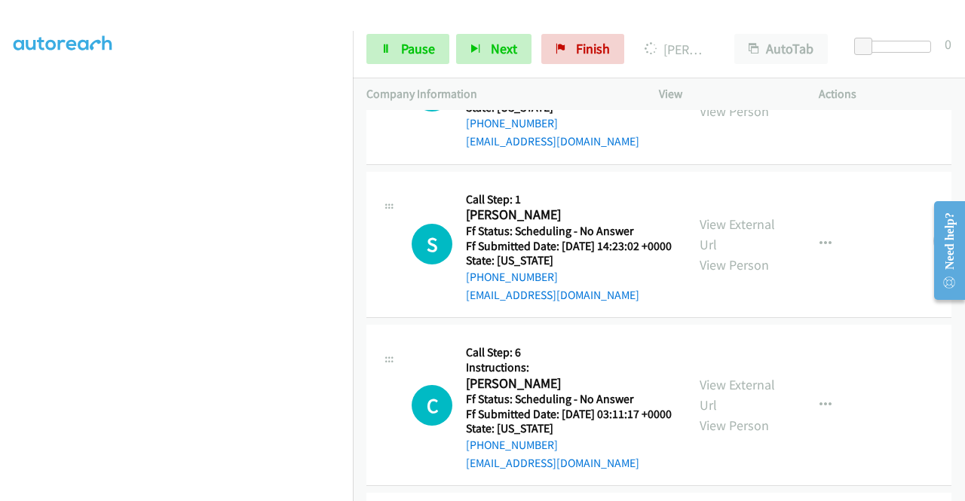
scroll to position [4104, 0]
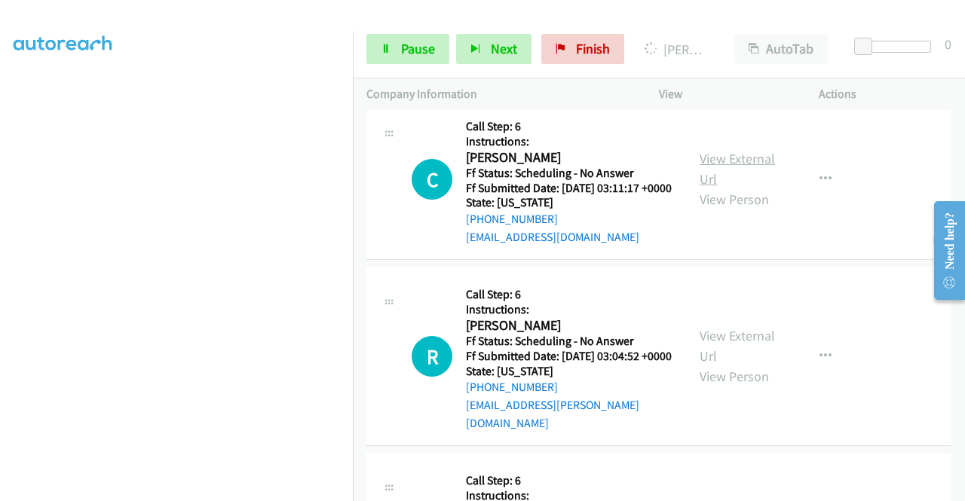
click at [734, 188] on link "View External Url" at bounding box center [737, 169] width 75 height 38
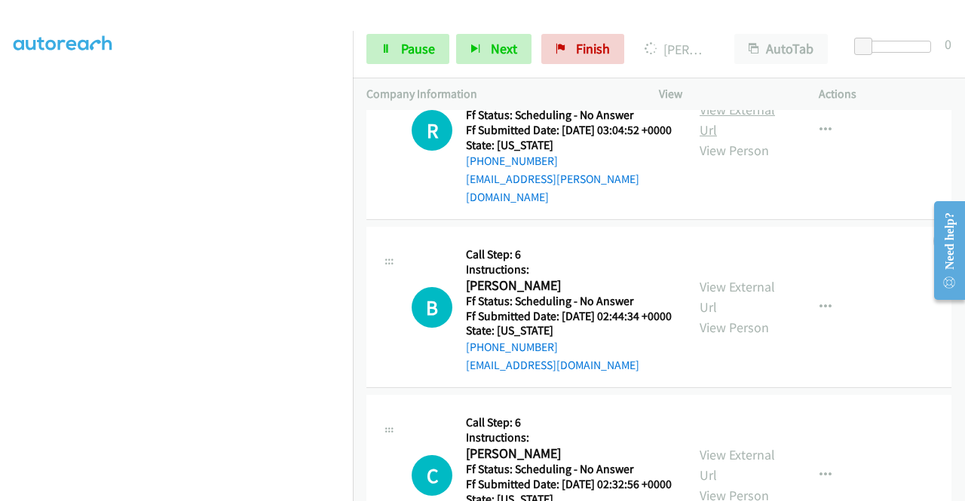
click at [736, 139] on link "View External Url" at bounding box center [737, 120] width 75 height 38
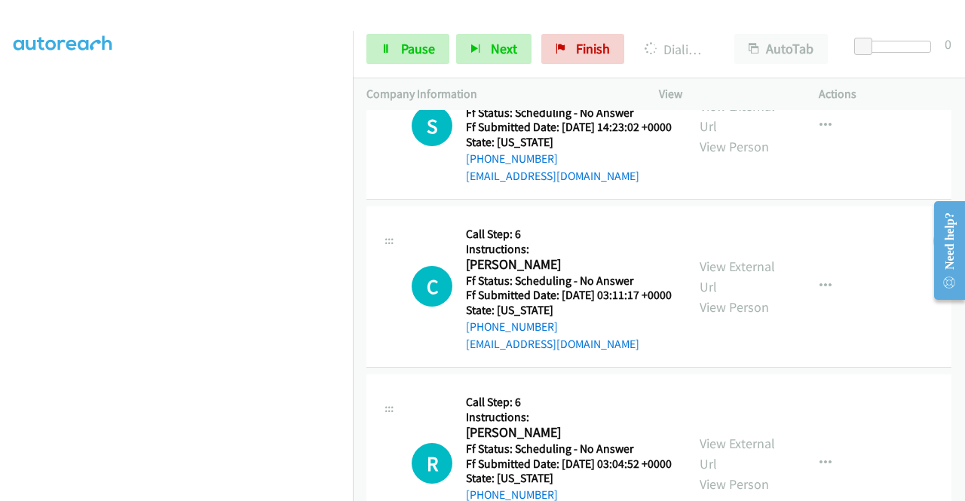
scroll to position [0, 0]
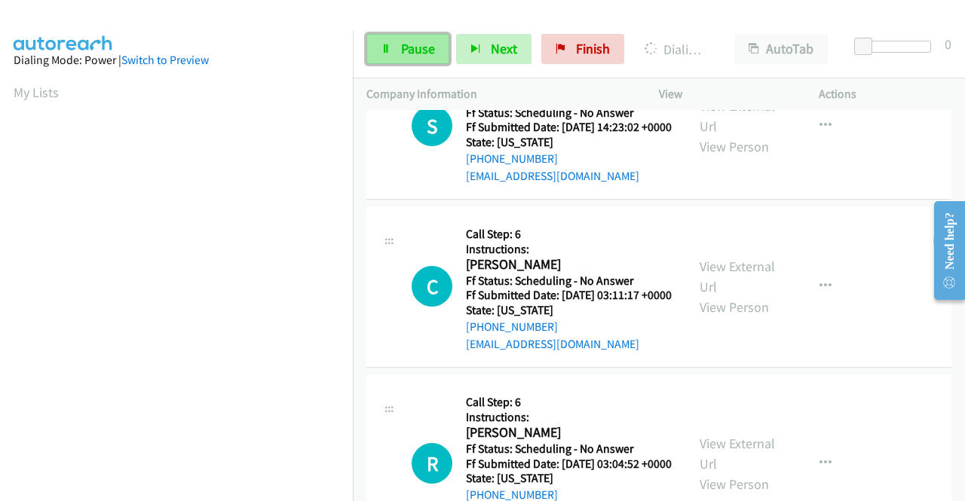
click at [417, 46] on span "Pause" at bounding box center [418, 48] width 34 height 17
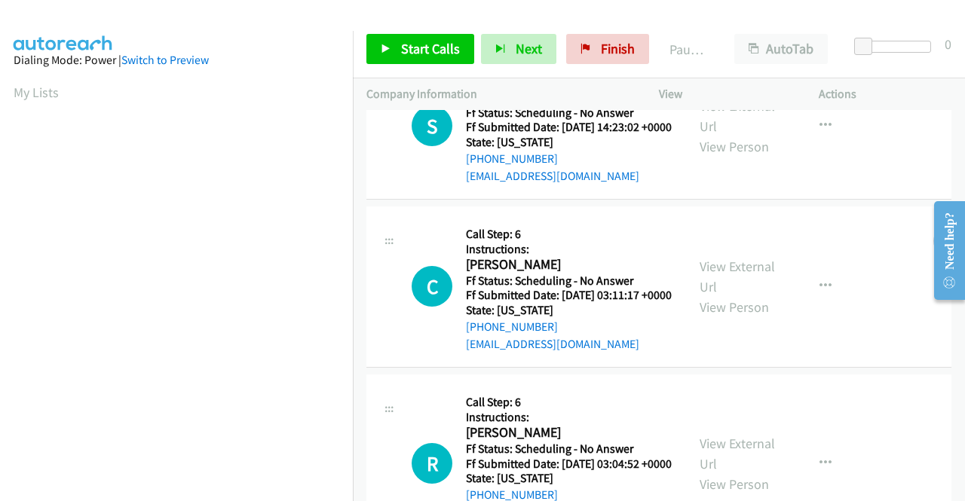
scroll to position [344, 0]
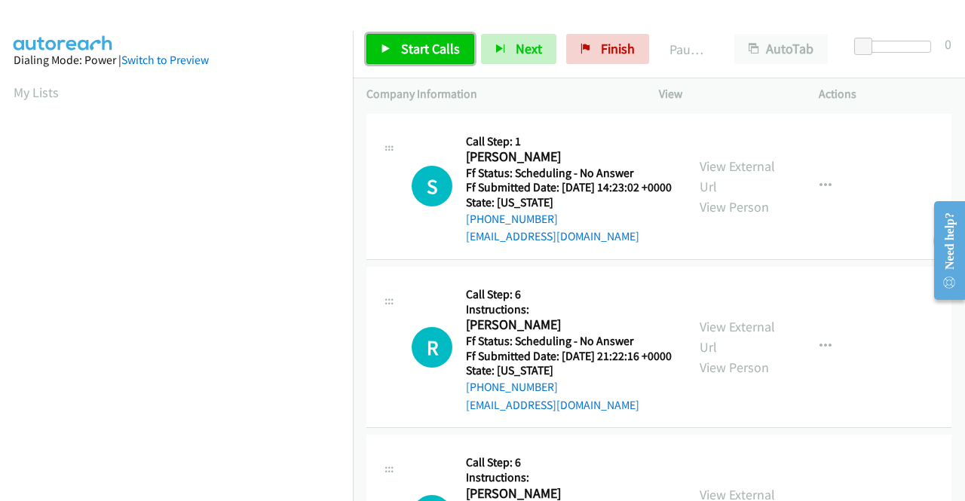
click at [431, 57] on link "Start Calls" at bounding box center [420, 49] width 108 height 30
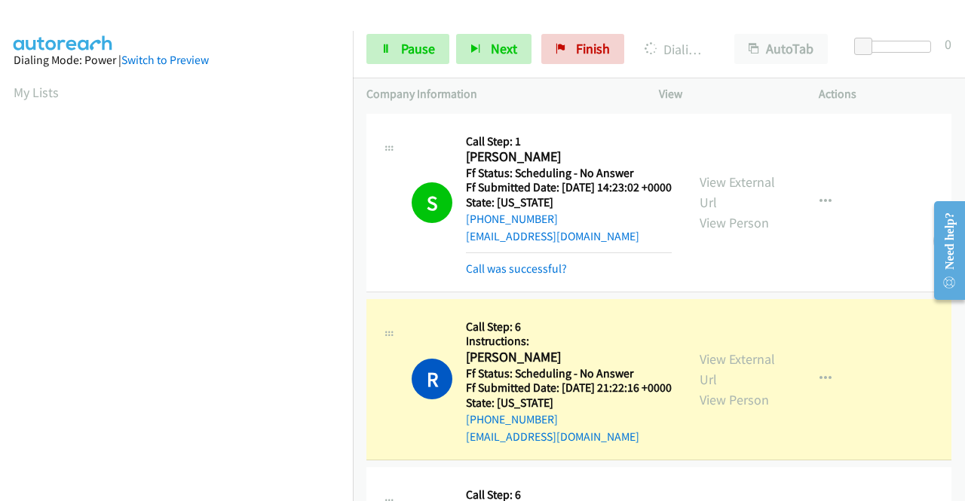
scroll to position [344, 0]
click at [752, 388] on link "View External Url" at bounding box center [737, 370] width 75 height 38
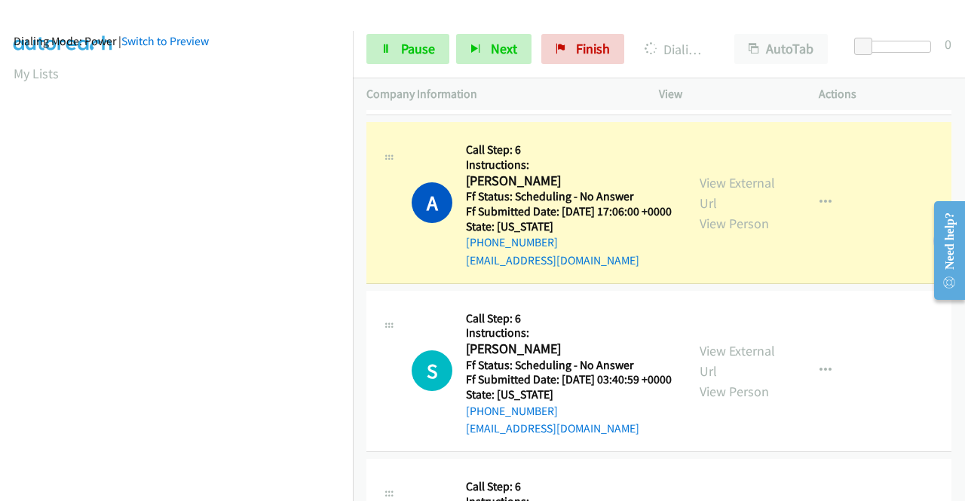
scroll to position [0, 0]
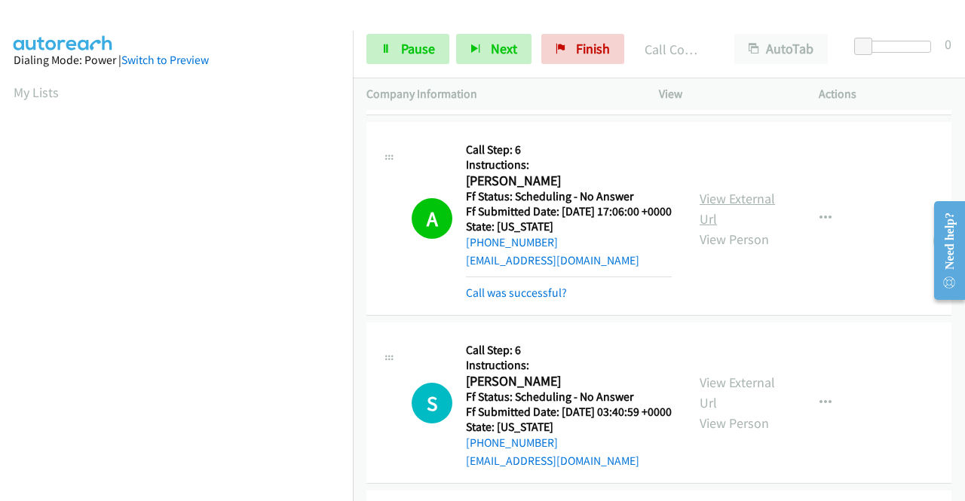
click at [760, 228] on link "View External Url" at bounding box center [737, 209] width 75 height 38
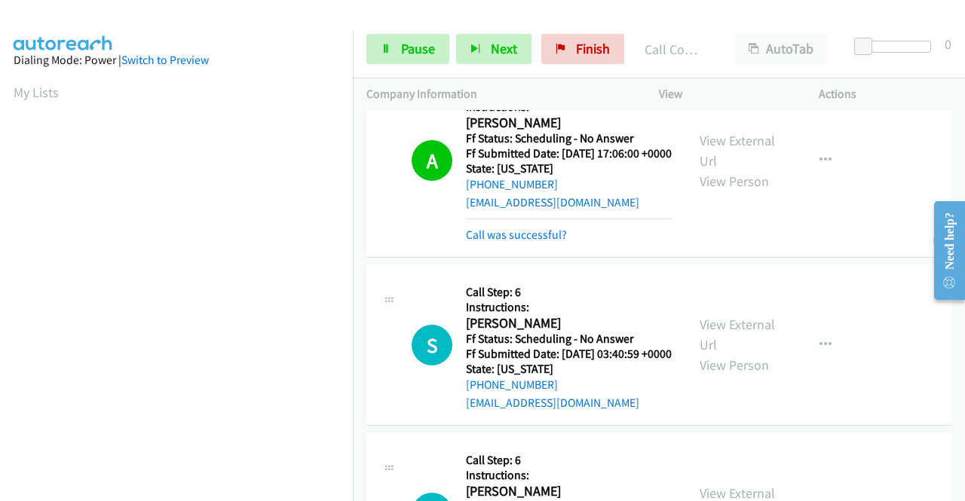
scroll to position [528, 0]
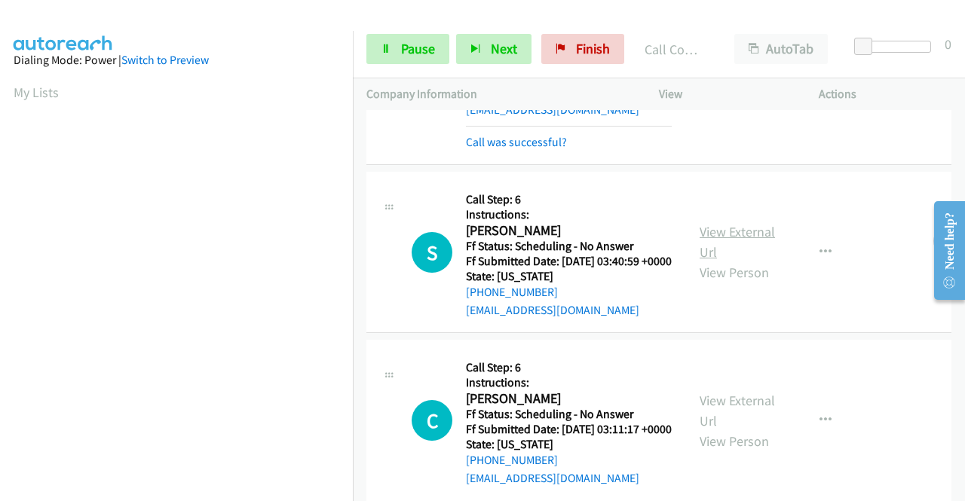
click at [723, 261] on link "View External Url" at bounding box center [737, 242] width 75 height 38
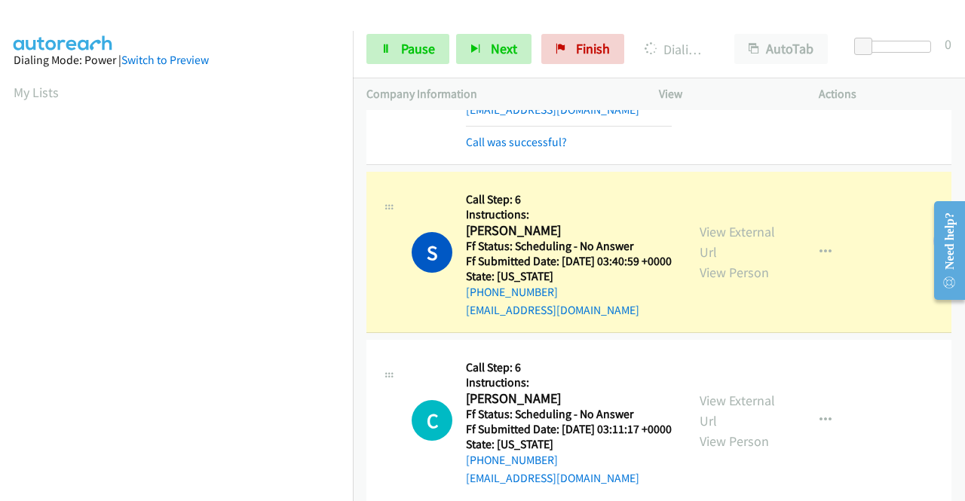
scroll to position [679, 0]
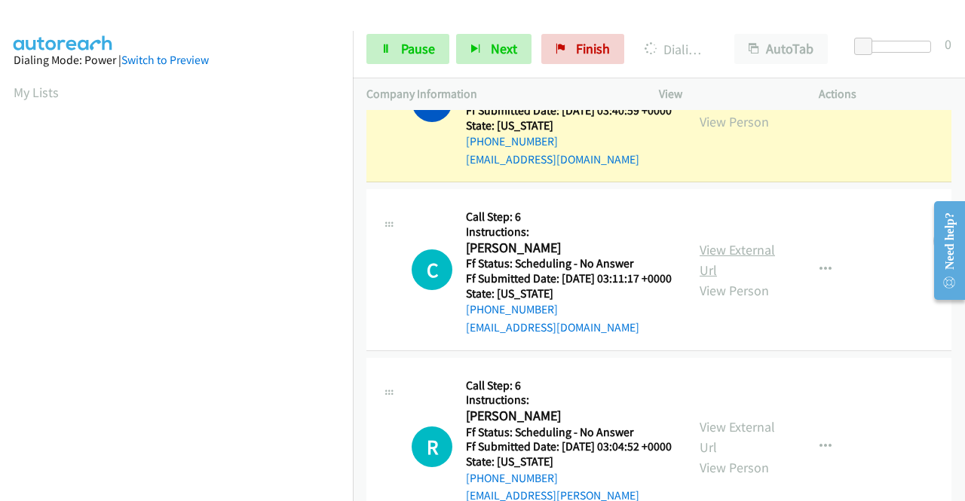
click at [745, 279] on link "View External Url" at bounding box center [737, 260] width 75 height 38
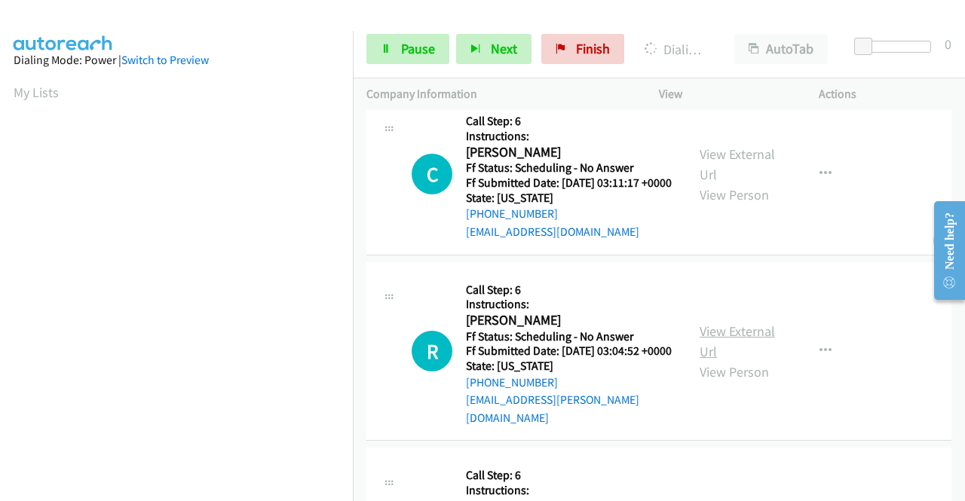
scroll to position [829, 0]
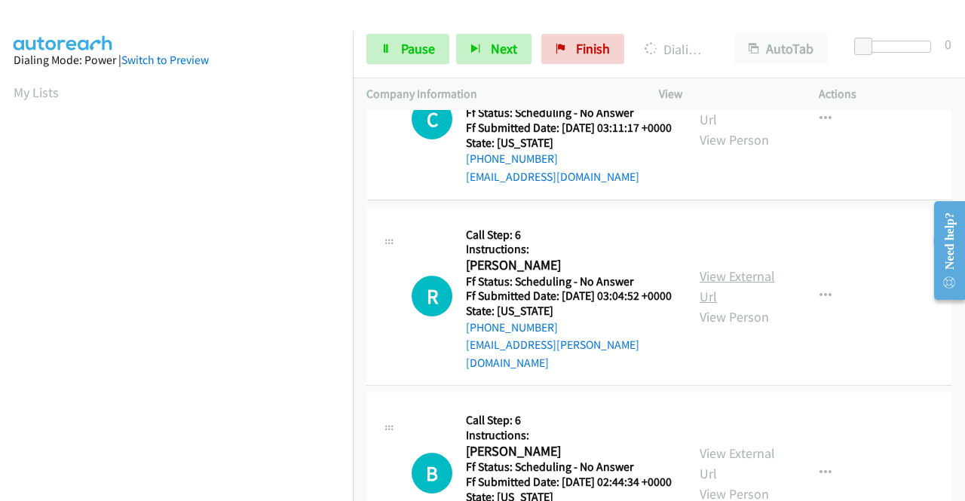
click at [748, 305] on link "View External Url" at bounding box center [737, 287] width 75 height 38
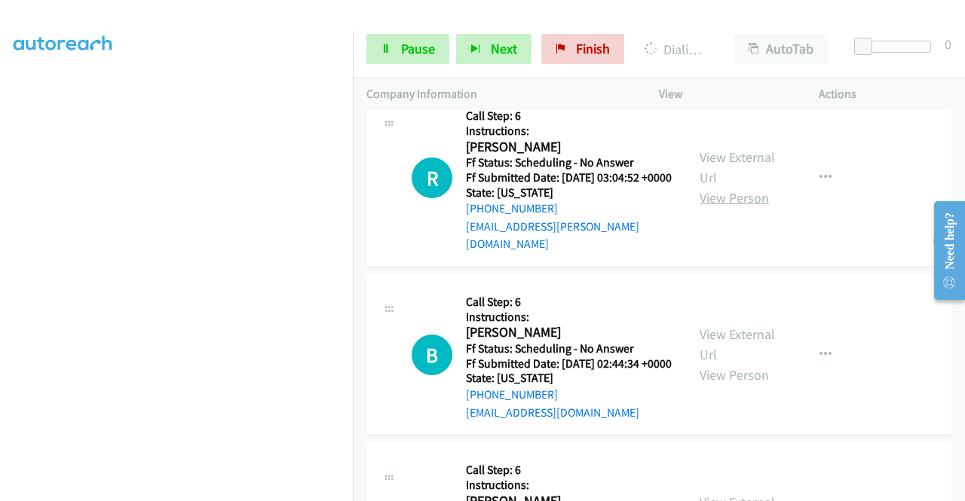
scroll to position [1056, 0]
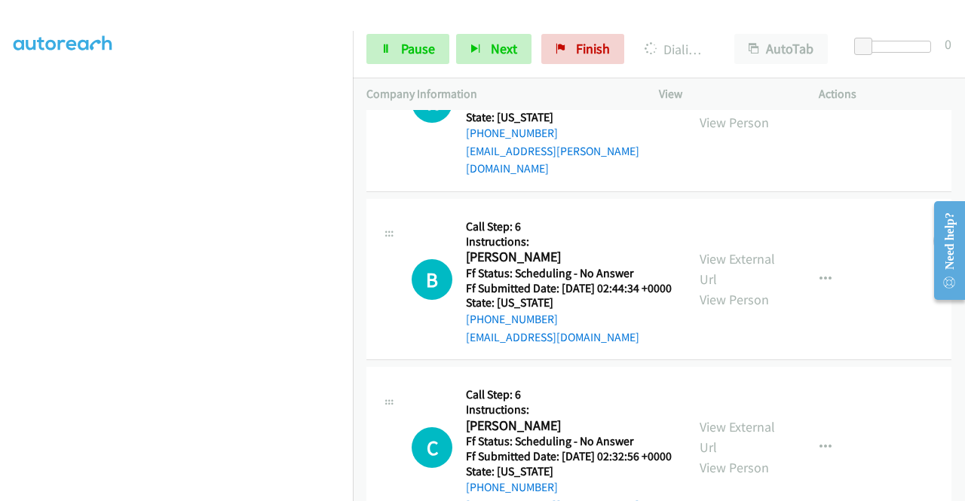
click at [732, 310] on div "View External Url View Person" at bounding box center [739, 279] width 78 height 61
click at [737, 288] on link "View External Url" at bounding box center [737, 269] width 75 height 38
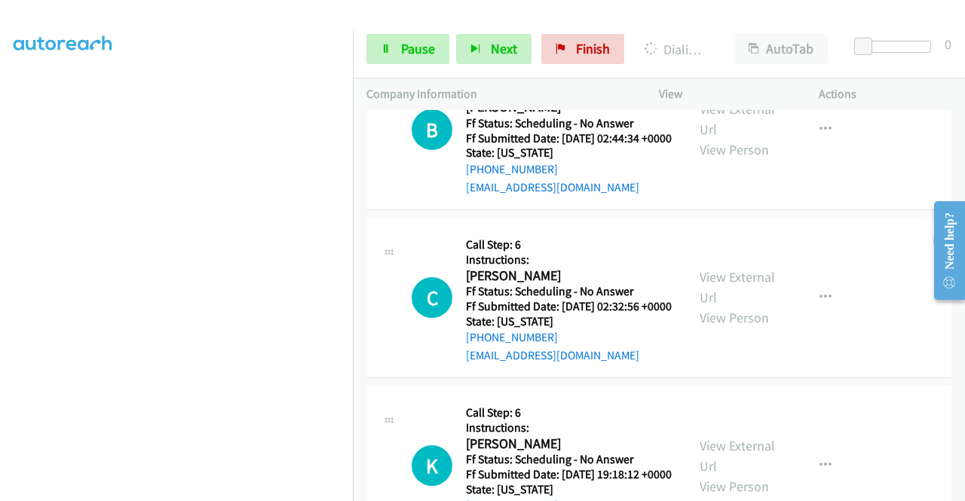
scroll to position [1206, 0]
click at [745, 305] on link "View External Url" at bounding box center [737, 287] width 75 height 38
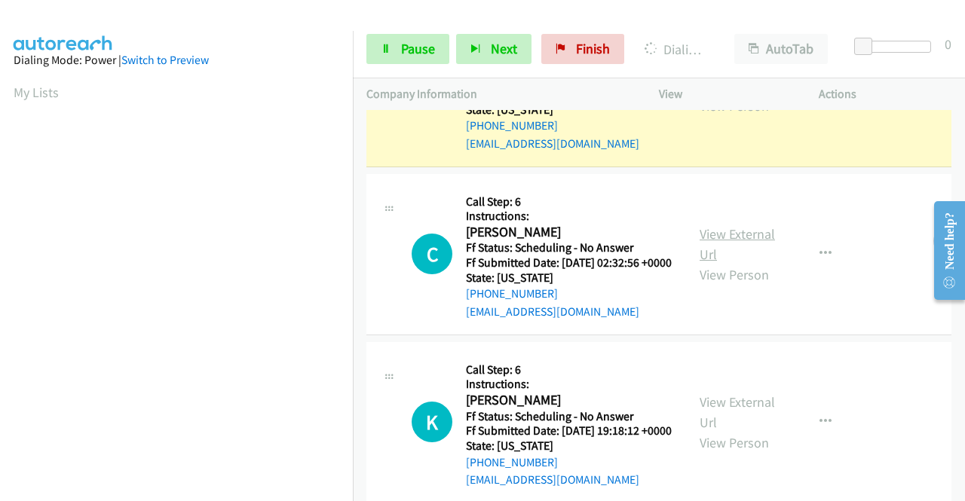
scroll to position [1464, 0]
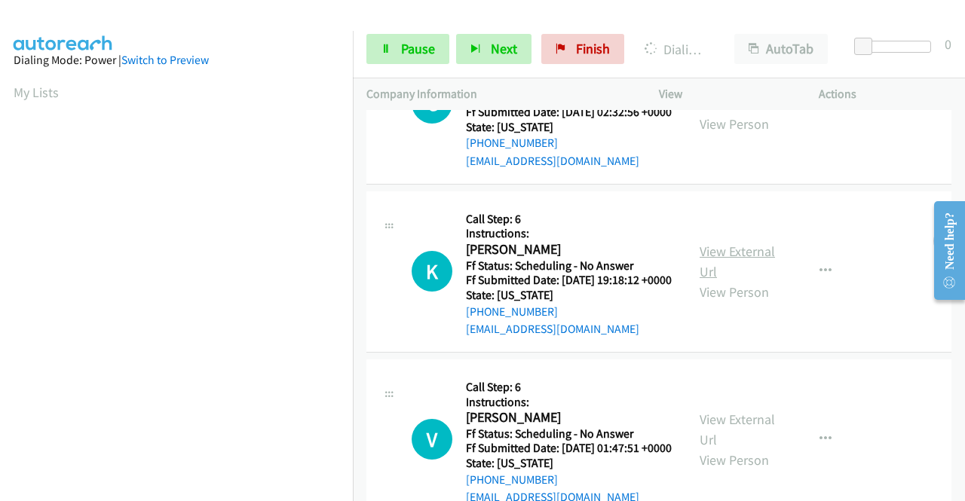
click at [727, 281] on link "View External Url" at bounding box center [737, 262] width 75 height 38
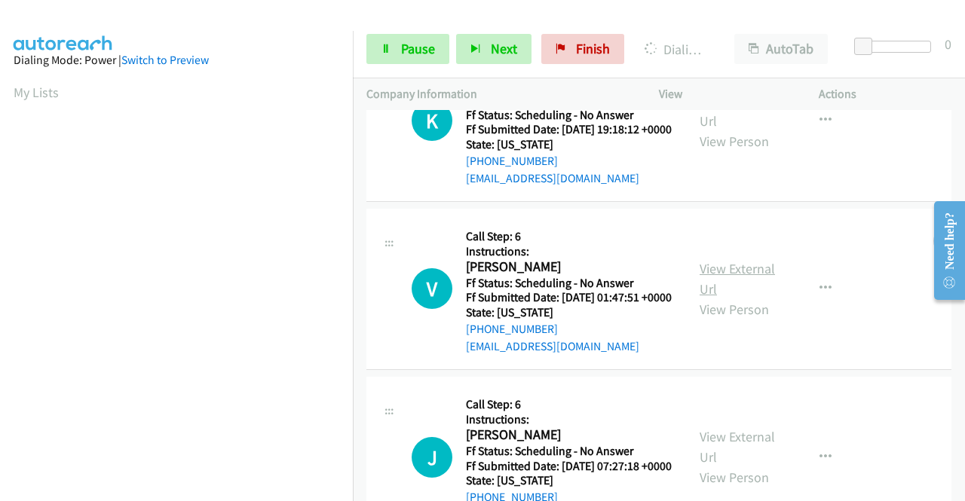
click at [728, 298] on link "View External Url" at bounding box center [737, 279] width 75 height 38
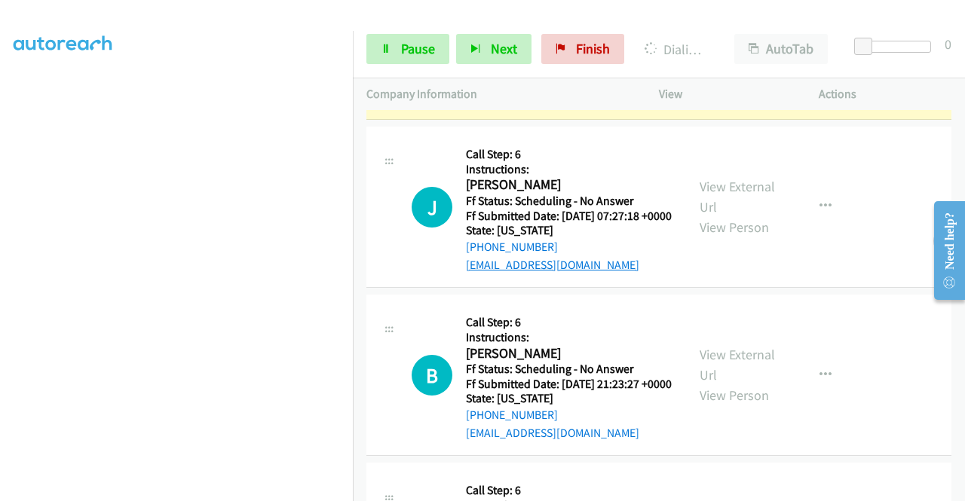
scroll to position [1992, 0]
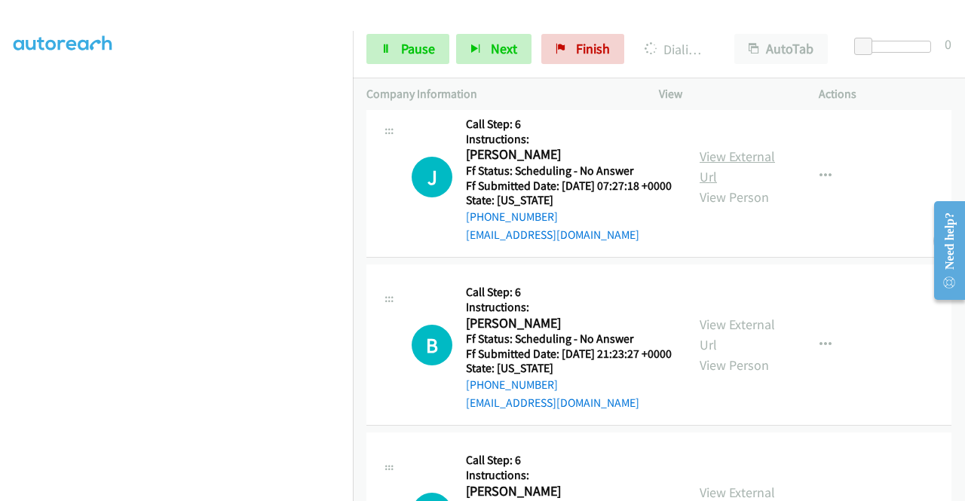
click at [716, 185] on link "View External Url" at bounding box center [737, 167] width 75 height 38
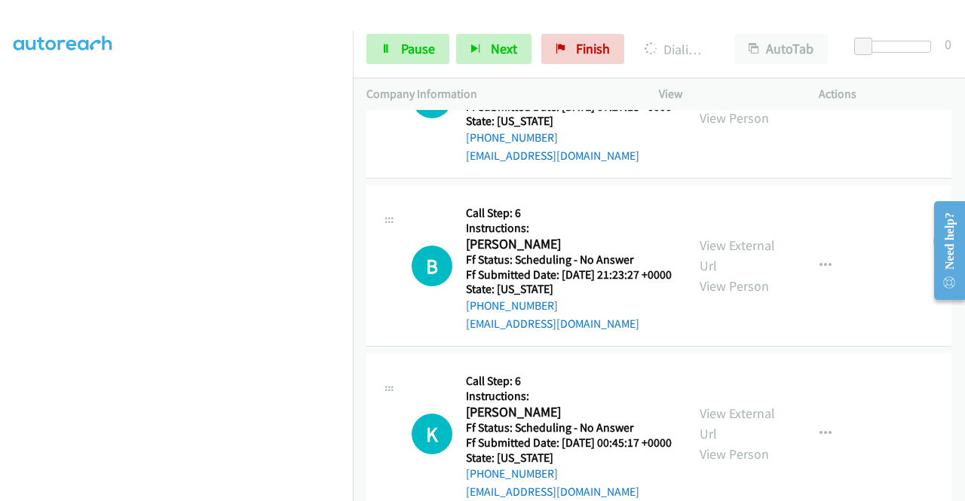
scroll to position [2143, 0]
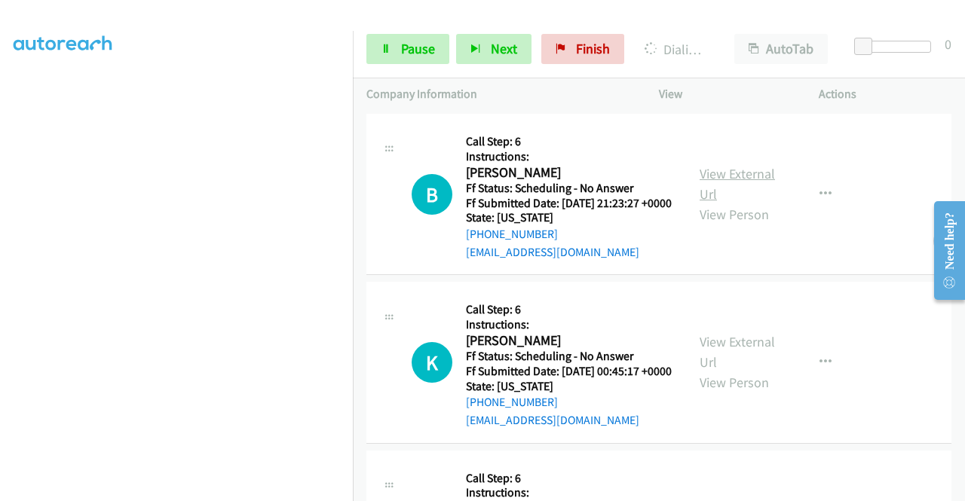
click at [730, 203] on link "View External Url" at bounding box center [737, 184] width 75 height 38
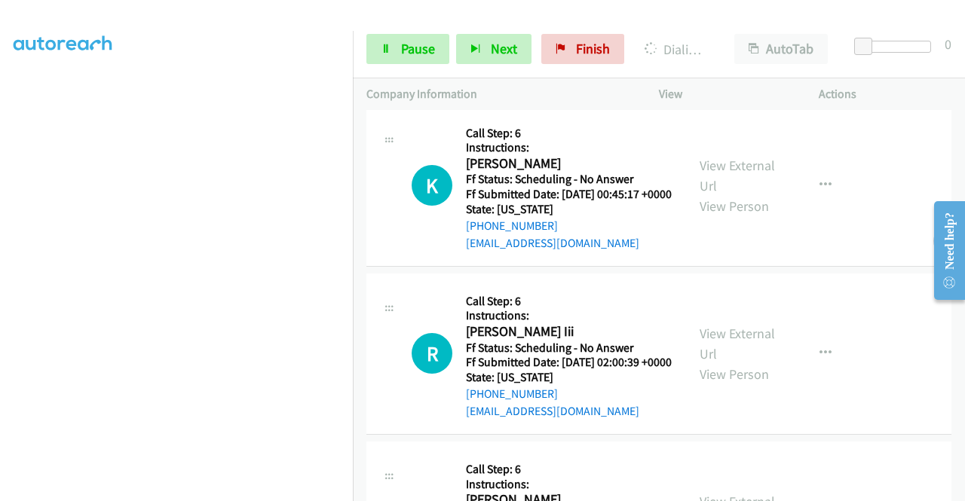
scroll to position [0, 0]
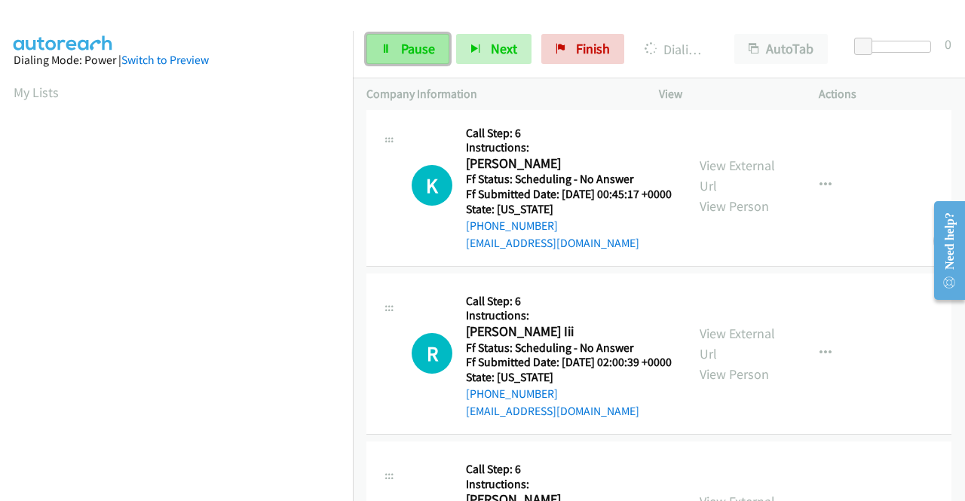
click at [395, 46] on link "Pause" at bounding box center [407, 49] width 83 height 30
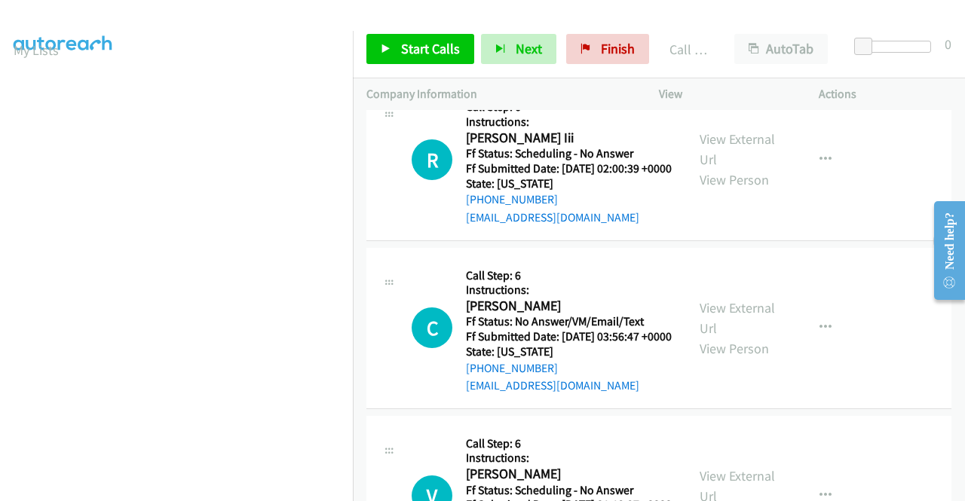
scroll to position [2610, 0]
click at [623, 48] on span "Finish" at bounding box center [618, 48] width 34 height 17
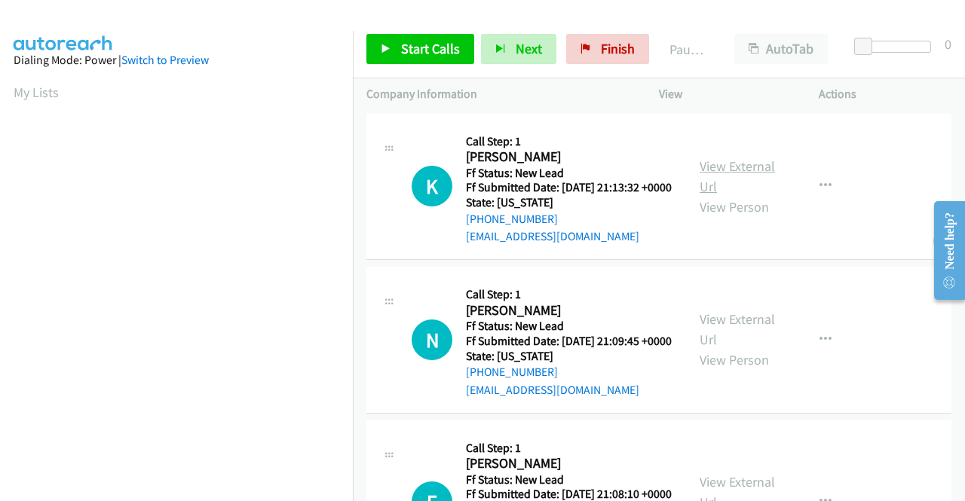
click at [740, 181] on link "View External Url" at bounding box center [737, 177] width 75 height 38
click at [751, 337] on link "View External Url" at bounding box center [737, 330] width 75 height 38
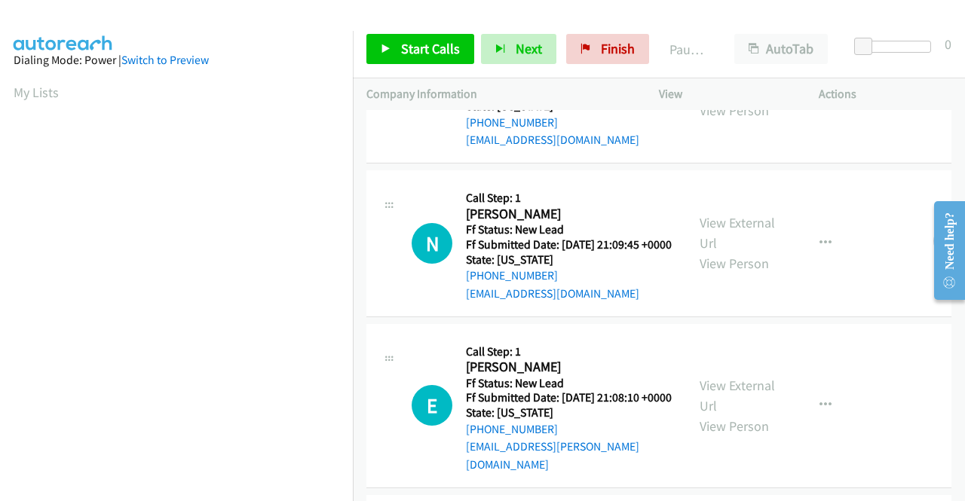
scroll to position [151, 0]
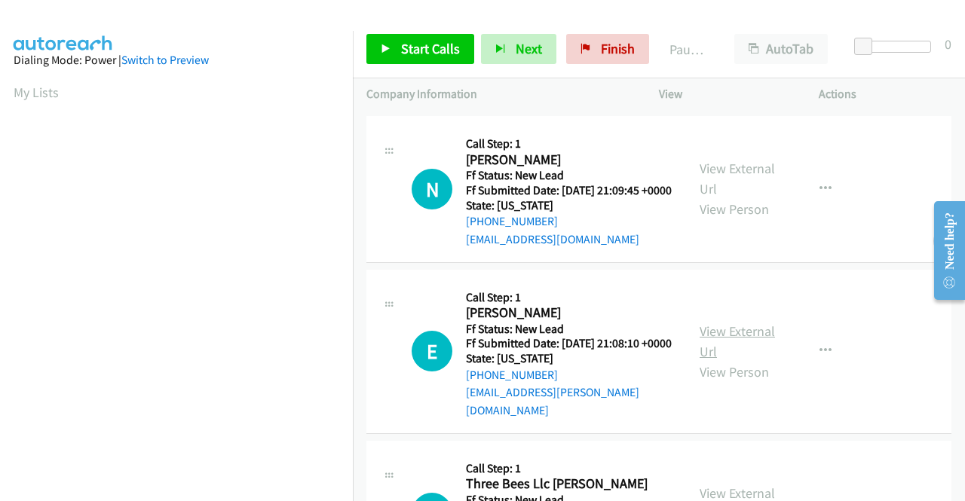
click at [740, 360] on link "View External Url" at bounding box center [737, 342] width 75 height 38
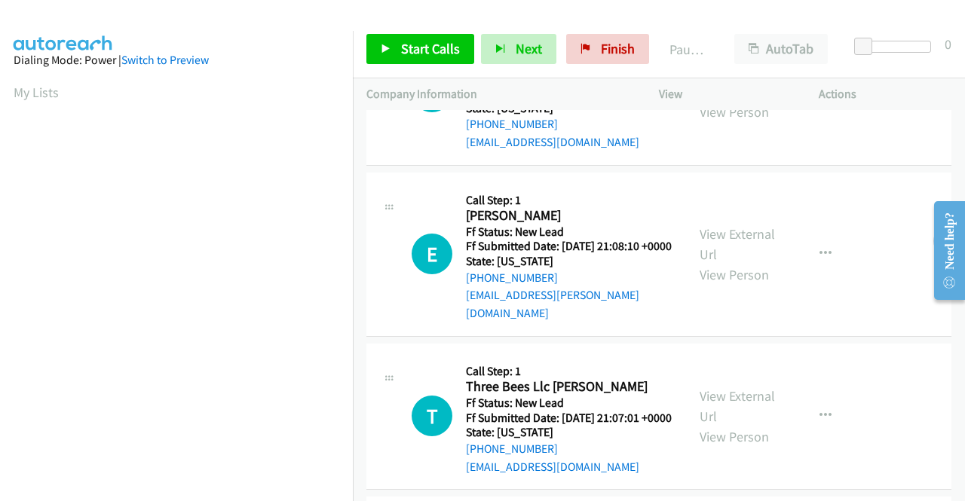
scroll to position [302, 0]
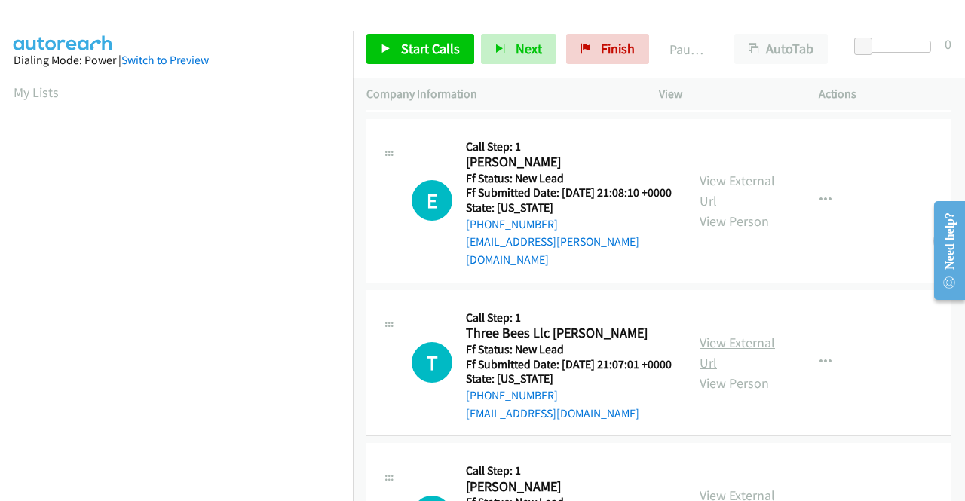
click at [742, 372] on link "View External Url" at bounding box center [737, 353] width 75 height 38
click at [422, 44] on span "Start Calls" at bounding box center [430, 48] width 59 height 17
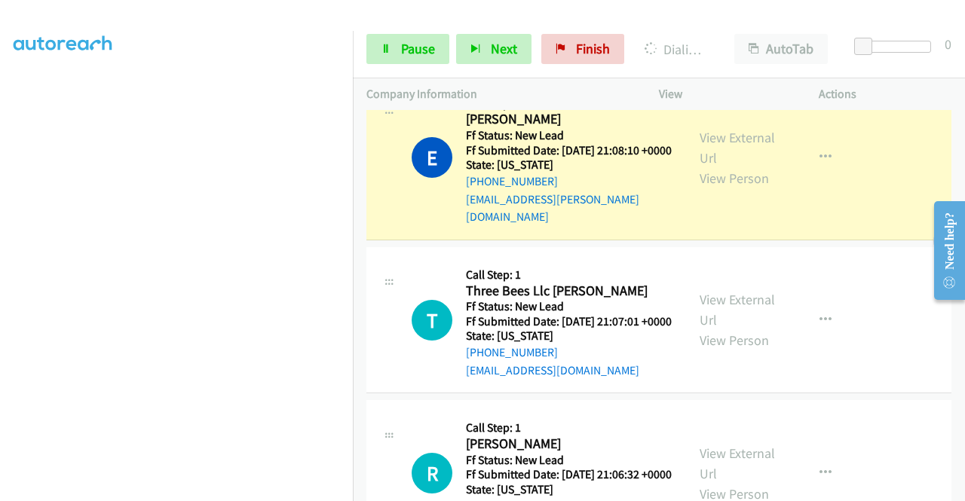
scroll to position [291, 0]
click at [416, 41] on span "Pause" at bounding box center [418, 48] width 34 height 17
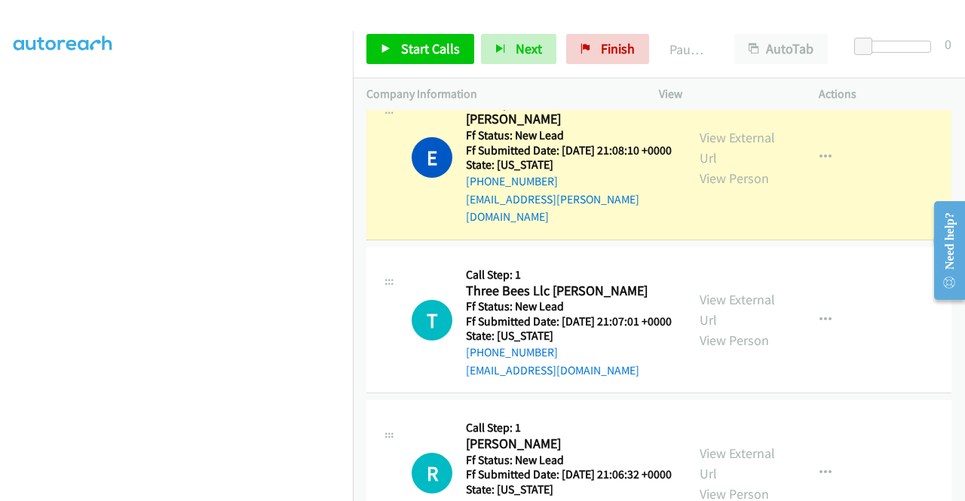
scroll to position [311, 0]
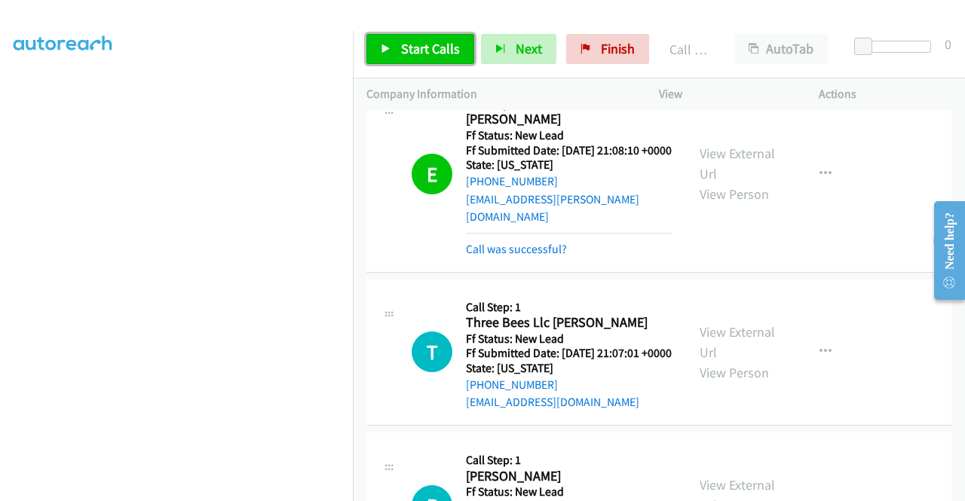
click at [398, 52] on link "Start Calls" at bounding box center [420, 49] width 108 height 30
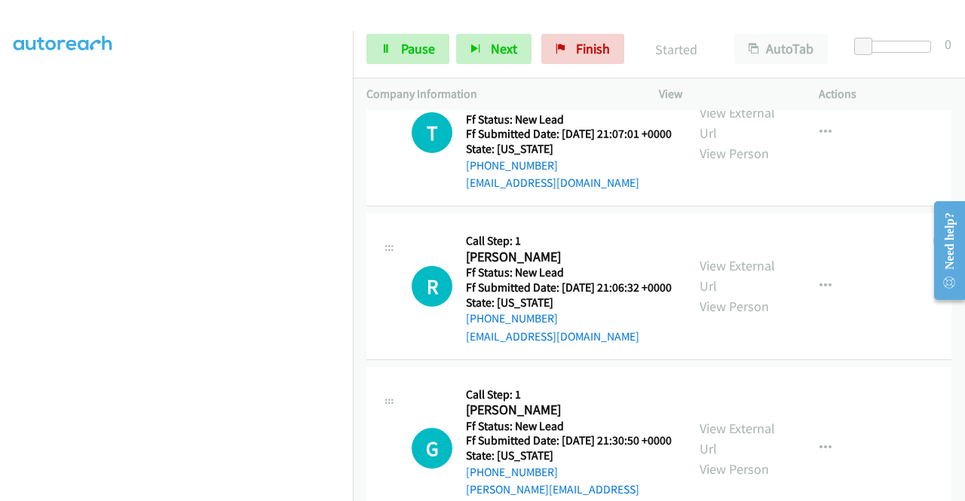
scroll to position [710, 0]
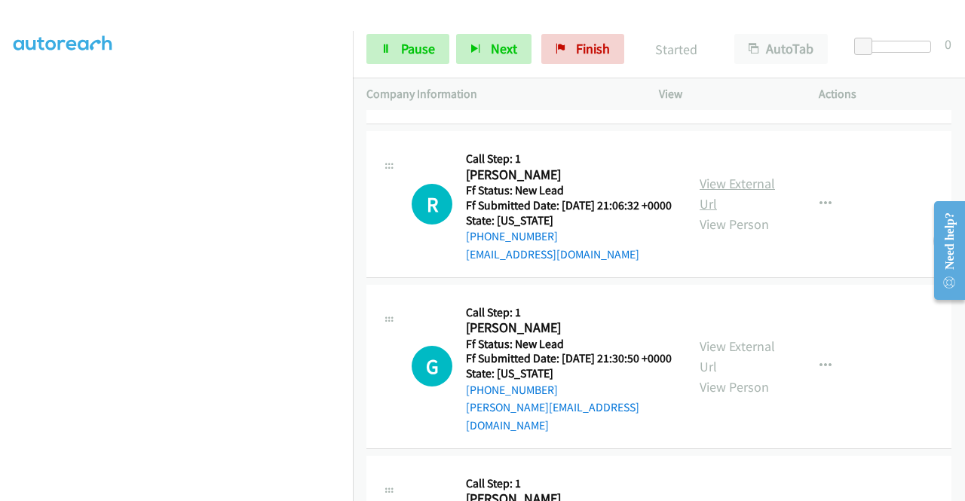
click at [729, 213] on link "View External Url" at bounding box center [737, 194] width 75 height 38
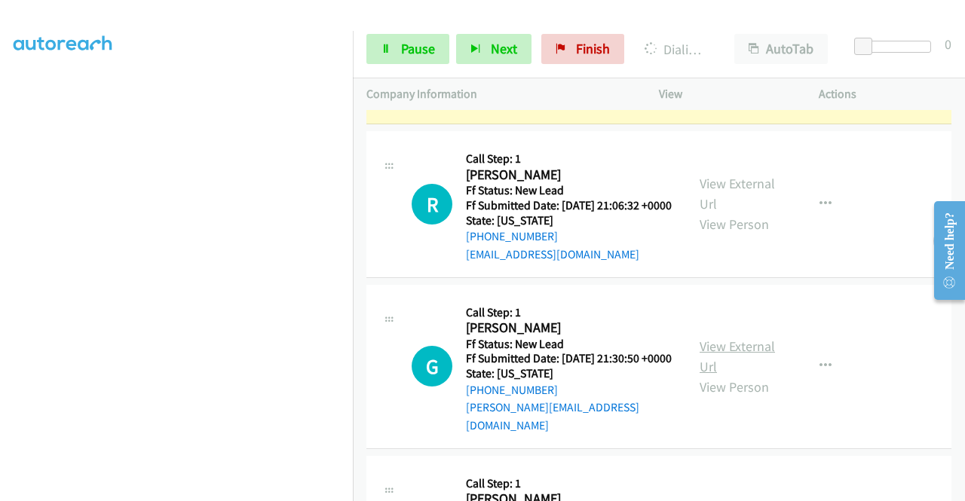
click at [725, 376] on link "View External Url" at bounding box center [737, 357] width 75 height 38
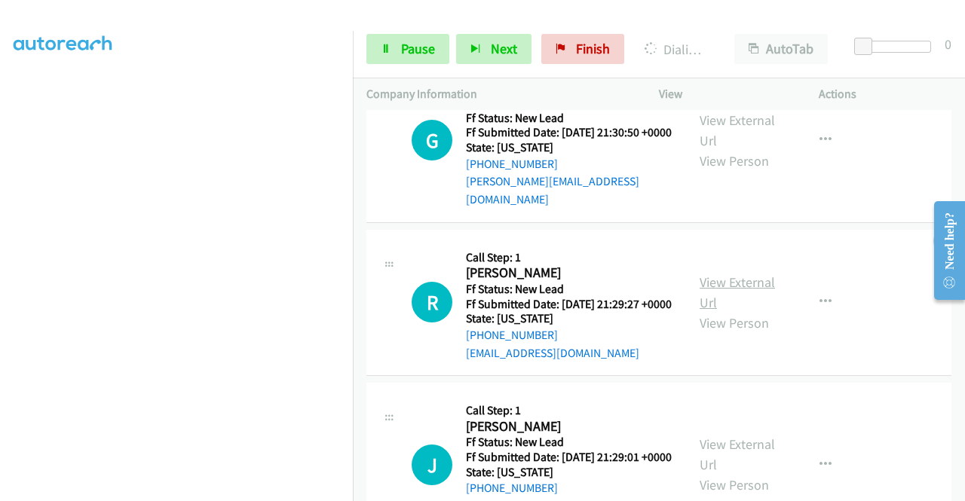
click at [728, 311] on link "View External Url" at bounding box center [737, 293] width 75 height 38
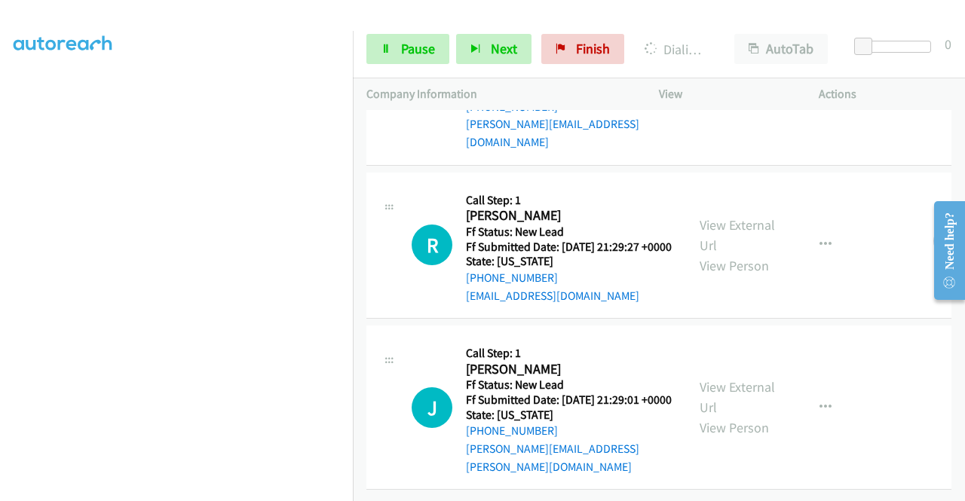
scroll to position [1068, 0]
click at [732, 379] on link "View External Url" at bounding box center [737, 398] width 75 height 38
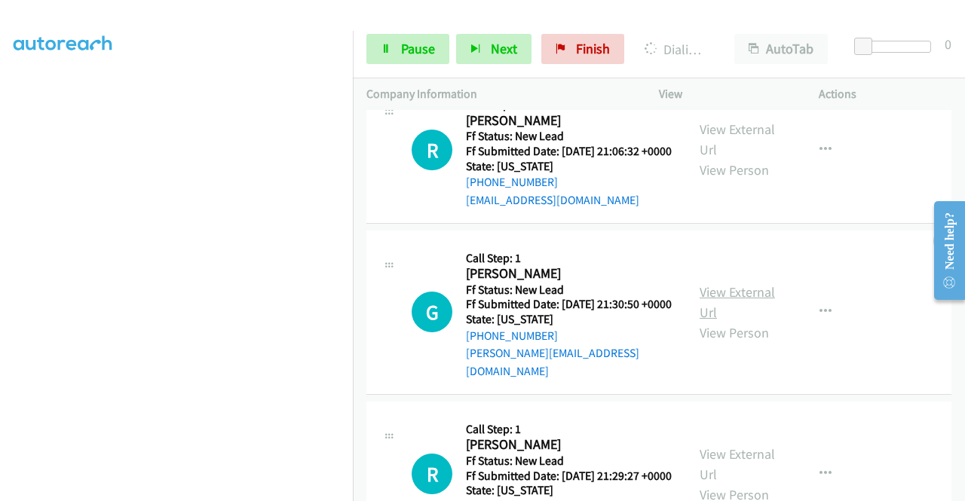
scroll to position [691, 0]
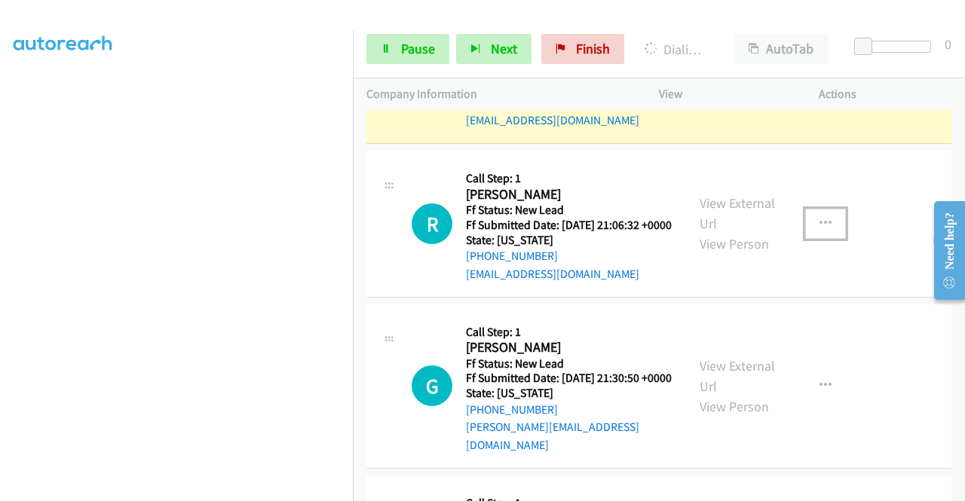
click at [820, 230] on icon "button" at bounding box center [826, 224] width 12 height 12
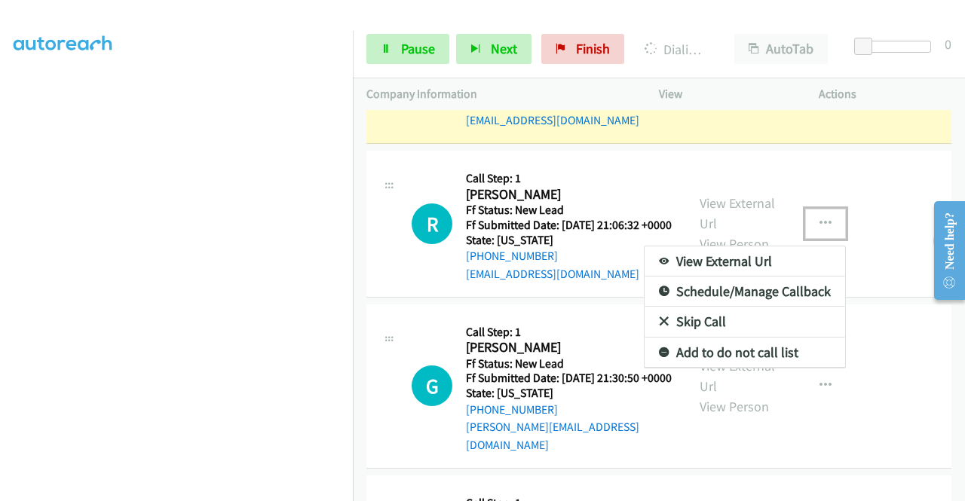
click at [707, 337] on link "Skip Call" at bounding box center [745, 322] width 201 height 30
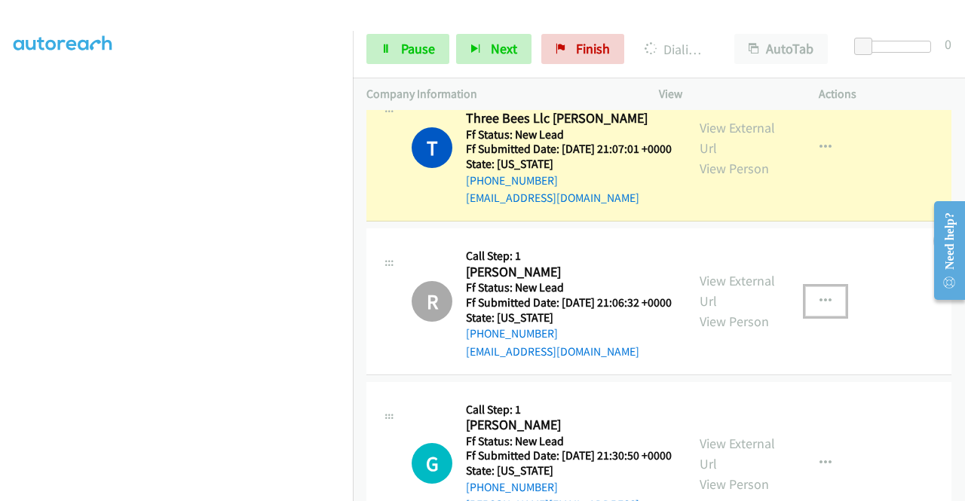
scroll to position [540, 0]
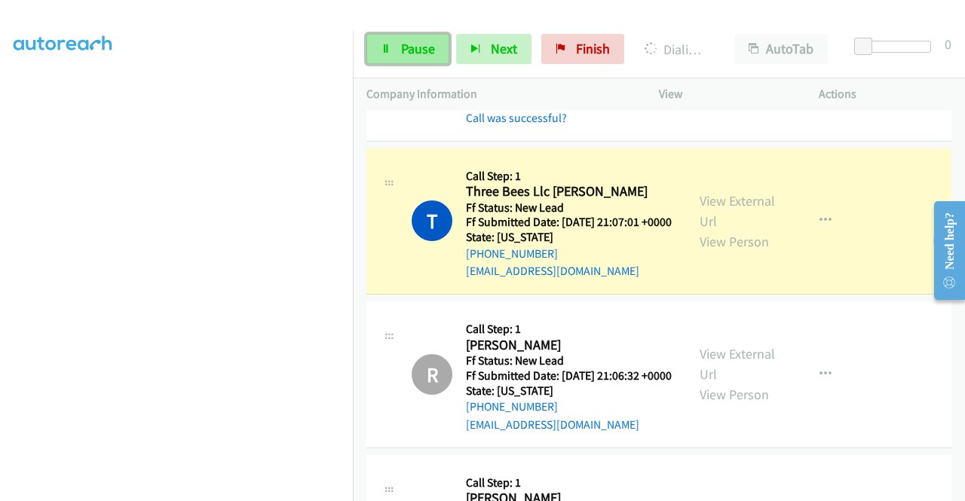
click at [404, 50] on span "Pause" at bounding box center [418, 48] width 34 height 17
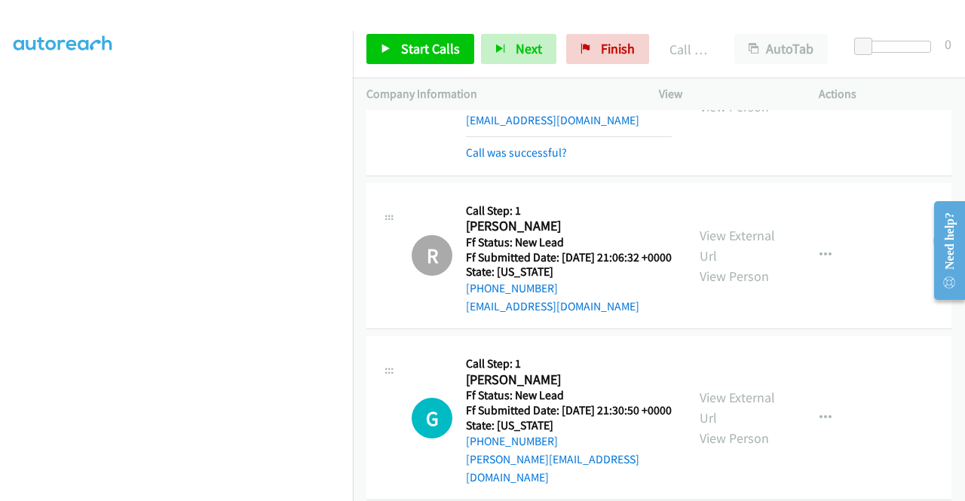
scroll to position [766, 0]
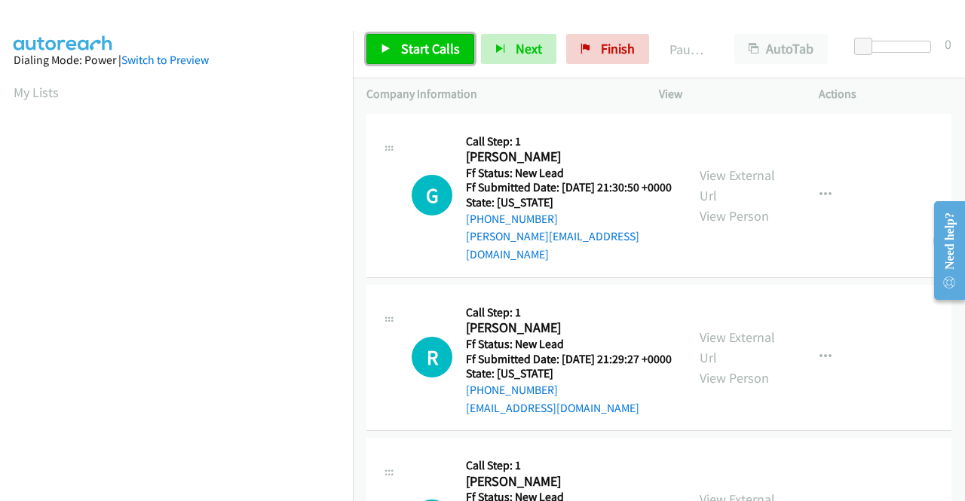
drag, startPoint x: 425, startPoint y: 49, endPoint x: 464, endPoint y: 43, distance: 38.9
click at [425, 49] on span "Start Calls" at bounding box center [430, 48] width 59 height 17
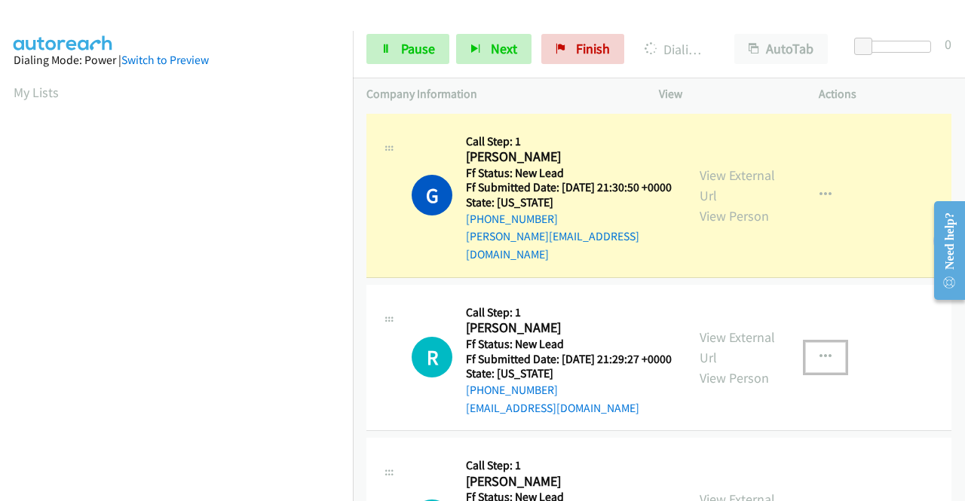
click at [811, 360] on button "button" at bounding box center [825, 357] width 41 height 30
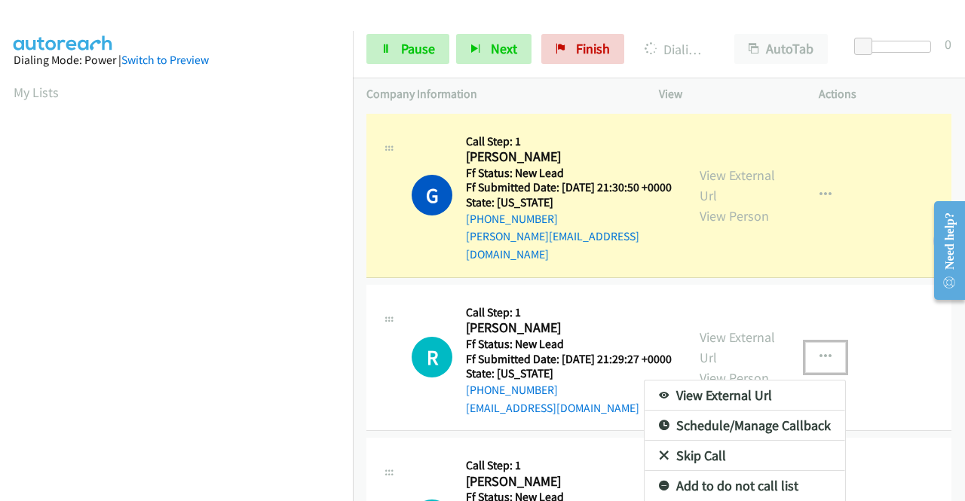
click at [694, 458] on link "Skip Call" at bounding box center [745, 456] width 201 height 30
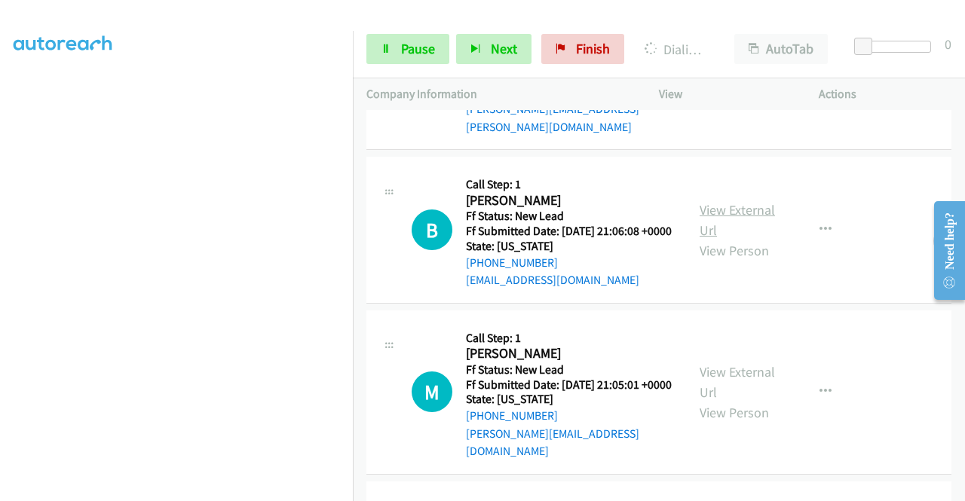
scroll to position [484, 0]
click at [733, 227] on link "View External Url" at bounding box center [737, 220] width 75 height 38
click at [743, 394] on link "View External Url" at bounding box center [737, 382] width 75 height 38
click at [400, 28] on div "Start Calls Pause Next Finish Call Completed AutoTab AutoTab 0" at bounding box center [659, 49] width 612 height 58
click at [400, 38] on link "Pause" at bounding box center [407, 49] width 83 height 30
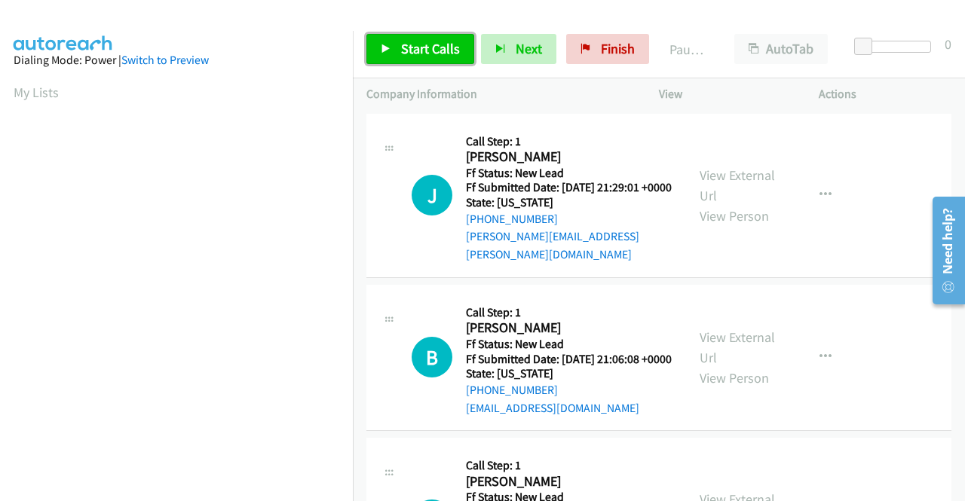
click at [428, 44] on span "Start Calls" at bounding box center [430, 48] width 59 height 17
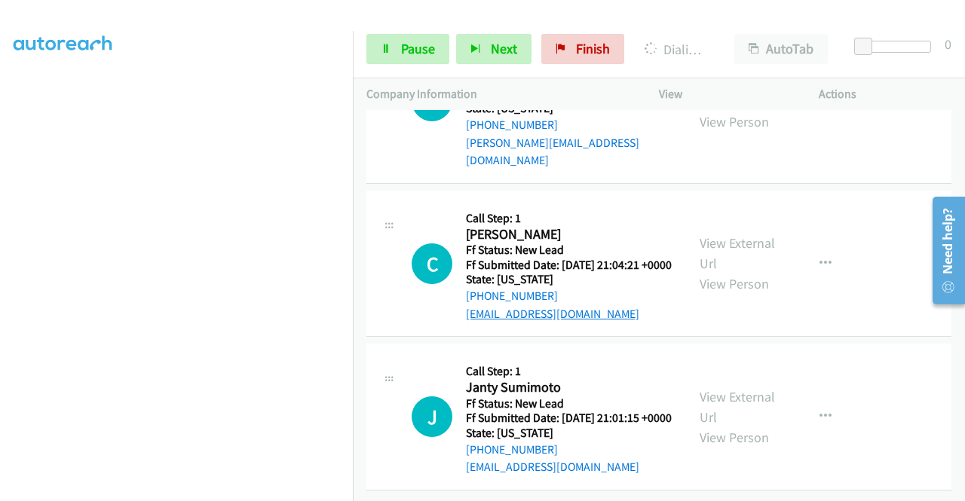
scroll to position [499, 0]
click at [759, 235] on link "View External Url" at bounding box center [737, 254] width 75 height 38
drag, startPoint x: 716, startPoint y: 374, endPoint x: 705, endPoint y: 381, distance: 12.5
click at [745, 388] on link "View External Url" at bounding box center [737, 407] width 75 height 38
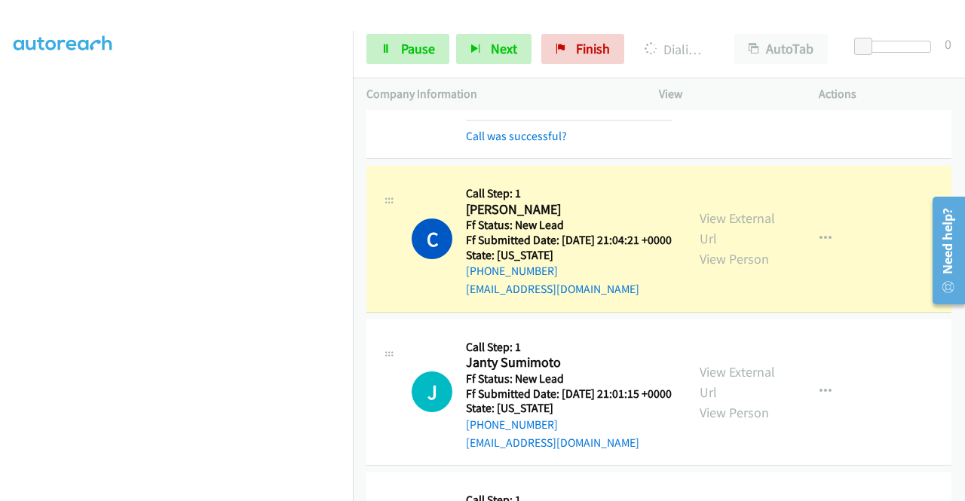
scroll to position [0, 0]
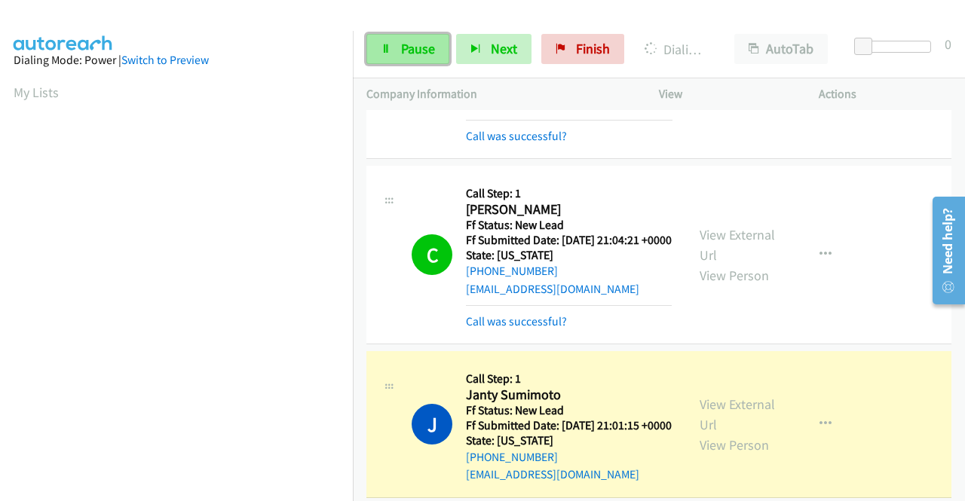
click at [403, 46] on span "Pause" at bounding box center [418, 48] width 34 height 17
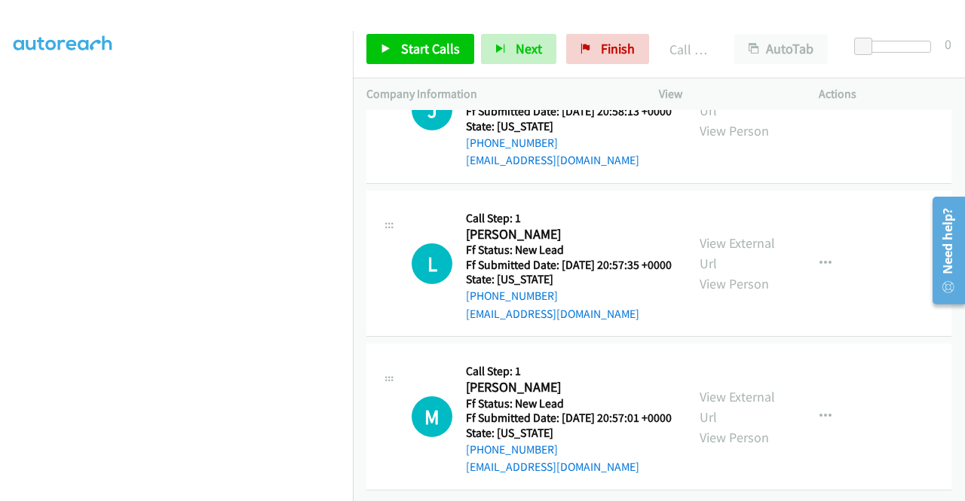
scroll to position [1131, 0]
click at [588, 46] on link "Finish" at bounding box center [607, 49] width 83 height 30
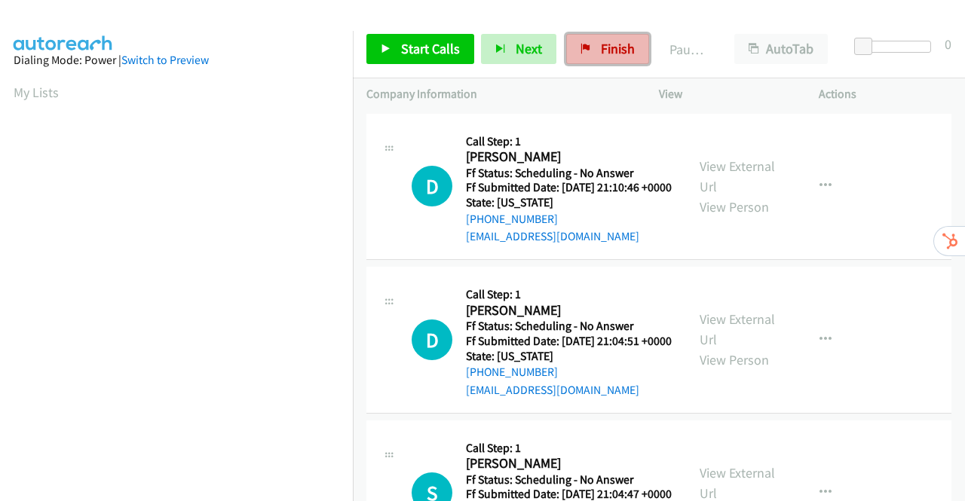
click at [611, 44] on span "Finish" at bounding box center [618, 48] width 34 height 17
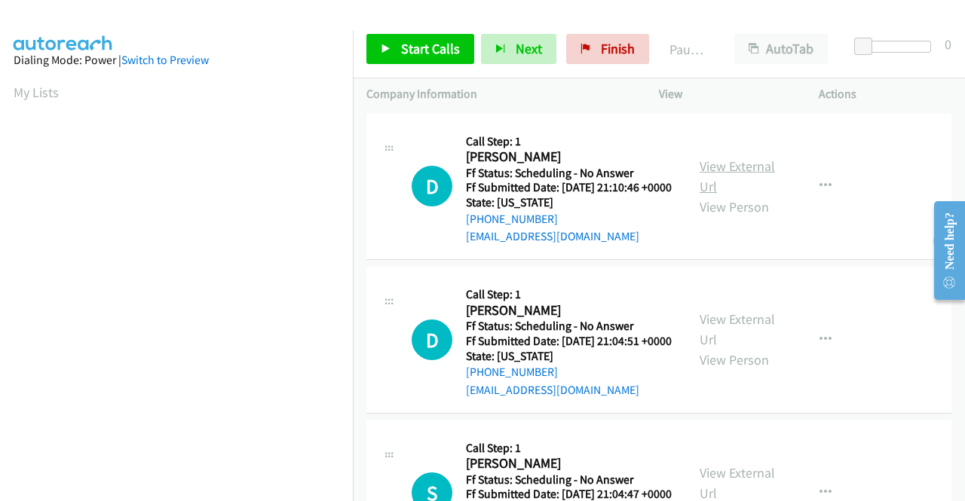
click at [725, 170] on link "View External Url" at bounding box center [737, 177] width 75 height 38
click at [759, 348] on link "View External Url" at bounding box center [737, 330] width 75 height 38
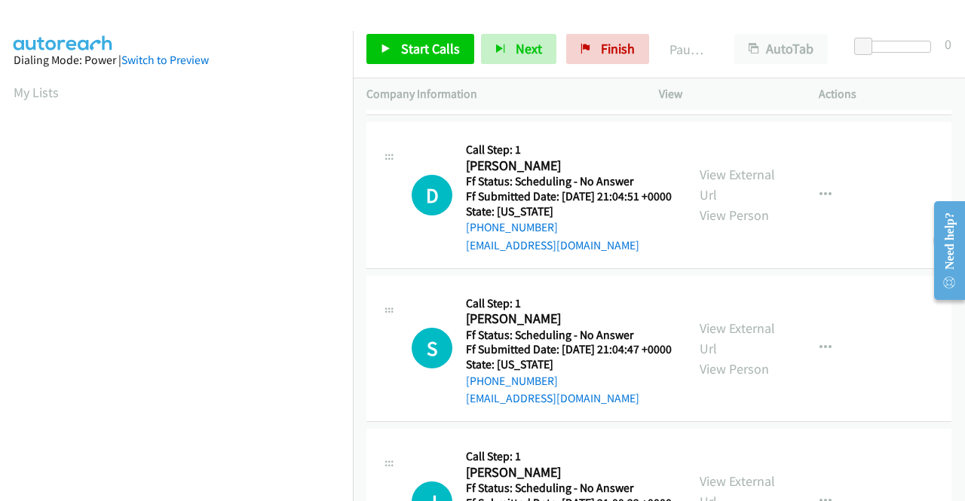
scroll to position [151, 0]
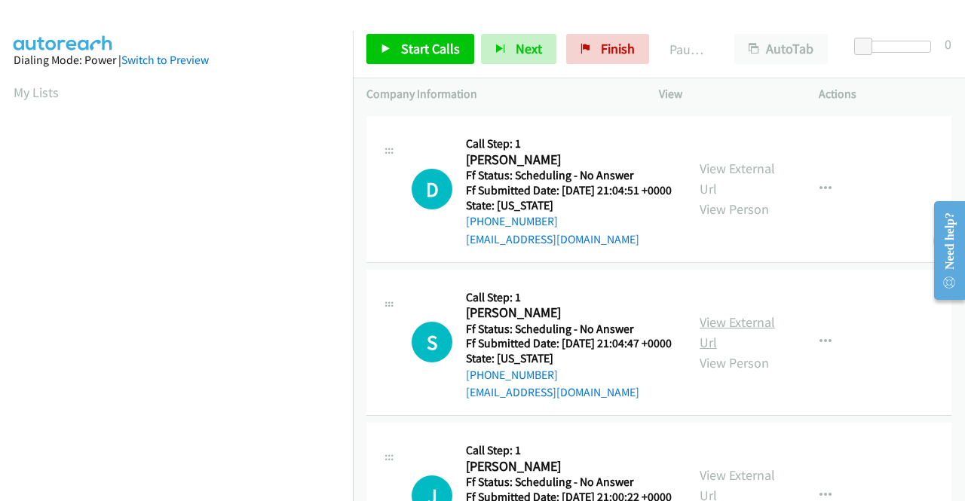
click at [735, 351] on link "View External Url" at bounding box center [737, 333] width 75 height 38
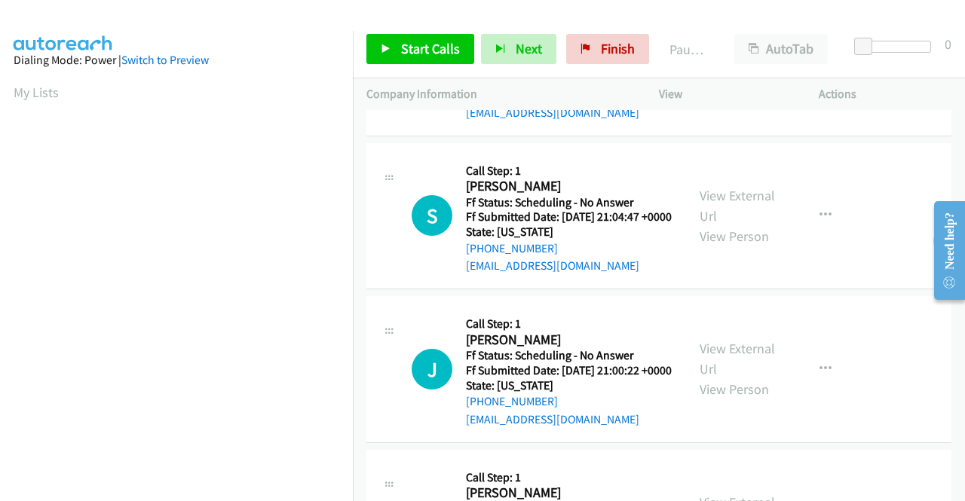
scroll to position [302, 0]
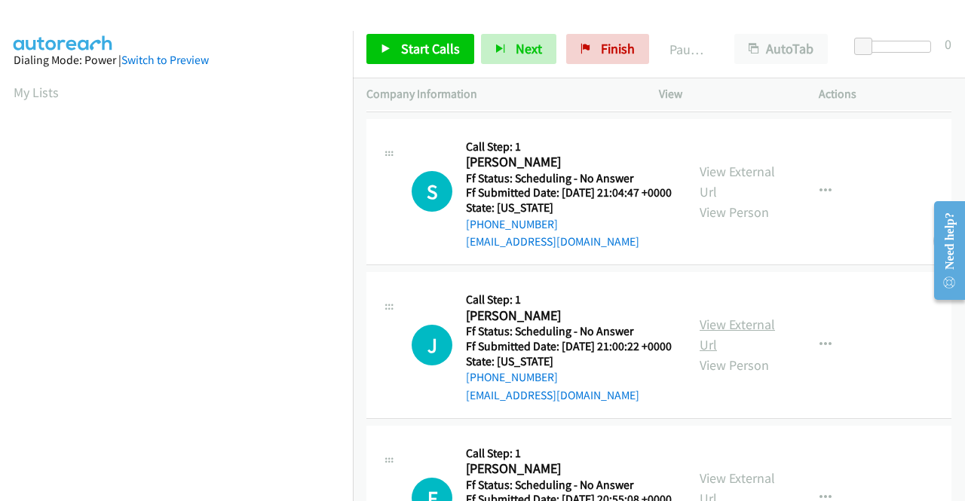
click at [750, 354] on link "View External Url" at bounding box center [737, 335] width 75 height 38
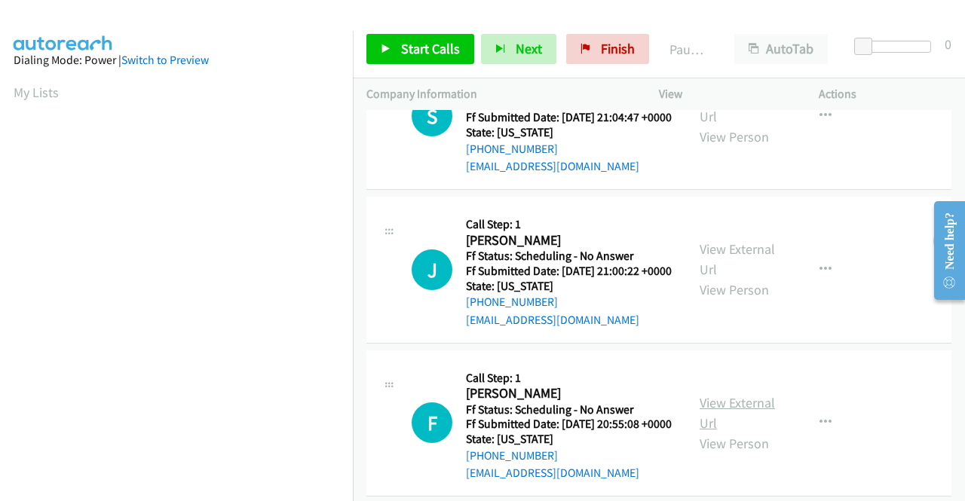
click at [758, 432] on link "View External Url" at bounding box center [737, 413] width 75 height 38
click at [416, 60] on link "Start Calls" at bounding box center [420, 49] width 108 height 30
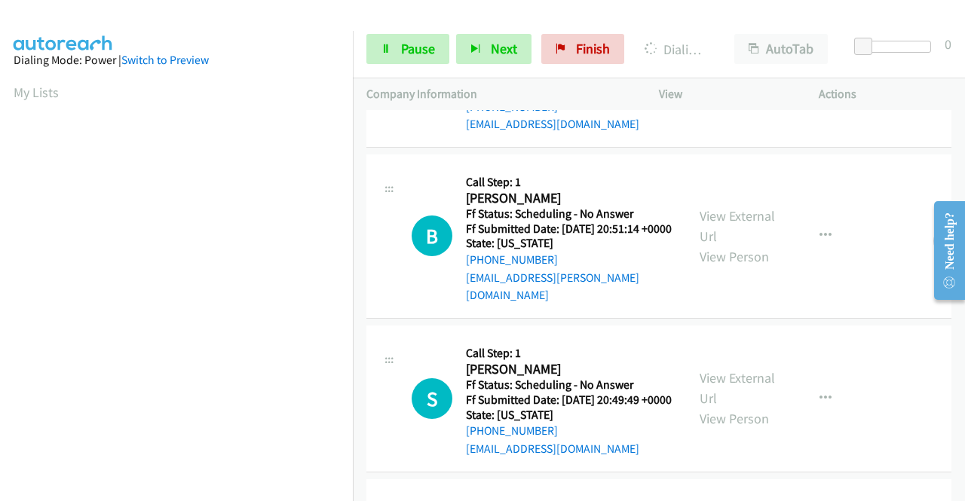
scroll to position [829, 0]
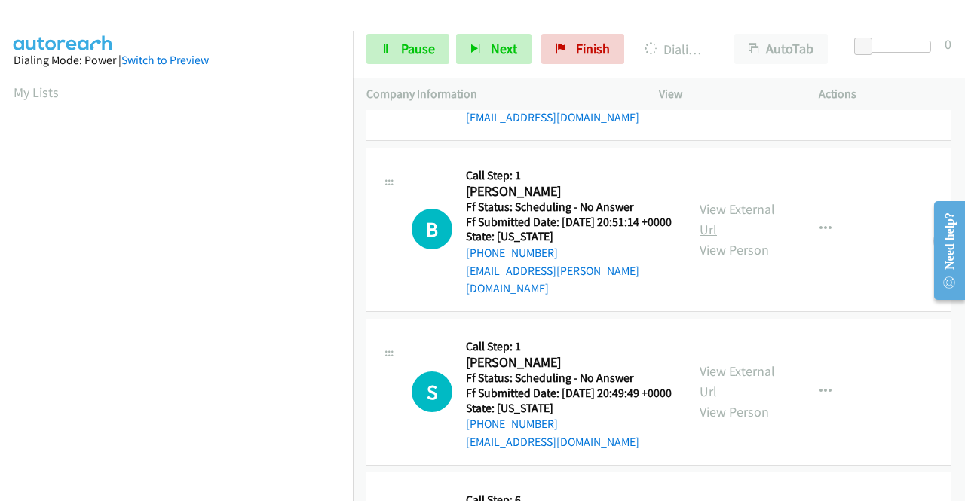
click at [724, 238] on link "View External Url" at bounding box center [737, 220] width 75 height 38
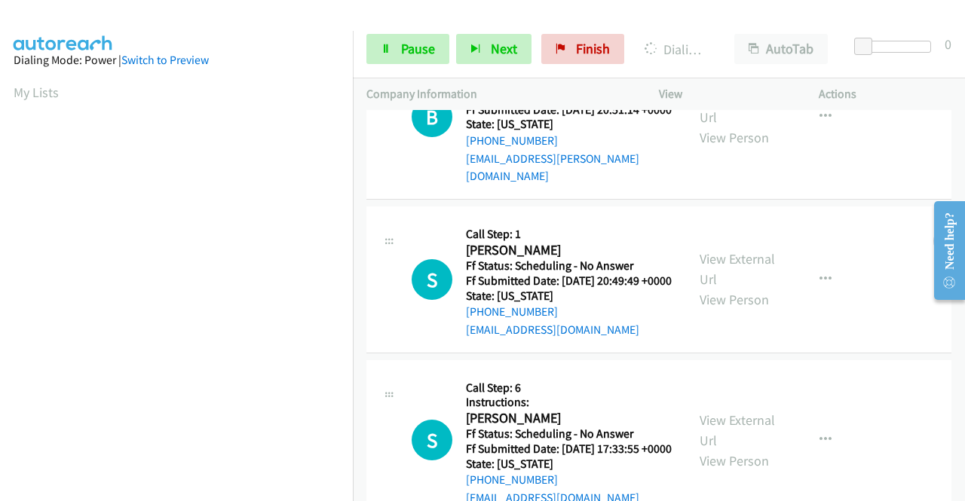
scroll to position [1056, 0]
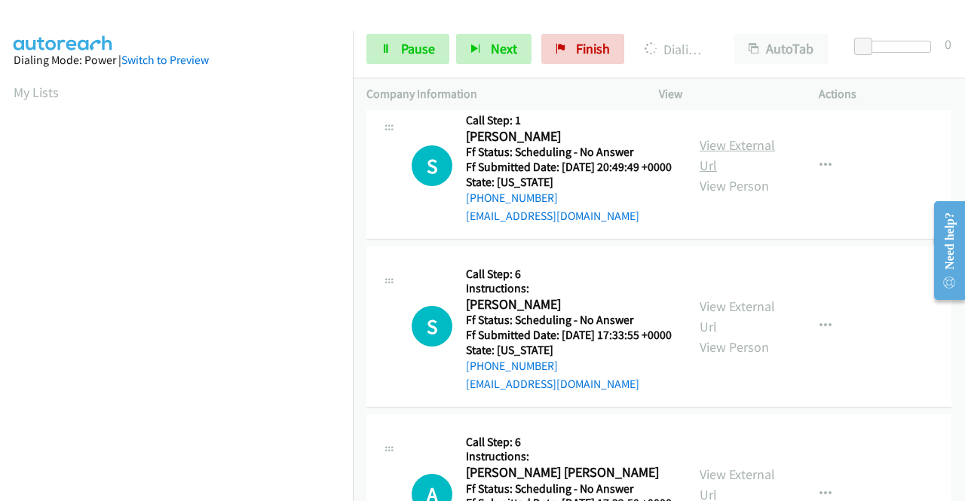
click at [761, 174] on link "View External Url" at bounding box center [737, 155] width 75 height 38
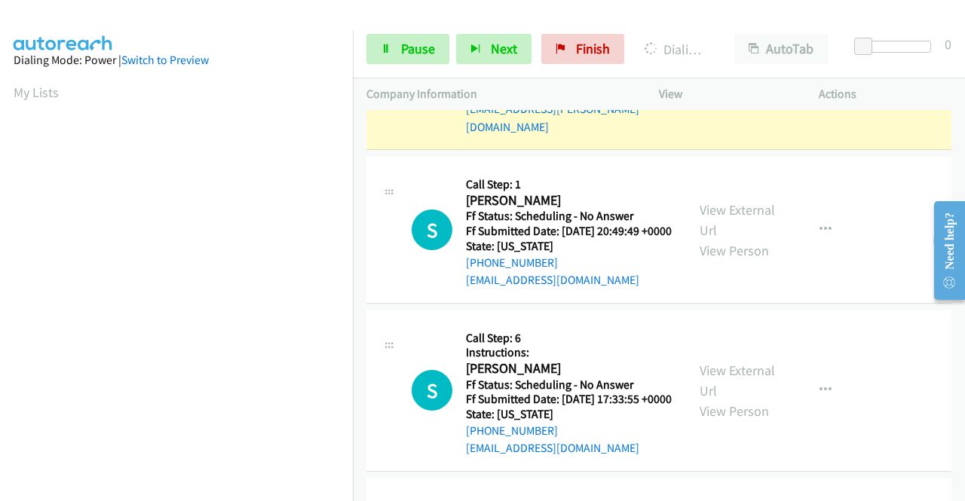
scroll to position [1206, 0]
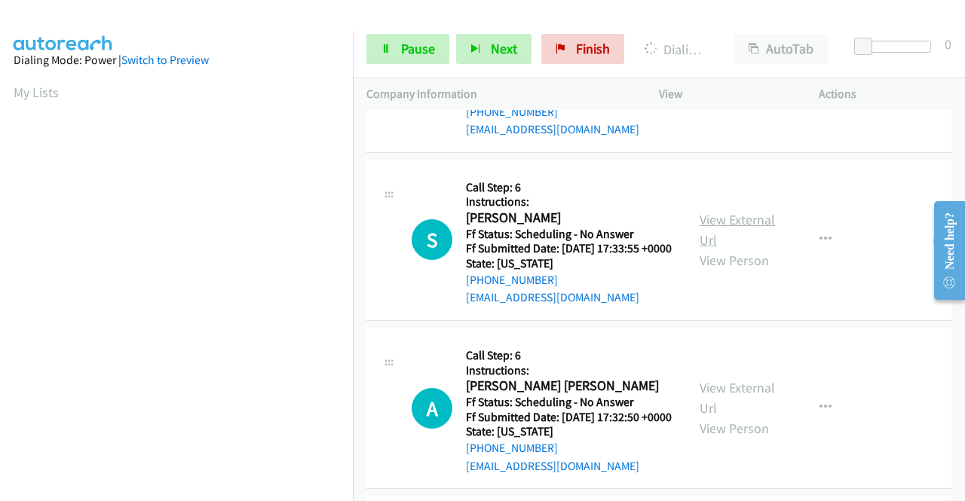
click at [730, 249] on link "View External Url" at bounding box center [737, 230] width 75 height 38
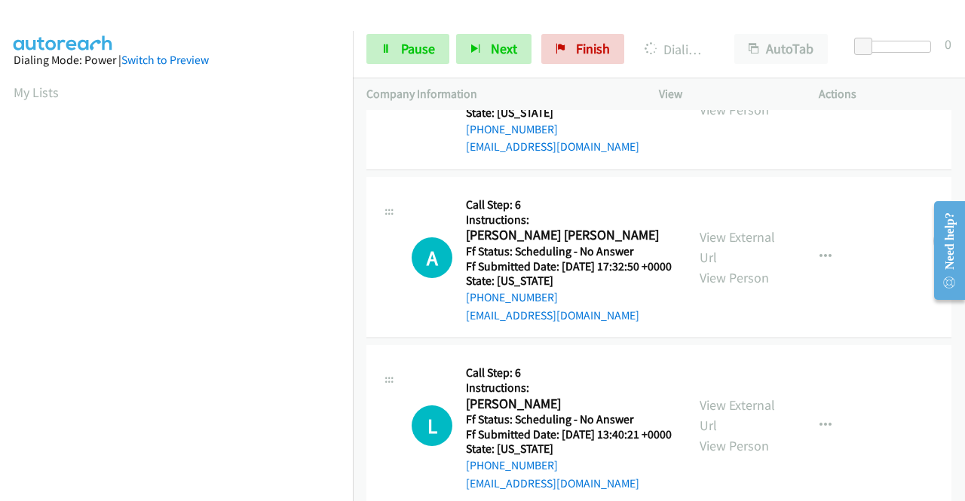
scroll to position [344, 0]
click at [725, 266] on link "View External Url" at bounding box center [737, 247] width 75 height 38
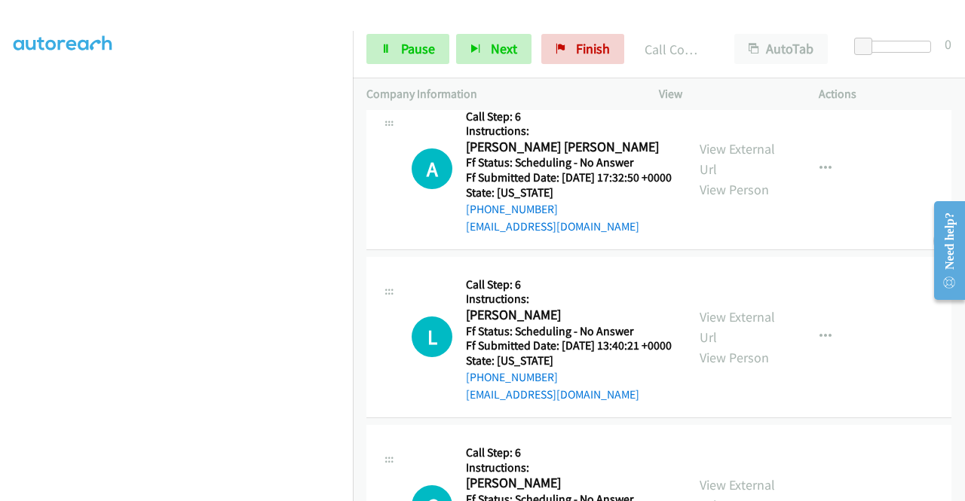
scroll to position [1540, 0]
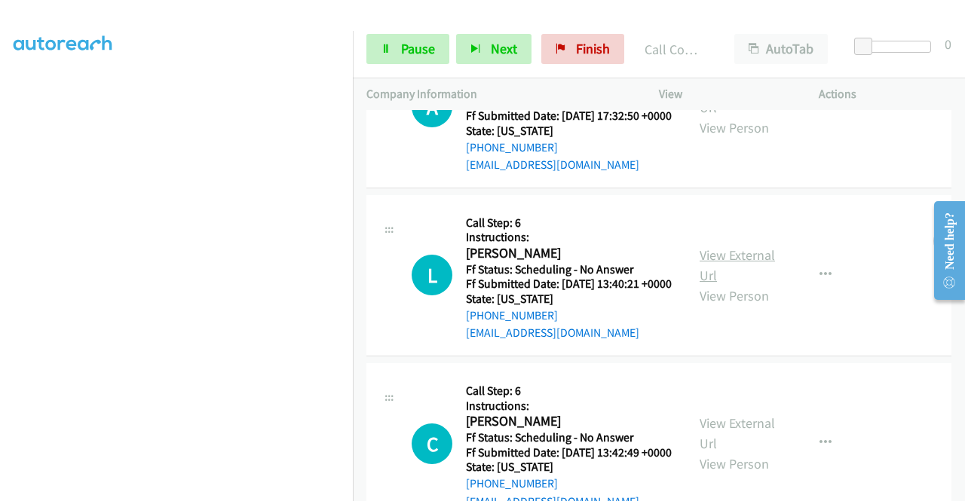
click at [712, 284] on link "View External Url" at bounding box center [737, 266] width 75 height 38
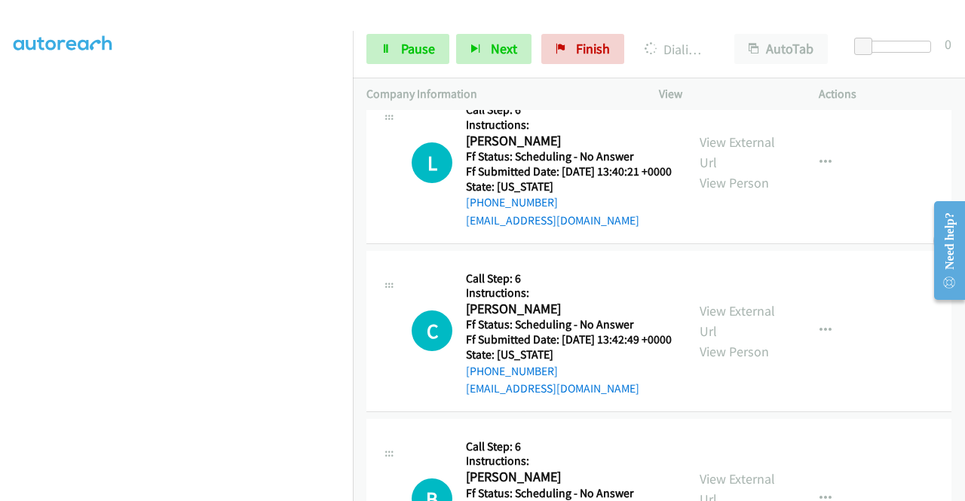
scroll to position [1691, 0]
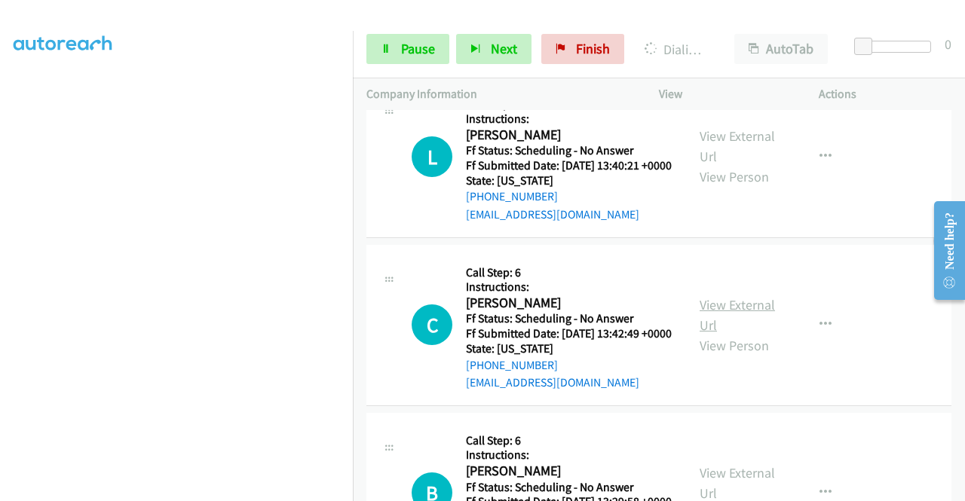
click at [728, 334] on link "View External Url" at bounding box center [737, 315] width 75 height 38
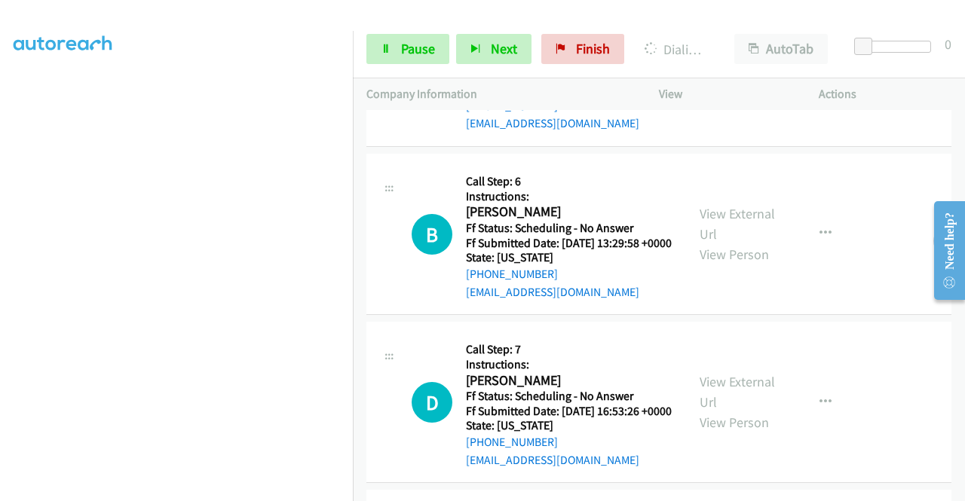
scroll to position [2024, 0]
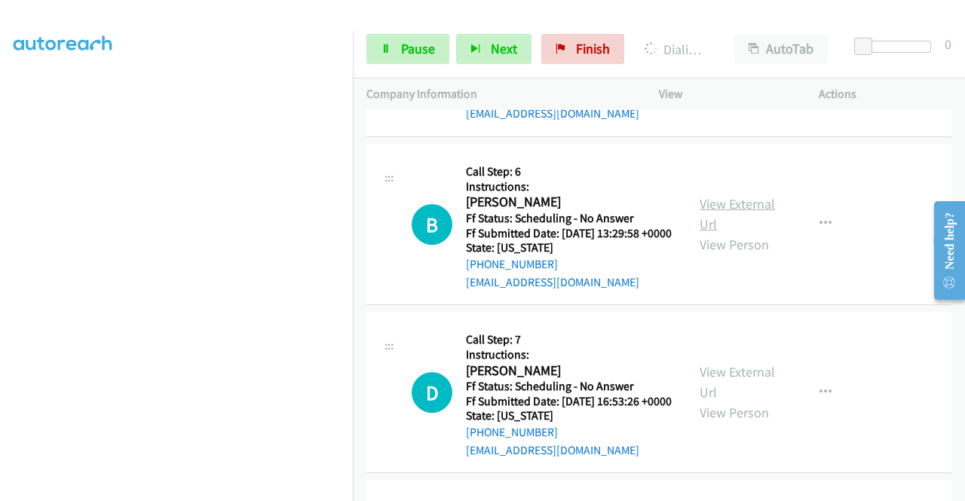
click at [745, 233] on link "View External Url" at bounding box center [737, 214] width 75 height 38
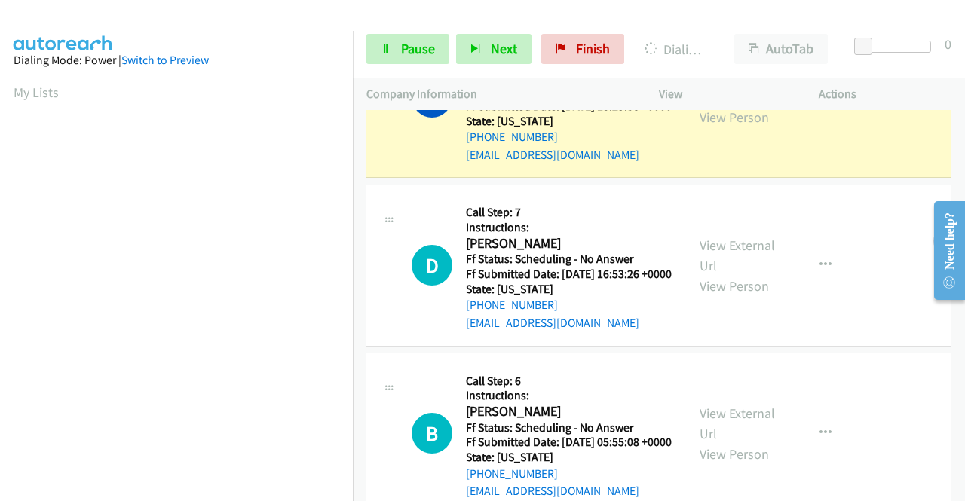
scroll to position [2282, 0]
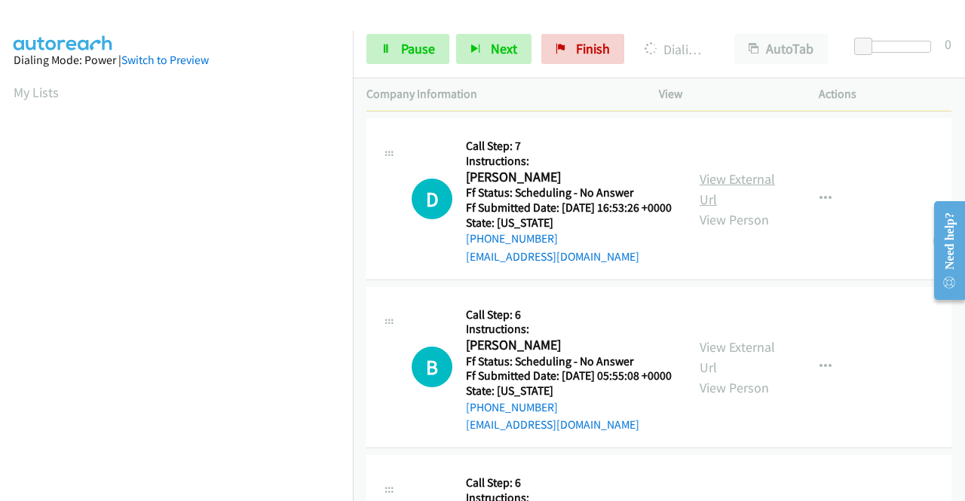
click at [713, 208] on link "View External Url" at bounding box center [737, 189] width 75 height 38
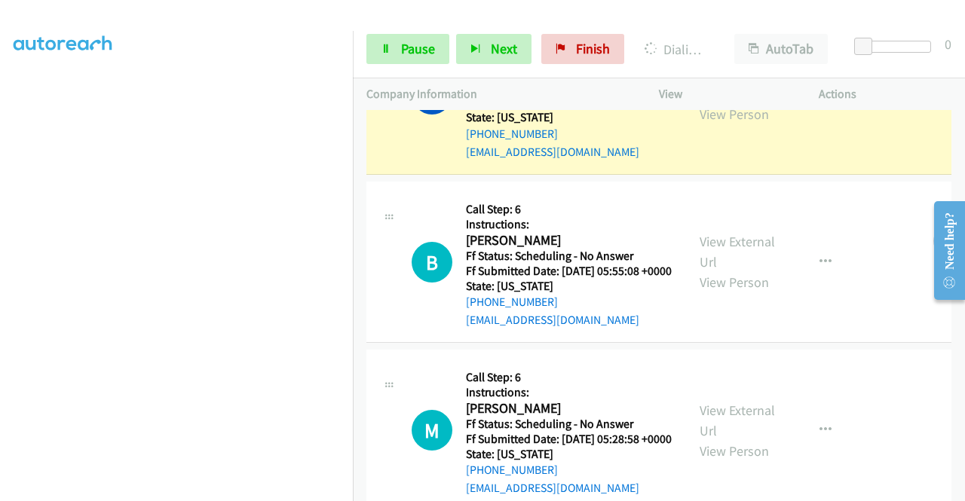
scroll to position [2583, 0]
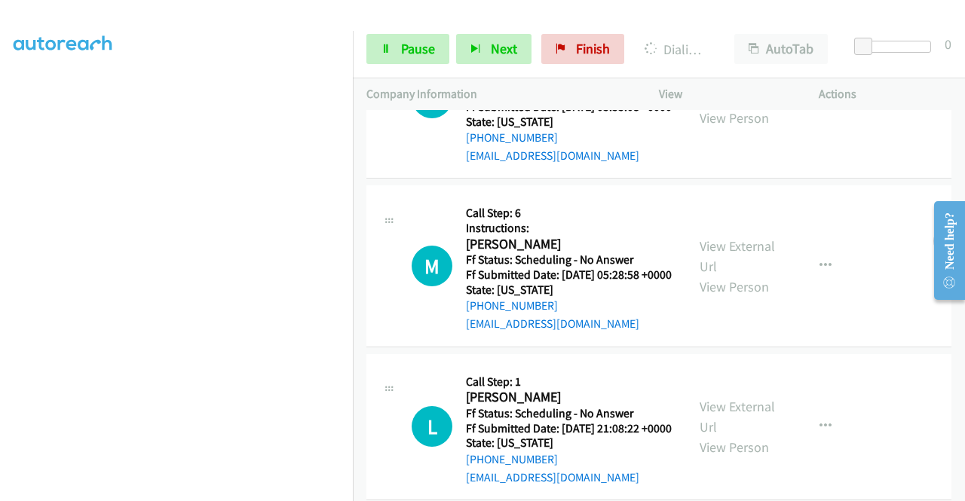
click at [746, 106] on link "View External Url" at bounding box center [737, 88] width 75 height 38
click at [247, 496] on aside "Dialing Mode: Power | Switch to Preview My Lists" at bounding box center [176, 115] width 353 height 835
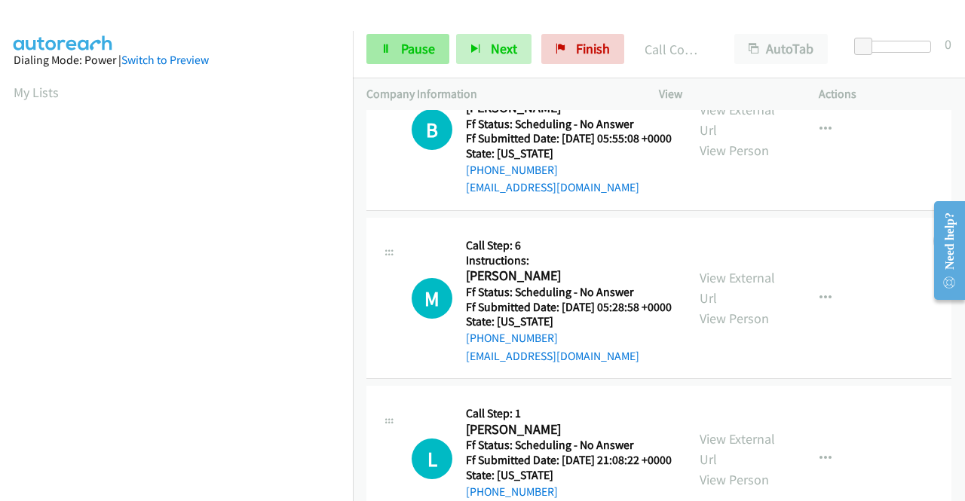
scroll to position [2600, 0]
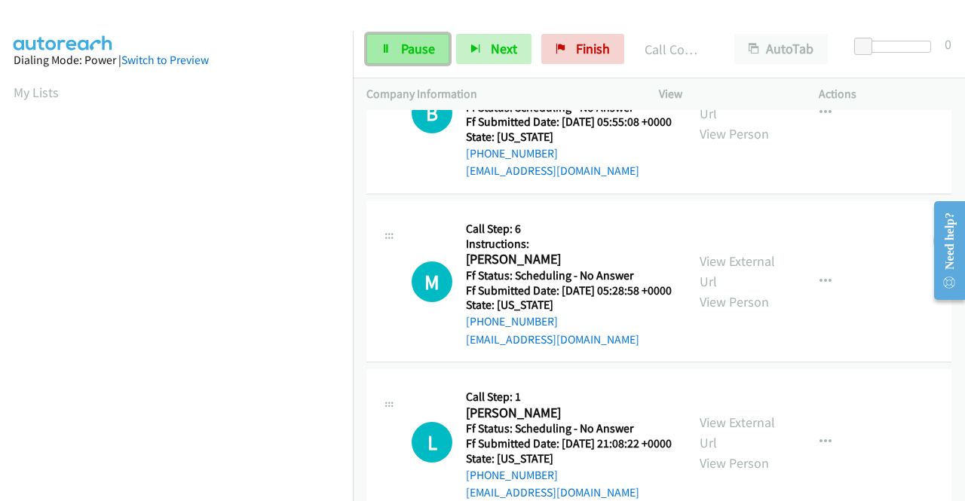
click at [391, 46] on link "Pause" at bounding box center [407, 49] width 83 height 30
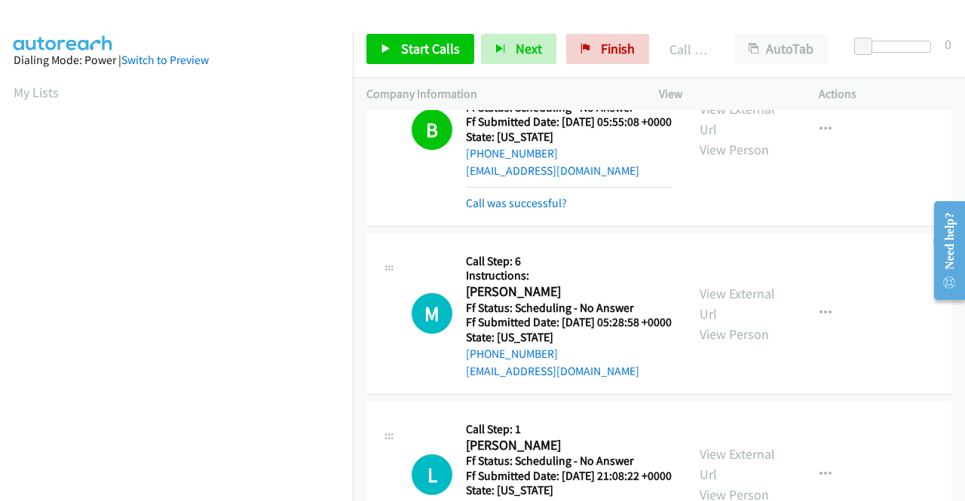
scroll to position [344, 0]
click at [601, 52] on span "Finish" at bounding box center [618, 48] width 34 height 17
